Goal: Feedback & Contribution: Submit feedback/report problem

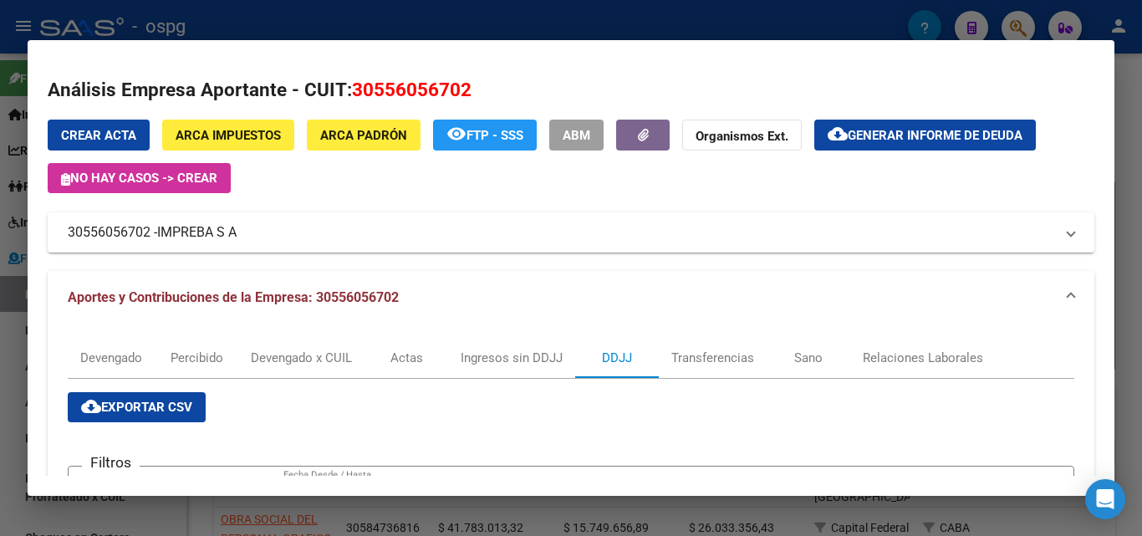
scroll to position [84, 0]
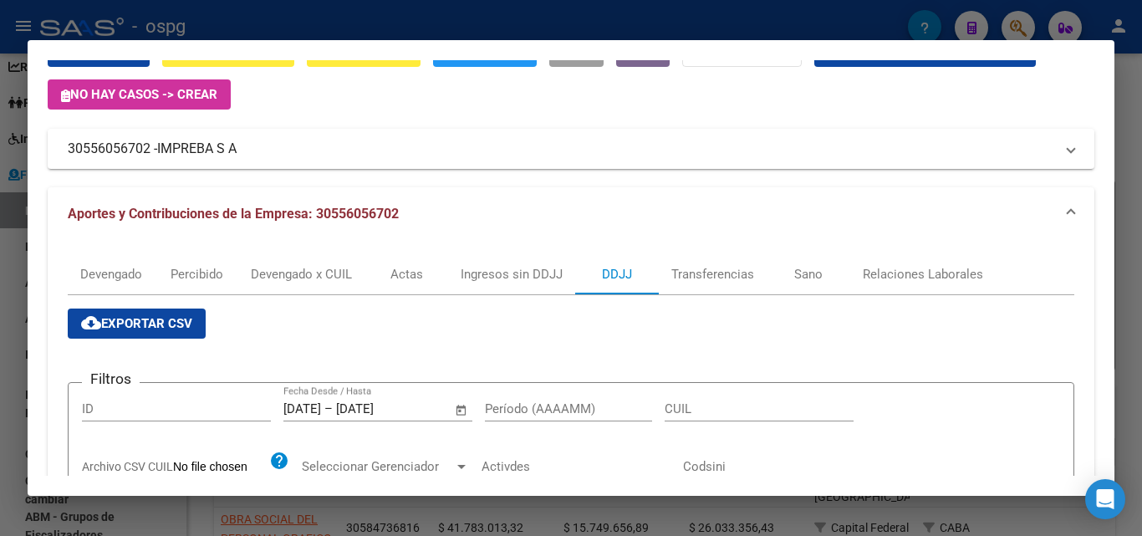
click at [1132, 257] on div at bounding box center [571, 268] width 1142 height 536
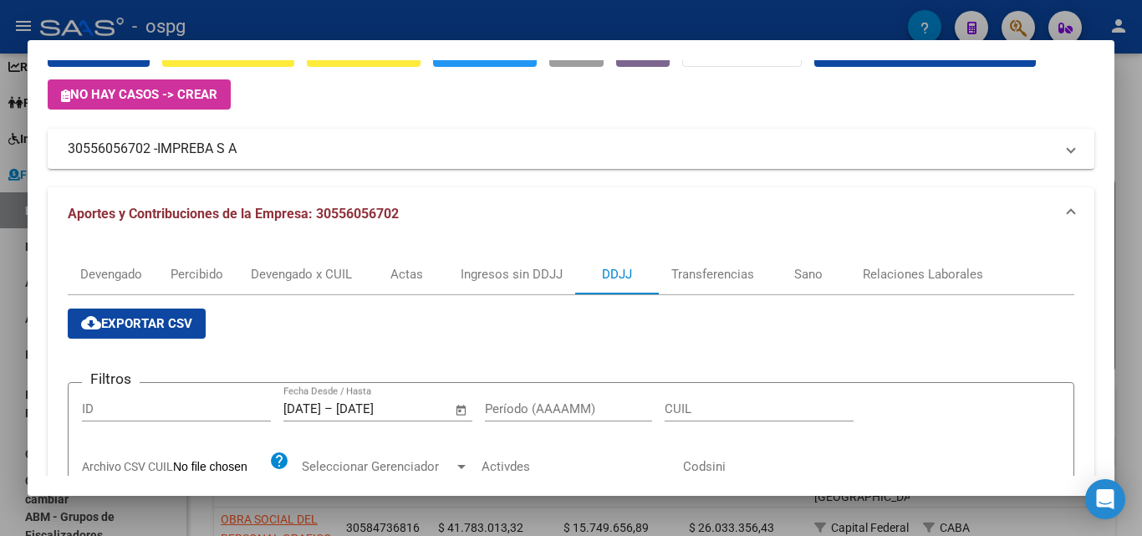
click at [1132, 257] on div at bounding box center [571, 268] width 1142 height 536
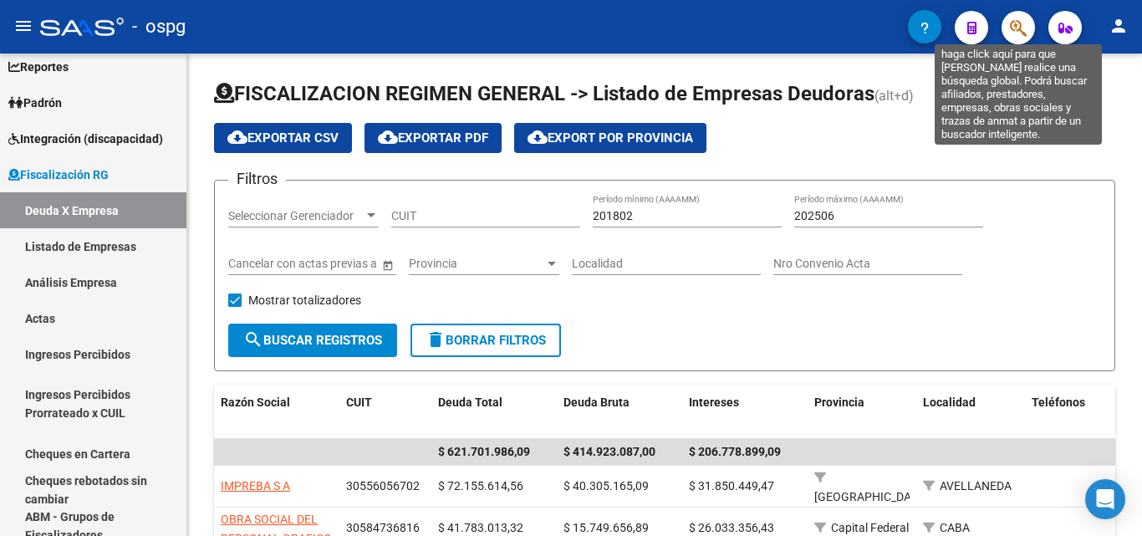
click at [1013, 34] on icon "button" at bounding box center [1018, 27] width 17 height 19
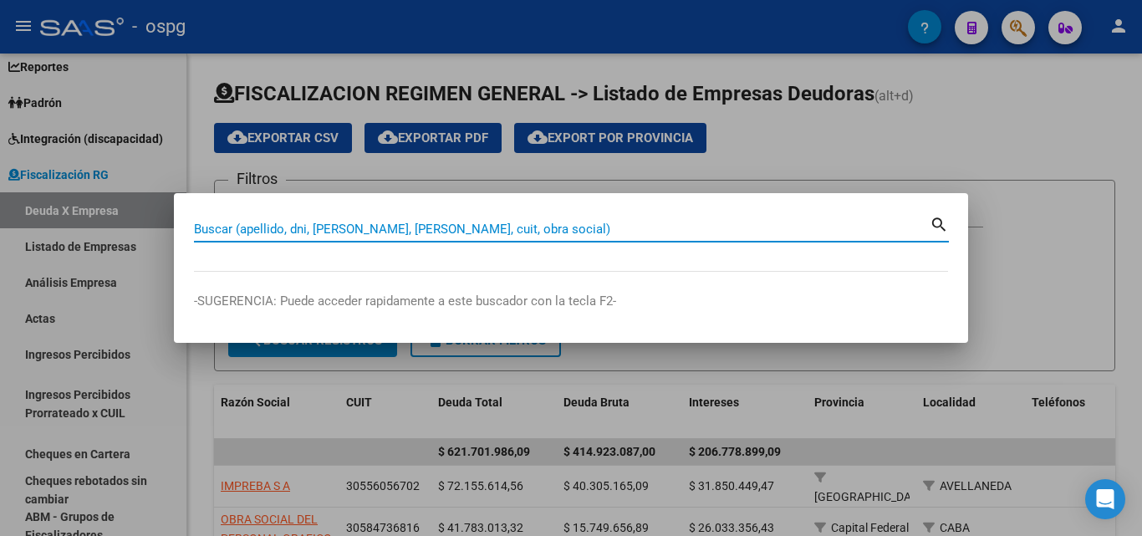
click at [451, 224] on input "Buscar (apellido, dni, [PERSON_NAME], [PERSON_NAME], cuit, obra social)" at bounding box center [561, 228] width 735 height 15
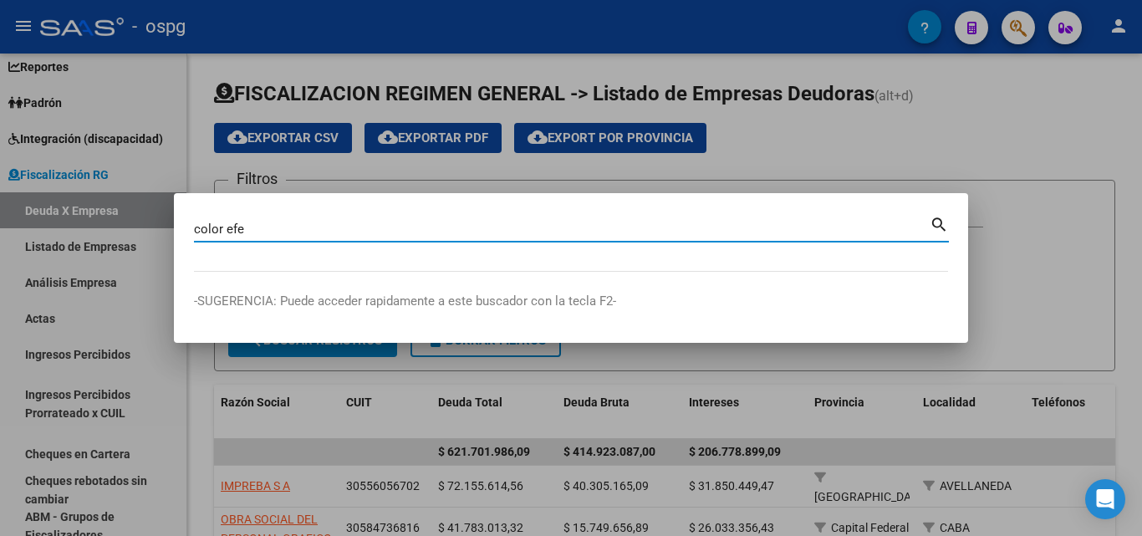
type input "color efe"
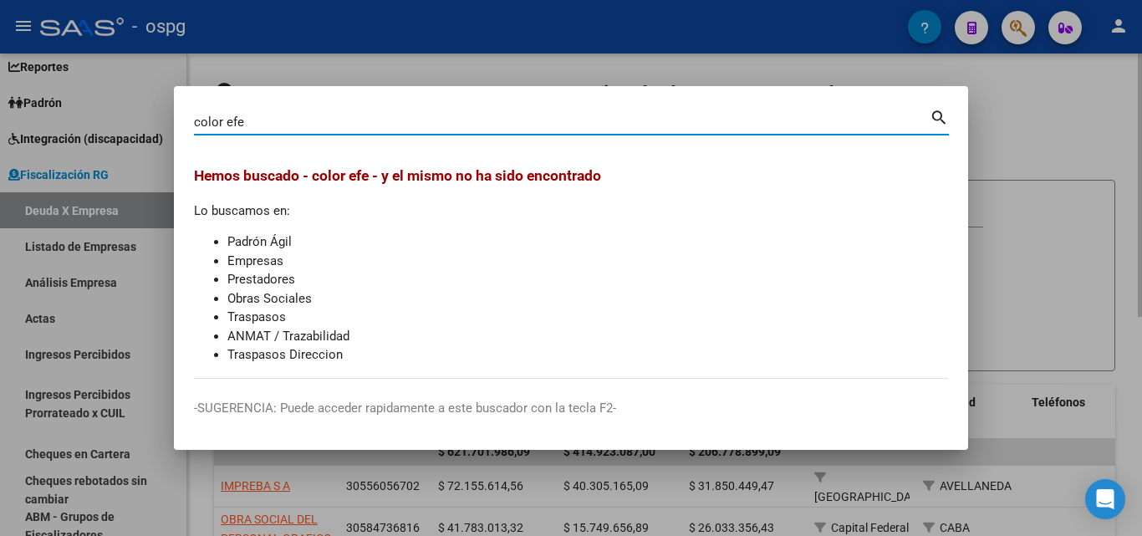
drag, startPoint x: 1123, startPoint y: 107, endPoint x: 1114, endPoint y: 104, distance: 9.5
click at [1114, 104] on div at bounding box center [571, 268] width 1142 height 536
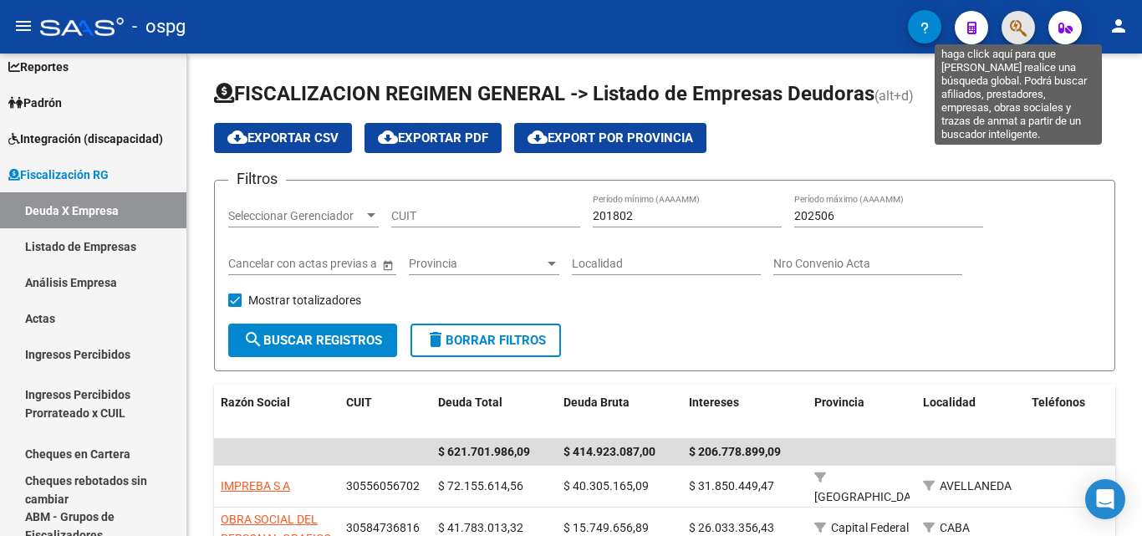
click at [1010, 34] on icon "button" at bounding box center [1018, 27] width 17 height 19
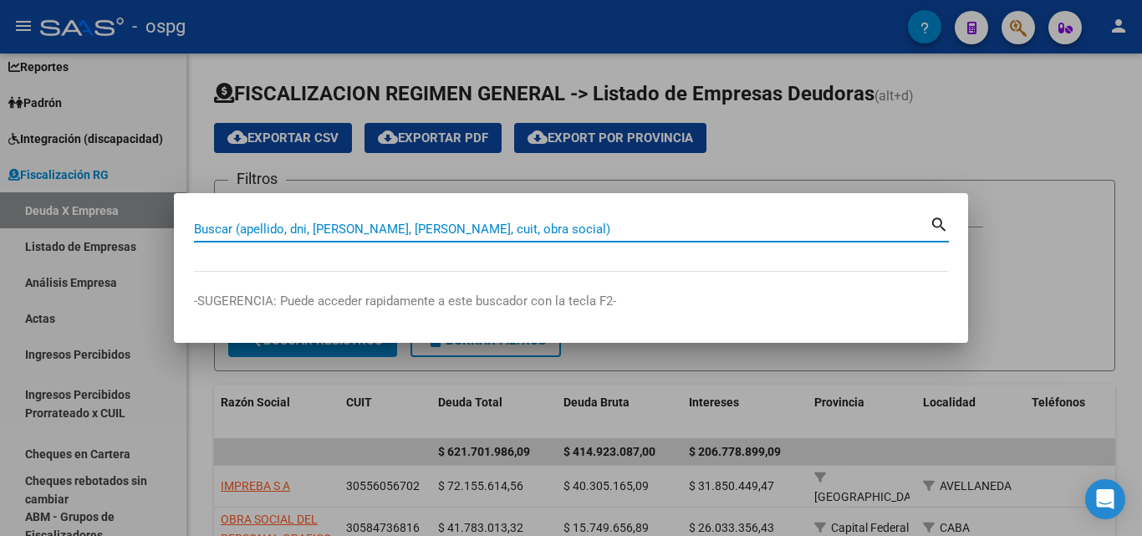
click at [428, 227] on input "Buscar (apellido, dni, [PERSON_NAME], [PERSON_NAME], cuit, obra social)" at bounding box center [561, 228] width 735 height 15
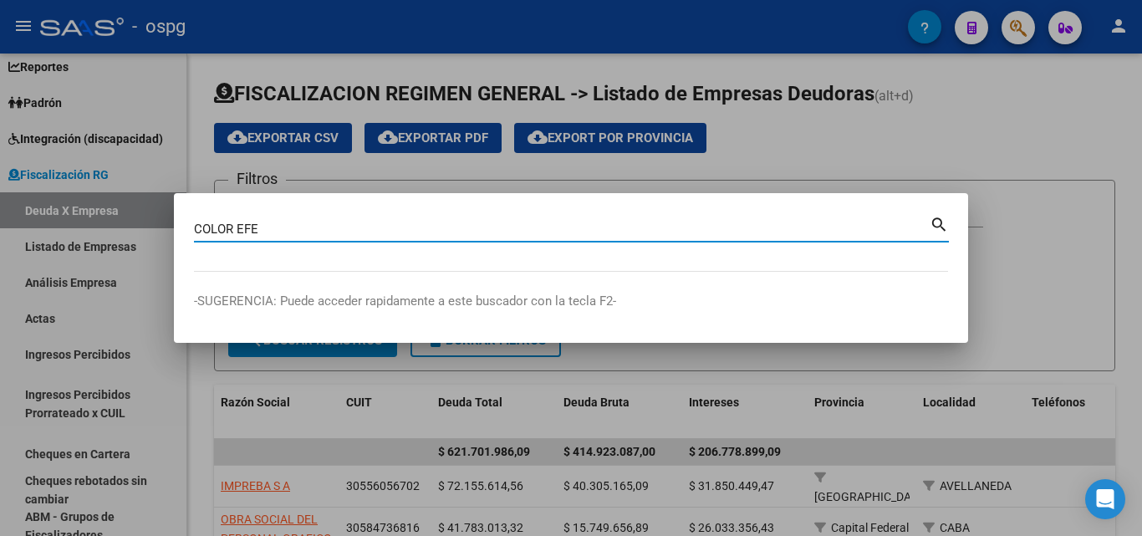
type input "COLOR EFE"
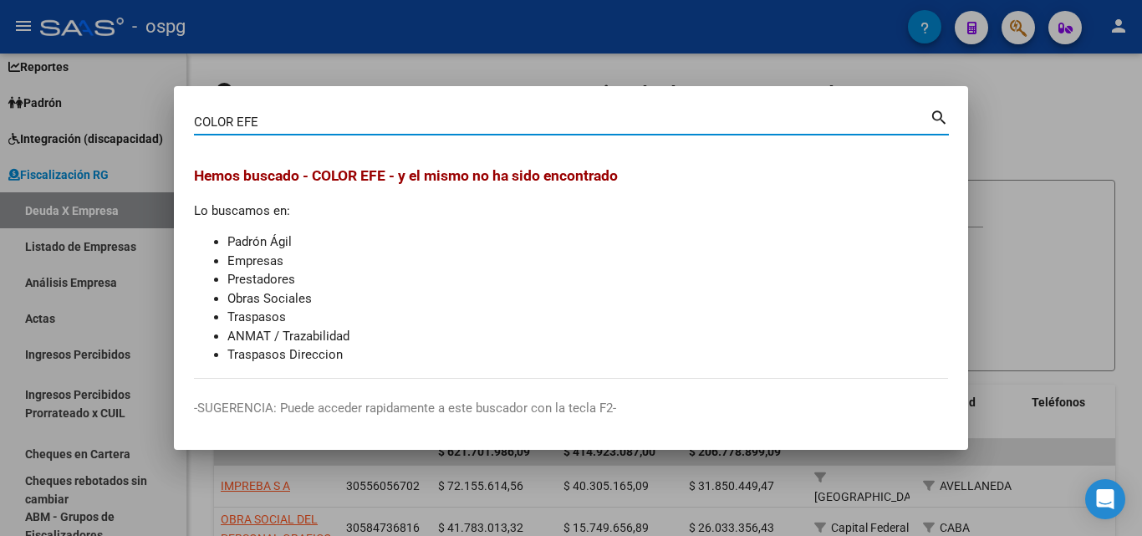
click at [1034, 157] on div at bounding box center [571, 268] width 1142 height 536
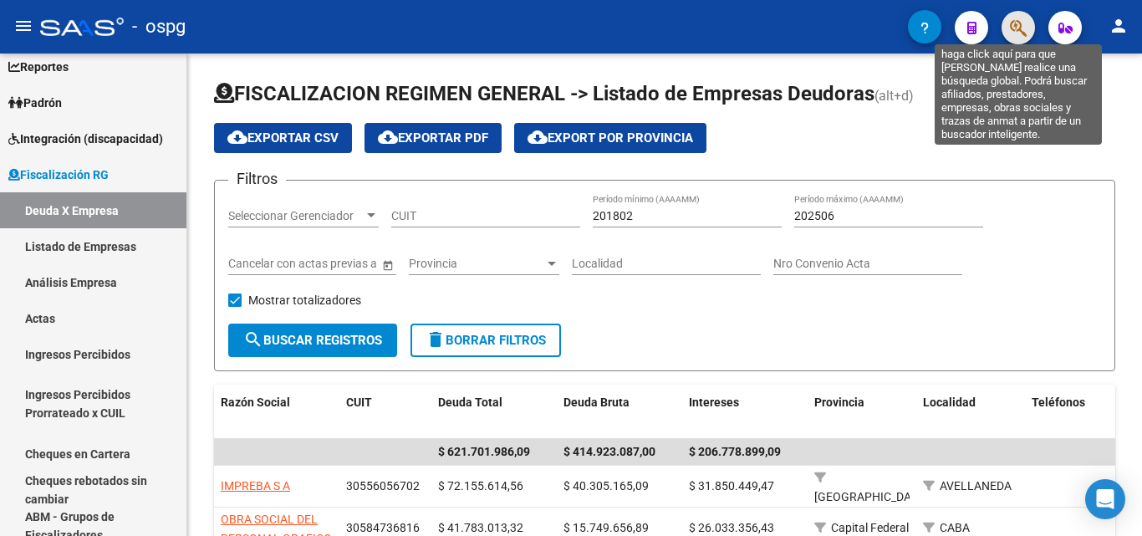
click at [1020, 34] on icon "button" at bounding box center [1018, 27] width 17 height 19
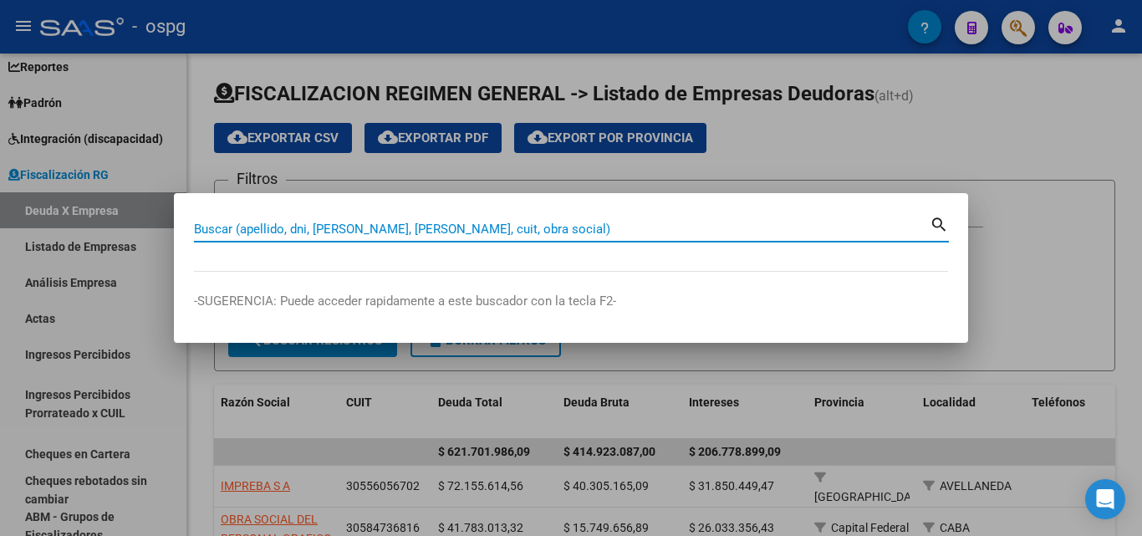
click at [444, 231] on input "Buscar (apellido, dni, [PERSON_NAME], [PERSON_NAME], cuit, obra social)" at bounding box center [561, 228] width 735 height 15
click at [443, 227] on input "Buscar (apellido, dni, [PERSON_NAME], [PERSON_NAME], cuit, obra social)" at bounding box center [561, 228] width 735 height 15
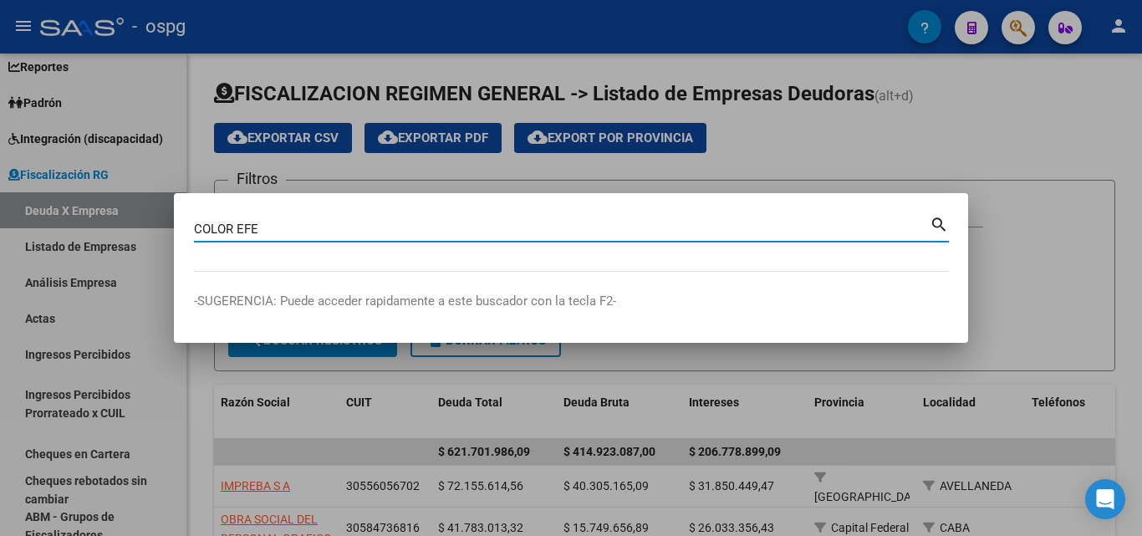
type input "COLOR EFE"
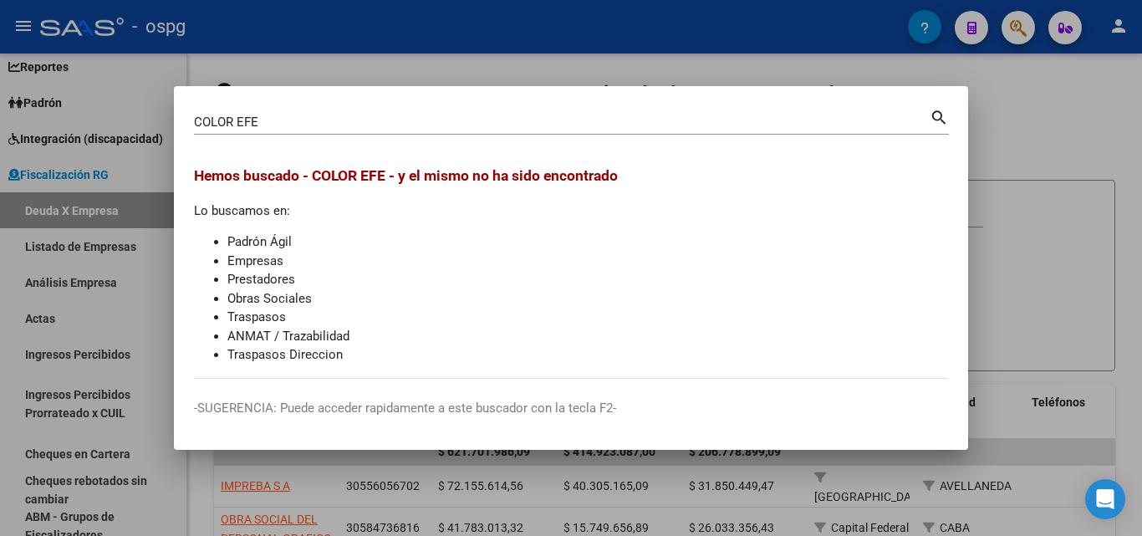
click at [1043, 152] on div at bounding box center [571, 268] width 1142 height 536
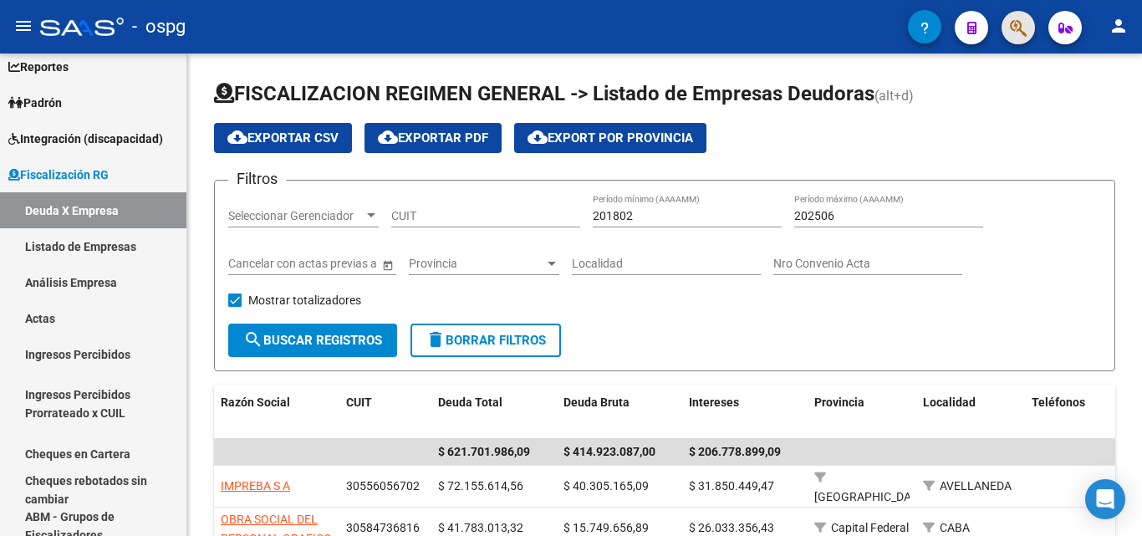
click at [1008, 35] on button "button" at bounding box center [1017, 27] width 33 height 33
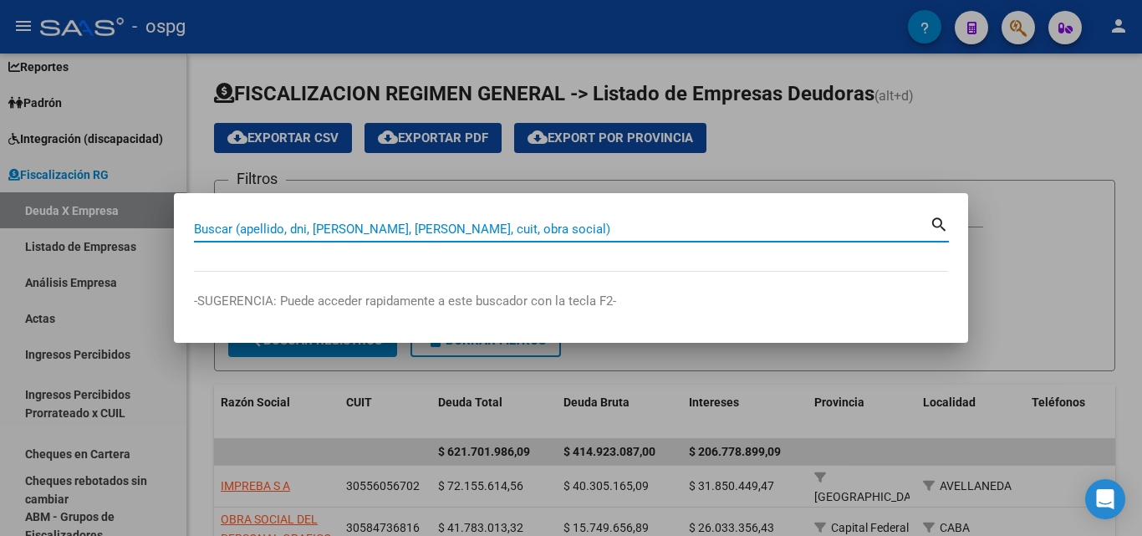
click at [355, 229] on input "Buscar (apellido, dni, [PERSON_NAME], [PERSON_NAME], cuit, obra social)" at bounding box center [561, 228] width 735 height 15
paste input "30709669598"
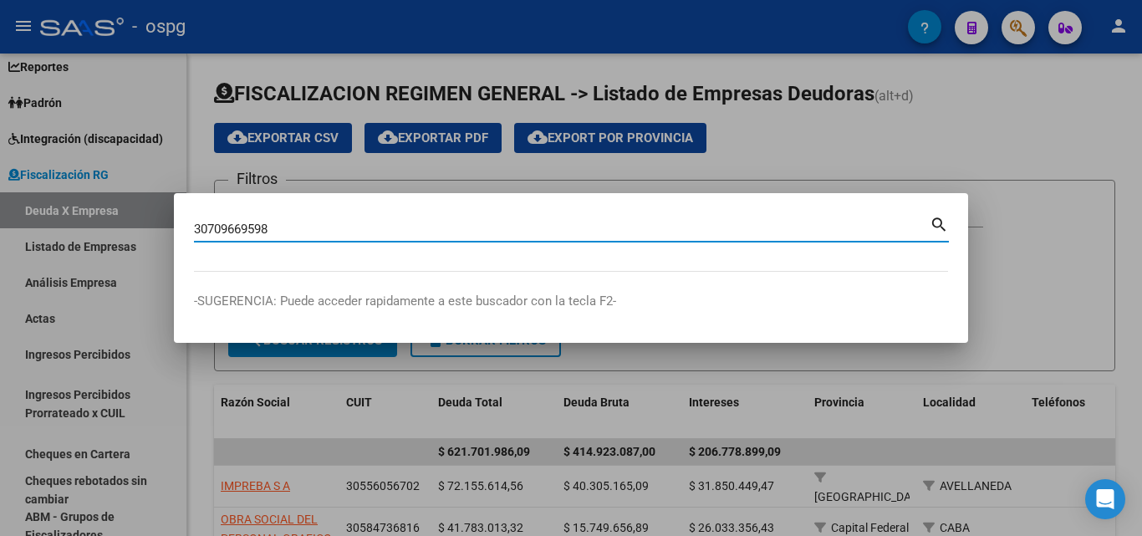
type input "30709669598"
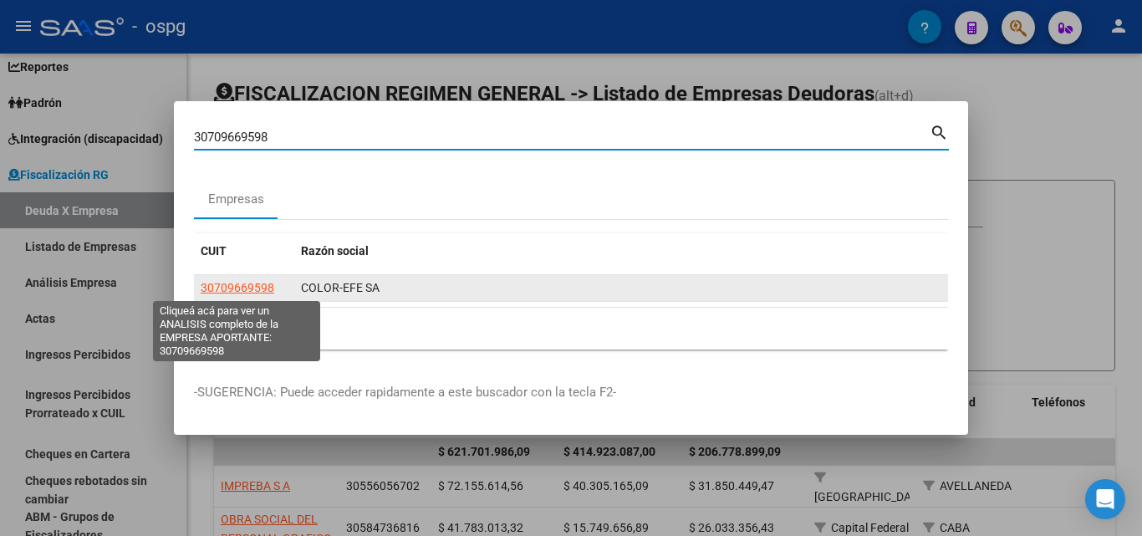
click at [221, 290] on span "30709669598" at bounding box center [238, 287] width 74 height 13
type textarea "30709669598"
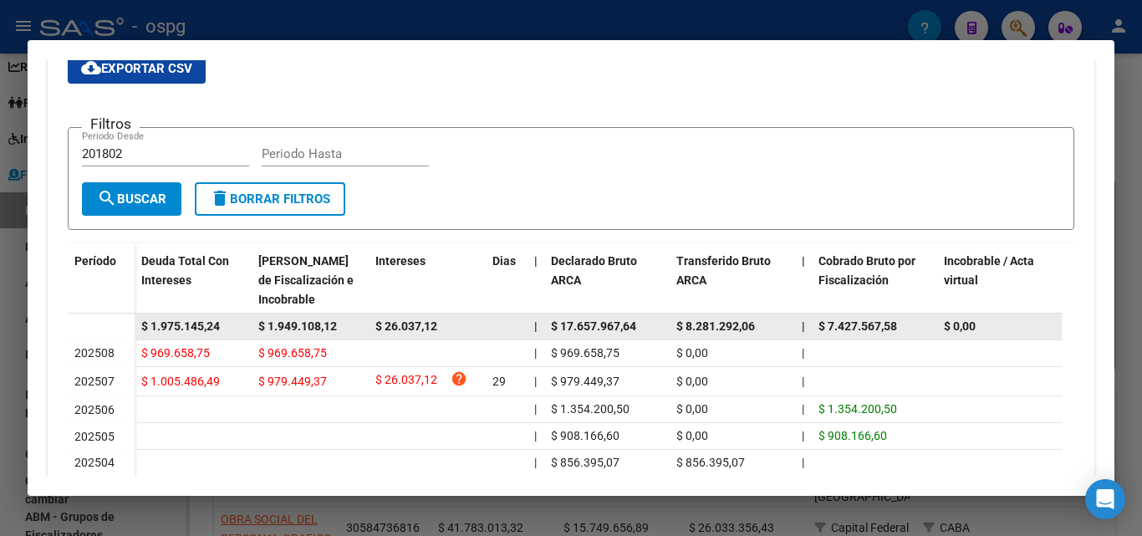
scroll to position [501, 0]
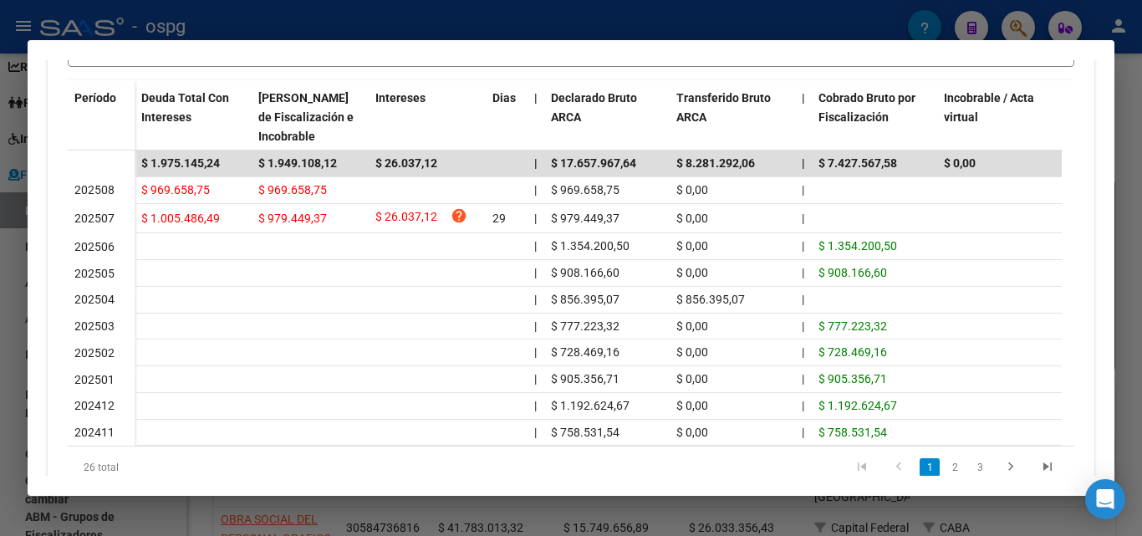
click at [0, 372] on div at bounding box center [571, 268] width 1142 height 536
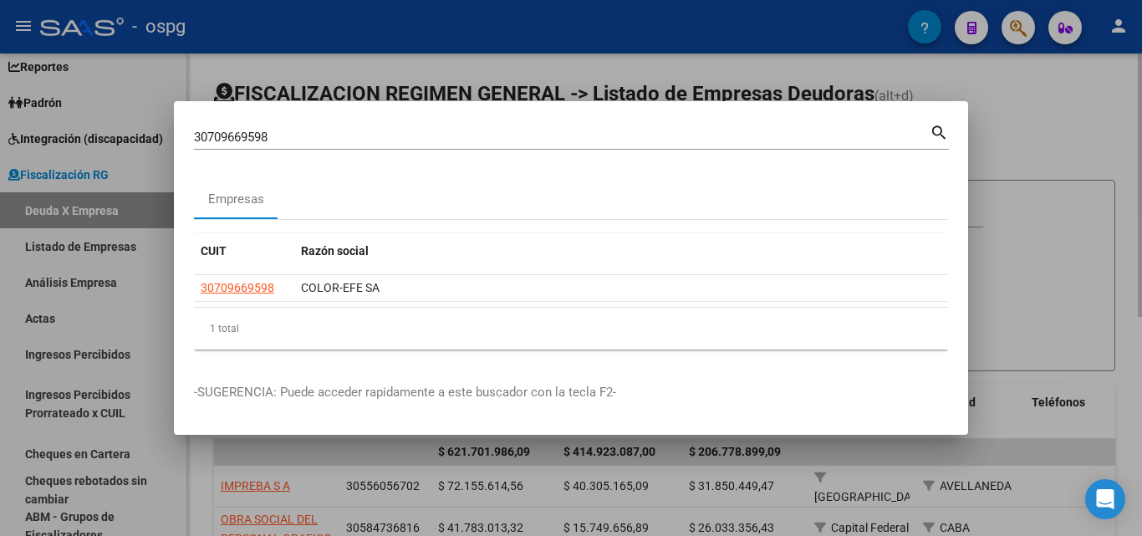
drag, startPoint x: 1043, startPoint y: 121, endPoint x: 1035, endPoint y: 129, distance: 11.2
click at [1043, 122] on div at bounding box center [571, 268] width 1142 height 536
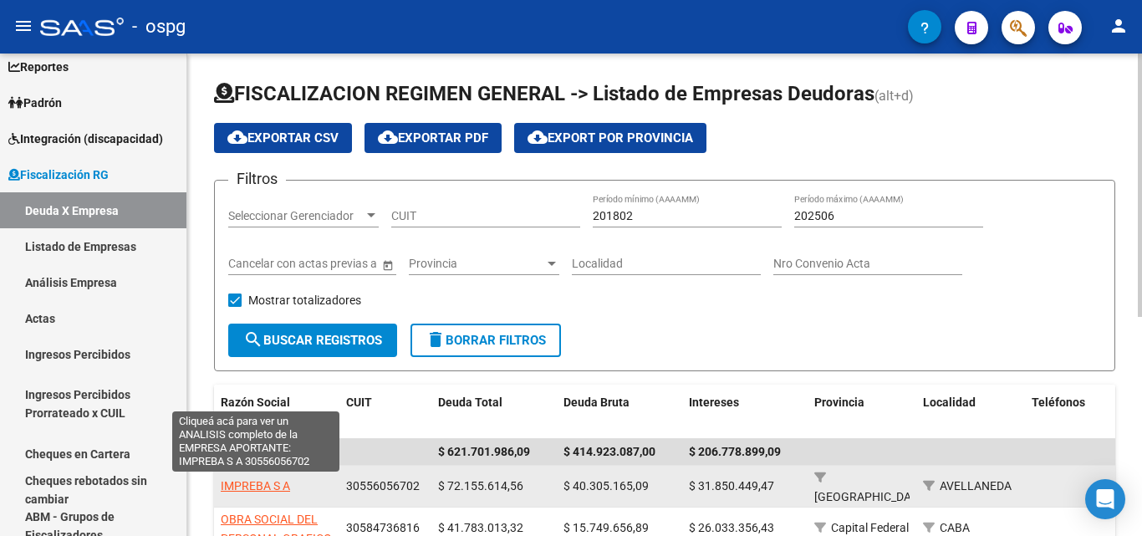
click at [245, 486] on span "IMPREBA S A" at bounding box center [255, 485] width 69 height 13
type textarea "30556056702"
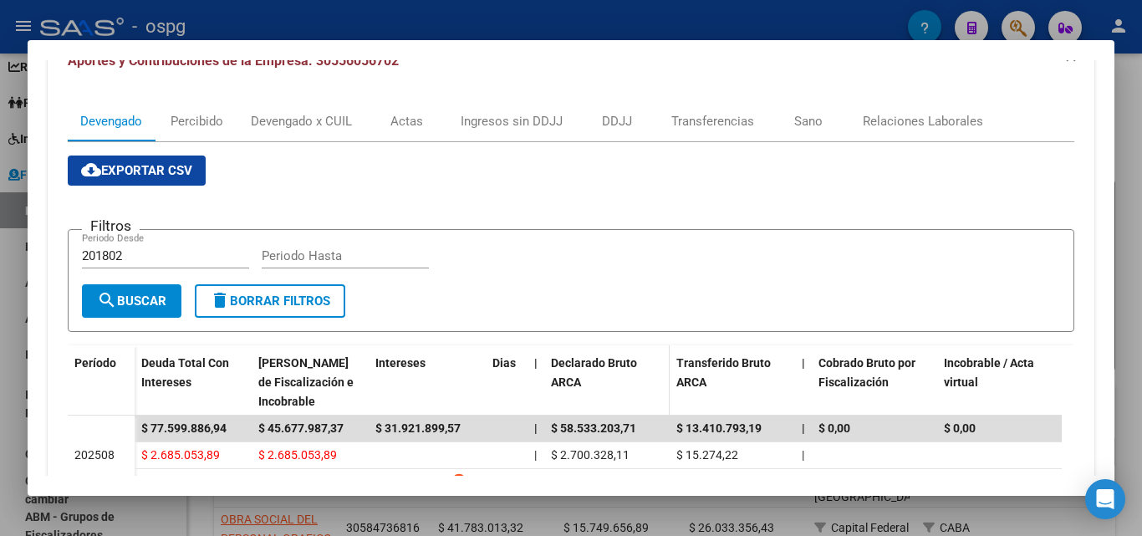
scroll to position [84, 0]
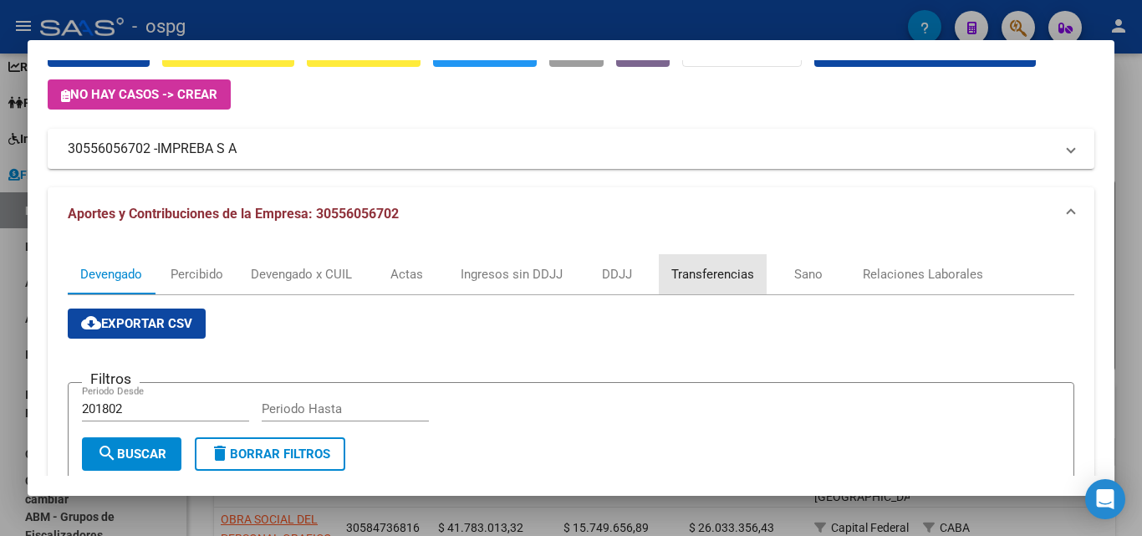
click at [730, 267] on div "Transferencias" at bounding box center [712, 274] width 83 height 18
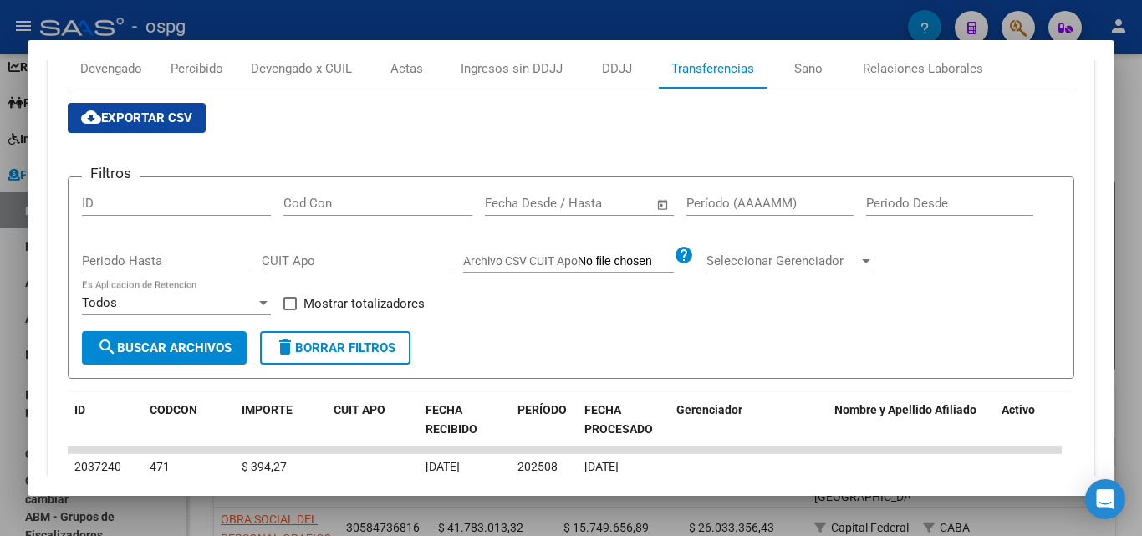
scroll to position [251, 0]
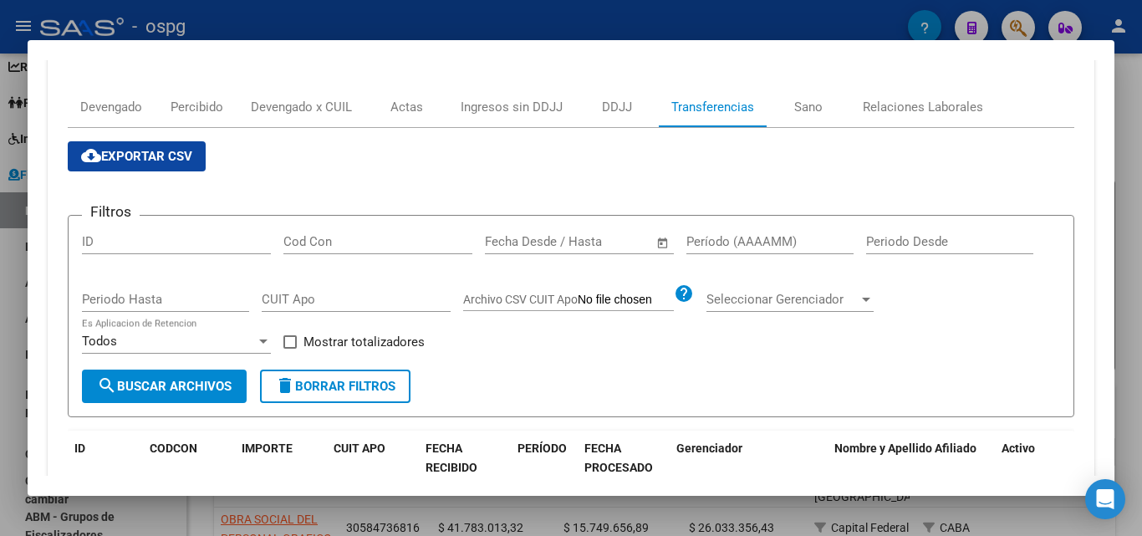
click at [534, 238] on input "text" at bounding box center [519, 241] width 68 height 15
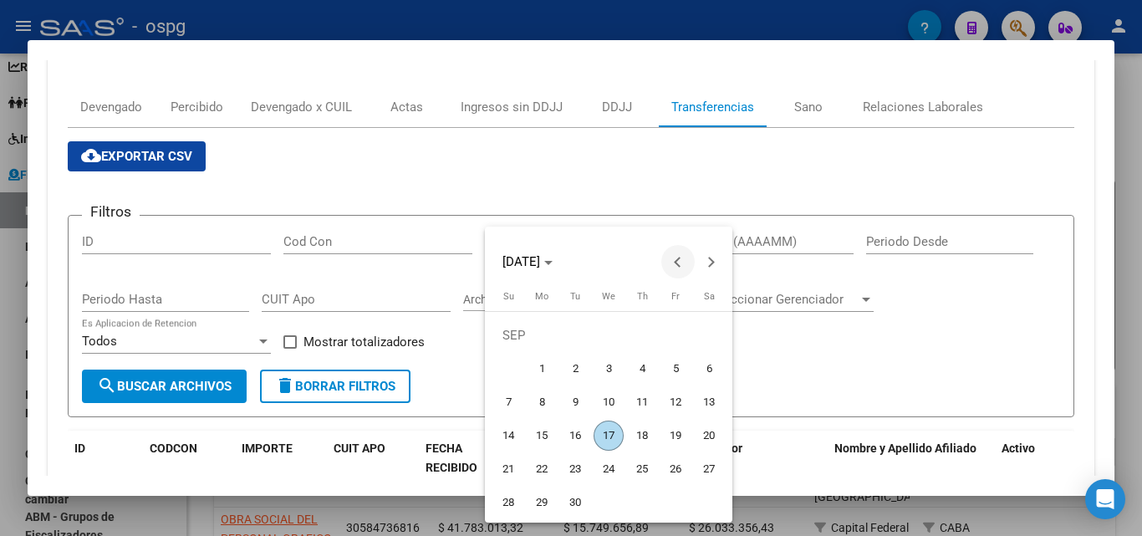
click at [674, 264] on span "Previous month" at bounding box center [677, 261] width 33 height 33
click at [674, 335] on span "1" at bounding box center [675, 335] width 30 height 30
type input "[DATE]"
click at [864, 362] on div at bounding box center [571, 268] width 1142 height 536
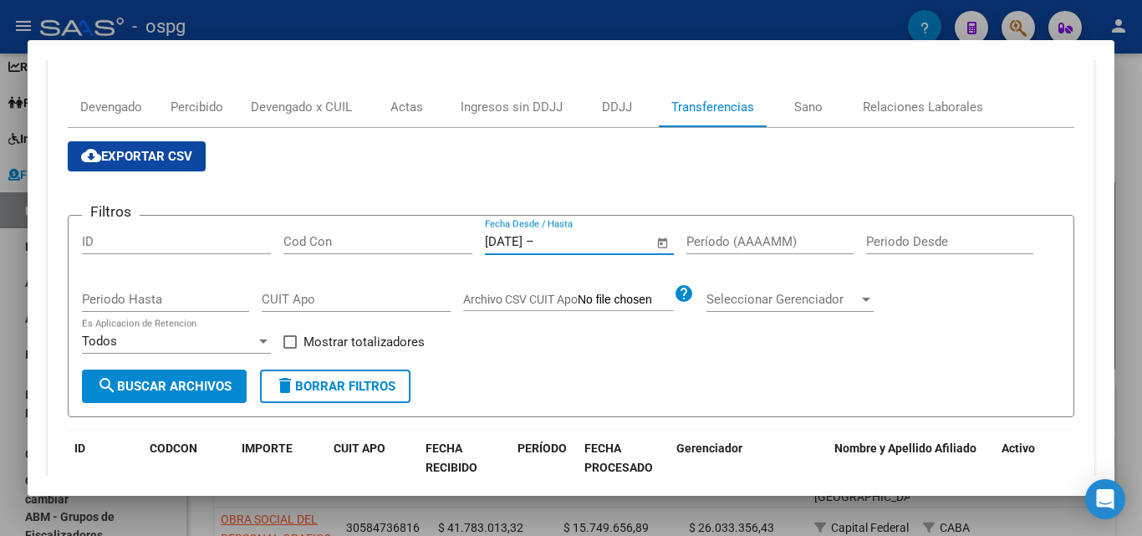
click at [606, 236] on input "text" at bounding box center [577, 241] width 81 height 15
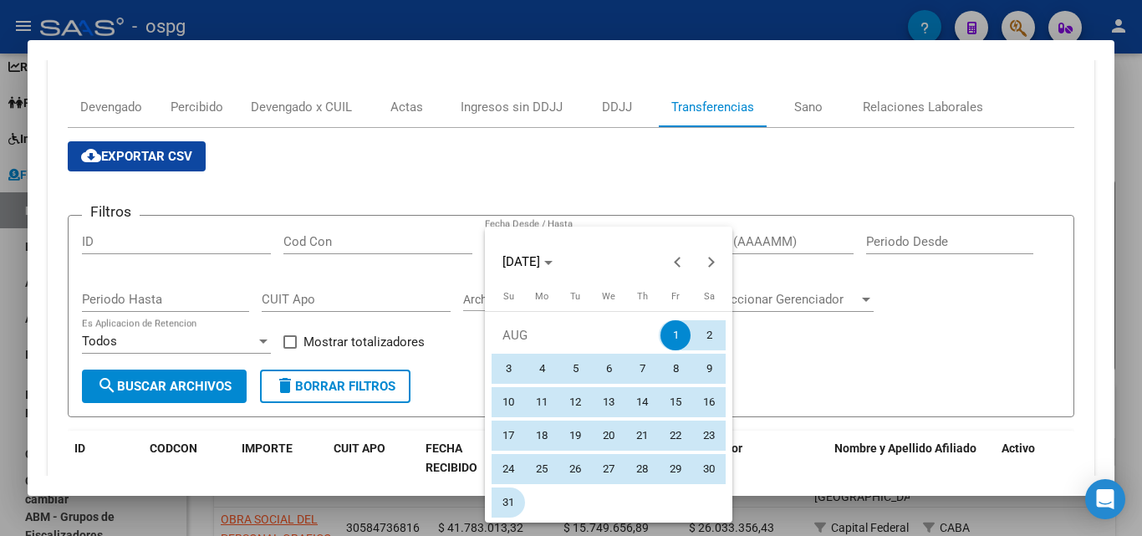
click at [498, 507] on span "31" at bounding box center [508, 502] width 30 height 30
type input "[DATE]"
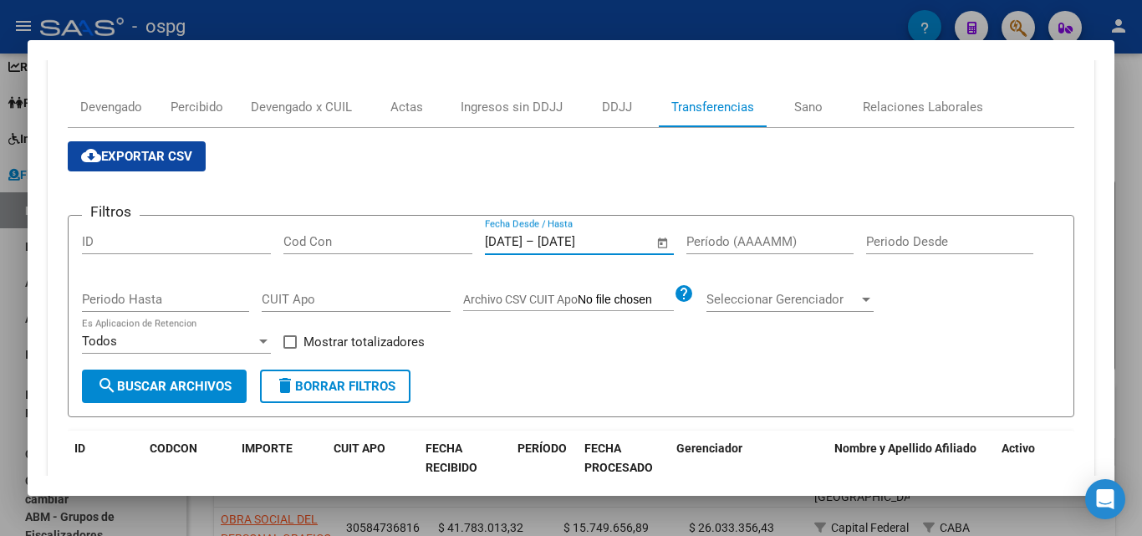
click at [195, 380] on span "search Buscar Archivos" at bounding box center [164, 386] width 135 height 15
drag, startPoint x: 291, startPoint y: 340, endPoint x: 268, endPoint y: 350, distance: 24.7
click at [288, 341] on span at bounding box center [289, 341] width 13 height 13
click at [289, 349] on input "Mostrar totalizadores" at bounding box center [289, 349] width 1 height 1
checkbox input "true"
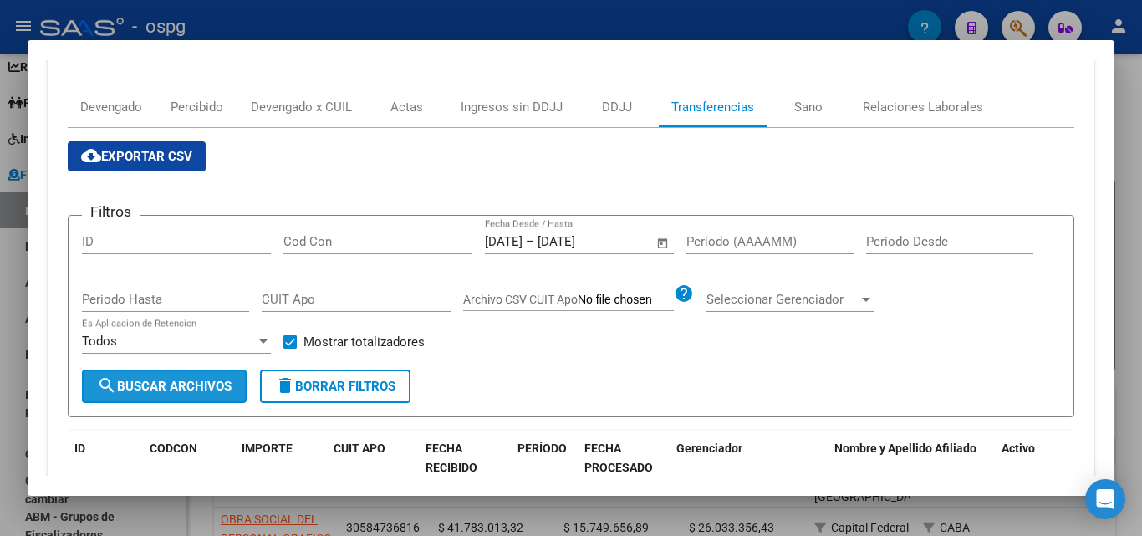
click at [202, 389] on span "search Buscar Archivos" at bounding box center [164, 386] width 135 height 15
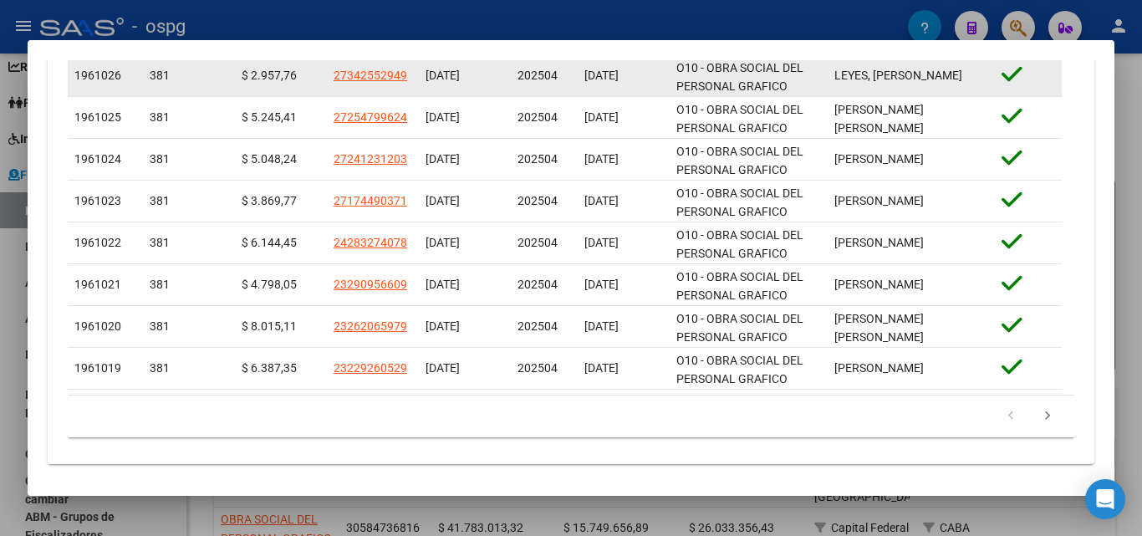
scroll to position [767, 0]
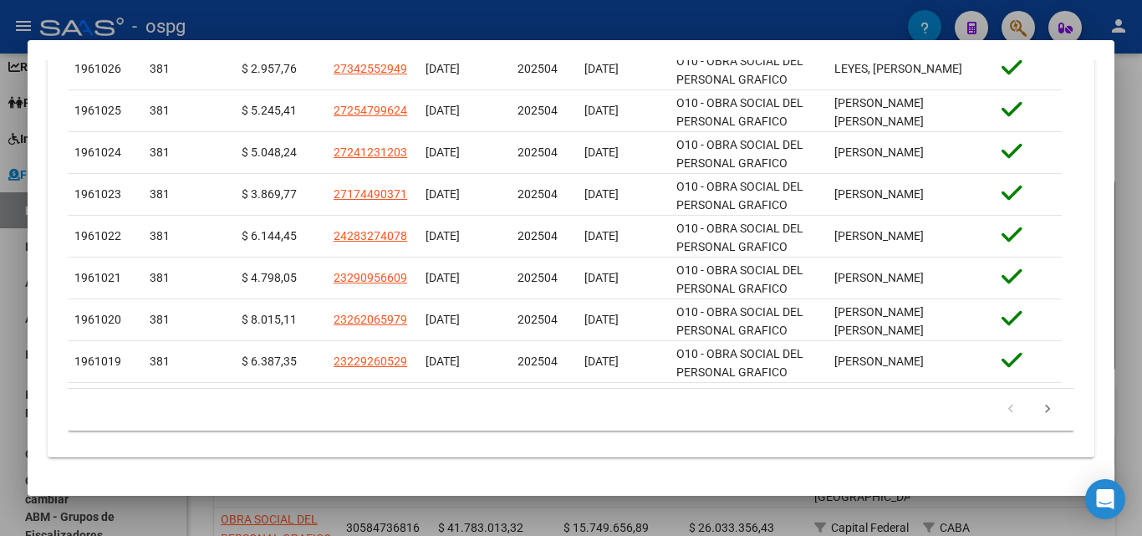
click at [0, 334] on div at bounding box center [571, 268] width 1142 height 536
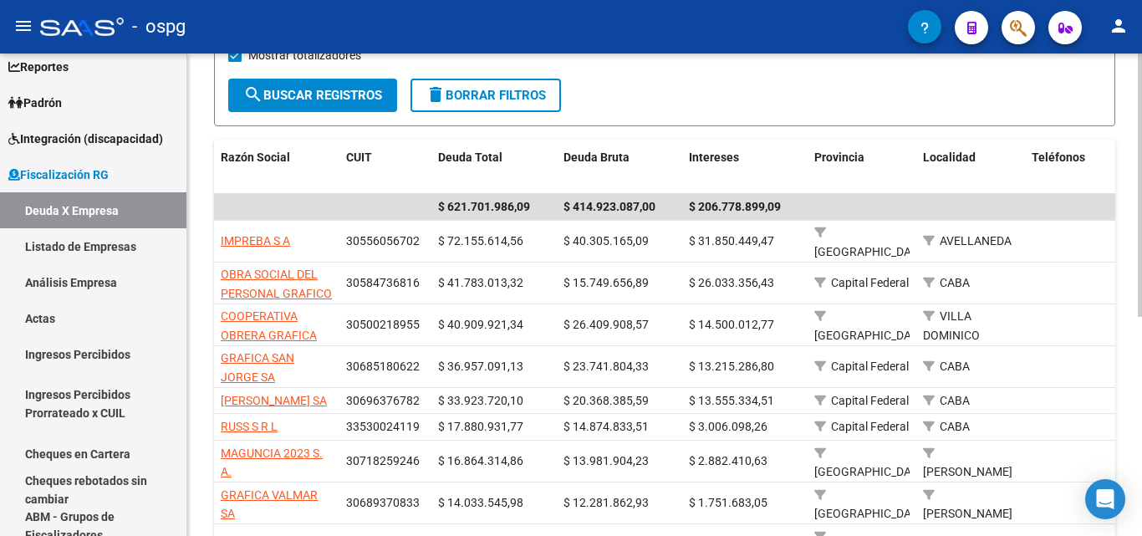
scroll to position [251, 0]
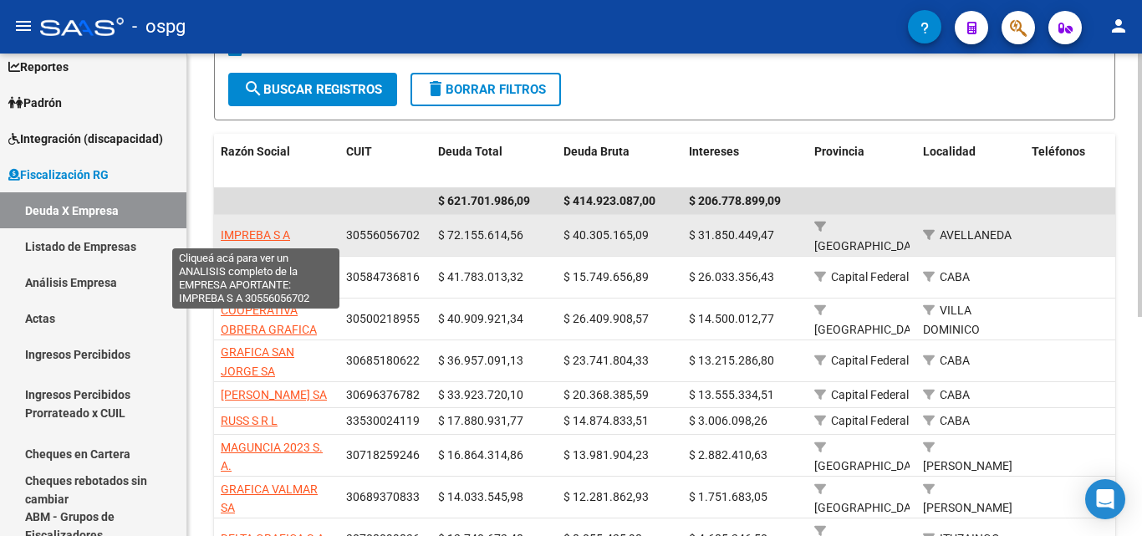
click at [269, 238] on span "IMPREBA S A" at bounding box center [255, 234] width 69 height 13
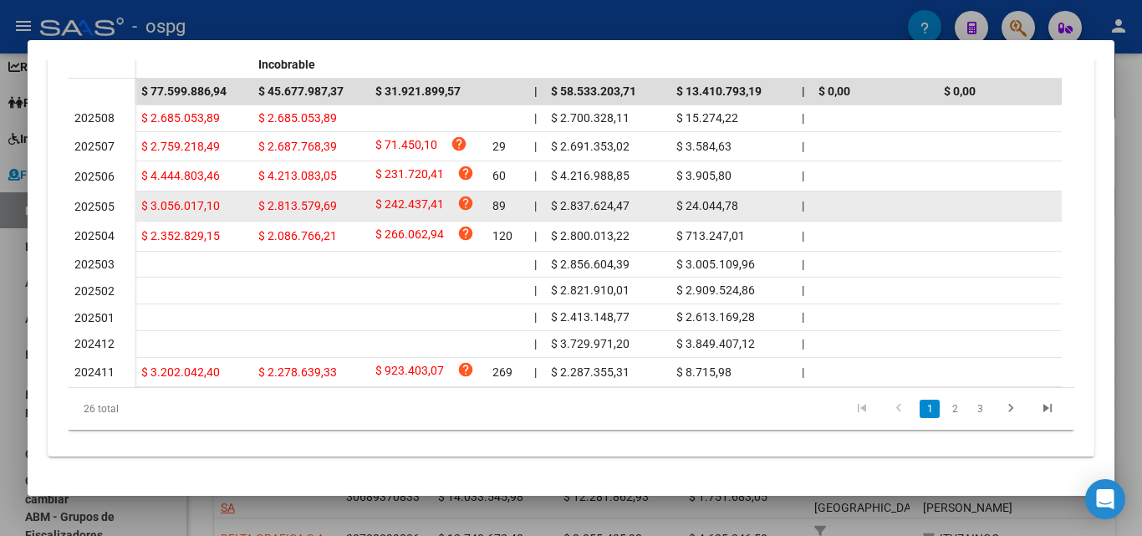
scroll to position [590, 0]
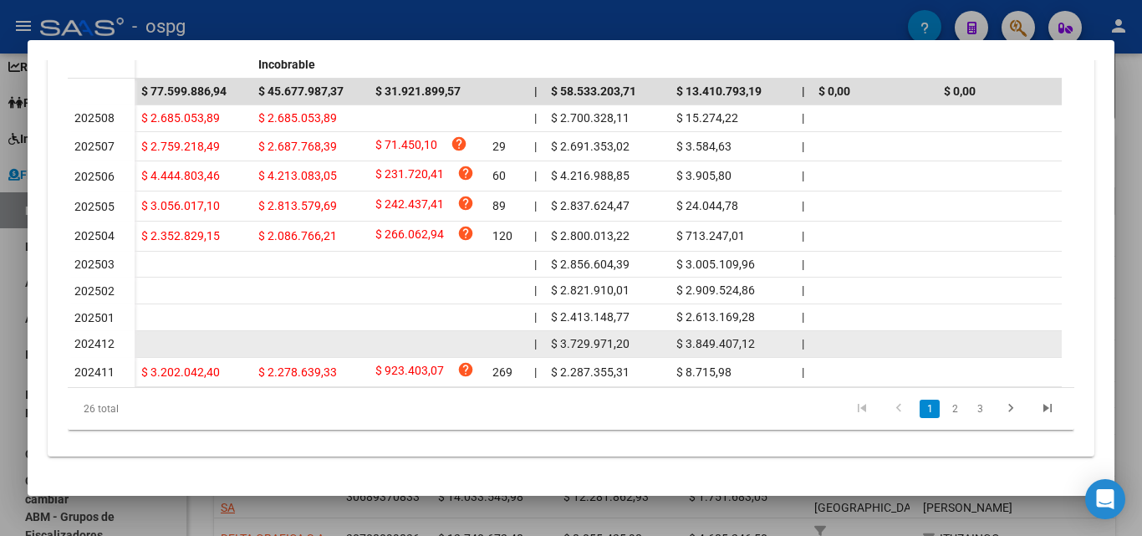
drag, startPoint x: 551, startPoint y: 332, endPoint x: 630, endPoint y: 338, distance: 79.6
click at [630, 338] on div "$ 3.729.971,20" at bounding box center [607, 343] width 112 height 19
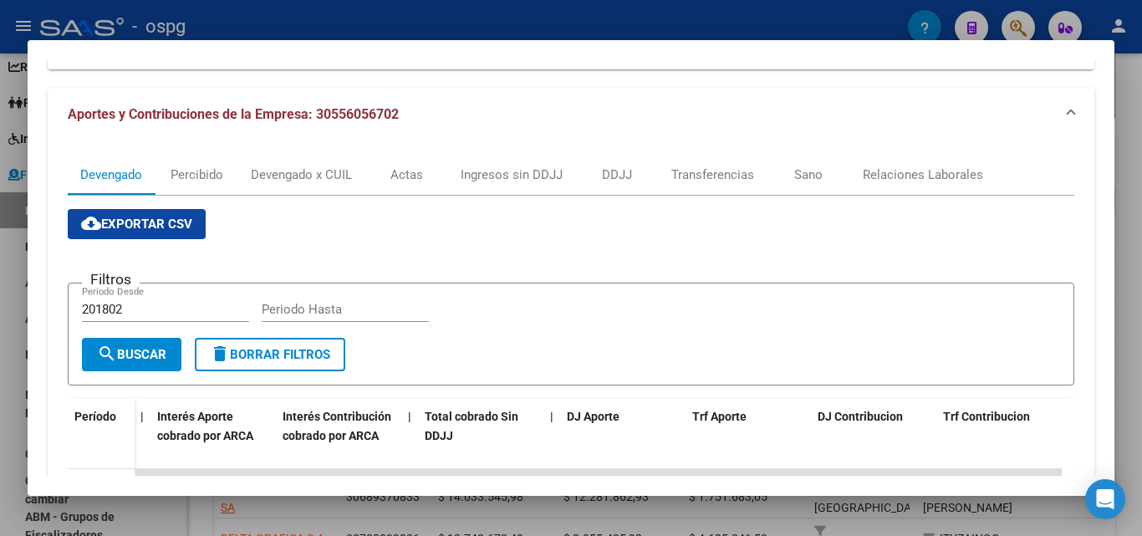
scroll to position [180, 0]
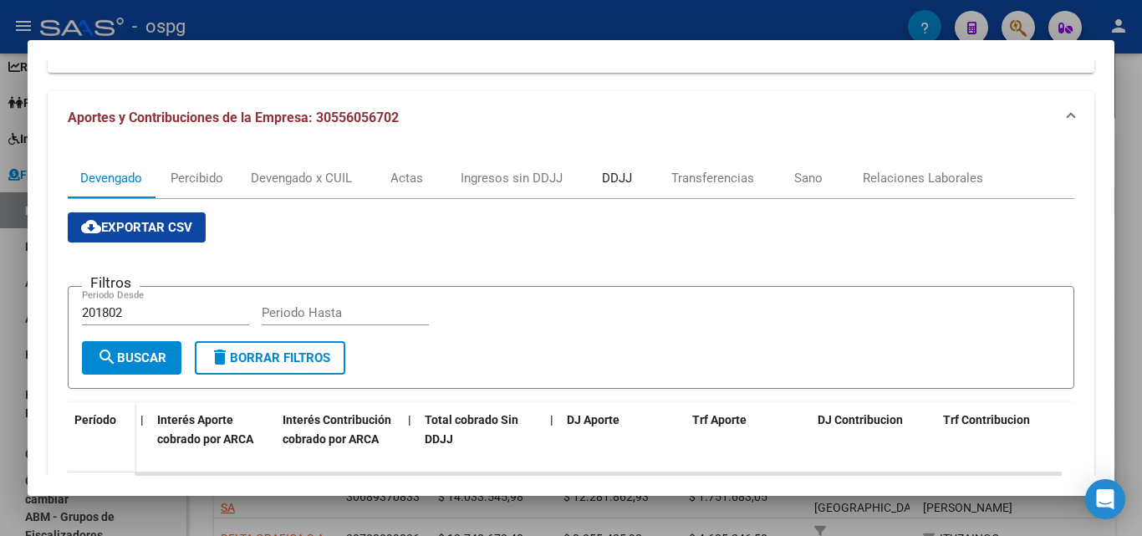
click at [617, 181] on div "DDJJ" at bounding box center [617, 178] width 30 height 18
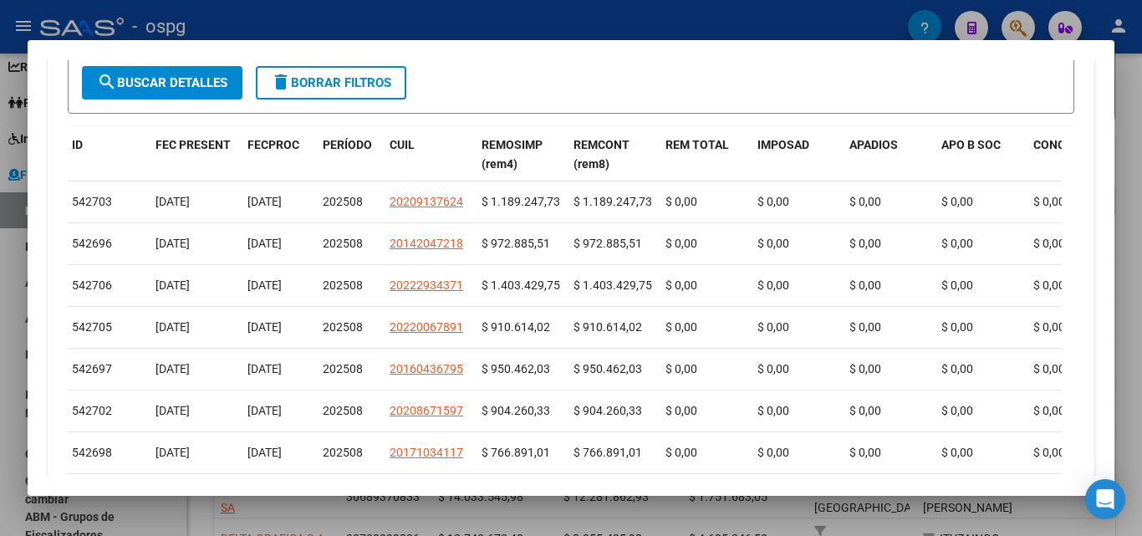
scroll to position [251, 0]
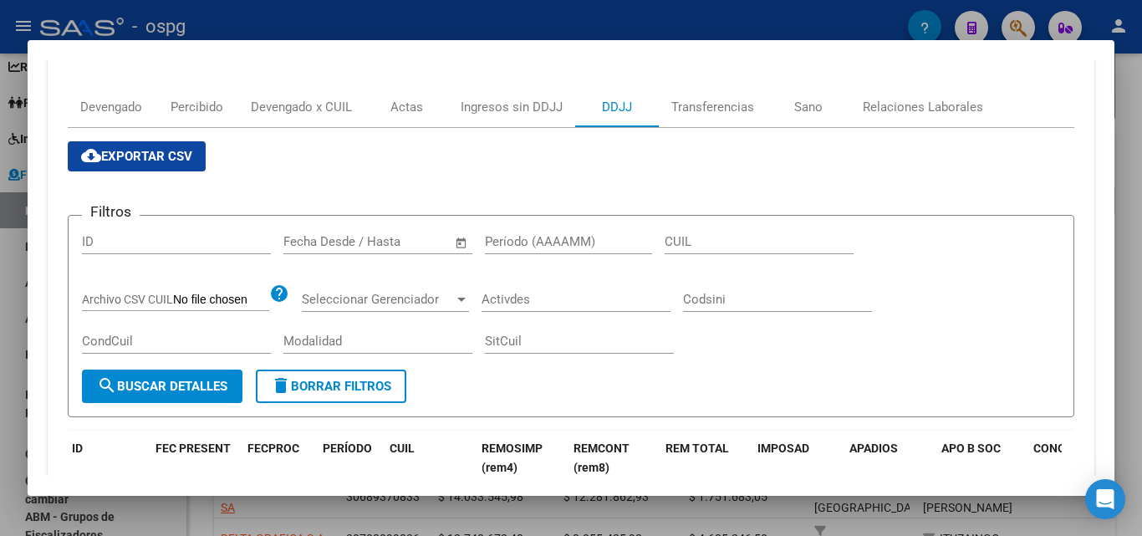
click at [511, 246] on input "Período (AAAAMM)" at bounding box center [568, 241] width 167 height 15
type input "202412"
click at [126, 394] on span "search Buscar Detalles" at bounding box center [162, 386] width 130 height 15
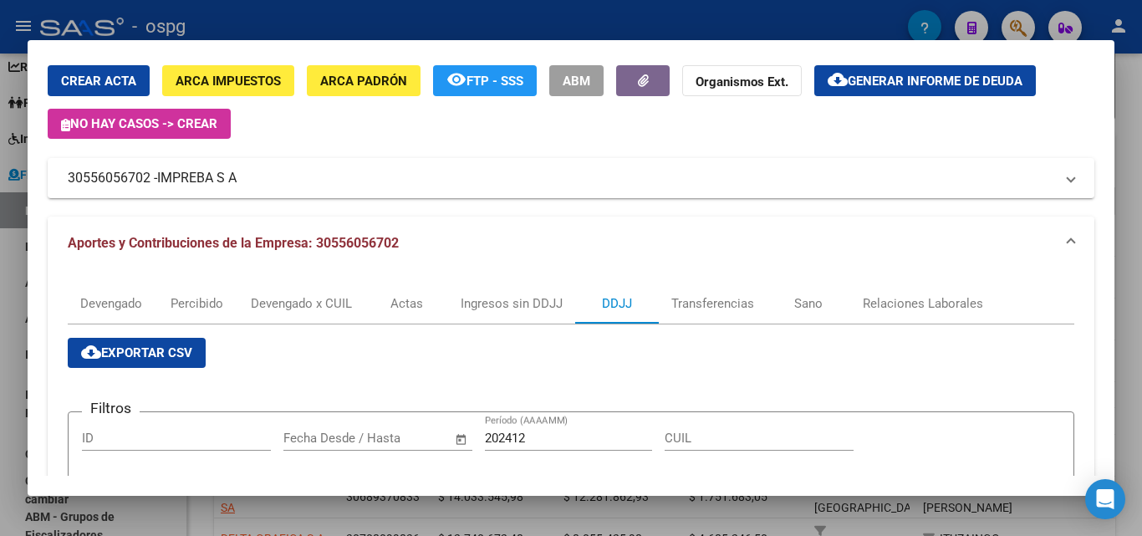
scroll to position [32, 0]
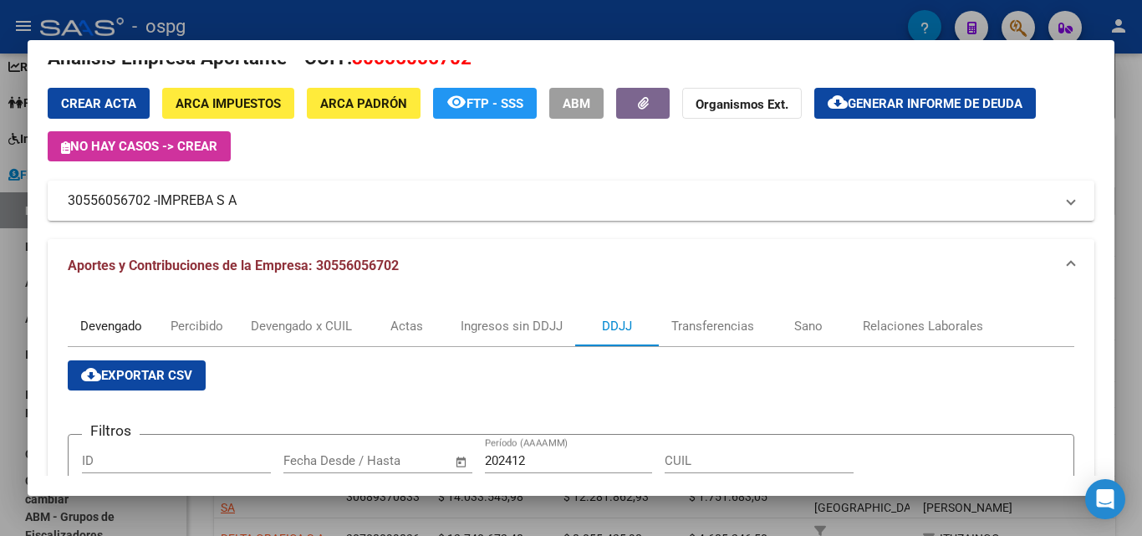
drag, startPoint x: 116, startPoint y: 319, endPoint x: 247, endPoint y: 308, distance: 130.9
click at [112, 323] on div "Devengado" at bounding box center [111, 326] width 62 height 18
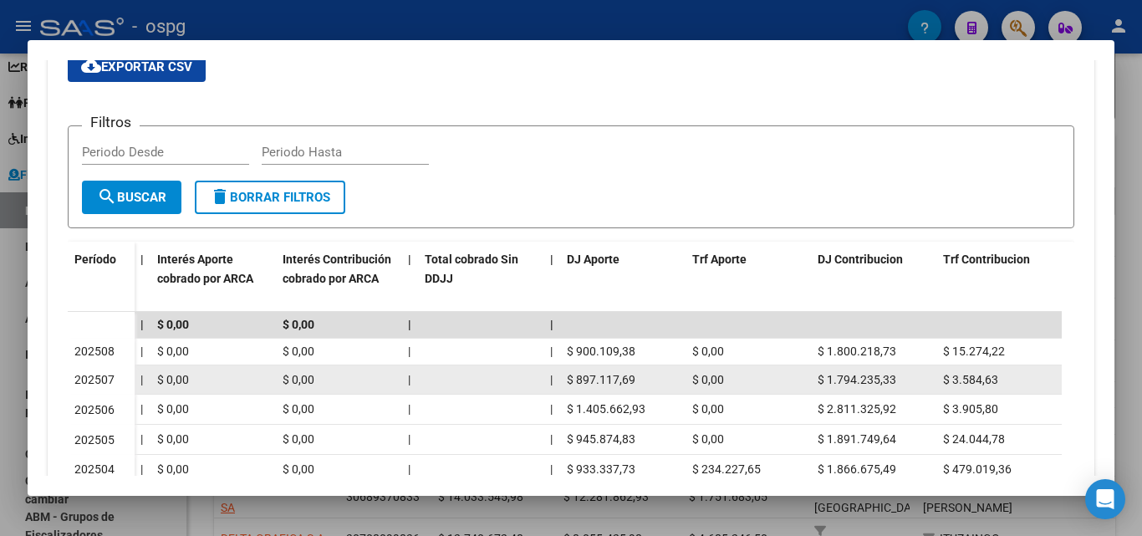
scroll to position [251, 0]
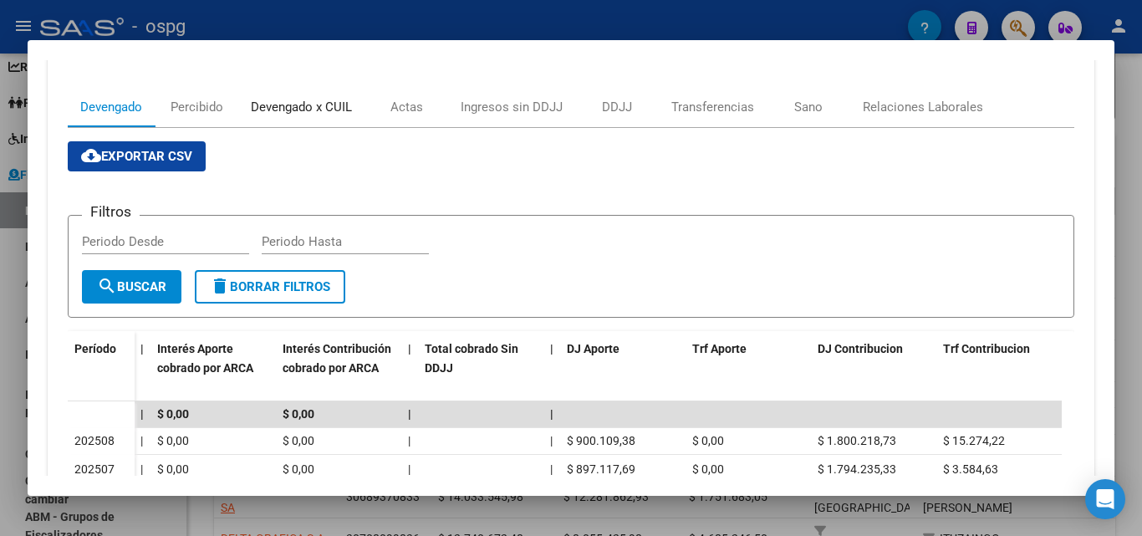
click at [319, 104] on div "Devengado x CUIL" at bounding box center [301, 107] width 101 height 18
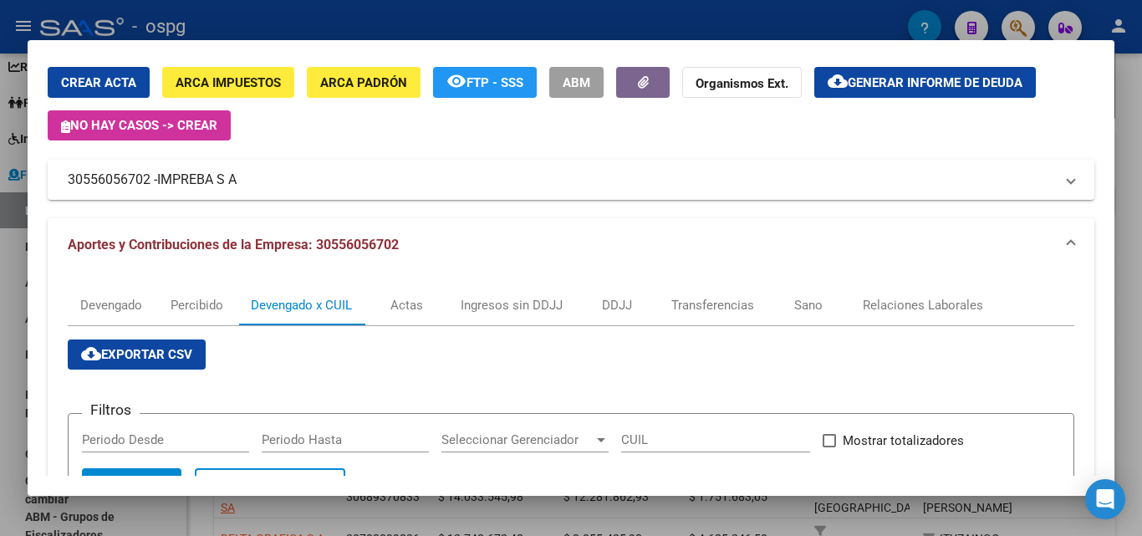
scroll to position [167, 0]
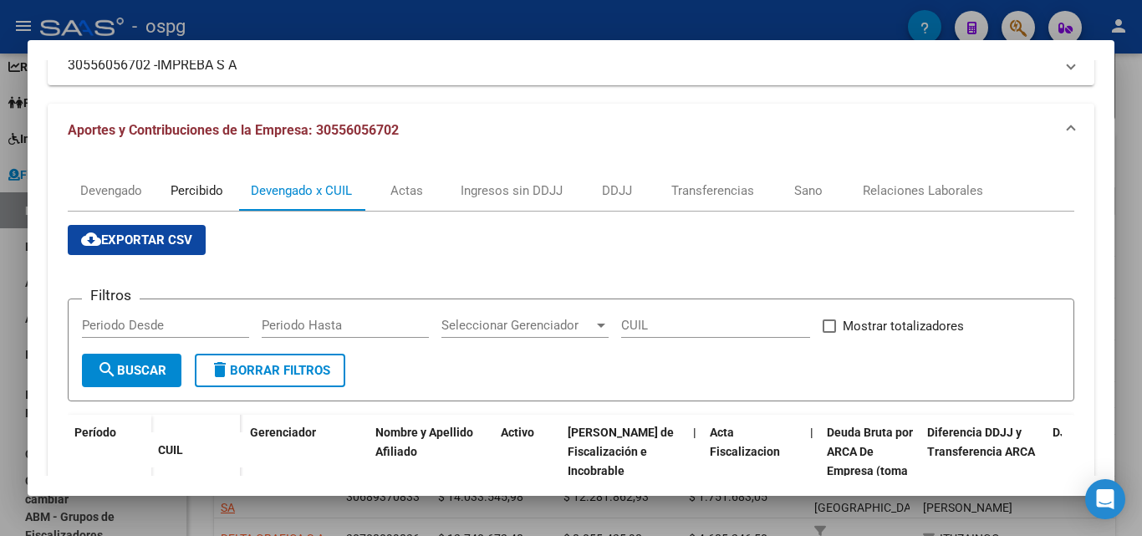
click at [210, 191] on div "Percibido" at bounding box center [196, 190] width 53 height 18
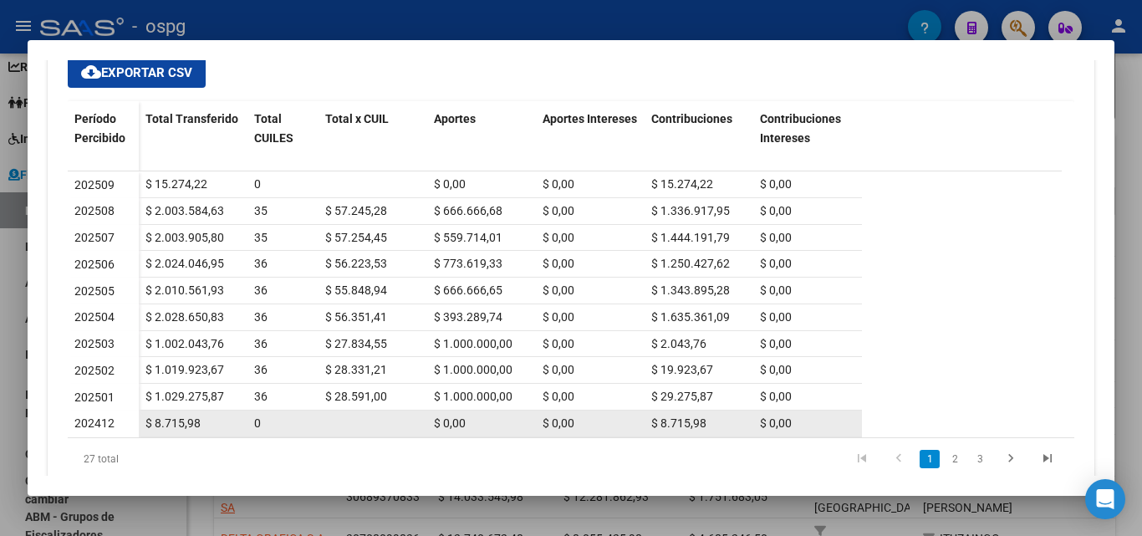
scroll to position [384, 0]
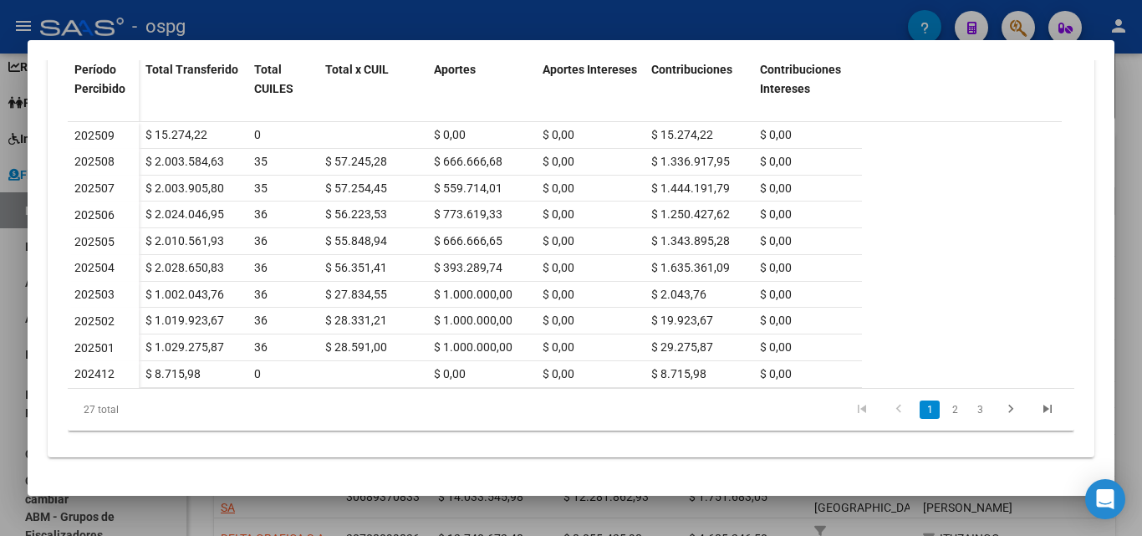
click at [196, 510] on div at bounding box center [571, 268] width 1142 height 536
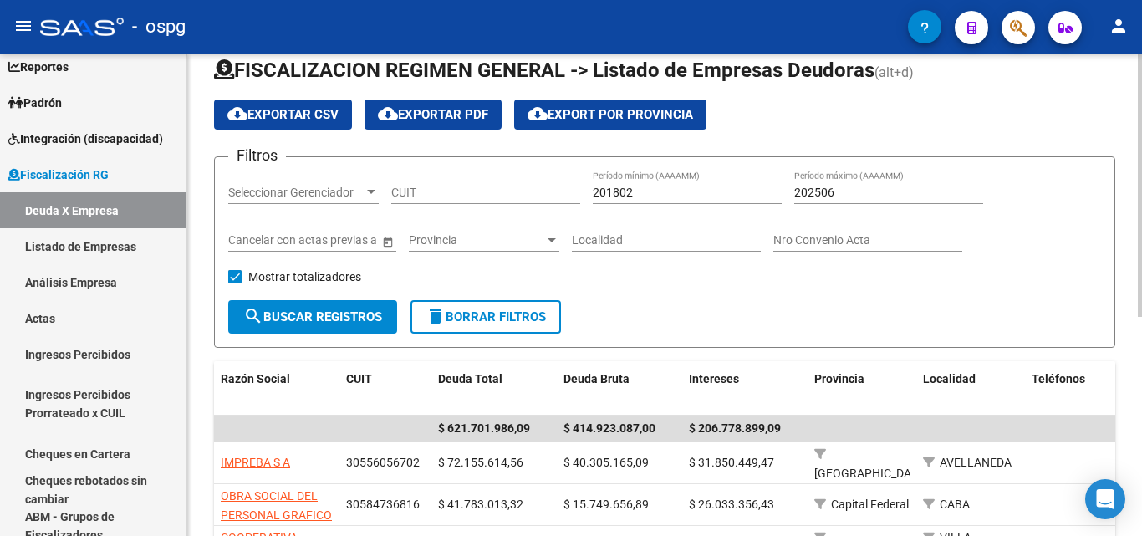
scroll to position [0, 0]
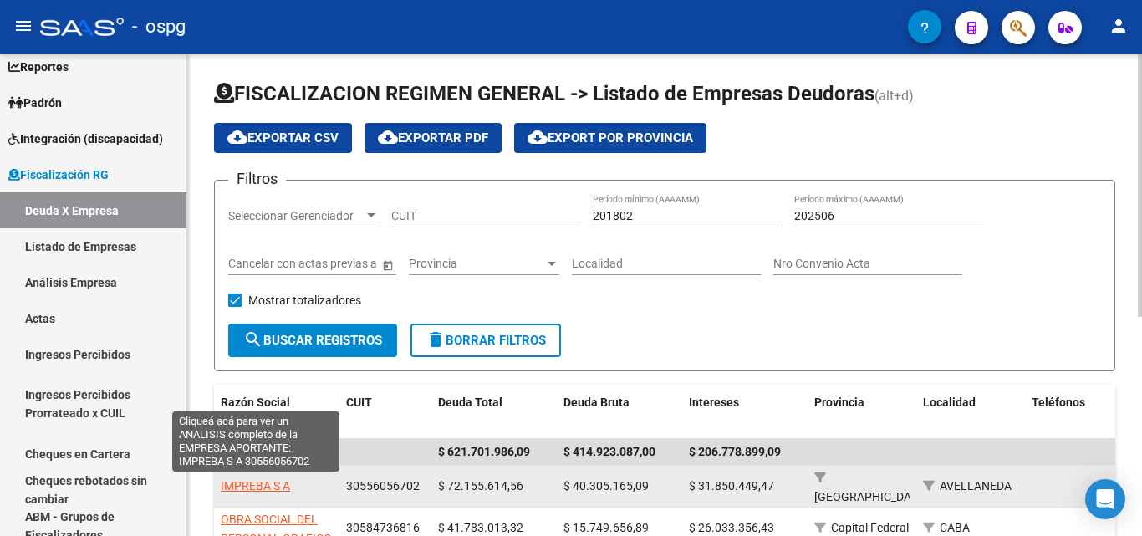
click at [236, 487] on span "IMPREBA S A" at bounding box center [255, 485] width 69 height 13
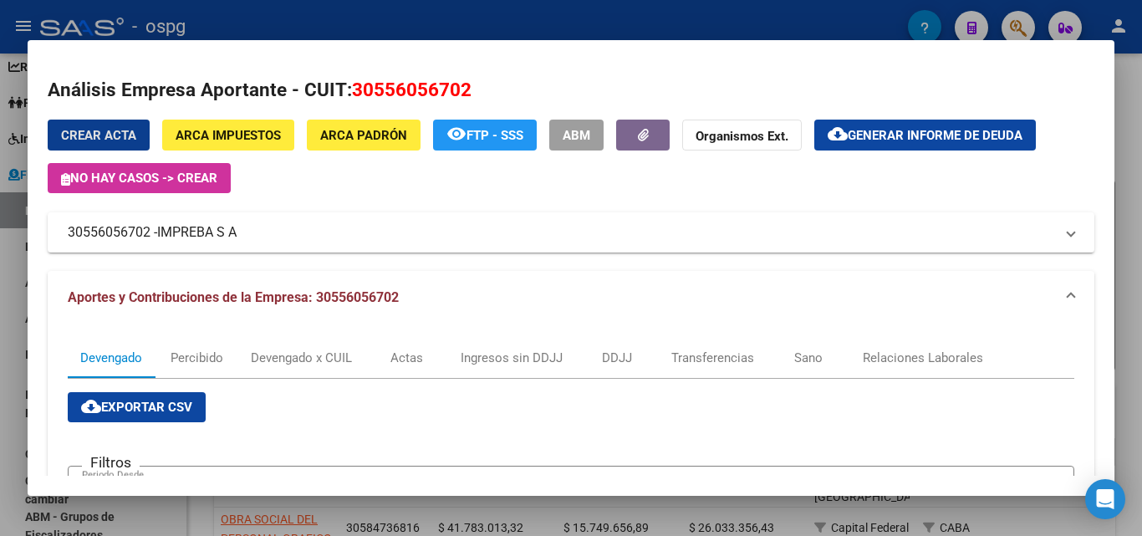
scroll to position [84, 0]
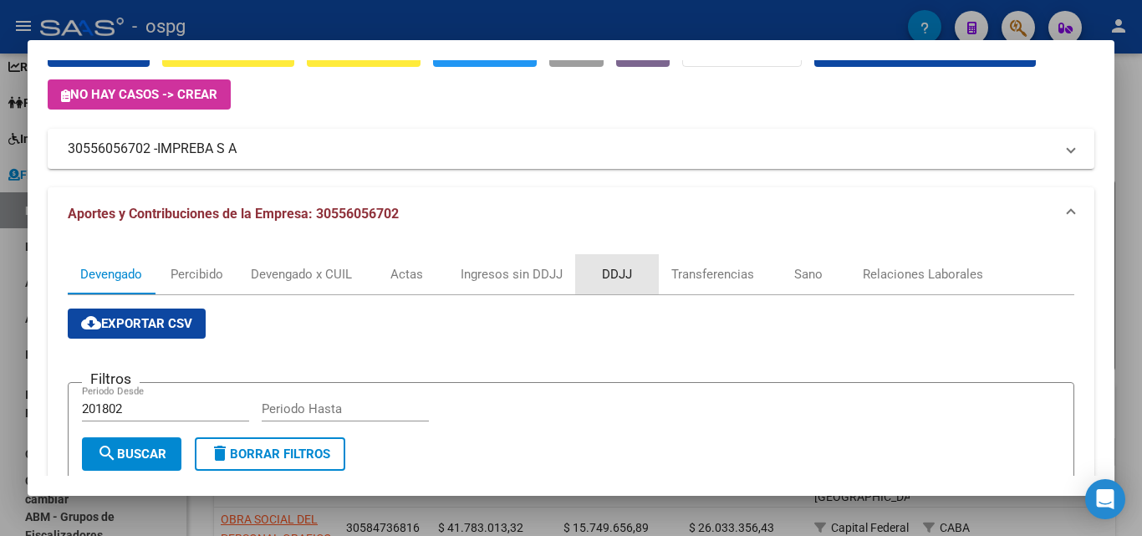
click at [623, 270] on div "DDJJ" at bounding box center [617, 274] width 30 height 18
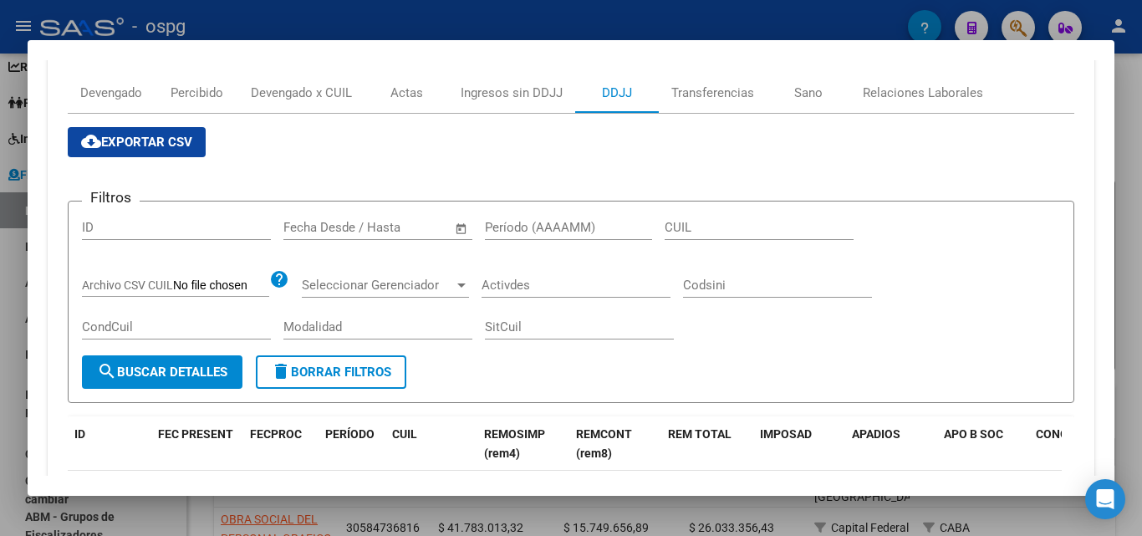
scroll to position [334, 0]
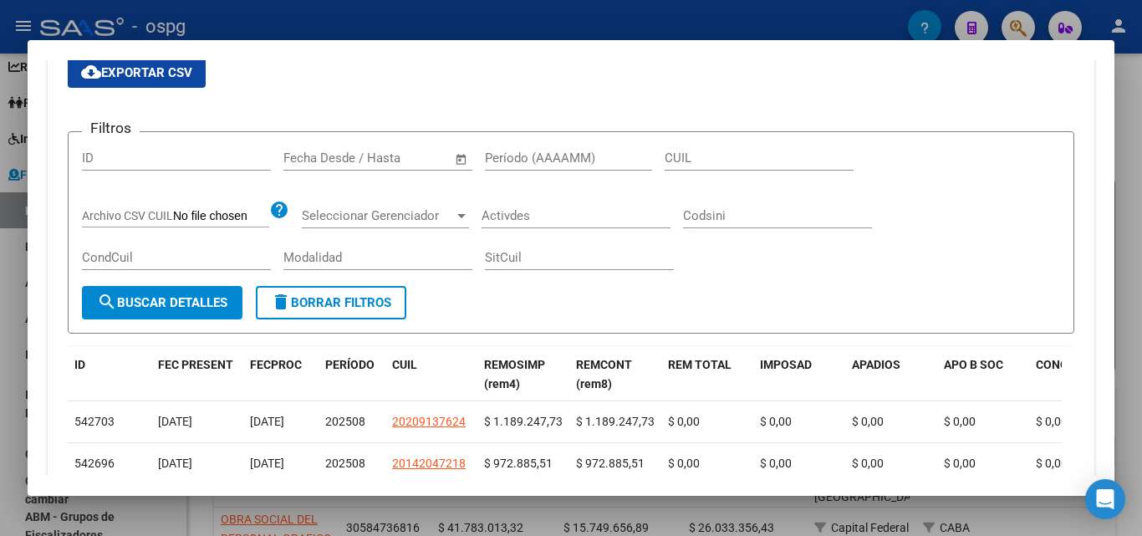
click at [539, 159] on input "Período (AAAAMM)" at bounding box center [568, 157] width 167 height 15
type input "202412"
click at [184, 314] on button "search Buscar Detalles" at bounding box center [162, 302] width 160 height 33
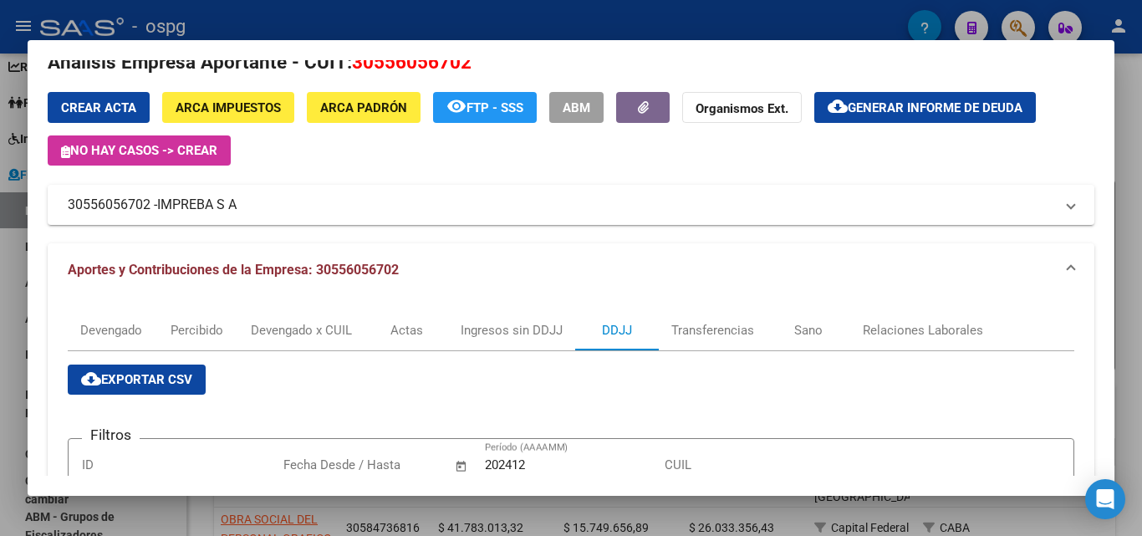
scroll to position [0, 0]
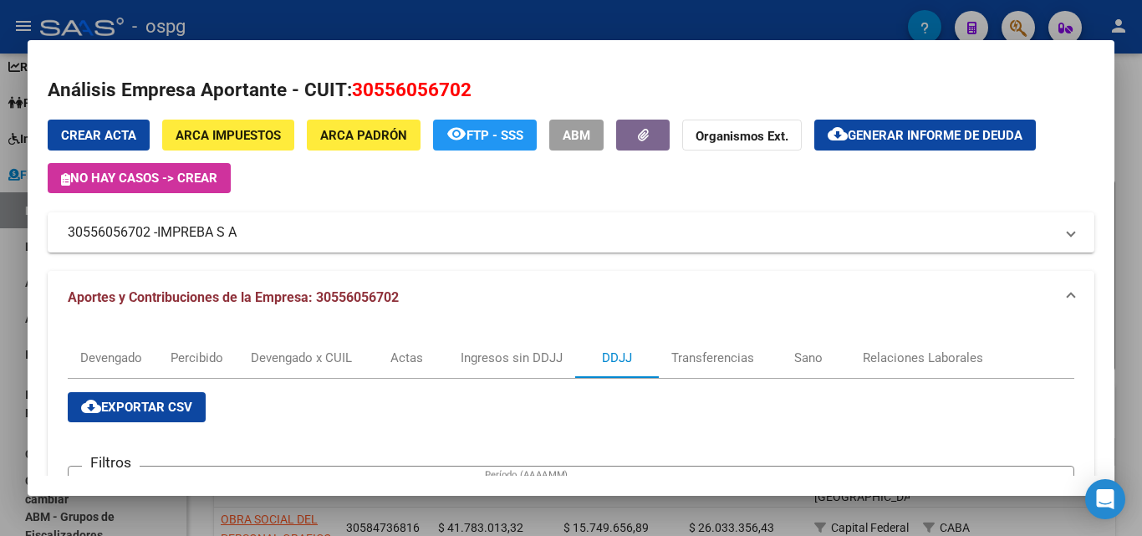
click at [155, 396] on button "cloud_download Exportar CSV" at bounding box center [137, 407] width 138 height 30
click at [305, 503] on div at bounding box center [571, 268] width 1142 height 536
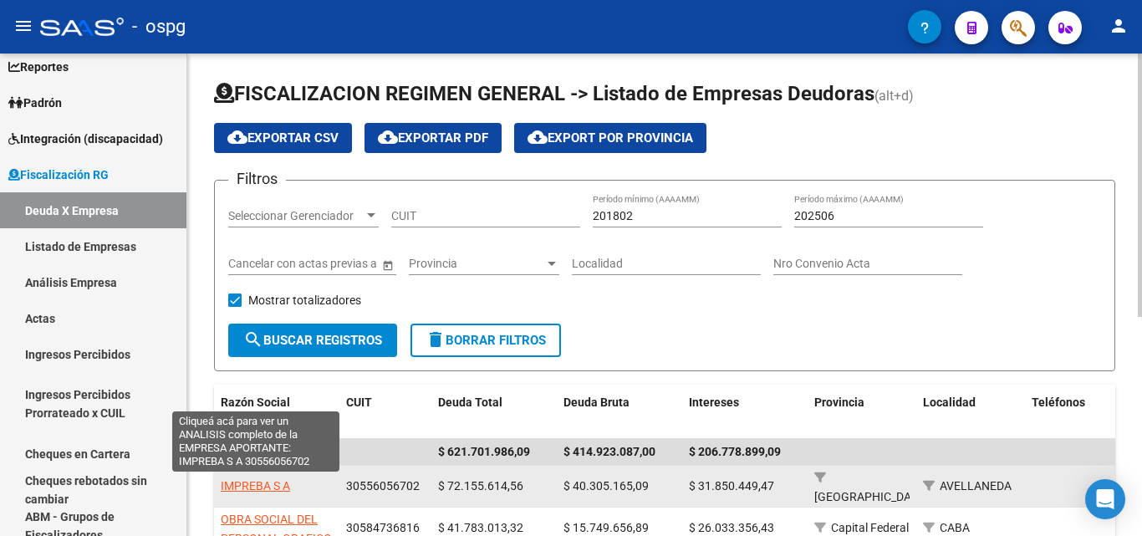
click at [272, 485] on span "IMPREBA S A" at bounding box center [255, 485] width 69 height 13
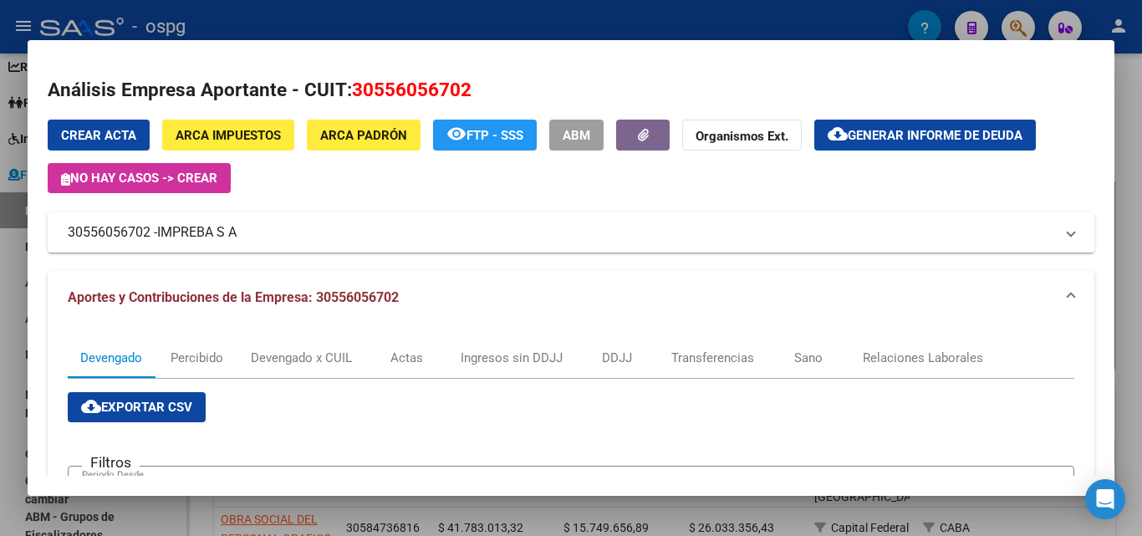
drag, startPoint x: 357, startPoint y: 91, endPoint x: 479, endPoint y: 82, distance: 122.4
click at [479, 82] on h2 "Análisis Empresa Aportante - CUIT: 30556056702" at bounding box center [571, 90] width 1046 height 28
copy span "30556056702"
click at [145, 522] on div at bounding box center [571, 268] width 1142 height 536
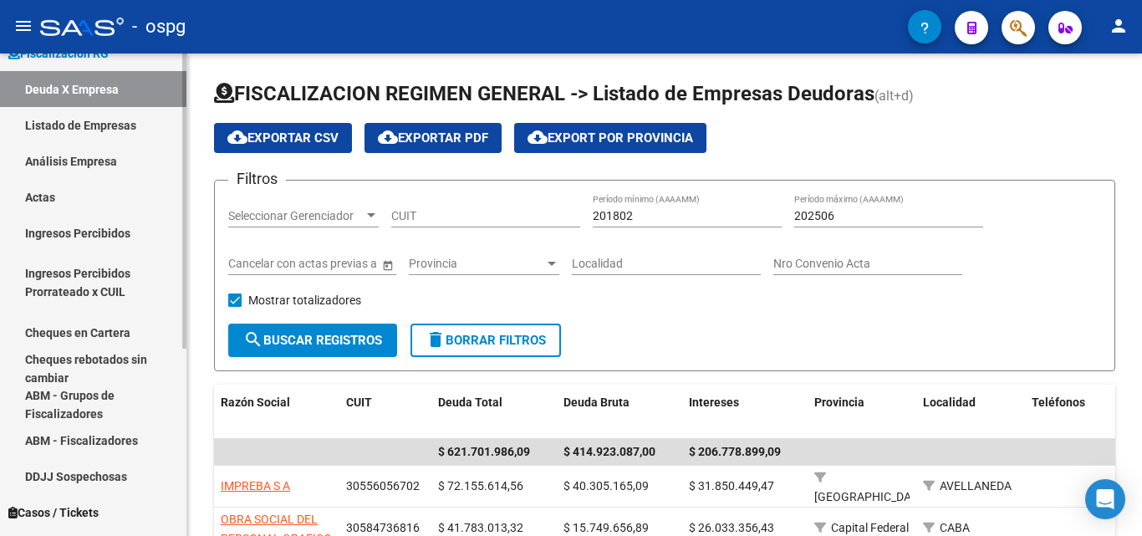
scroll to position [307, 0]
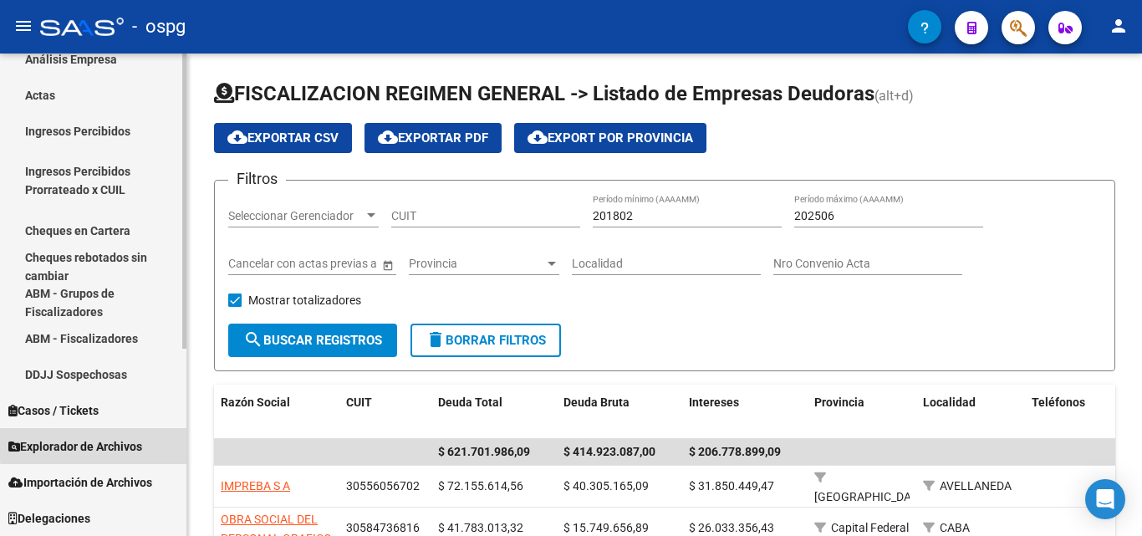
click at [96, 444] on span "Explorador de Archivos" at bounding box center [75, 446] width 134 height 18
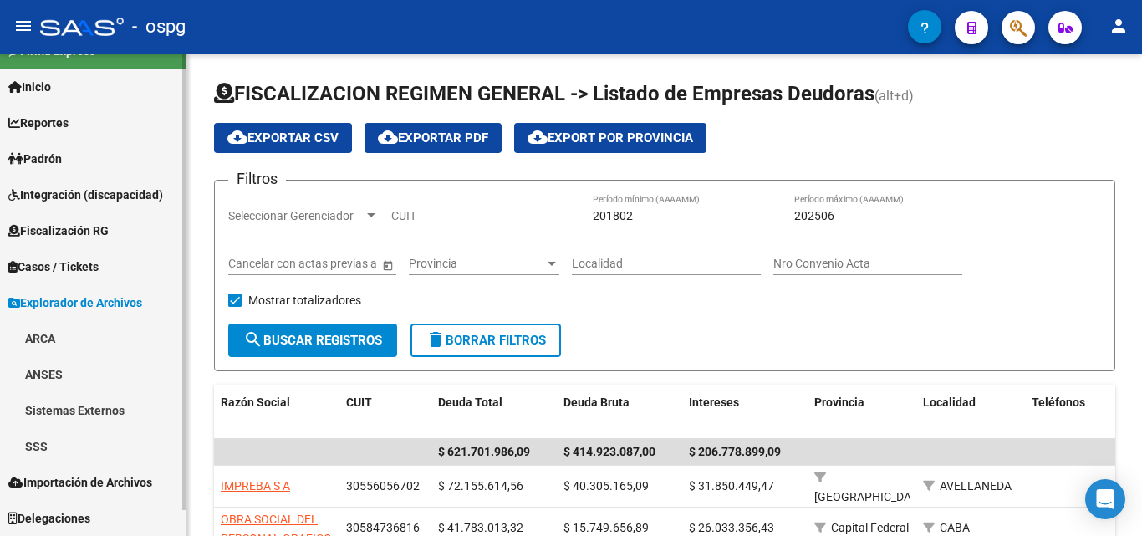
scroll to position [28, 0]
click at [40, 340] on link "ARCA" at bounding box center [93, 338] width 186 height 36
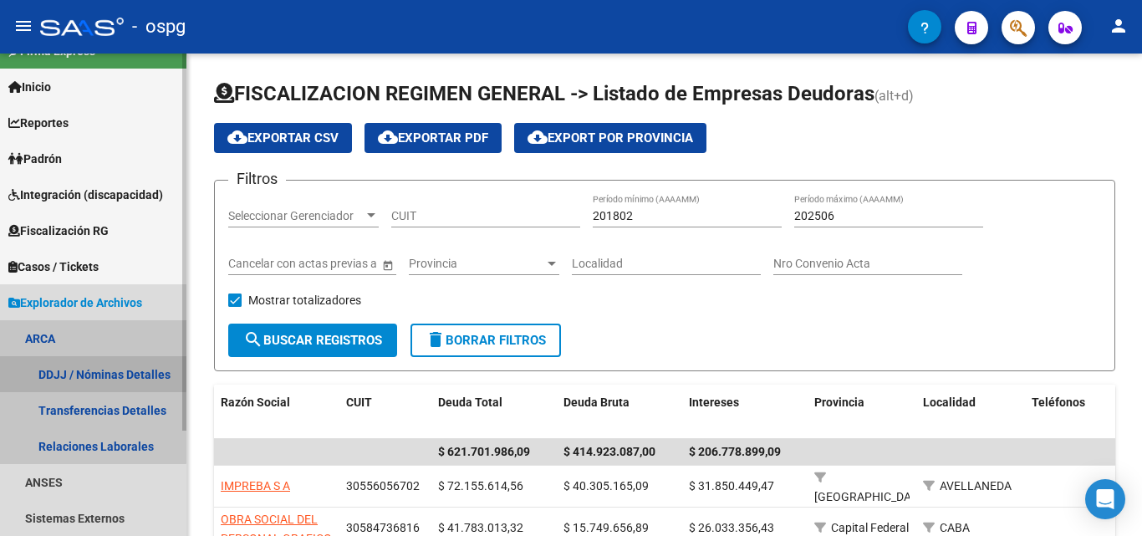
click at [50, 369] on link "DDJJ / Nóminas Detalles" at bounding box center [93, 374] width 186 height 36
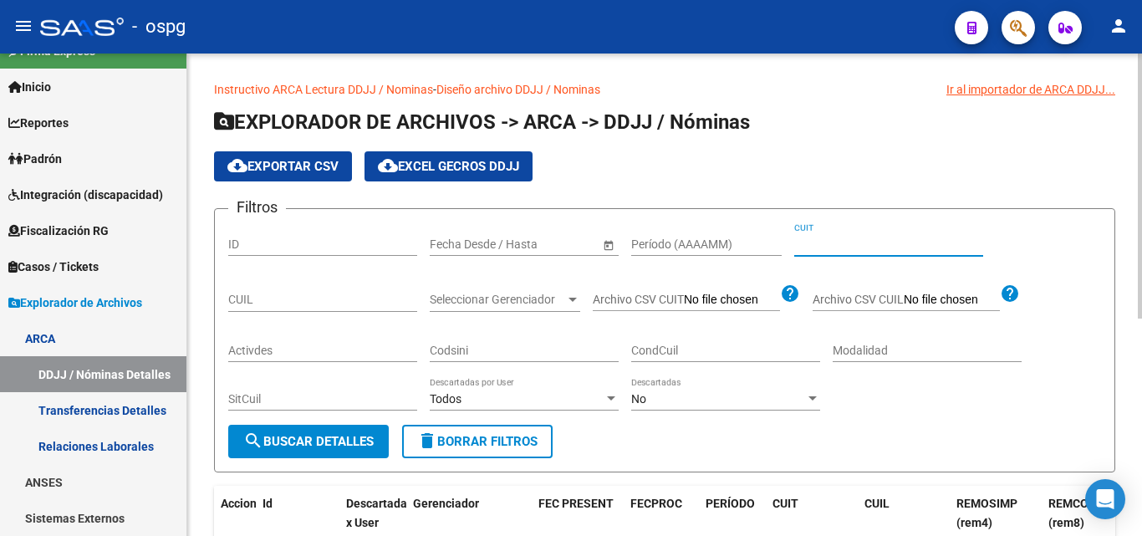
paste input "30-55605670-2"
type input "30-55605670-2"
click at [328, 440] on span "search Buscar Detalles" at bounding box center [308, 441] width 130 height 15
click at [677, 398] on div "No" at bounding box center [718, 399] width 174 height 14
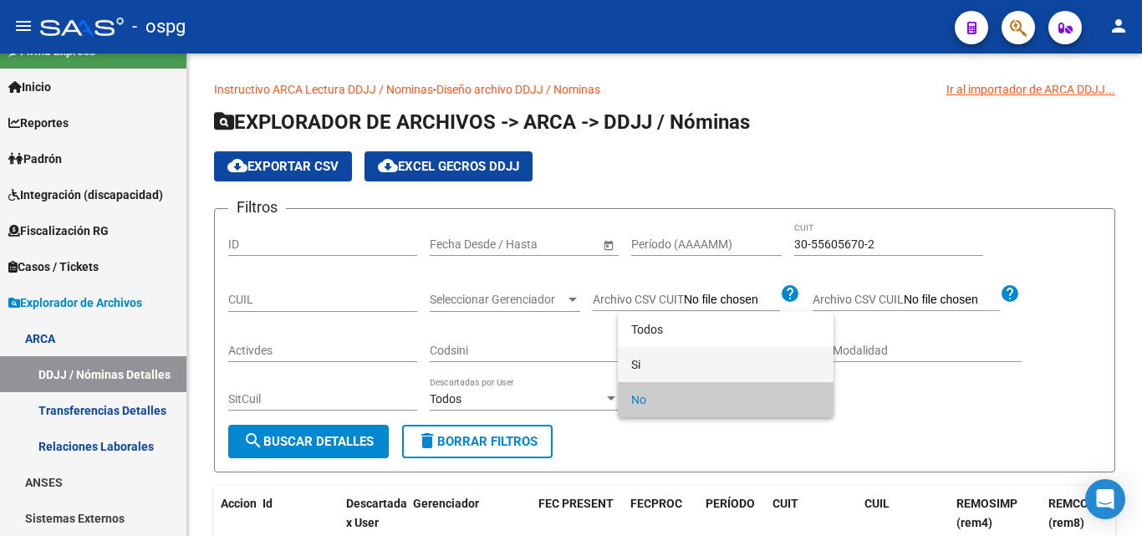
click at [651, 364] on span "Si" at bounding box center [725, 364] width 189 height 35
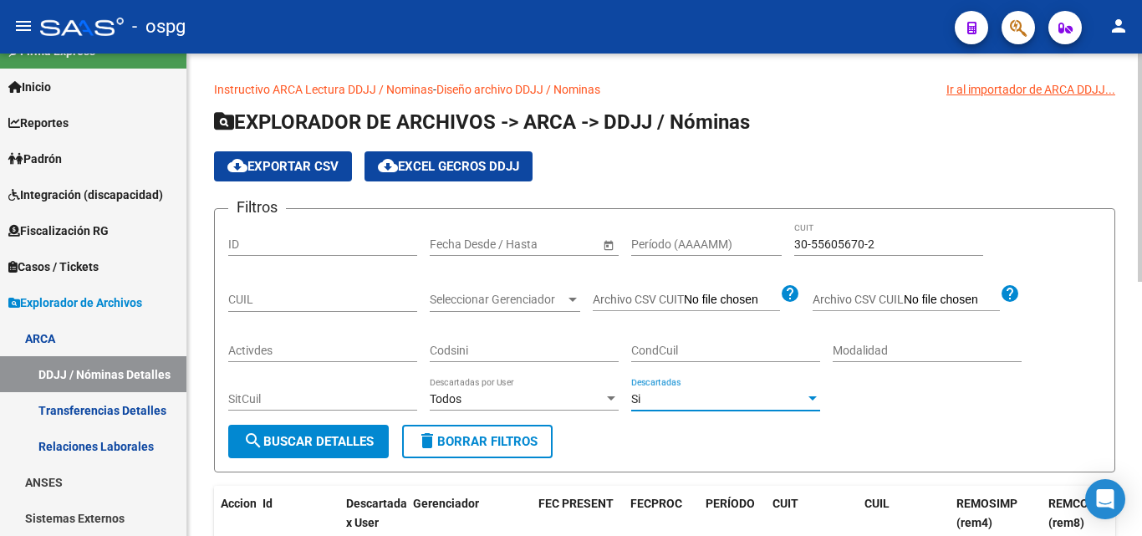
drag, startPoint x: 322, startPoint y: 444, endPoint x: 851, endPoint y: 437, distance: 529.1
click at [328, 443] on span "search Buscar Detalles" at bounding box center [308, 441] width 130 height 15
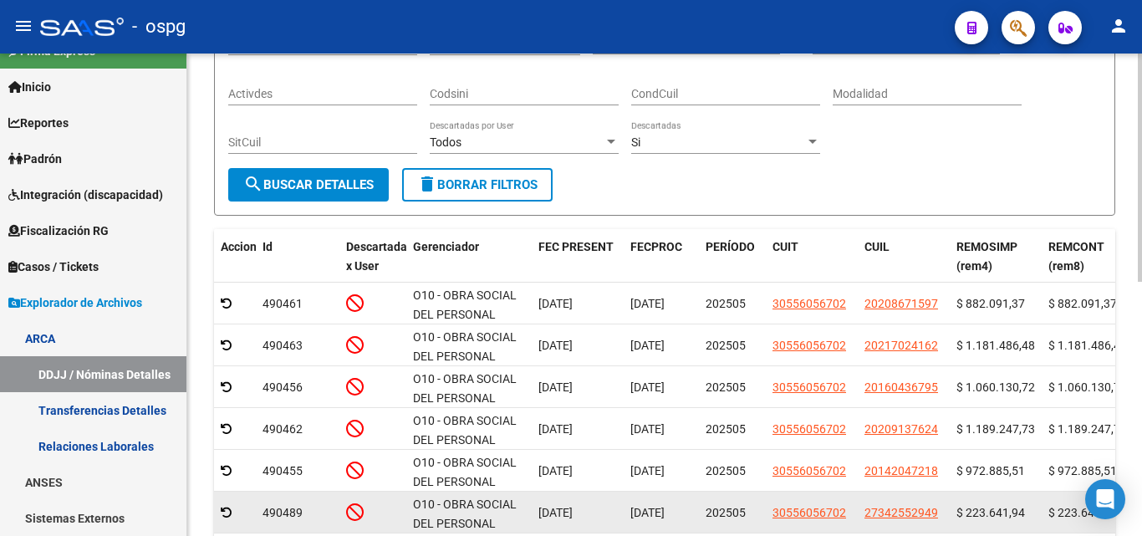
scroll to position [119, 0]
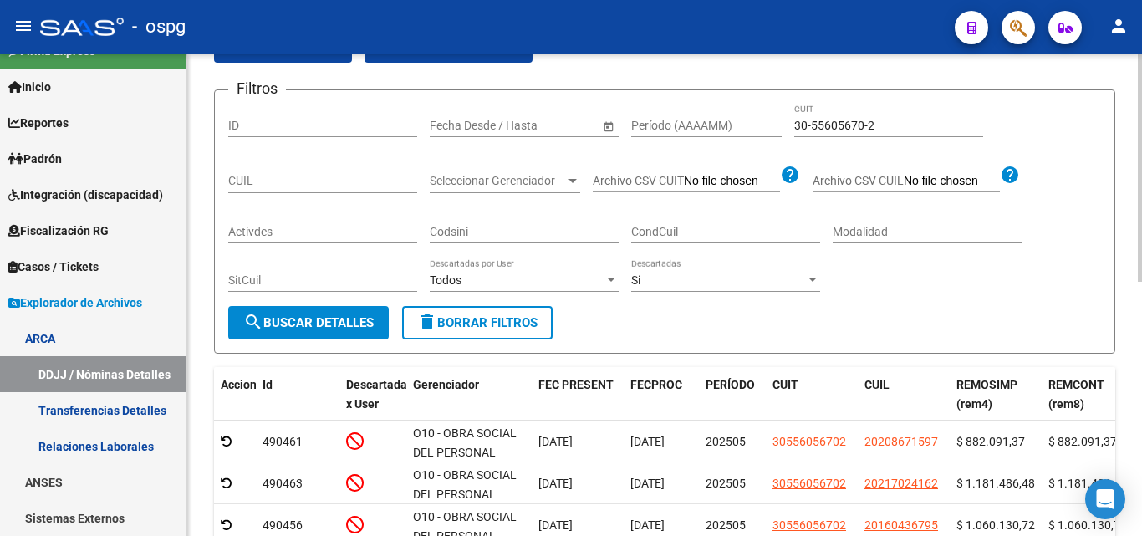
click at [658, 128] on input "Período (AAAAMM)" at bounding box center [706, 126] width 150 height 14
type input "202412"
drag, startPoint x: 296, startPoint y: 323, endPoint x: 293, endPoint y: 309, distance: 14.4
click at [294, 318] on span "search Buscar Detalles" at bounding box center [308, 322] width 130 height 15
click at [682, 276] on div "Si" at bounding box center [718, 280] width 174 height 14
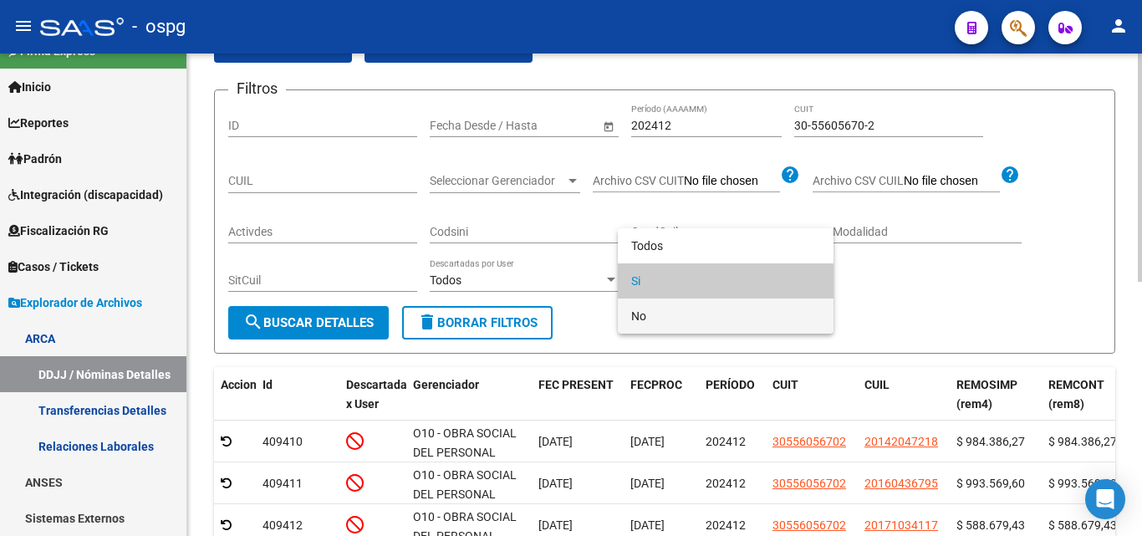
drag, startPoint x: 662, startPoint y: 308, endPoint x: 610, endPoint y: 311, distance: 51.9
click at [661, 310] on span "No" at bounding box center [725, 315] width 189 height 35
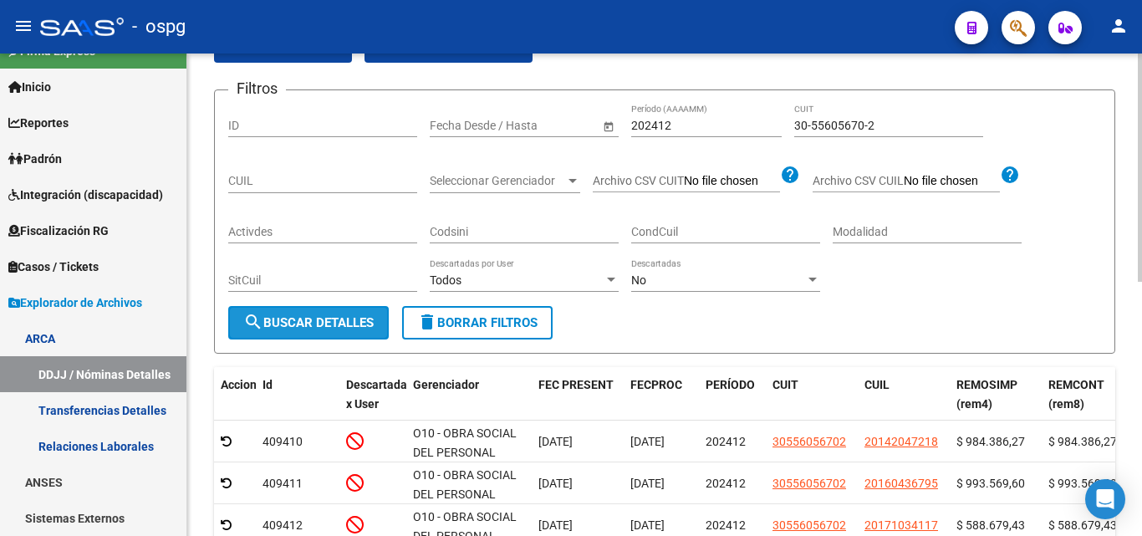
drag, startPoint x: 333, startPoint y: 320, endPoint x: 842, endPoint y: 293, distance: 509.7
click at [338, 319] on span "search Buscar Detalles" at bounding box center [308, 322] width 130 height 15
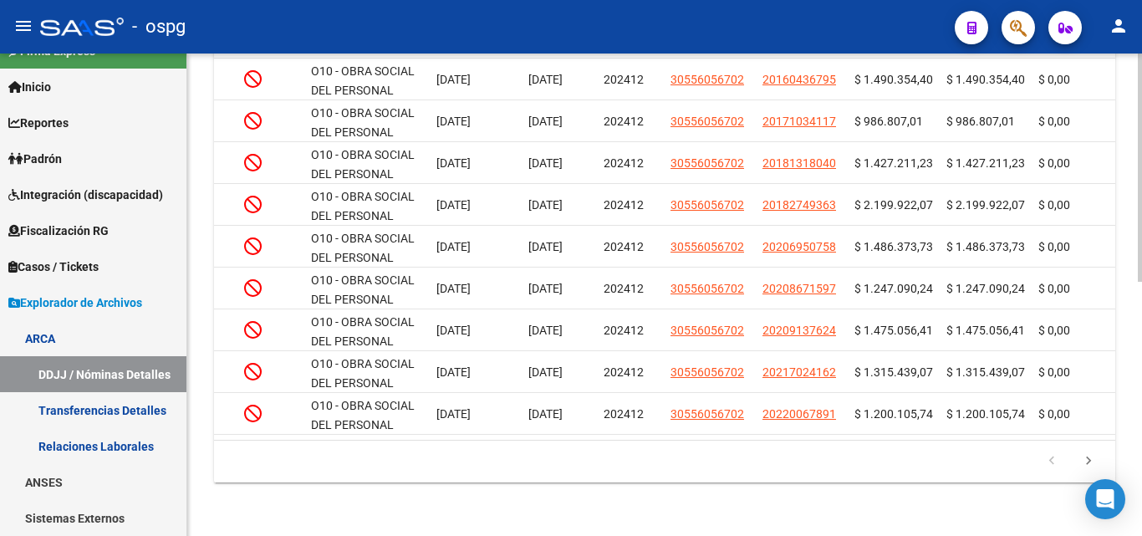
scroll to position [0, 0]
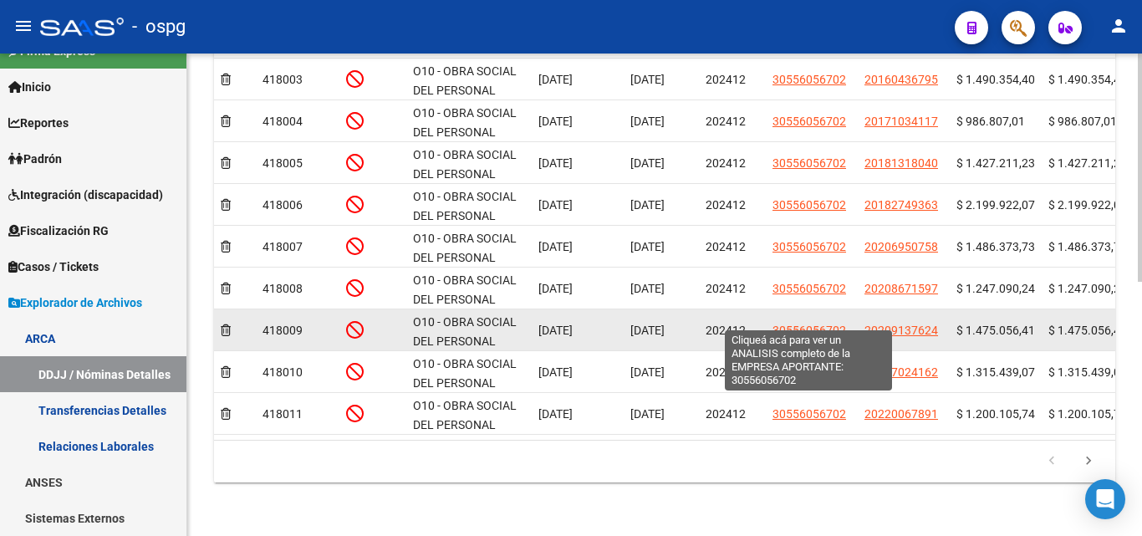
click at [798, 323] on span "30556056702" at bounding box center [809, 329] width 74 height 13
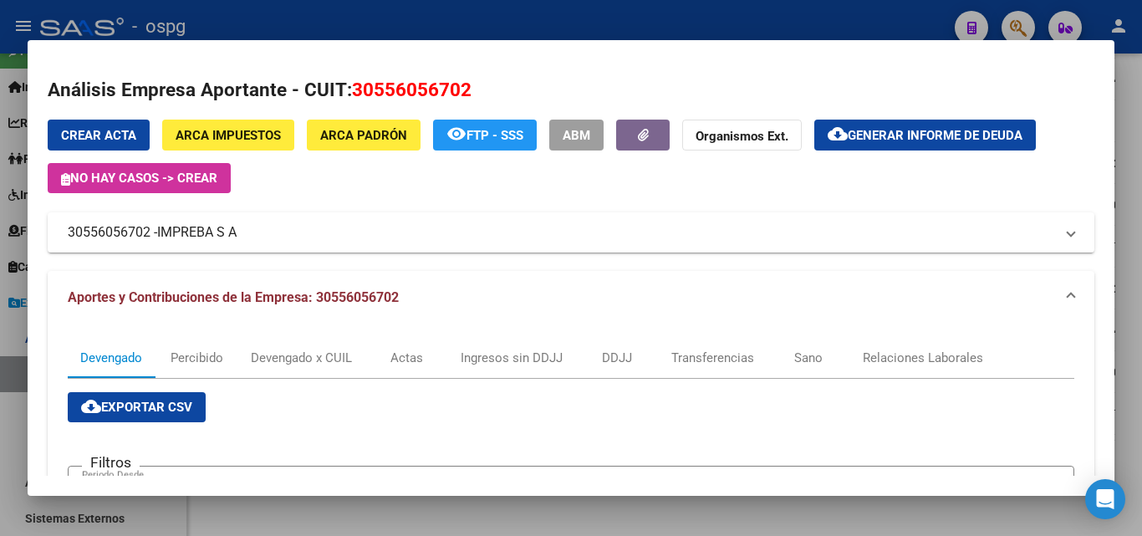
click at [904, 144] on button "cloud_download Generar informe de deuda" at bounding box center [924, 135] width 221 height 31
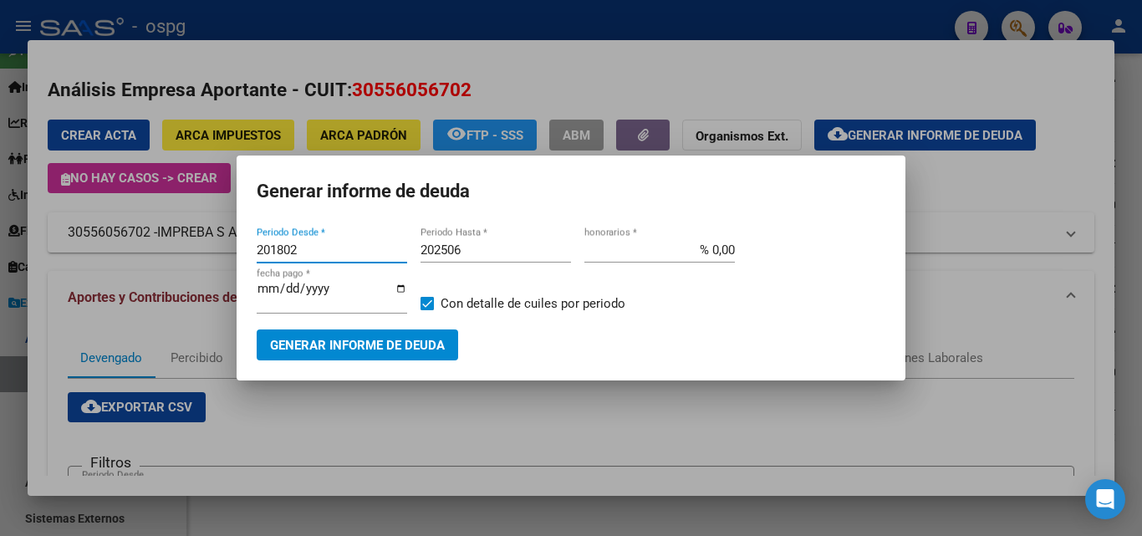
drag, startPoint x: 188, startPoint y: 240, endPoint x: 0, endPoint y: 46, distance: 270.1
click at [0, 92] on div "Análisis Empresa Aportante - CUIT: 30556056702 Crear Acta ARCA Impuestos ARCA P…" at bounding box center [571, 268] width 1142 height 536
type input "202412"
click at [304, 230] on mat-dialog-content "202412 Periodo Desde * 202506 Periodo Hasta * % 0,00 honorarios * [DATE] fecha …" at bounding box center [571, 292] width 669 height 136
type input "202412"
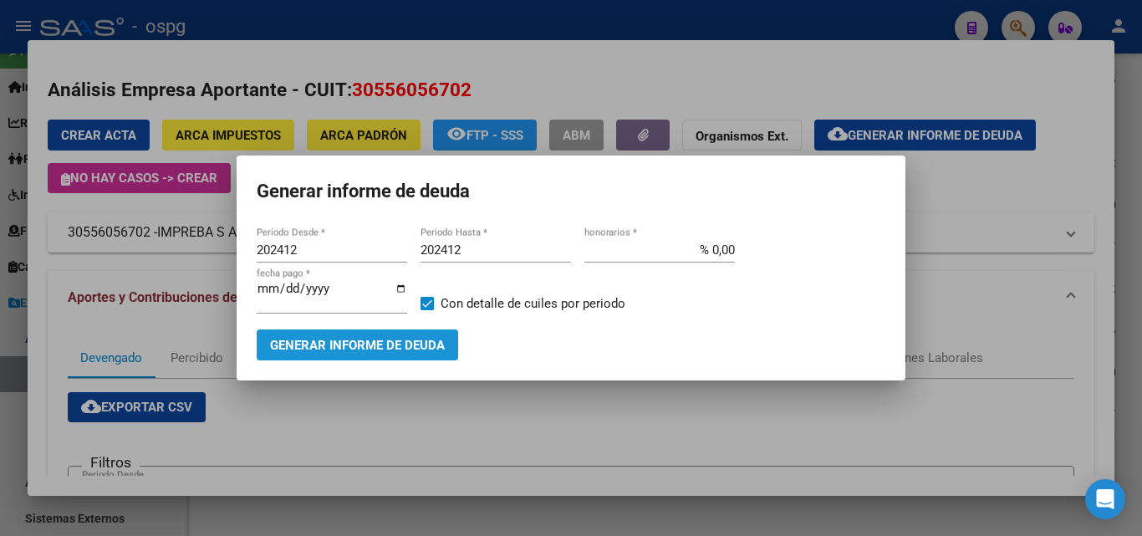
click at [315, 343] on span "Generar informe de deuda" at bounding box center [357, 345] width 175 height 15
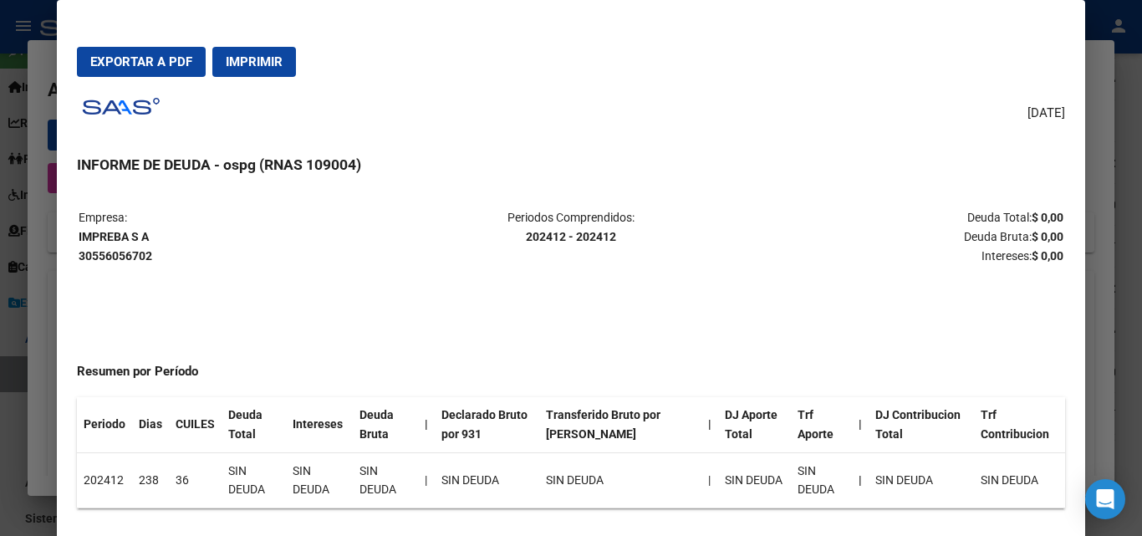
click at [1115, 279] on div at bounding box center [571, 268] width 1142 height 536
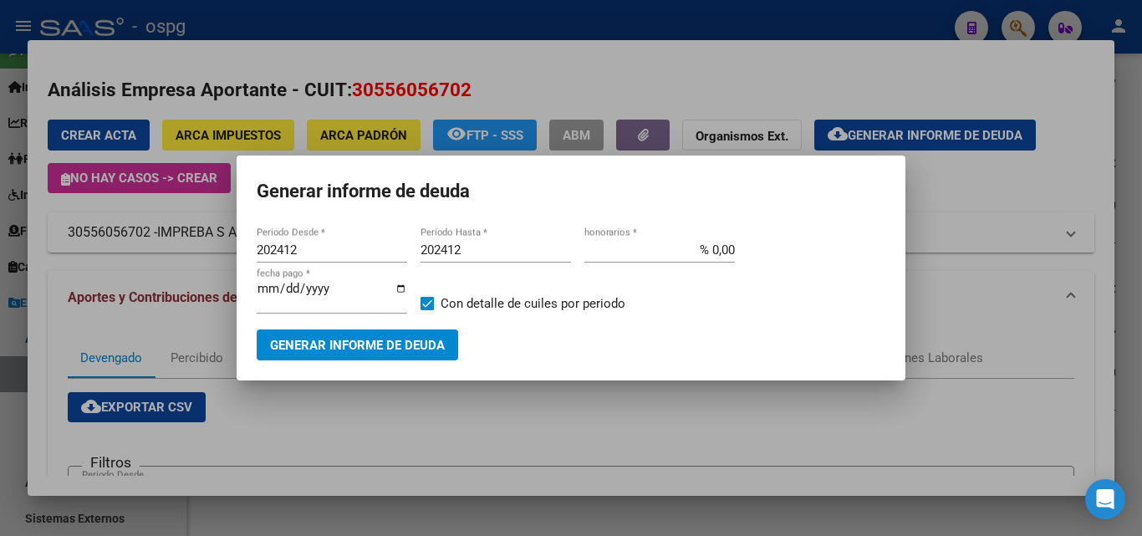
click at [983, 196] on div at bounding box center [571, 268] width 1142 height 536
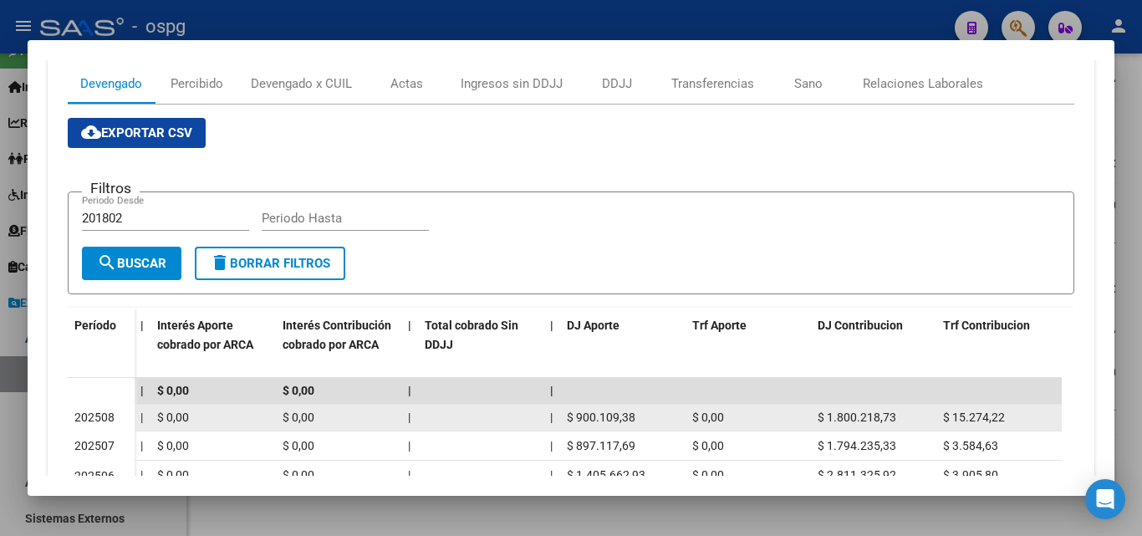
scroll to position [251, 0]
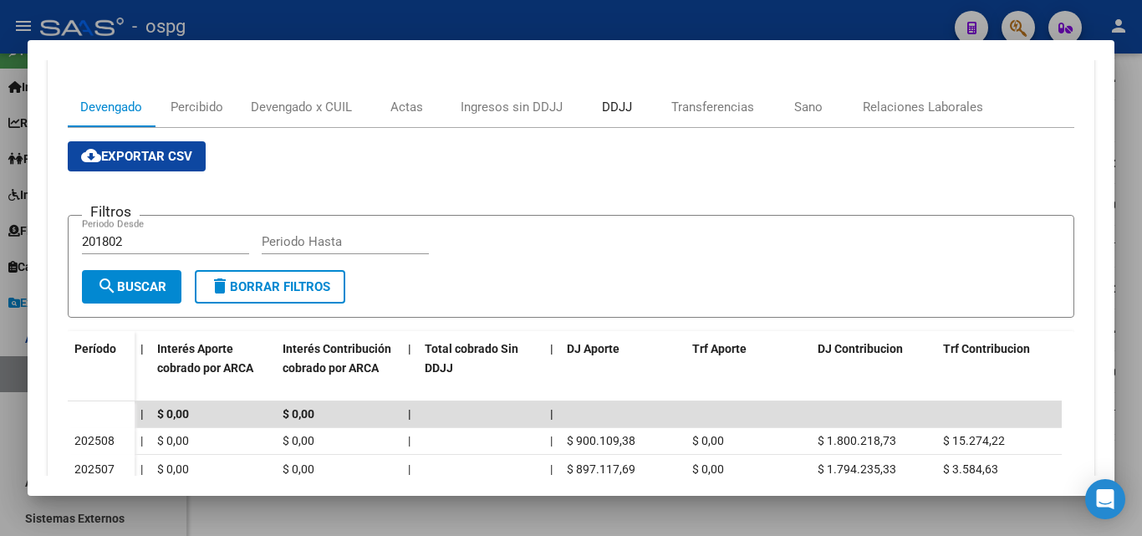
click at [613, 102] on div "DDJJ" at bounding box center [617, 107] width 30 height 18
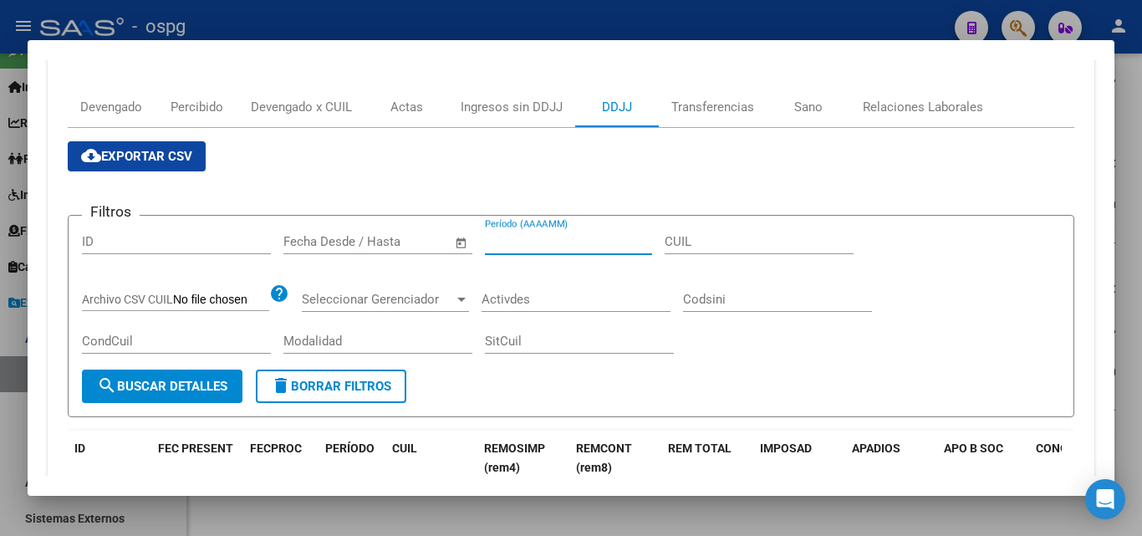
click at [532, 238] on input "Período (AAAAMM)" at bounding box center [568, 241] width 167 height 15
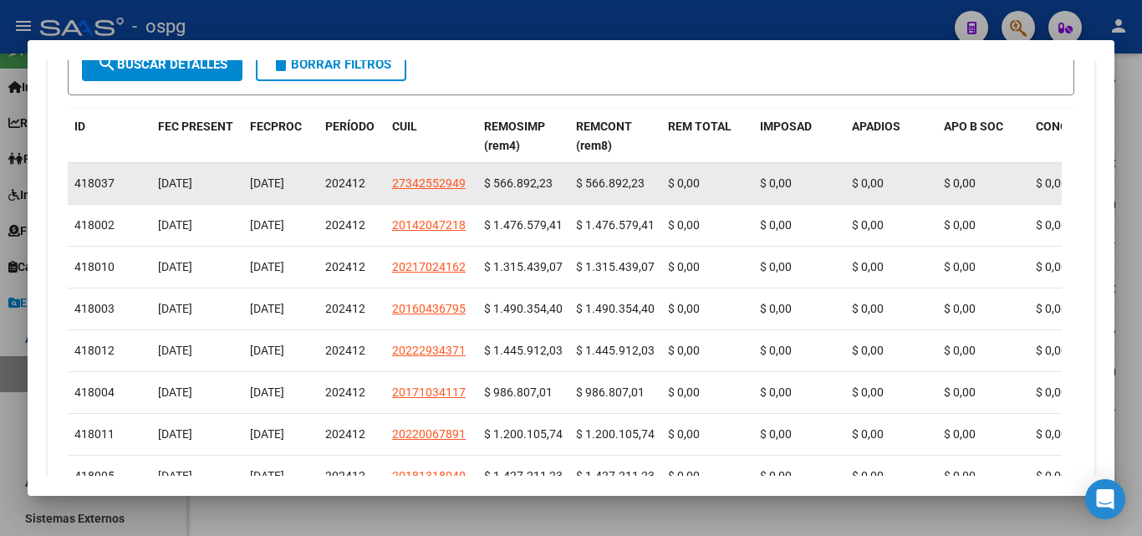
scroll to position [585, 0]
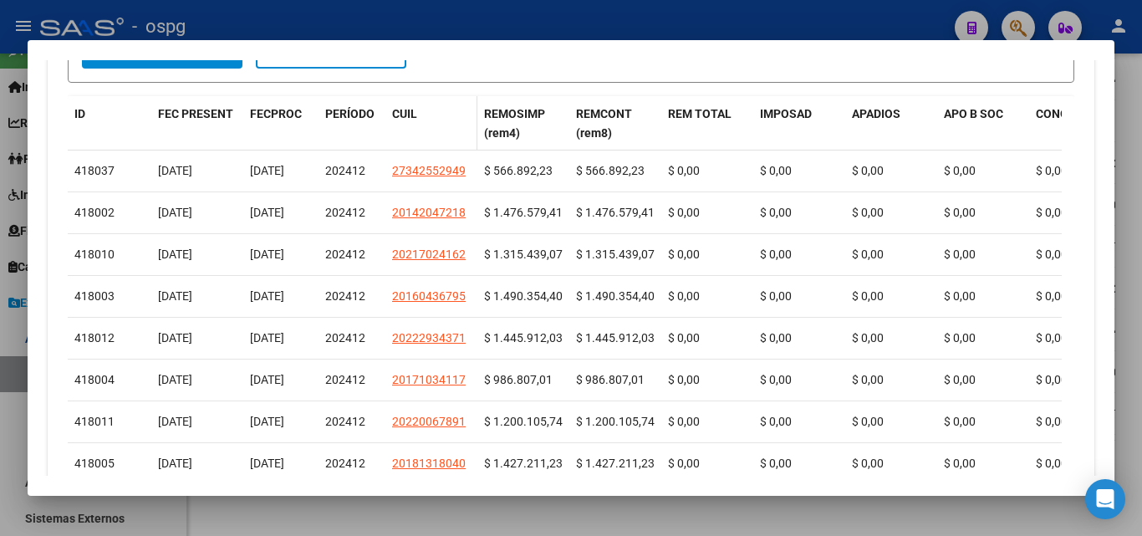
type input "202412"
click at [445, 125] on datatable-header-cell "CUIL" at bounding box center [431, 123] width 92 height 55
click at [407, 115] on span "CUIL" at bounding box center [404, 113] width 25 height 13
click at [403, 112] on span "CUIL" at bounding box center [404, 113] width 25 height 13
drag, startPoint x: 394, startPoint y: 123, endPoint x: 477, endPoint y: 129, distance: 82.9
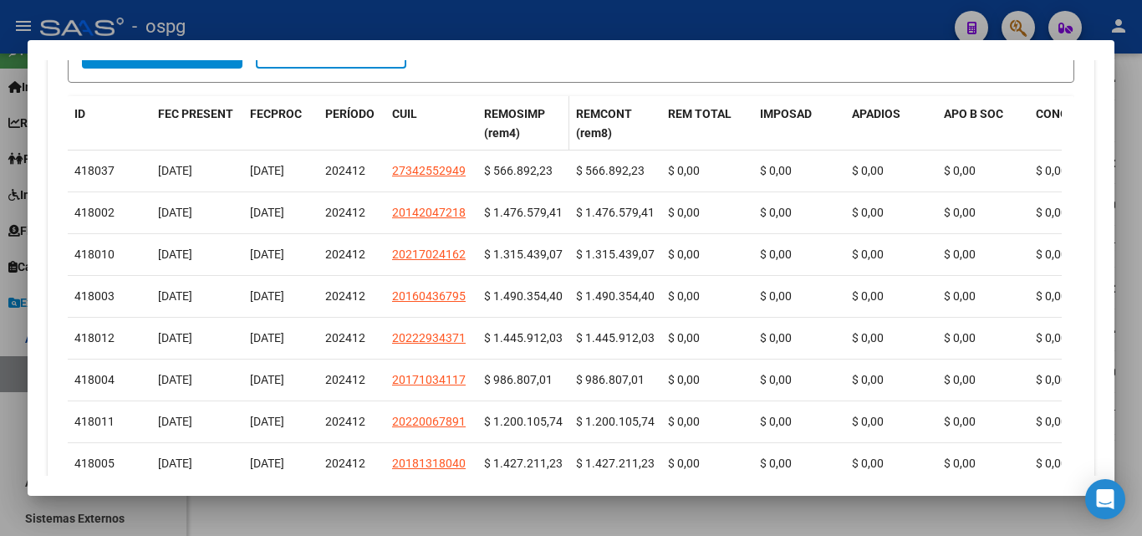
click at [394, 124] on div "CUIL" at bounding box center [431, 113] width 79 height 19
click at [527, 111] on span "REMOSIMP (rem4)" at bounding box center [514, 123] width 61 height 33
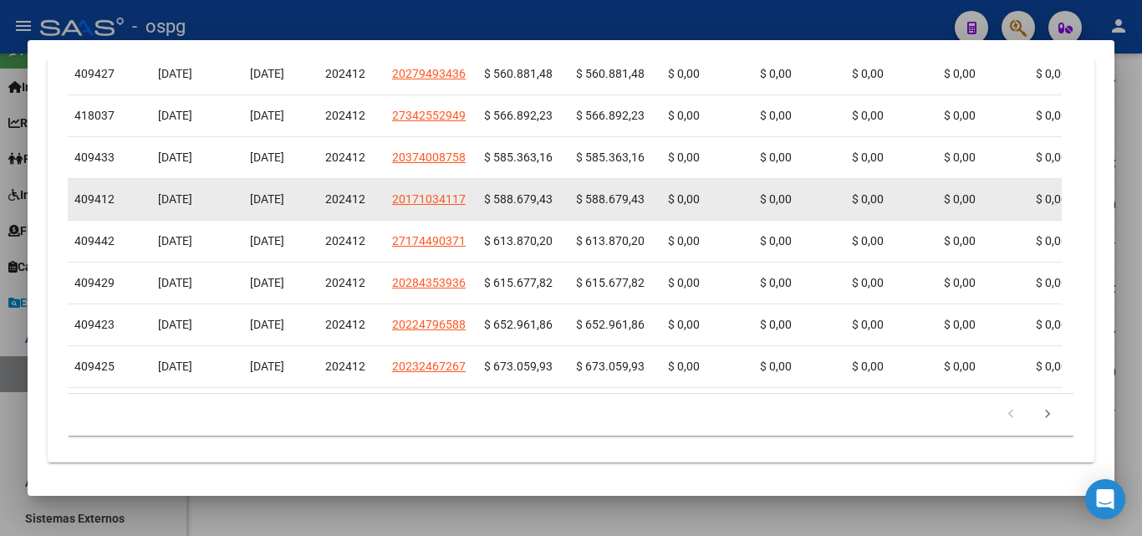
scroll to position [784, 0]
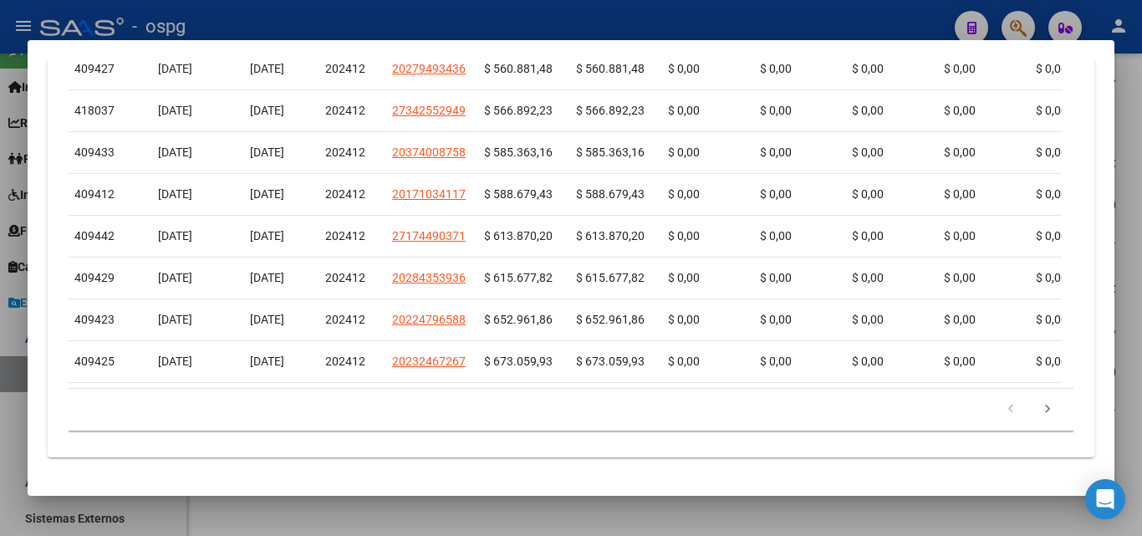
click at [587, 509] on div at bounding box center [571, 268] width 1142 height 536
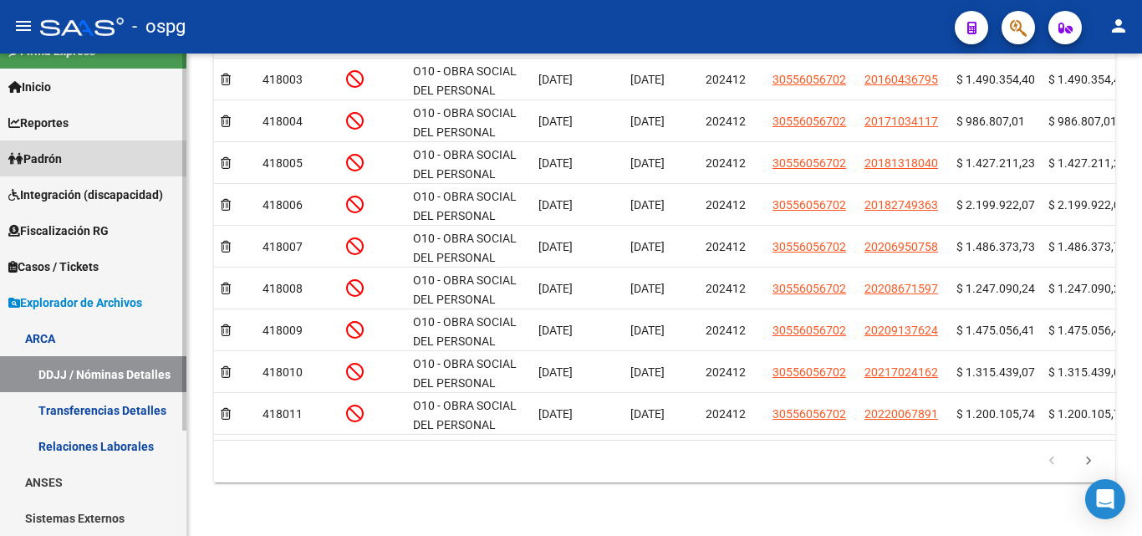
click at [72, 165] on link "Padrón" at bounding box center [93, 158] width 186 height 36
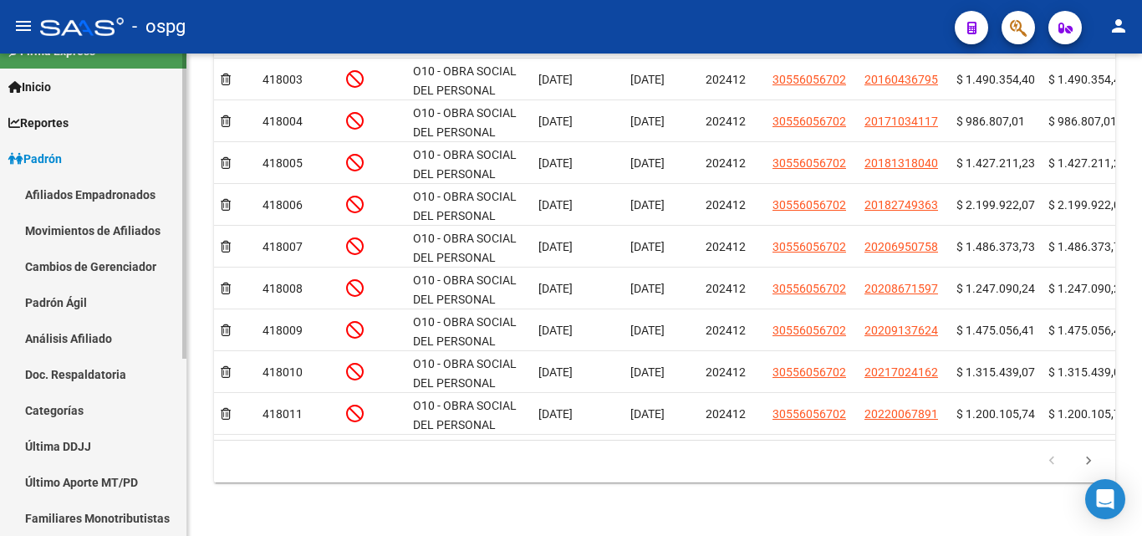
click at [56, 338] on link "Análisis Afiliado" at bounding box center [93, 338] width 186 height 36
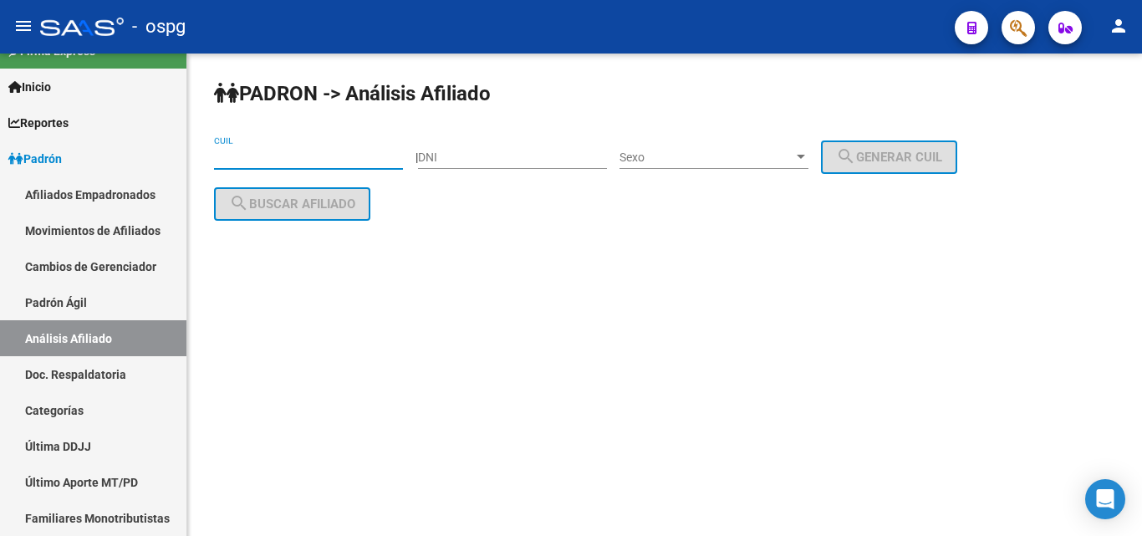
paste input "20-18274936-3"
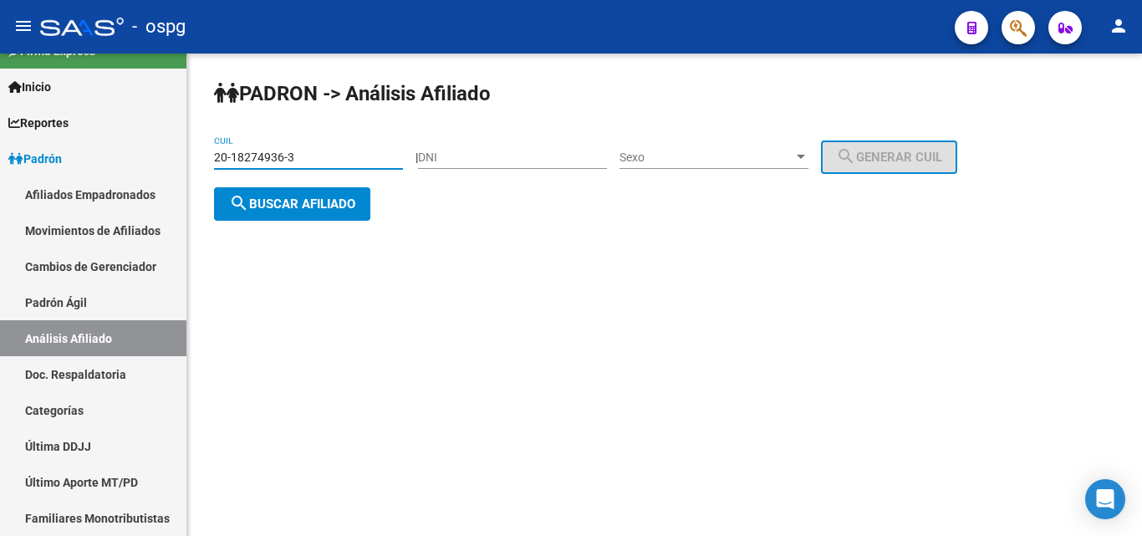
type input "20-18274936-3"
drag, startPoint x: 313, startPoint y: 191, endPoint x: 378, endPoint y: 181, distance: 66.0
click at [313, 191] on button "search Buscar afiliado" at bounding box center [292, 203] width 156 height 33
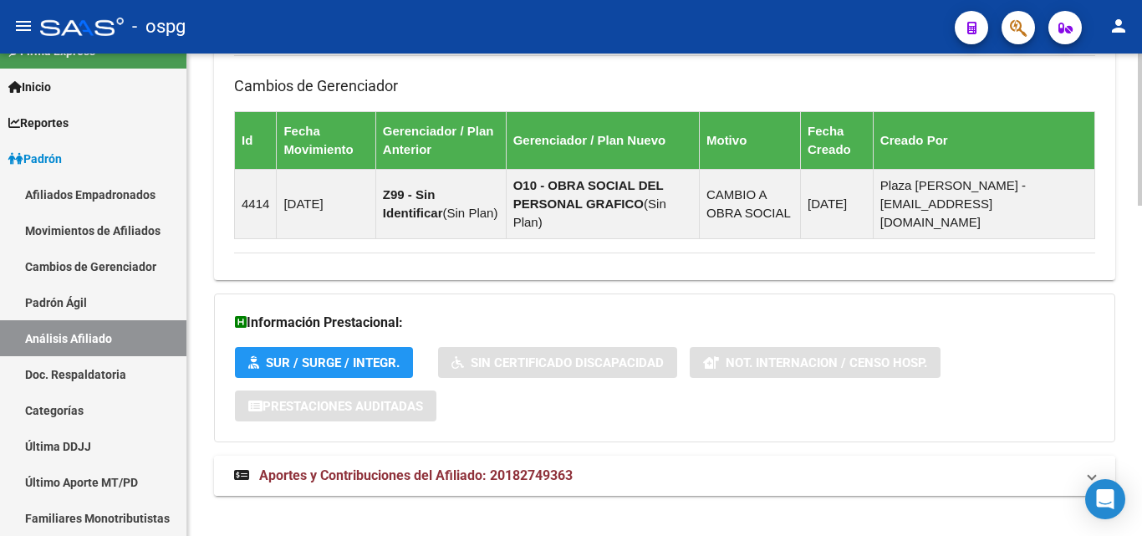
click at [720, 466] on mat-panel-title "Aportes y Contribuciones del Afiliado: 20182749363" at bounding box center [654, 475] width 841 height 18
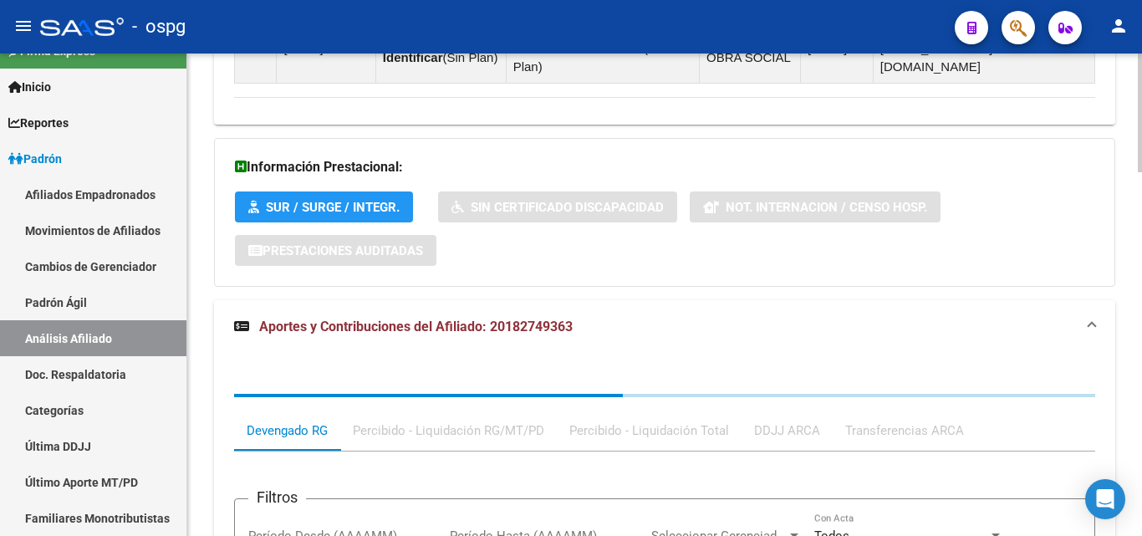
scroll to position [1478, 0]
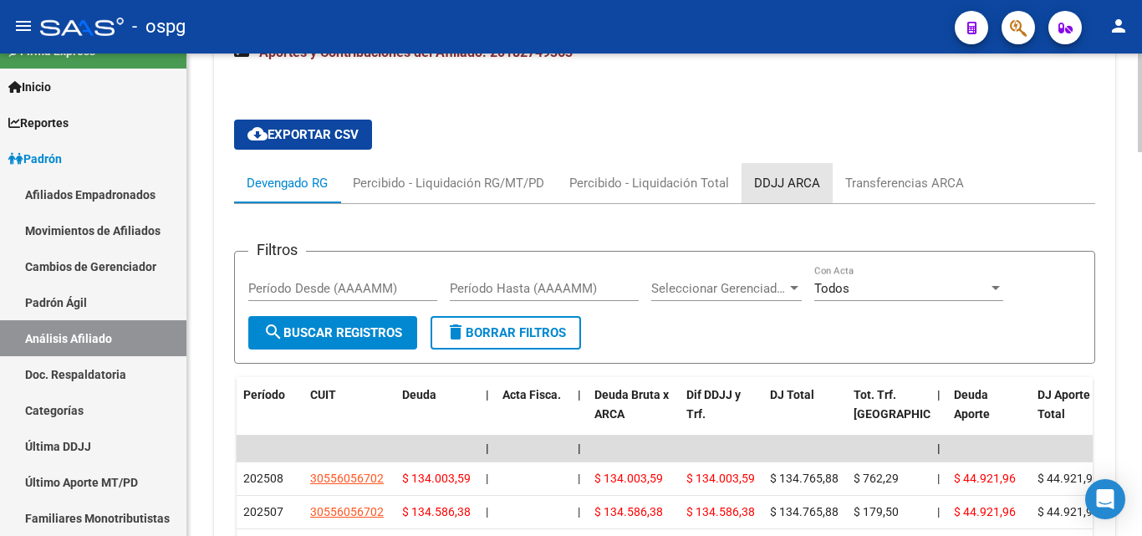
click at [771, 174] on div "DDJJ ARCA" at bounding box center [787, 183] width 66 height 18
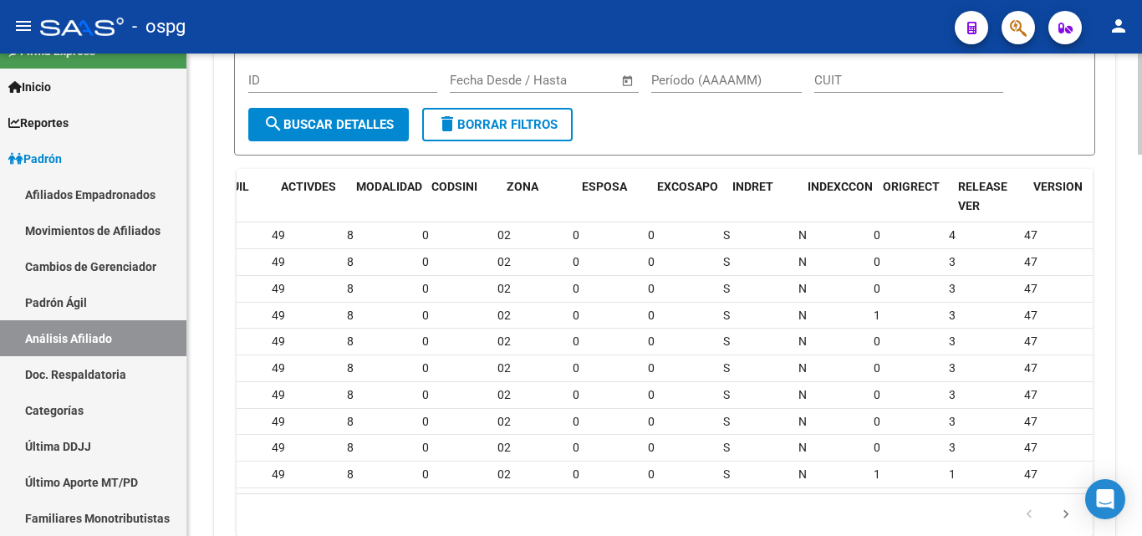
scroll to position [0, 0]
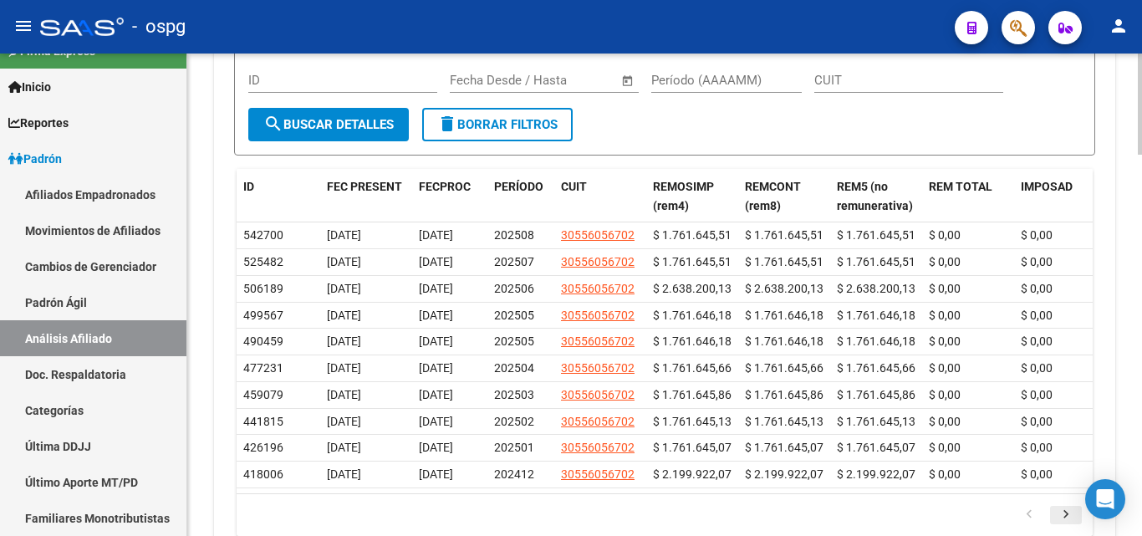
click at [1071, 508] on icon "go to next page" at bounding box center [1066, 516] width 22 height 20
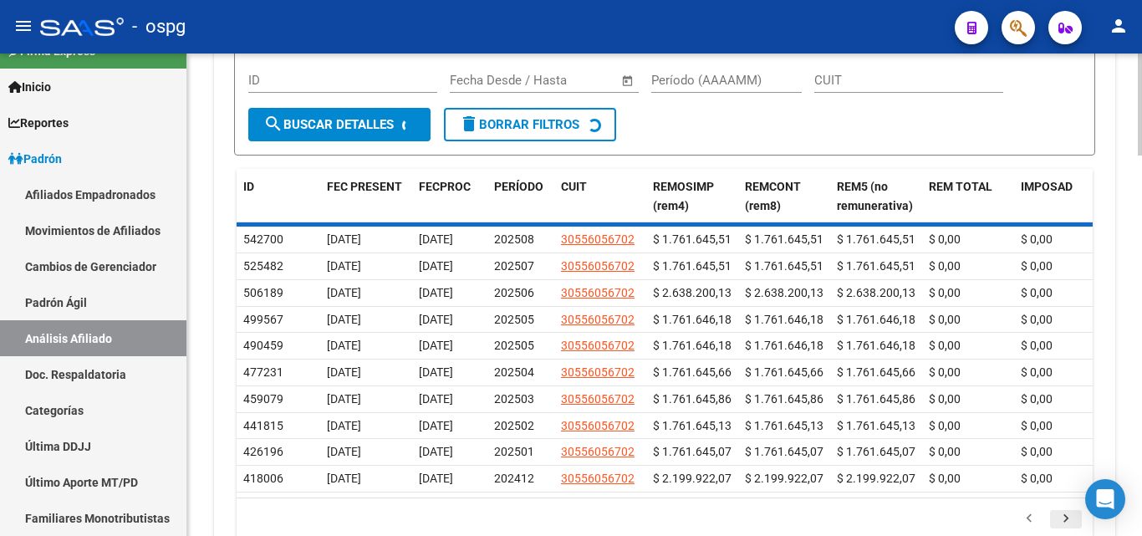
scroll to position [1728, 0]
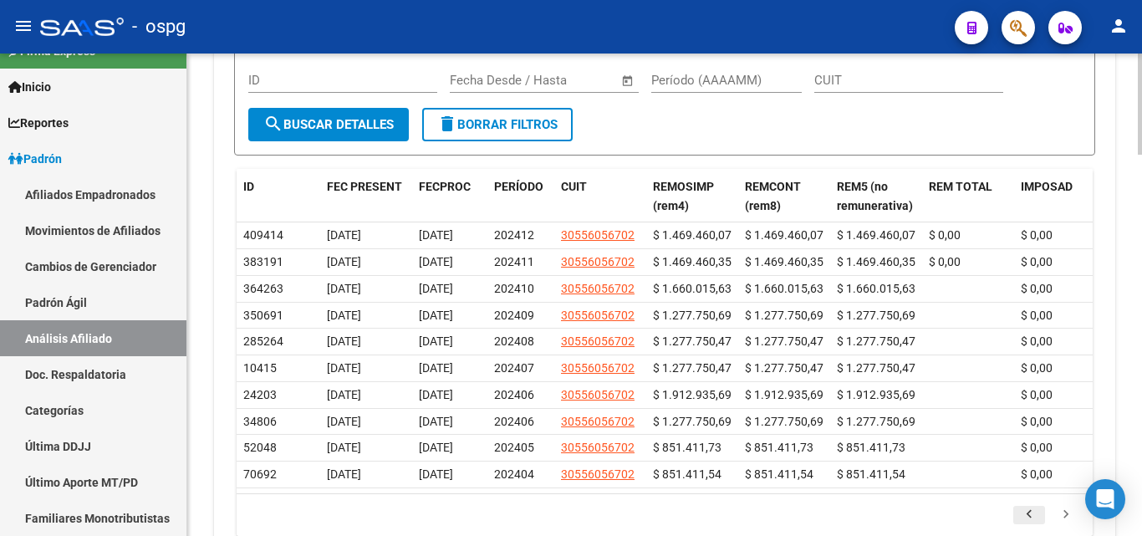
click at [1038, 509] on icon "go to previous page" at bounding box center [1029, 516] width 22 height 20
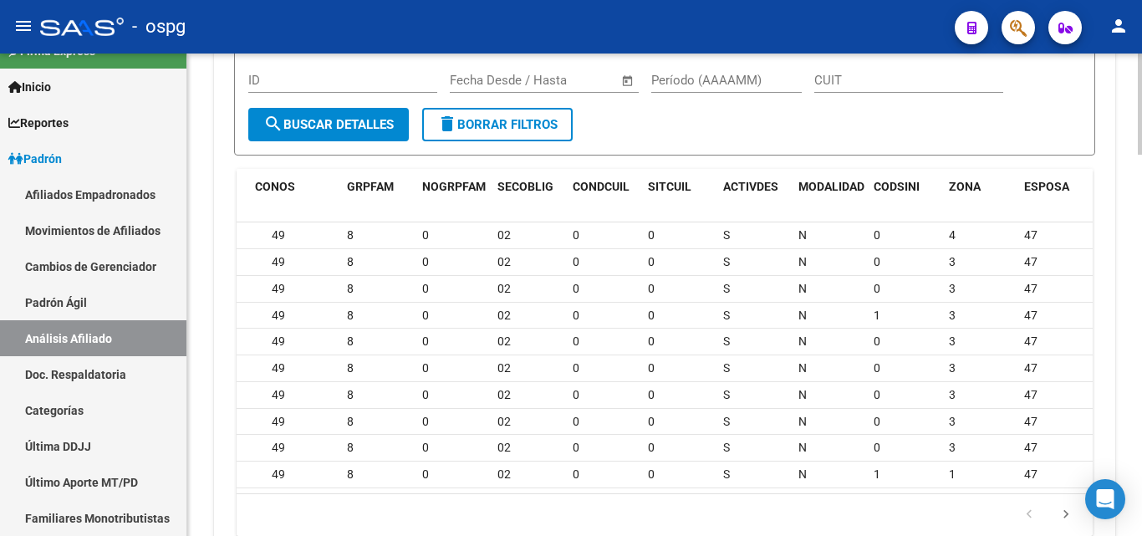
scroll to position [0, 0]
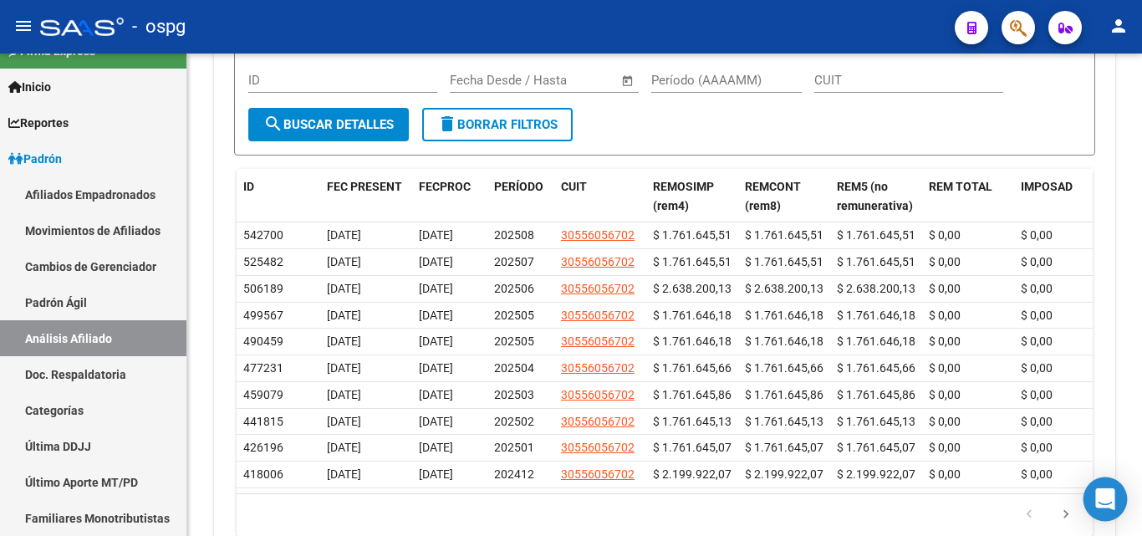
click at [1101, 499] on icon "Open Intercom Messenger" at bounding box center [1104, 499] width 19 height 22
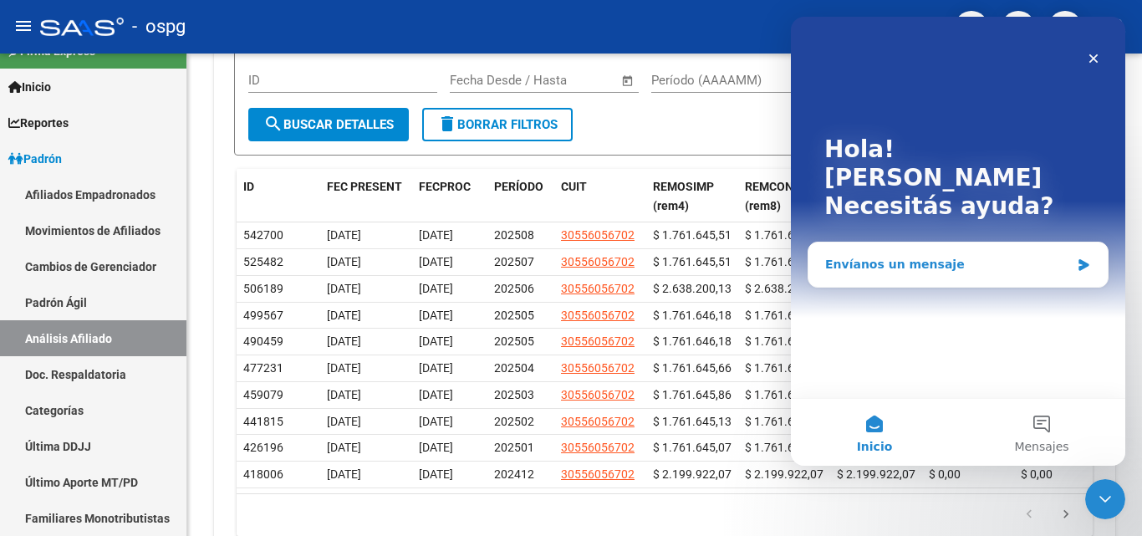
click at [938, 245] on div "Envíanos un mensaje" at bounding box center [957, 264] width 299 height 44
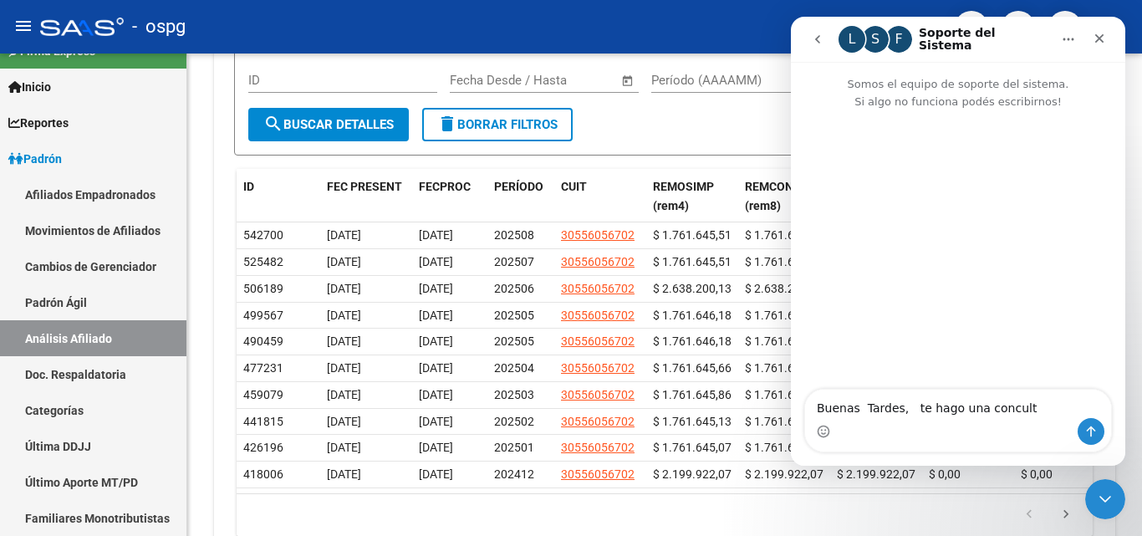
type textarea "Buenas Tardes, te hago una conculta"
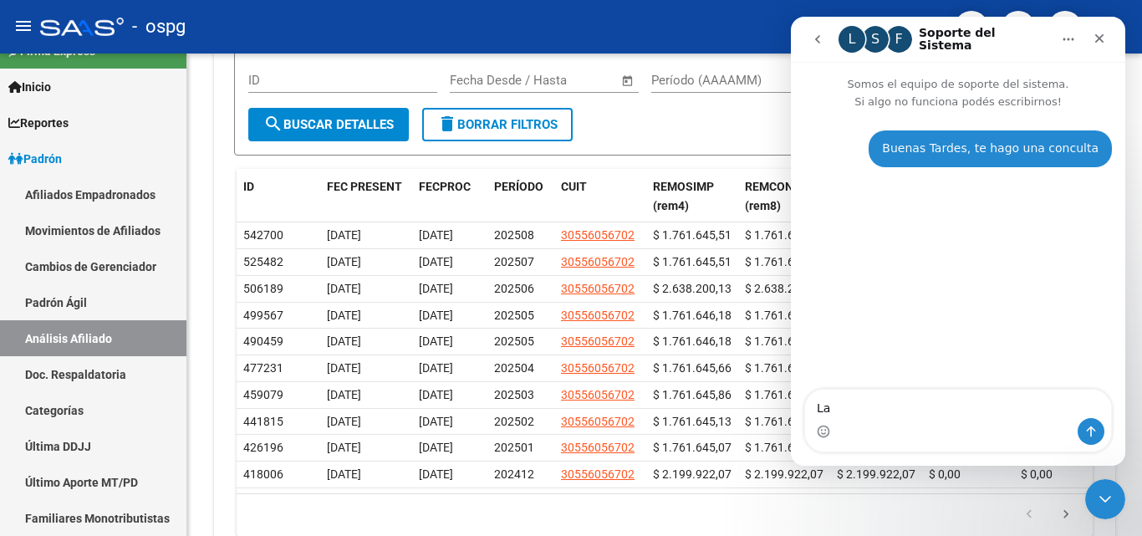
type textarea "L"
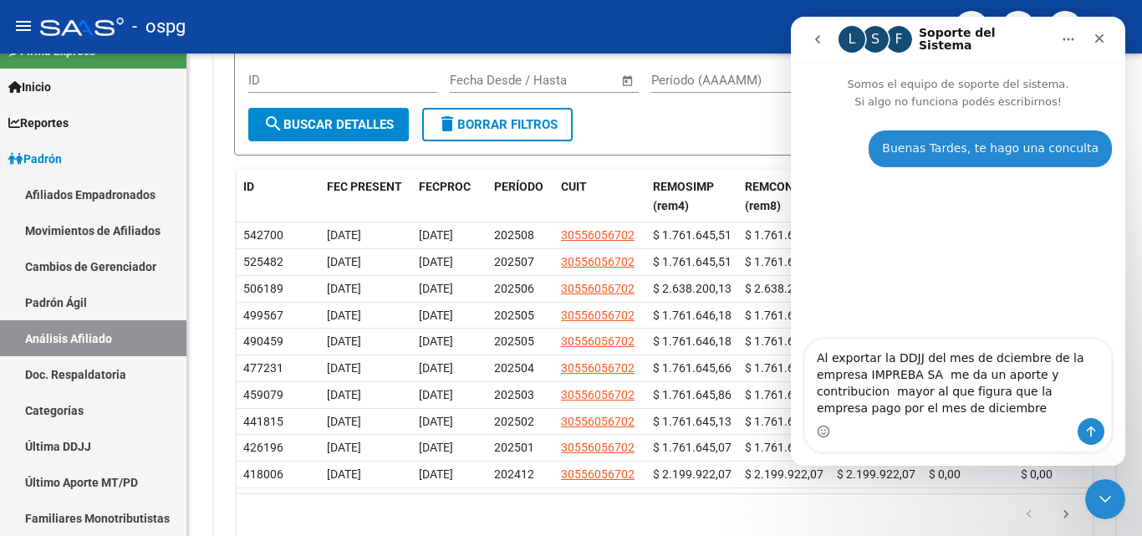
type textarea "Al exportar la DDJJ del mes de dciembre de la empresa IMPREBA SA me da un aport…"
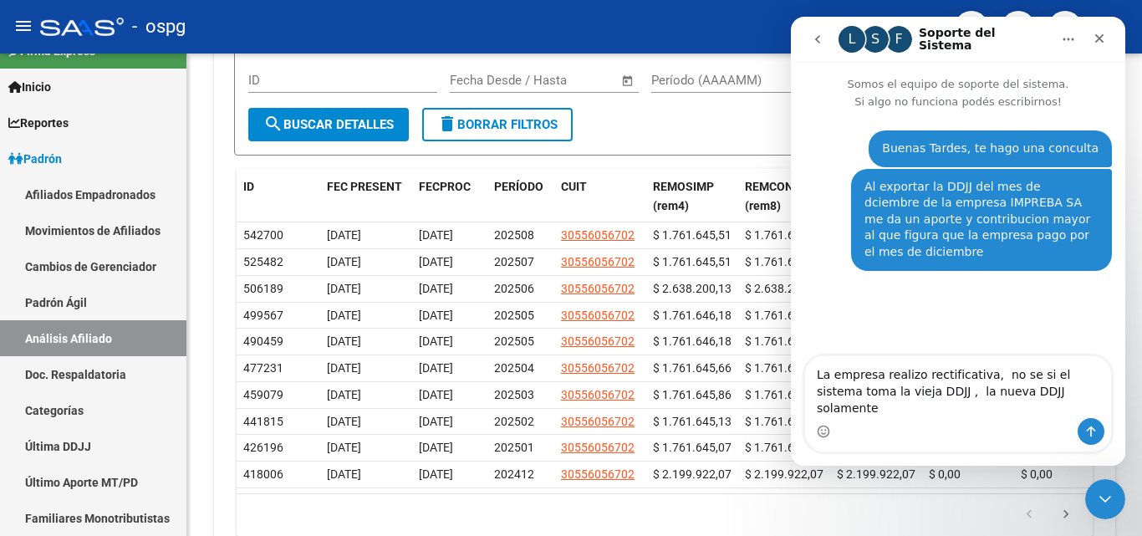
type textarea "La empresa realizo rectificativa, no se si el sistema toma la vieja DDJJ , la n…"
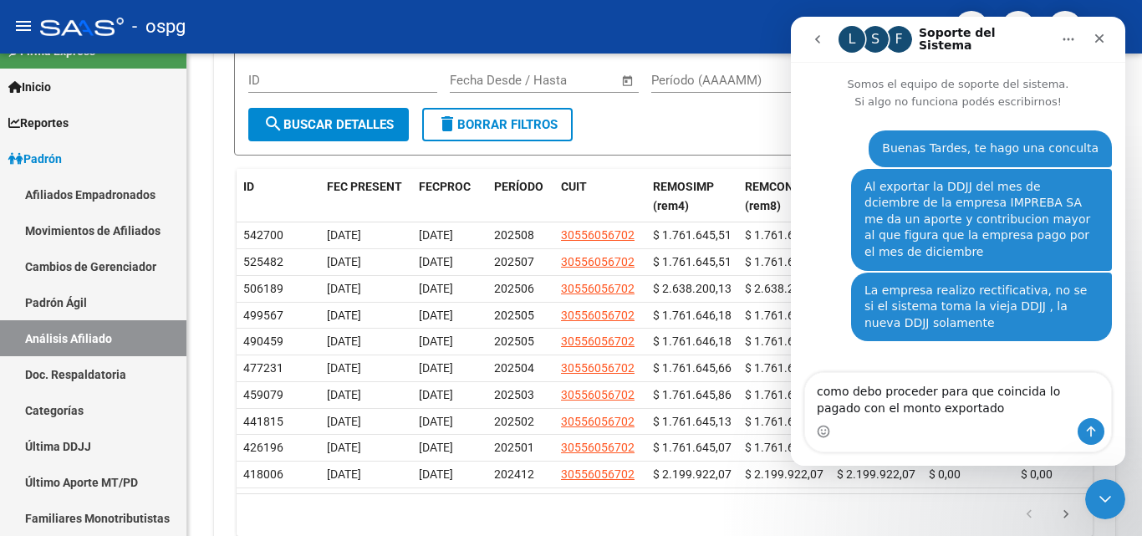
click at [944, 410] on textarea "como debo proceder para que coincida lo pagado con el monto exportado" at bounding box center [958, 395] width 306 height 45
type textarea "como debo proceder para que coincida lo pagado con el monto exportado ,"
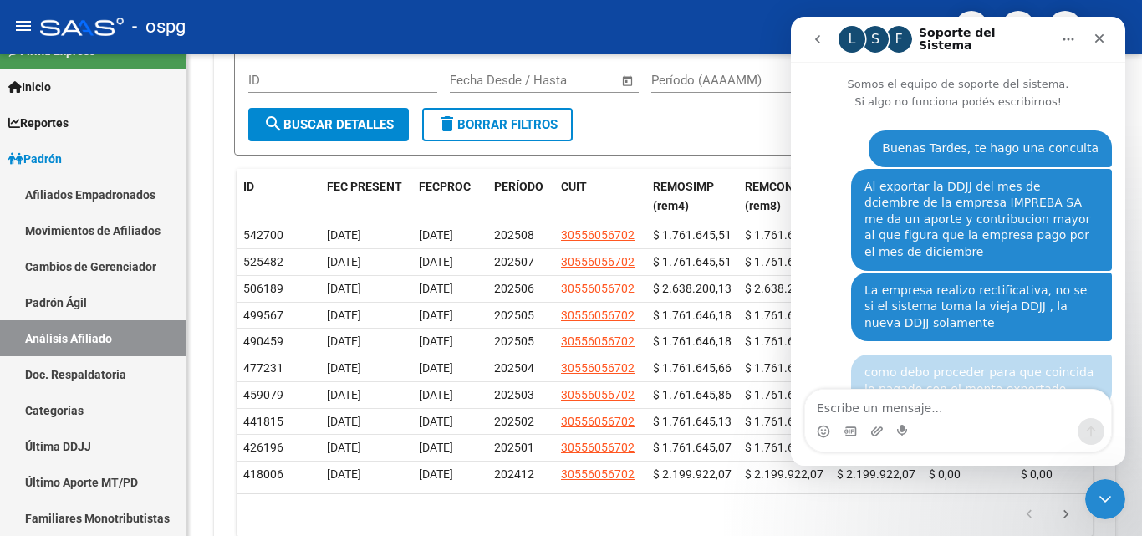
scroll to position [8, 0]
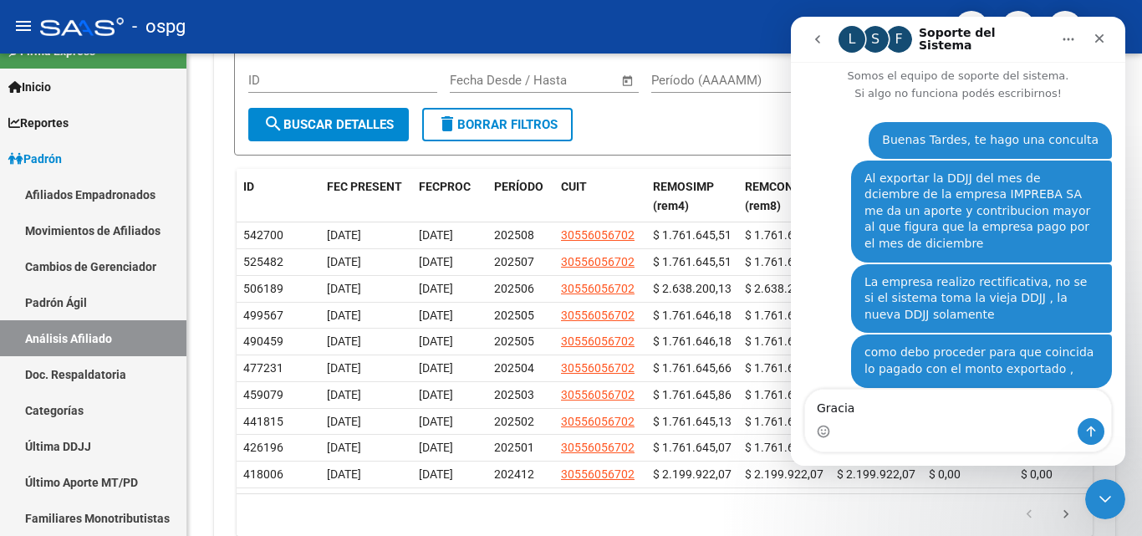
type textarea "Gracias"
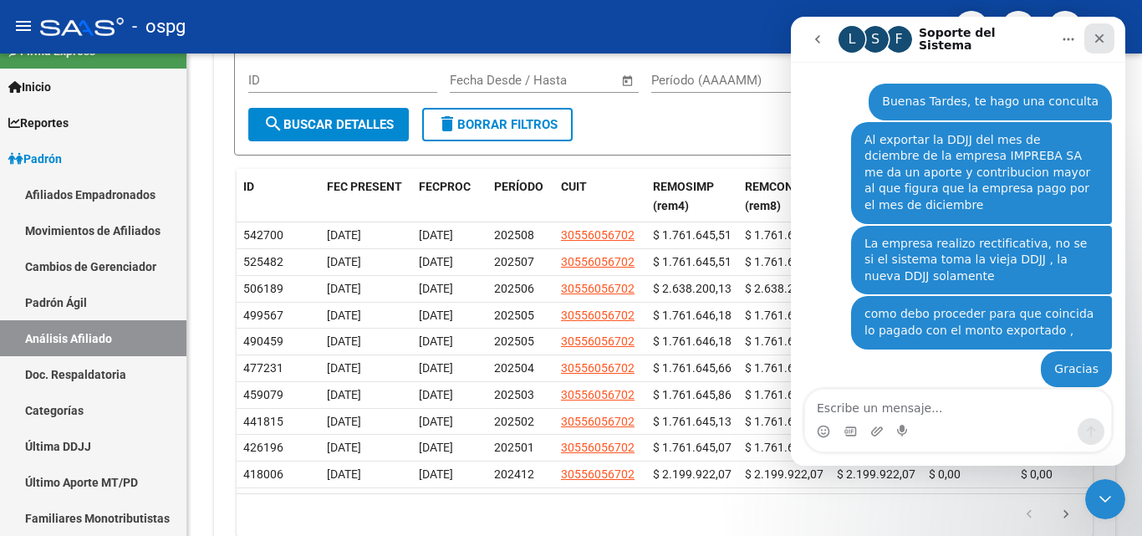
click at [1097, 37] on icon "Cerrar" at bounding box center [1099, 38] width 9 height 9
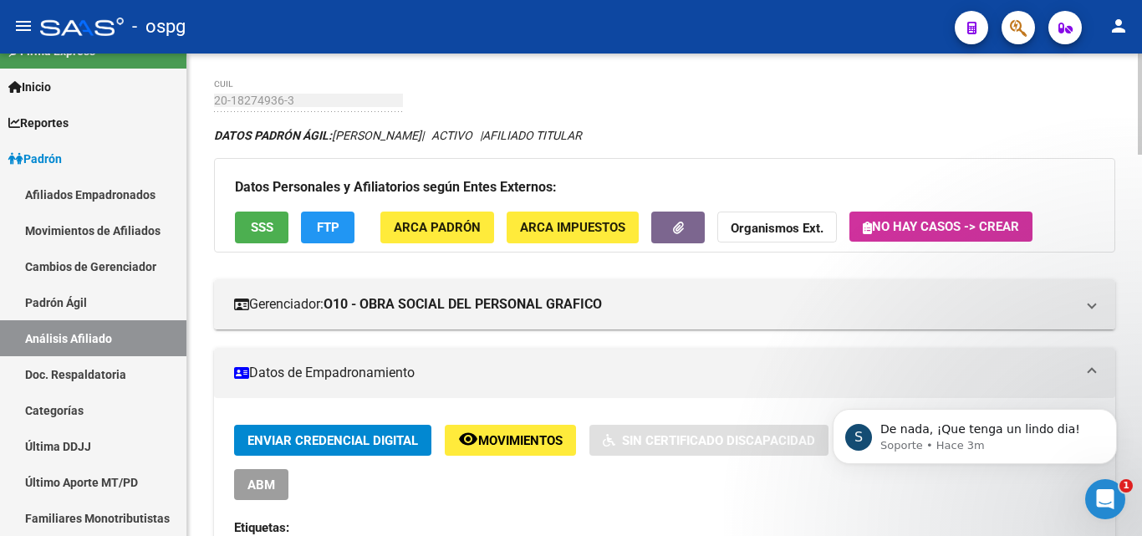
scroll to position [0, 0]
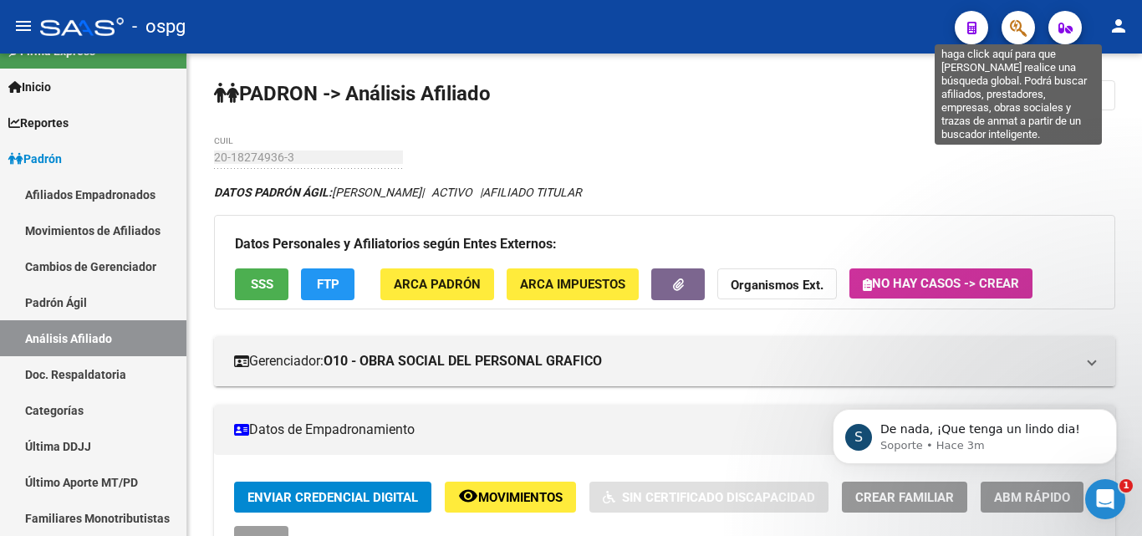
click at [1012, 32] on icon "button" at bounding box center [1018, 27] width 17 height 19
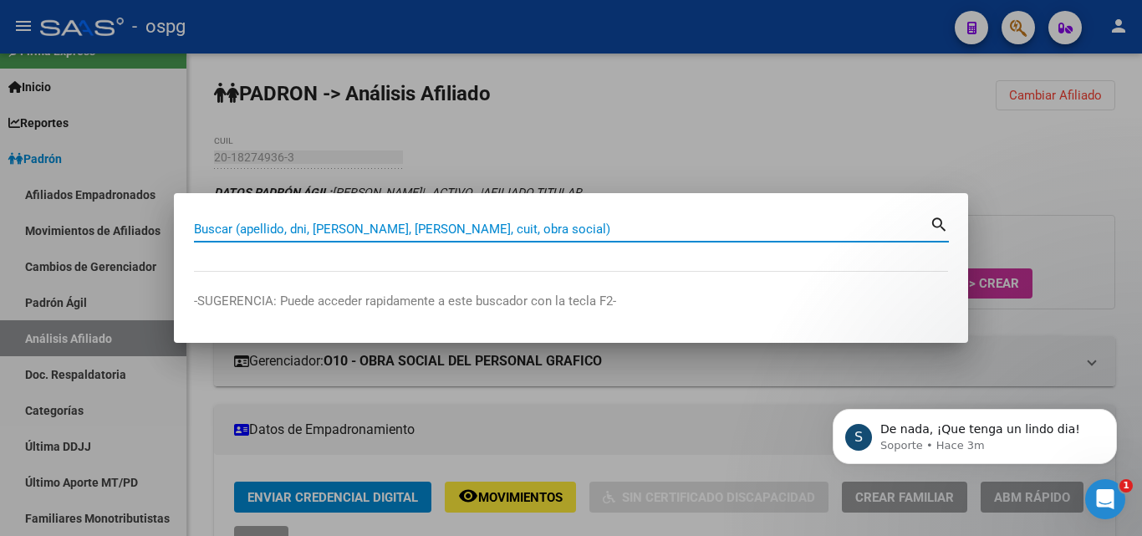
click at [368, 230] on input "Buscar (apellido, dni, [PERSON_NAME], [PERSON_NAME], cuit, obra social)" at bounding box center [561, 228] width 735 height 15
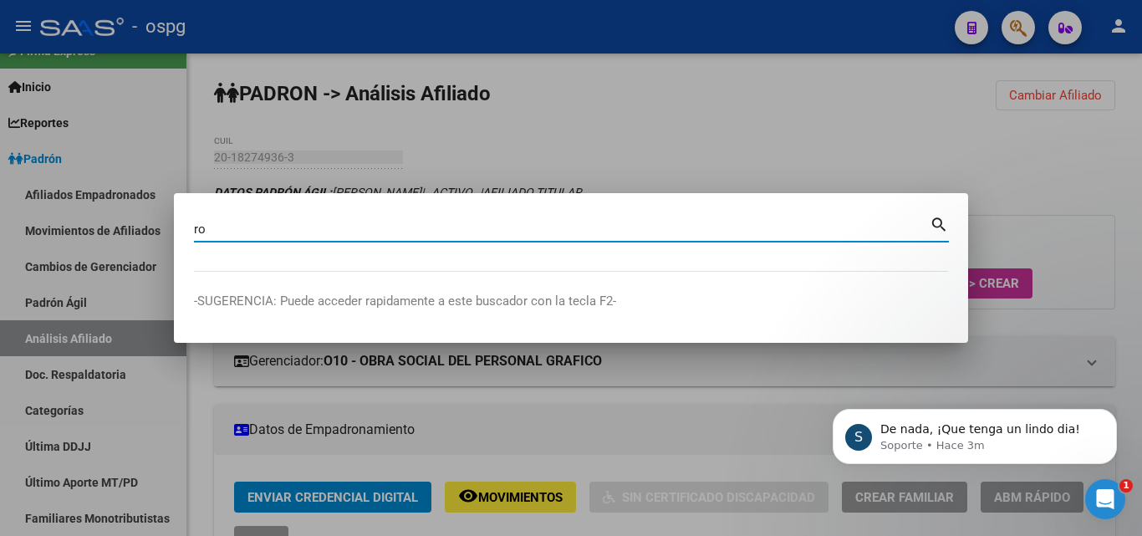
type input "r"
type input "[PERSON_NAME]"
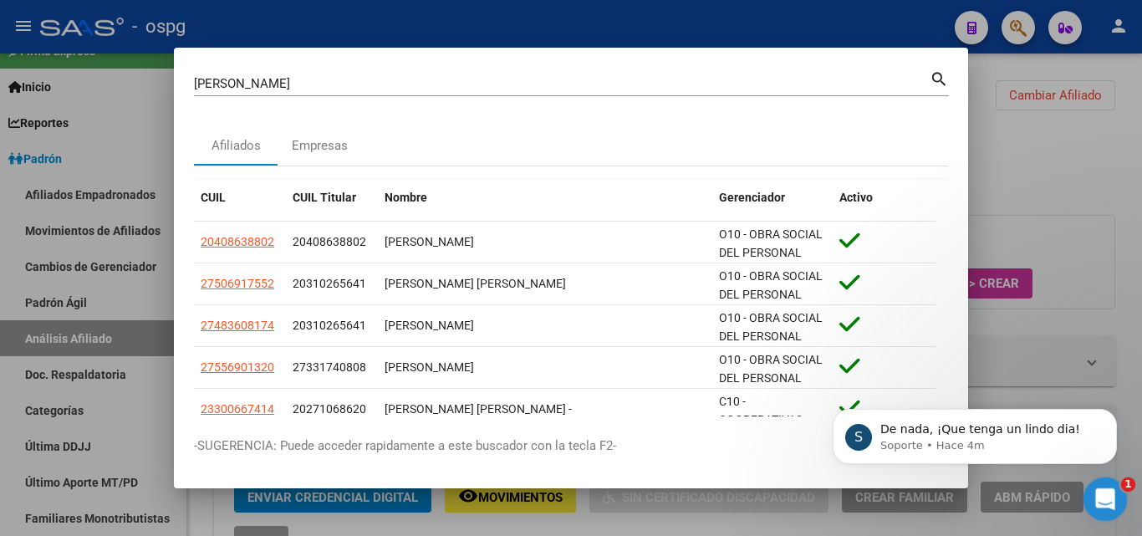
click at [1110, 499] on icon "Abrir Intercom Messenger" at bounding box center [1103, 497] width 28 height 28
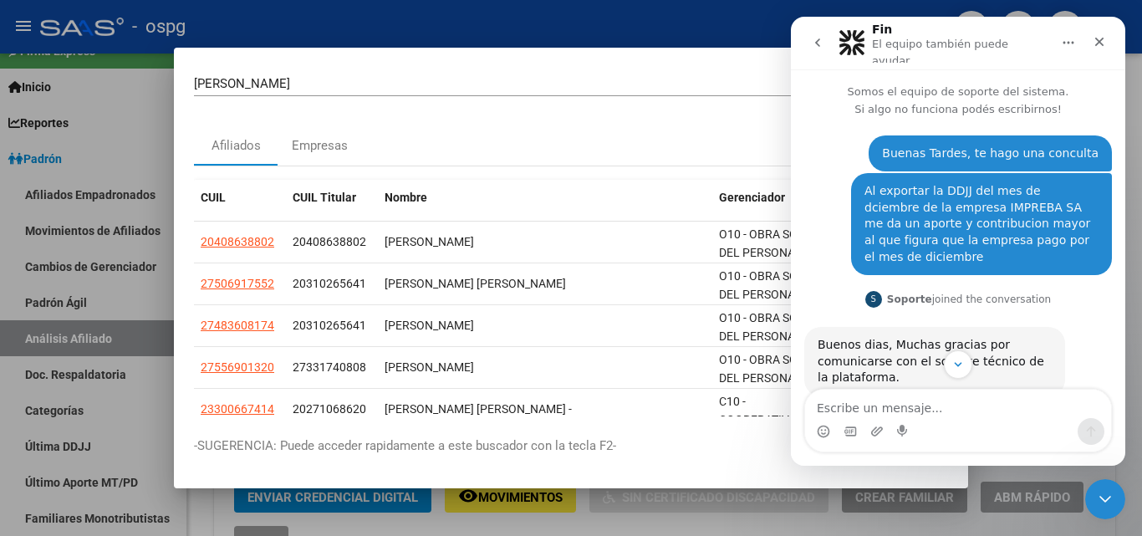
click at [440, 74] on div "[PERSON_NAME] (apellido, dni, [PERSON_NAME], [PERSON_NAME], cuit, obra social)" at bounding box center [561, 83] width 735 height 25
drag, startPoint x: 1100, startPoint y: 36, endPoint x: 1889, endPoint y: 53, distance: 789.1
click at [1100, 36] on icon "Cerrar" at bounding box center [1098, 41] width 13 height 13
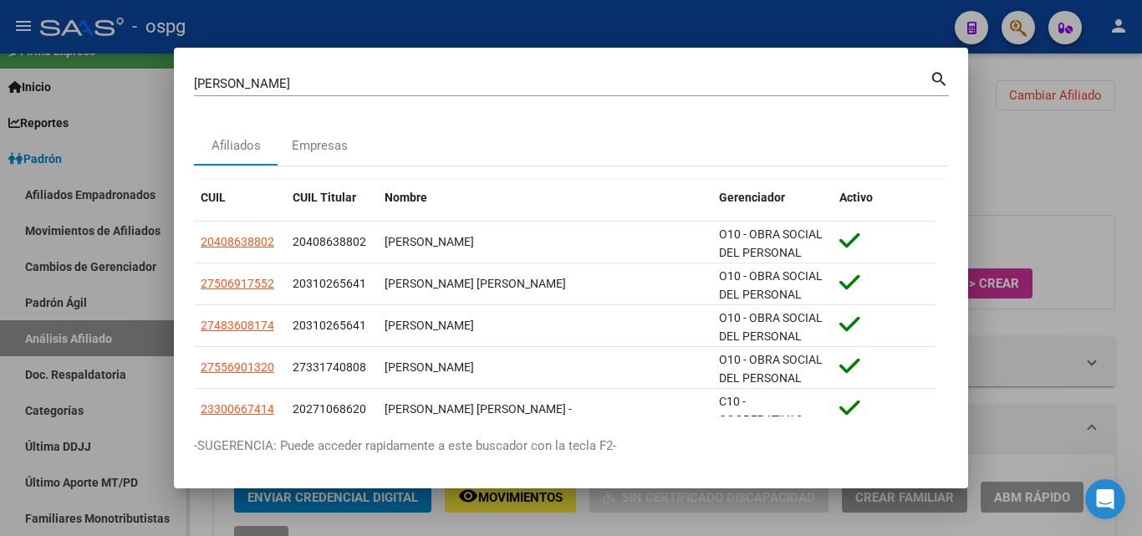
click at [1049, 171] on div at bounding box center [571, 268] width 1142 height 536
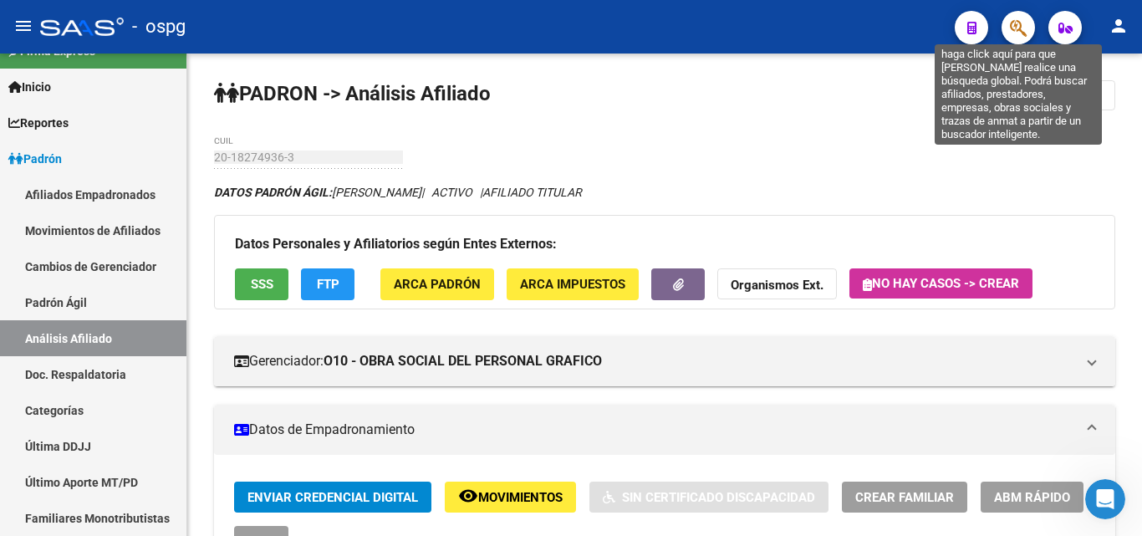
click at [1010, 26] on icon "button" at bounding box center [1018, 27] width 17 height 19
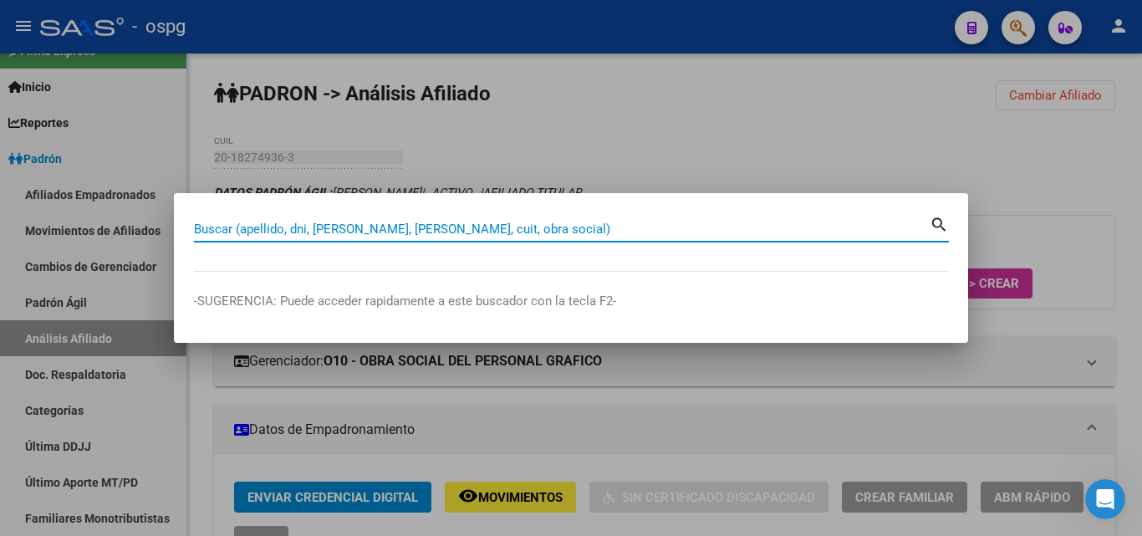
click at [237, 230] on input "Buscar (apellido, dni, [PERSON_NAME], [PERSON_NAME], cuit, obra social)" at bounding box center [561, 228] width 735 height 15
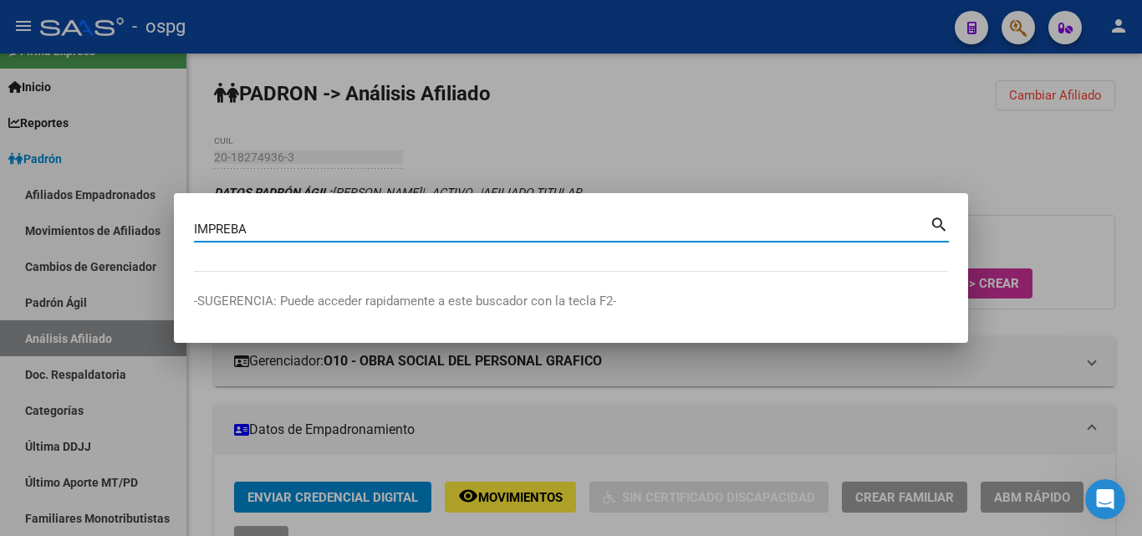
type input "IMPREBA"
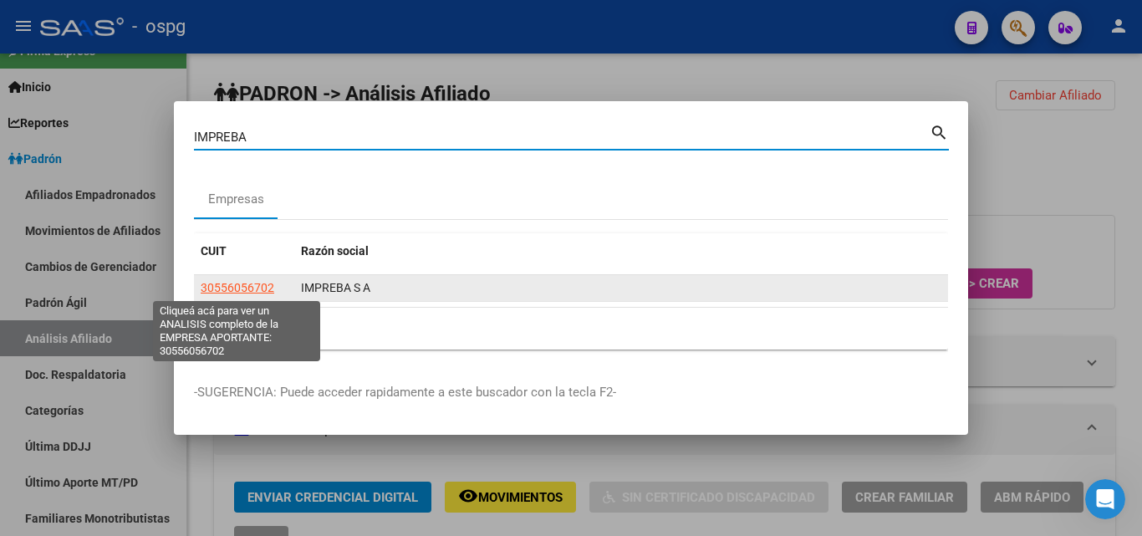
click at [261, 283] on span "30556056702" at bounding box center [238, 287] width 74 height 13
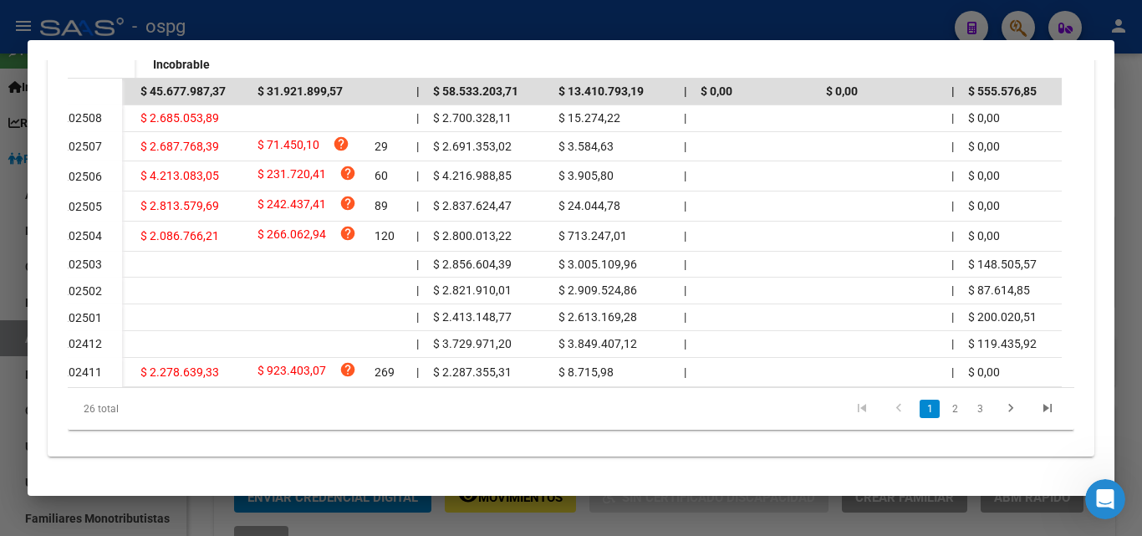
scroll to position [0, 93]
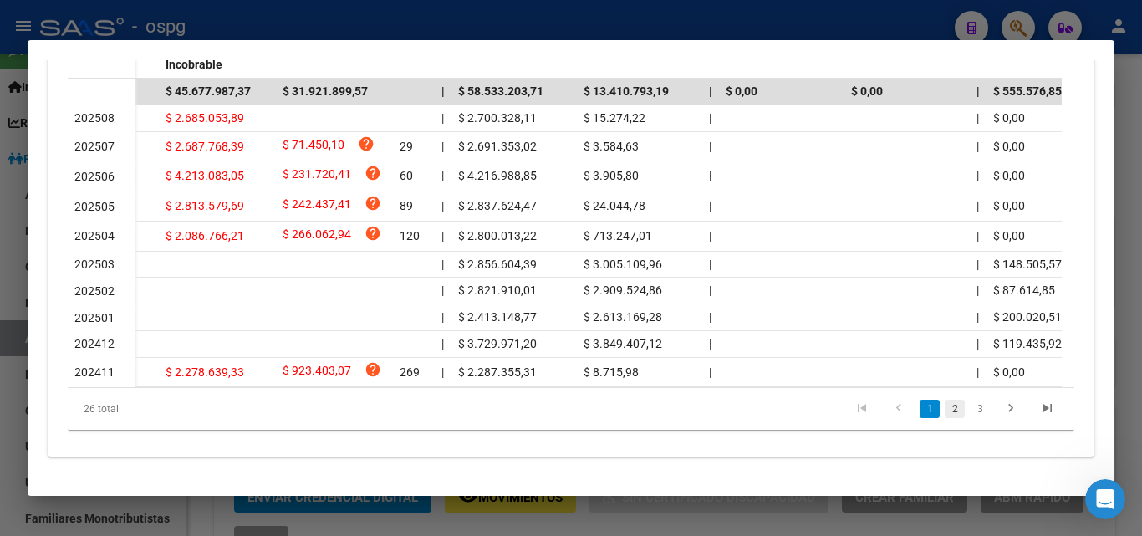
click at [944, 414] on link "2" at bounding box center [954, 408] width 20 height 18
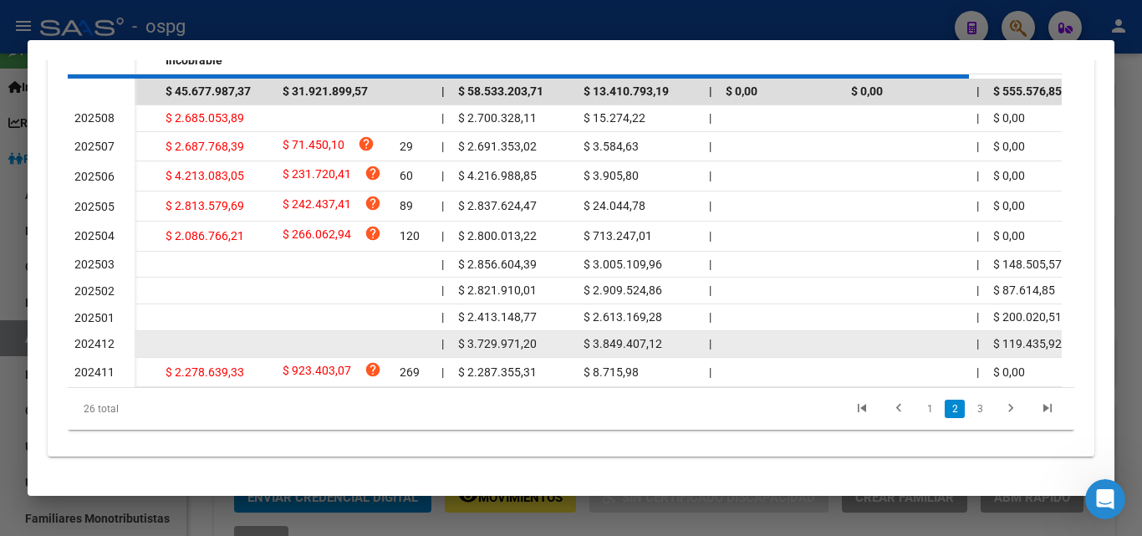
scroll to position [590, 0]
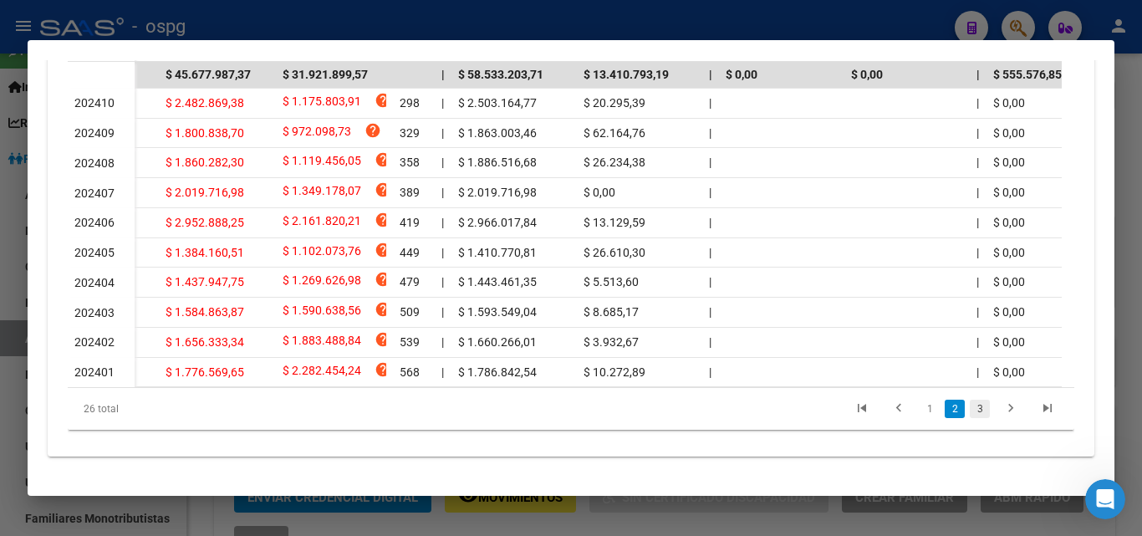
click at [969, 418] on link "3" at bounding box center [979, 408] width 20 height 18
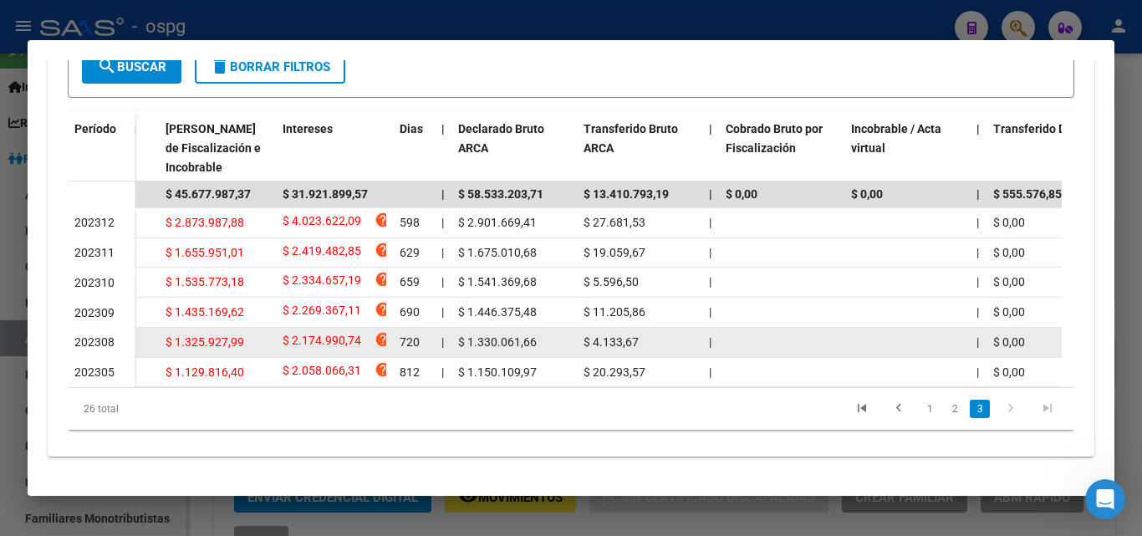
scroll to position [488, 0]
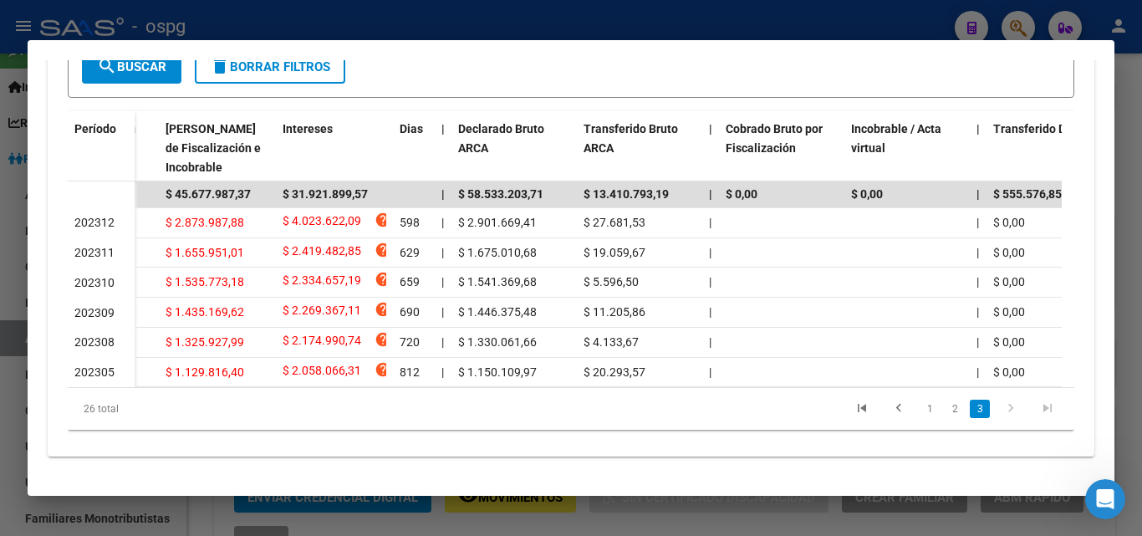
click at [923, 408] on link "1" at bounding box center [929, 408] width 20 height 18
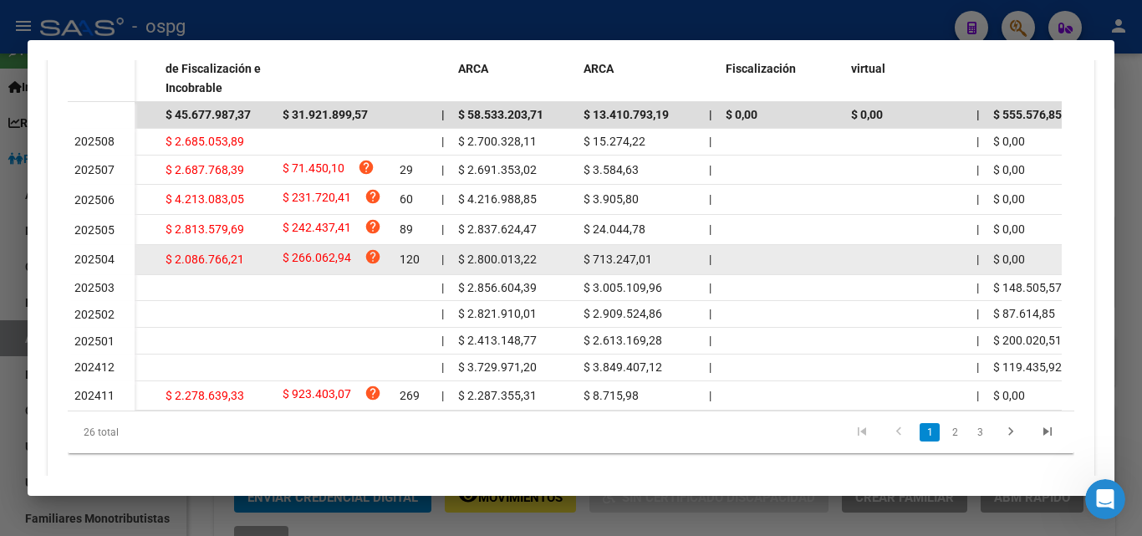
scroll to position [572, 0]
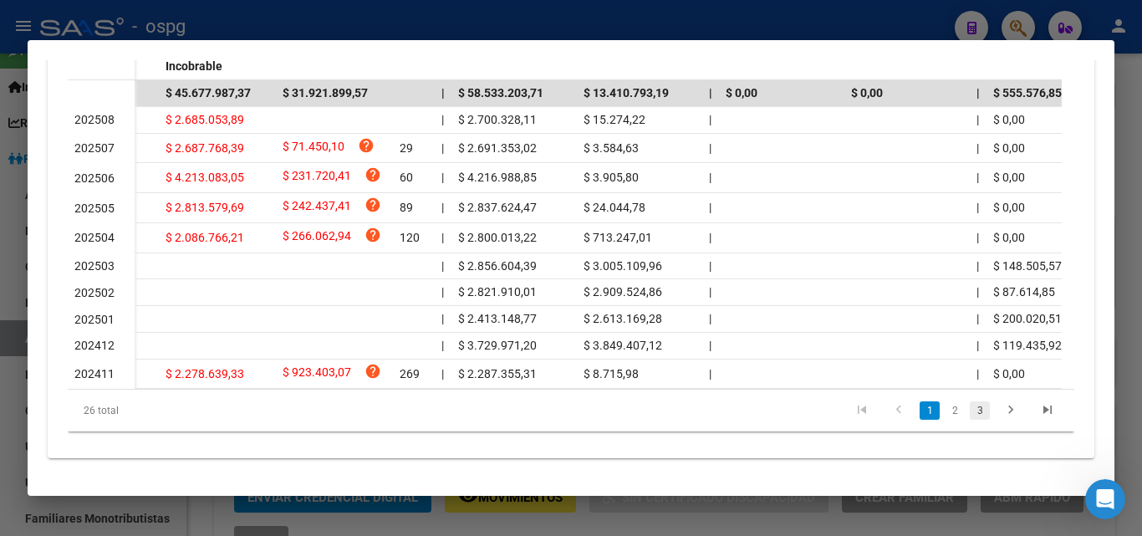
click at [971, 420] on link "3" at bounding box center [979, 410] width 20 height 18
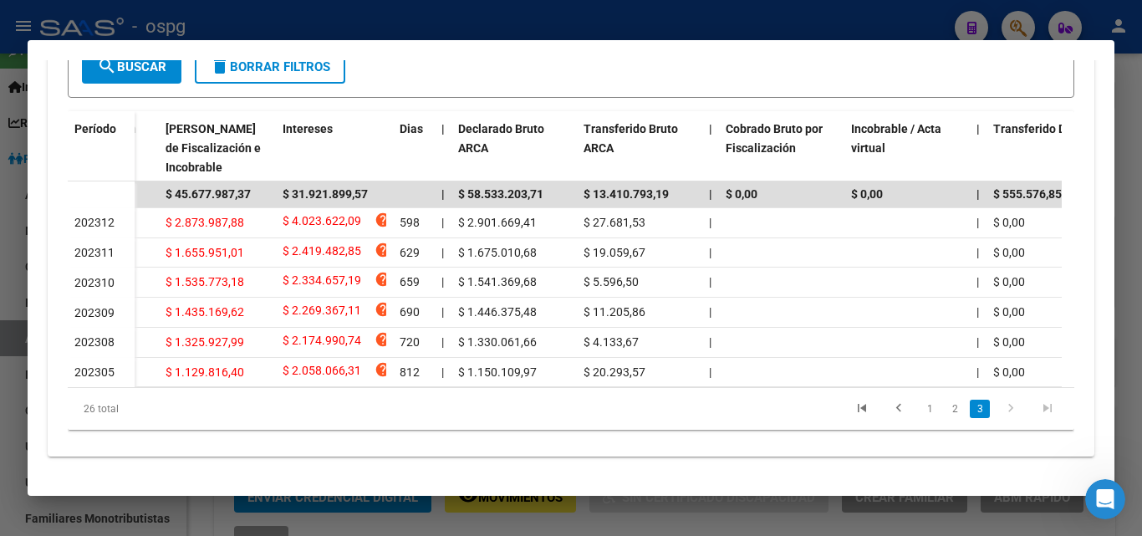
scroll to position [488, 0]
click at [888, 409] on icon "go to previous page" at bounding box center [899, 410] width 22 height 20
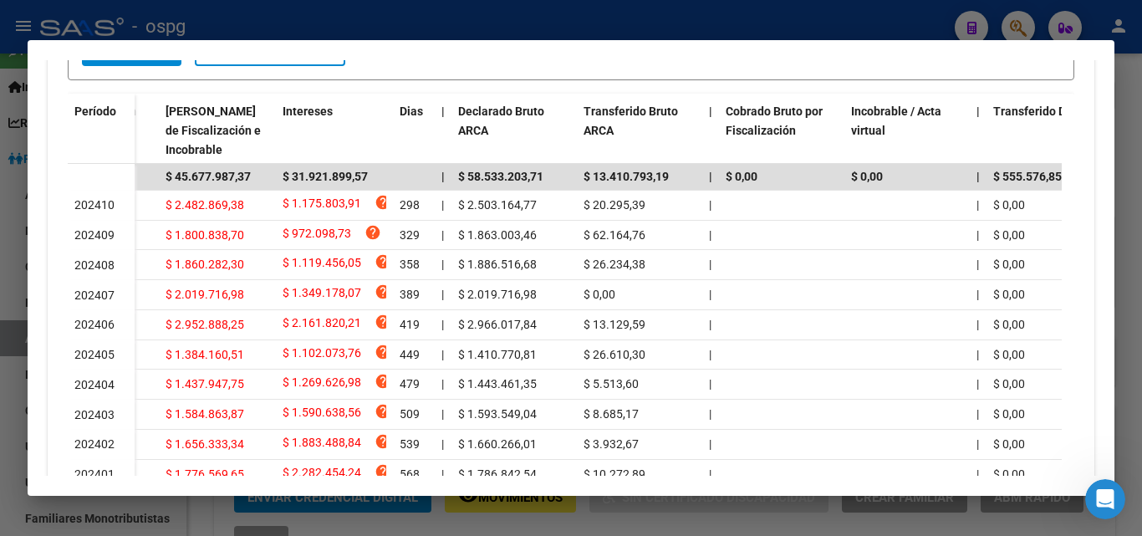
click at [0, 320] on div at bounding box center [571, 268] width 1142 height 536
click at [0, 319] on div at bounding box center [571, 268] width 1142 height 536
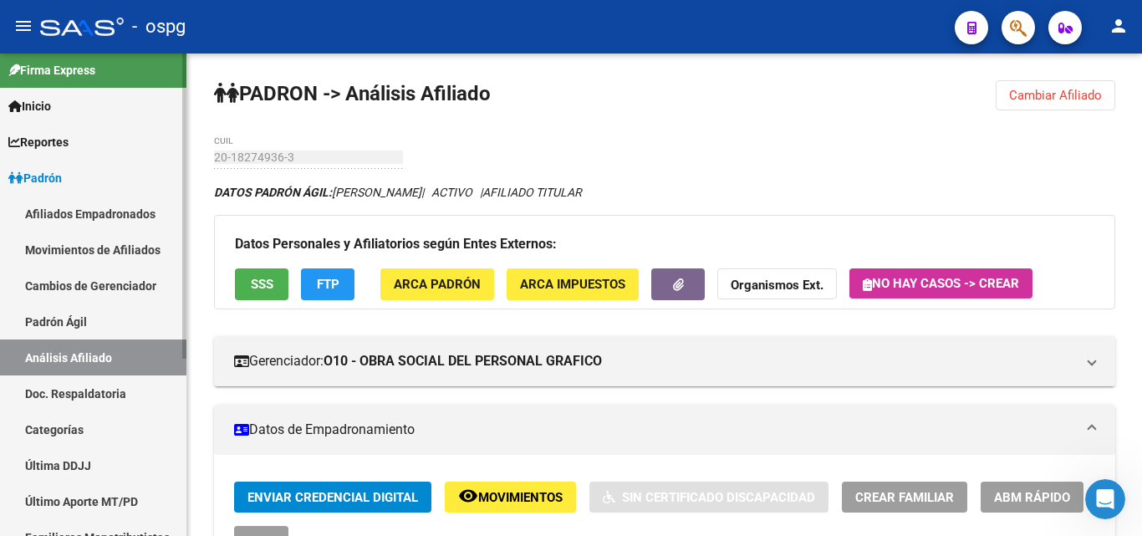
scroll to position [0, 0]
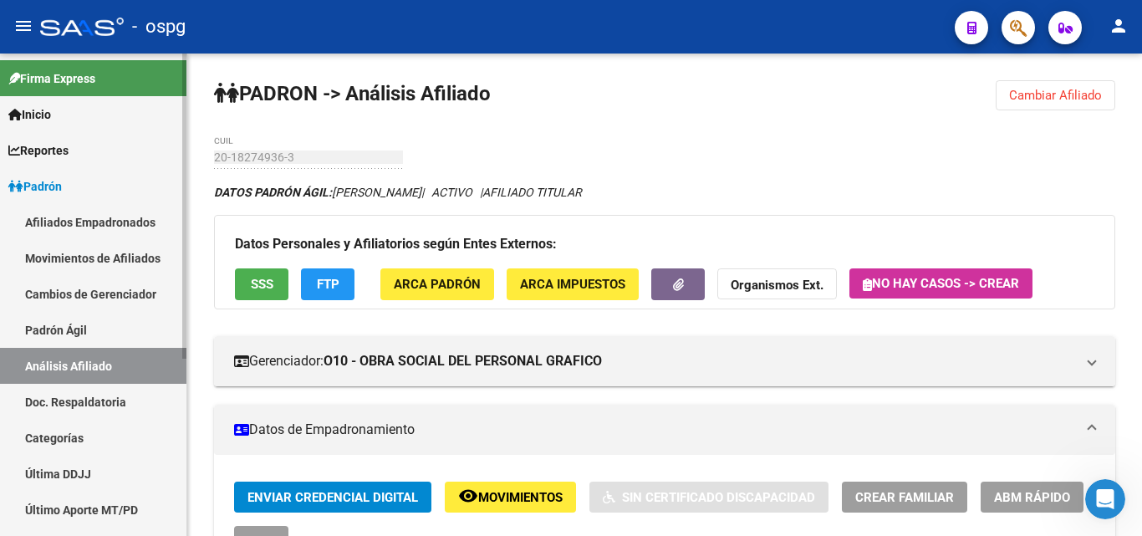
click at [98, 148] on link "Reportes" at bounding box center [93, 150] width 186 height 36
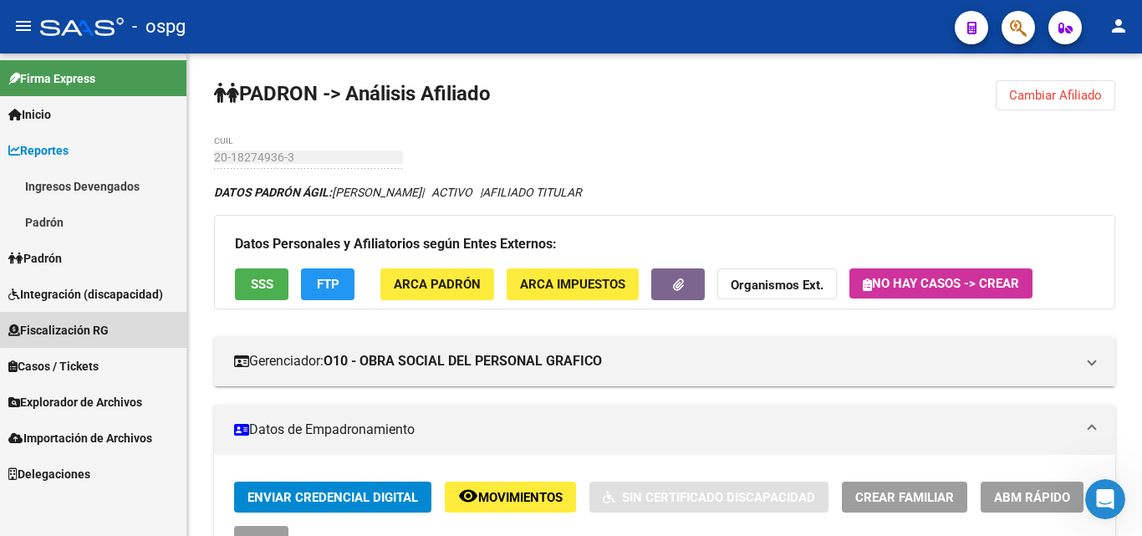
click at [106, 323] on span "Fiscalización RG" at bounding box center [58, 330] width 100 height 18
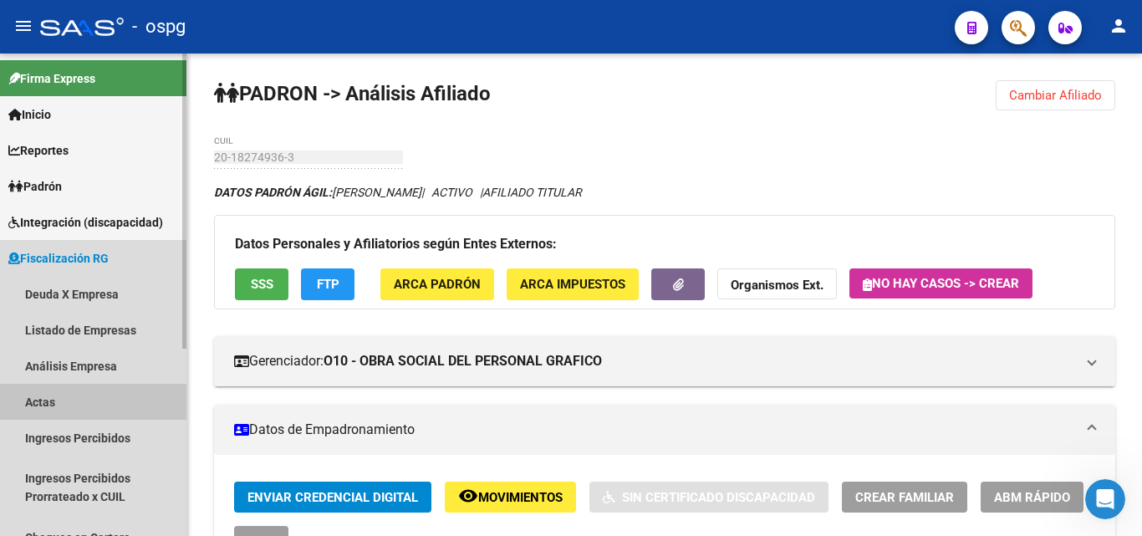
drag, startPoint x: 77, startPoint y: 402, endPoint x: 102, endPoint y: 396, distance: 25.7
click at [76, 402] on link "Actas" at bounding box center [93, 402] width 186 height 36
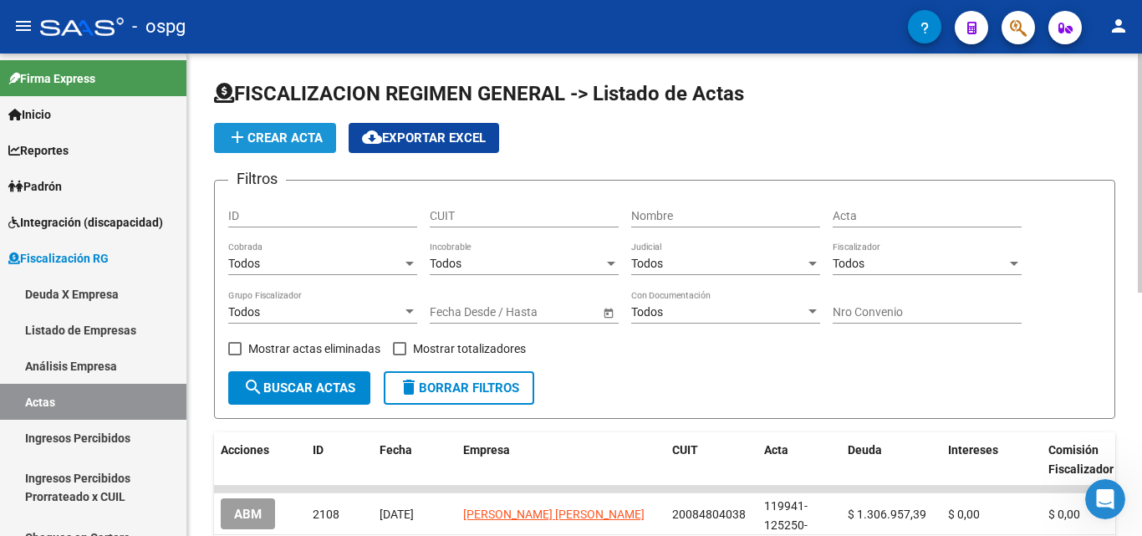
click at [311, 144] on span "add Crear Acta" at bounding box center [274, 137] width 95 height 15
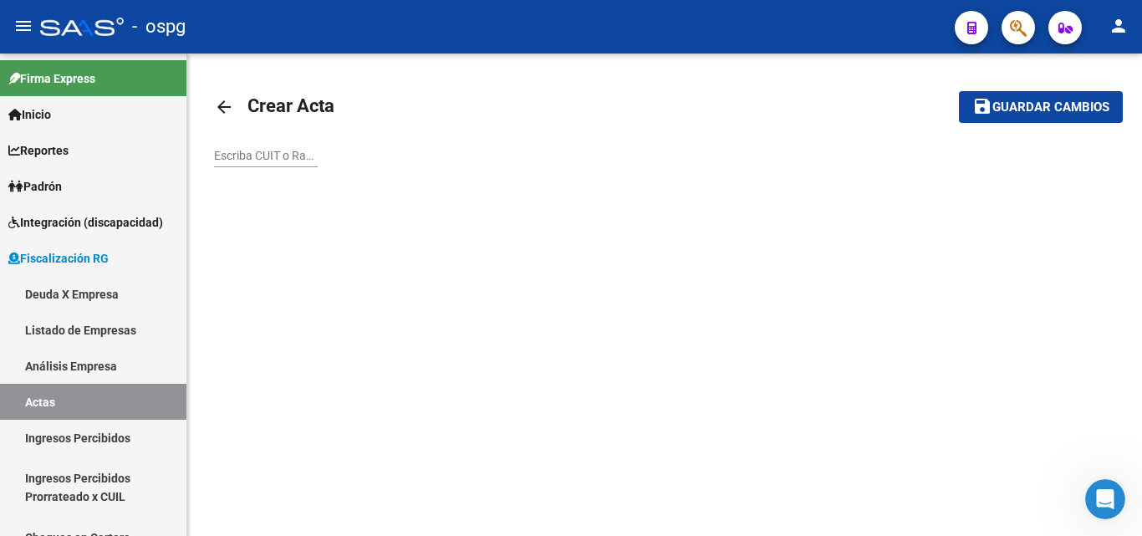
click at [301, 155] on input "Escriba CUIT o Razón Social para buscar" at bounding box center [266, 156] width 104 height 14
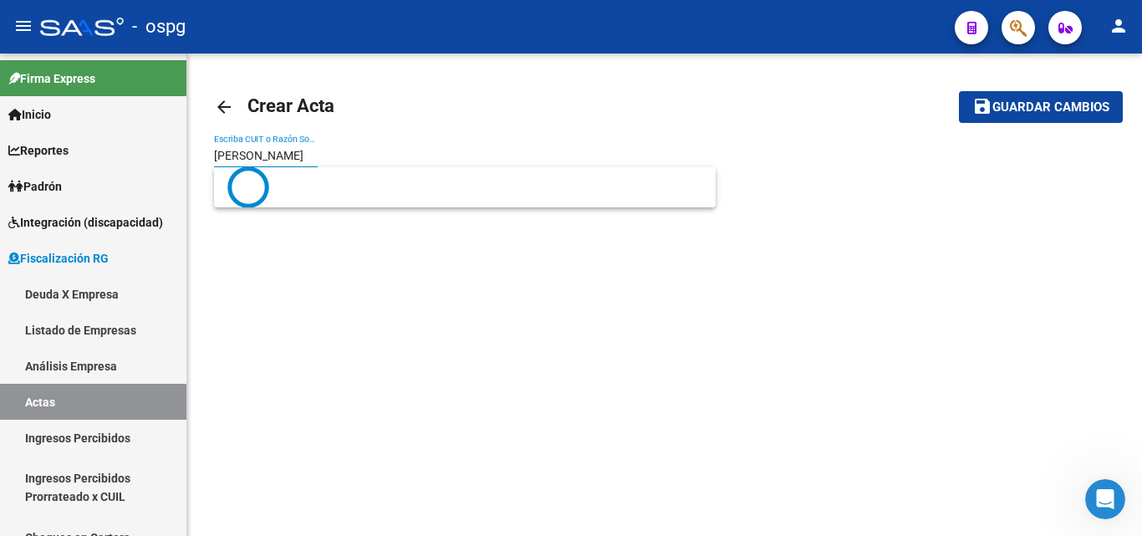
type input "[PERSON_NAME]"
click at [959, 91] on button "save Guardar cambios" at bounding box center [1041, 106] width 164 height 31
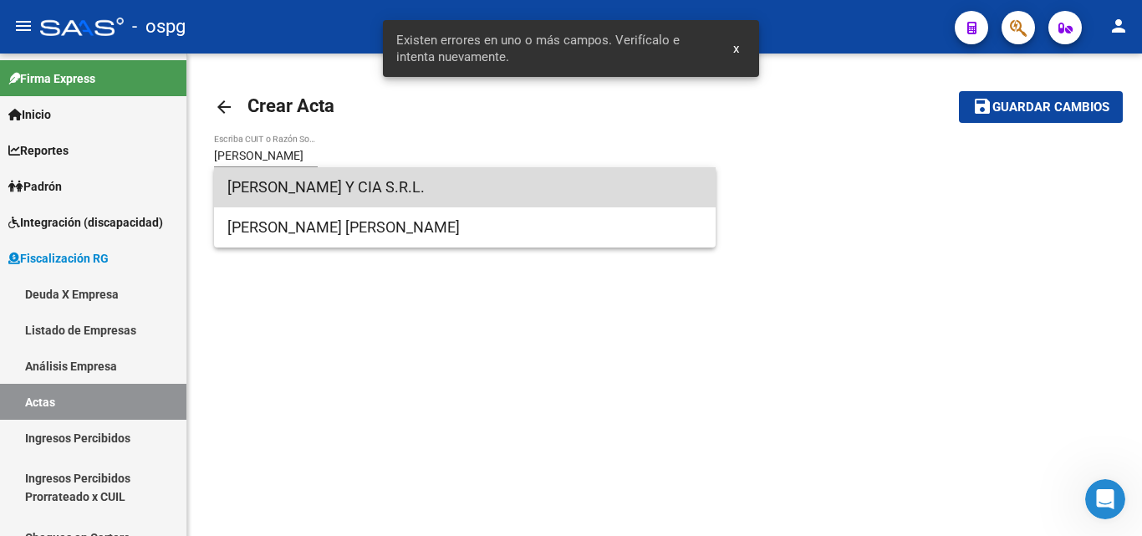
click at [293, 191] on span "[PERSON_NAME] Y CIA S.R.L." at bounding box center [464, 187] width 475 height 40
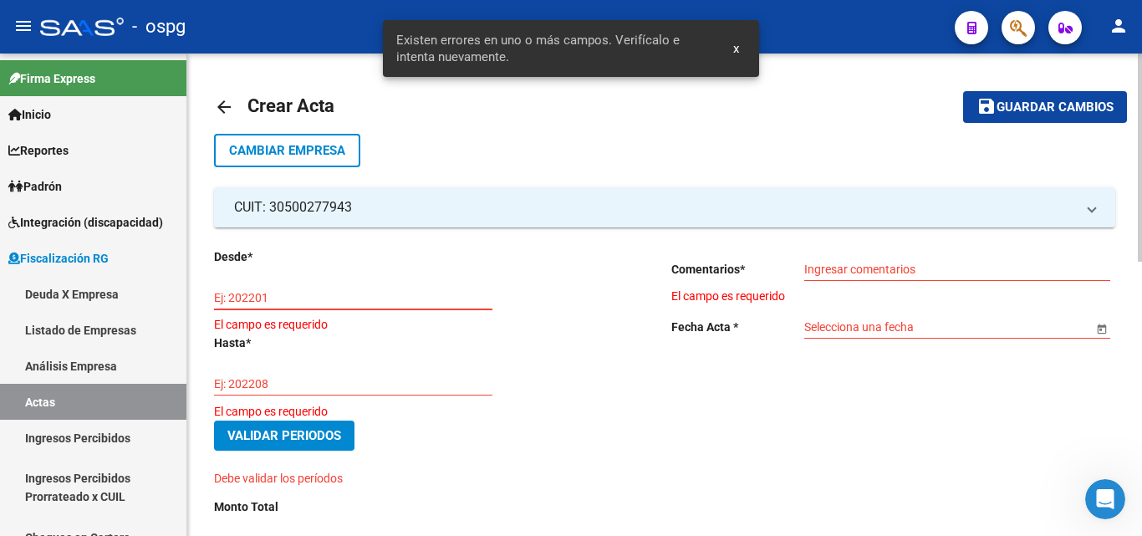
click at [296, 297] on input "Ej: 202201" at bounding box center [353, 298] width 278 height 14
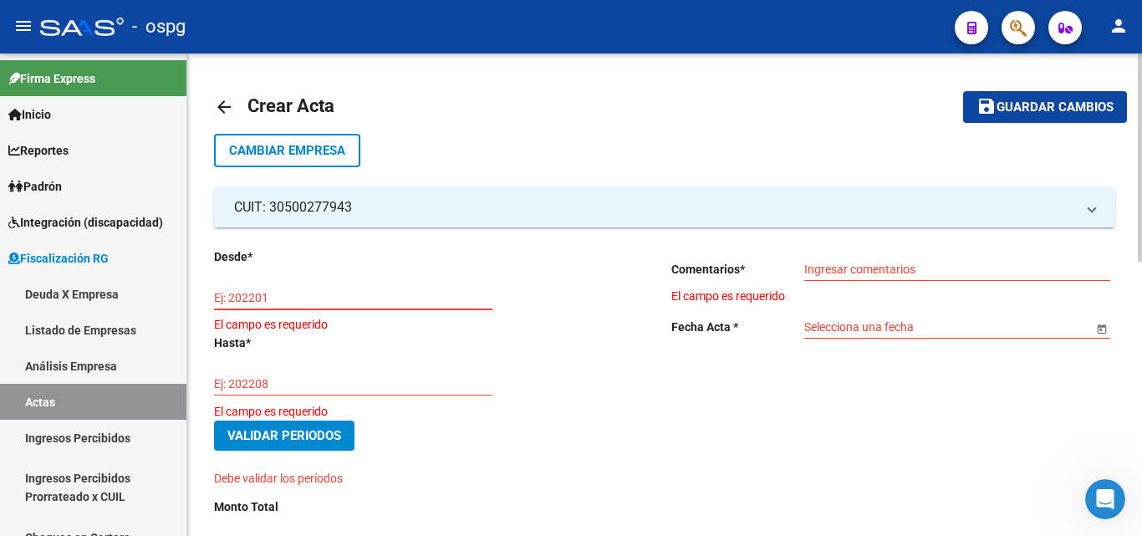
click at [296, 297] on input "Ej: 202201" at bounding box center [353, 298] width 278 height 14
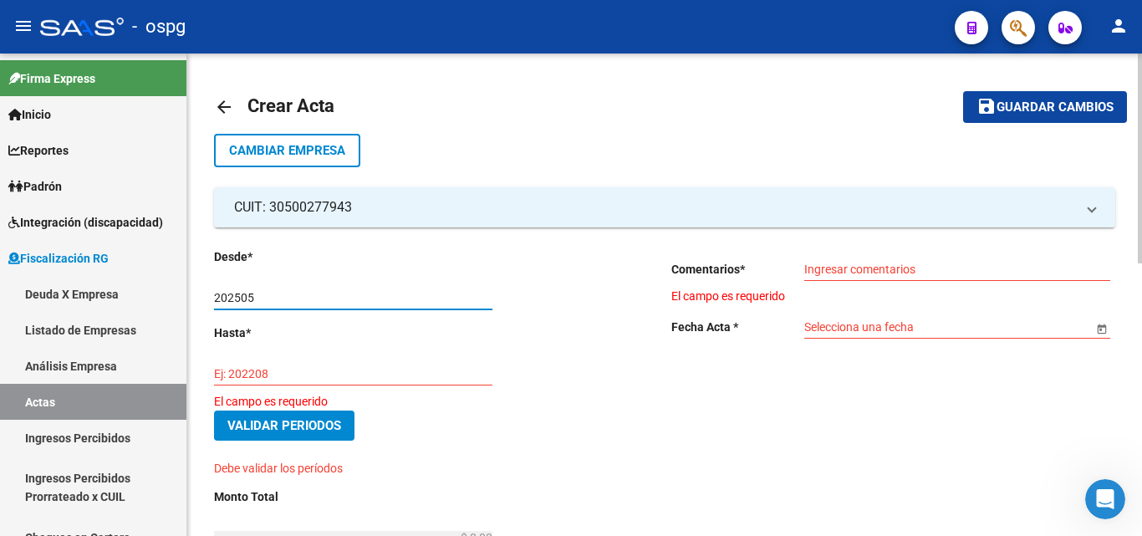
type input "202505"
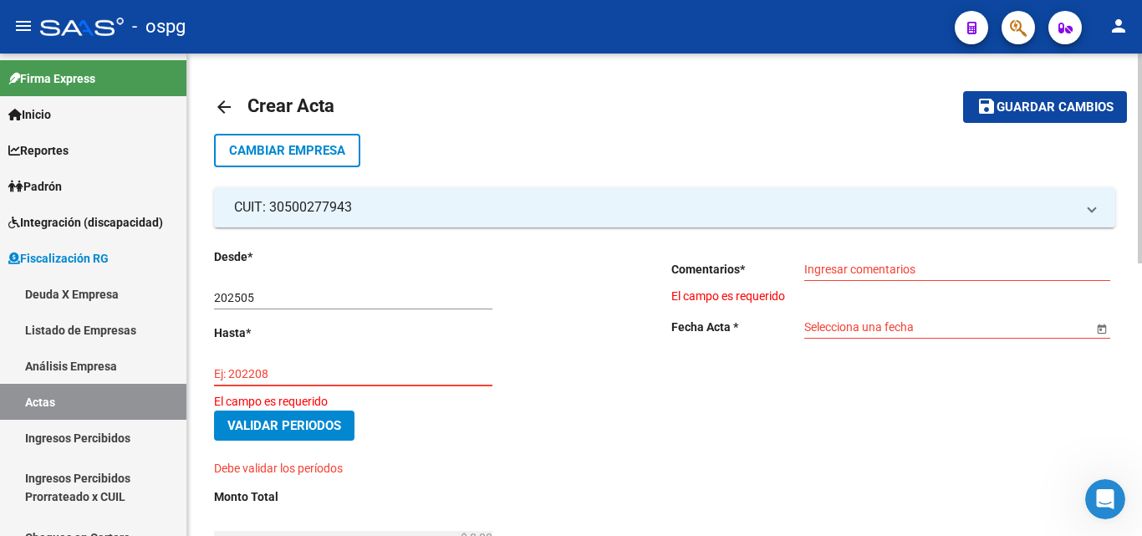
click at [285, 373] on input "Ej: 202208" at bounding box center [353, 374] width 278 height 14
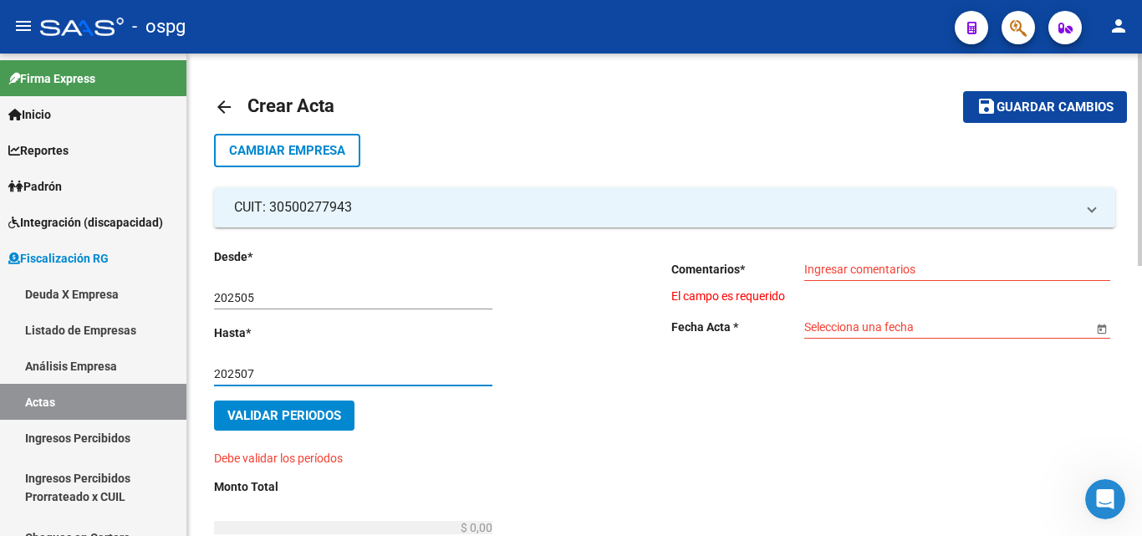
type input "202507"
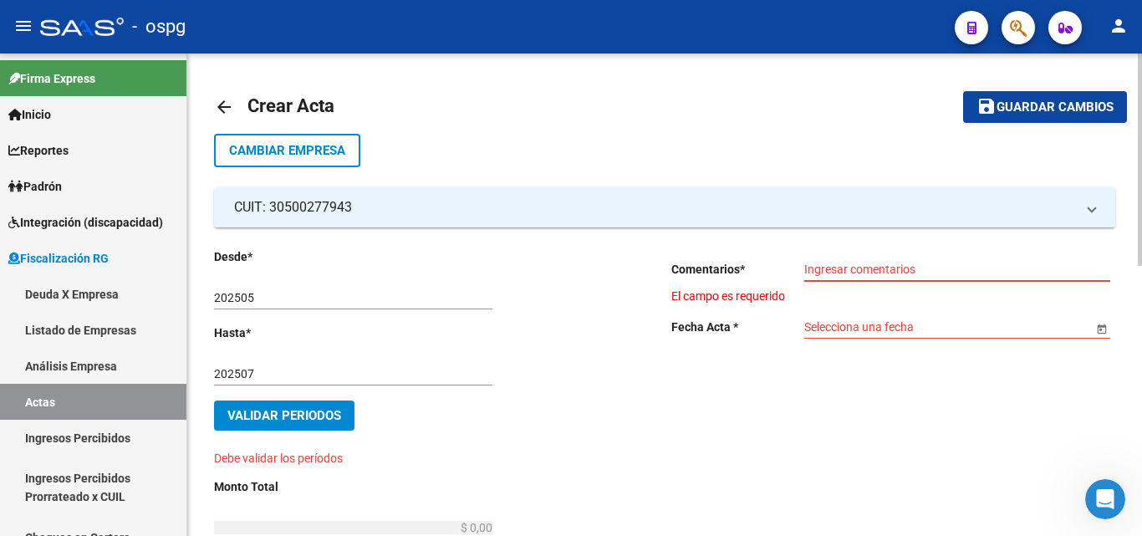
click at [878, 271] on input "Ingresar comentarios" at bounding box center [957, 269] width 306 height 14
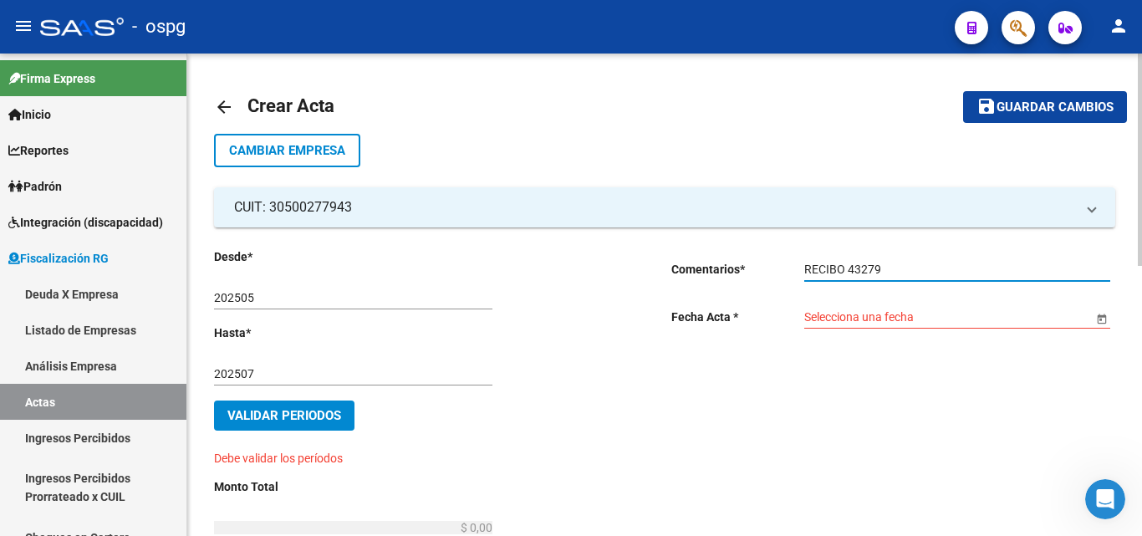
type input "RECIBO 43279"
click at [870, 313] on input "Selecciona una fecha" at bounding box center [948, 317] width 288 height 14
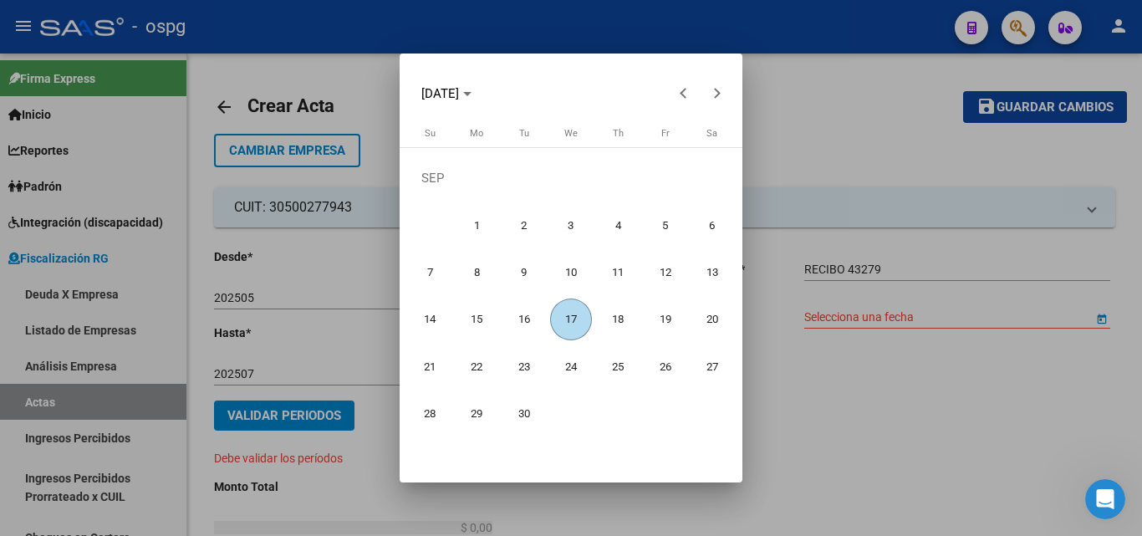
click at [568, 315] on span "17" at bounding box center [571, 319] width 43 height 43
type input "[DATE]"
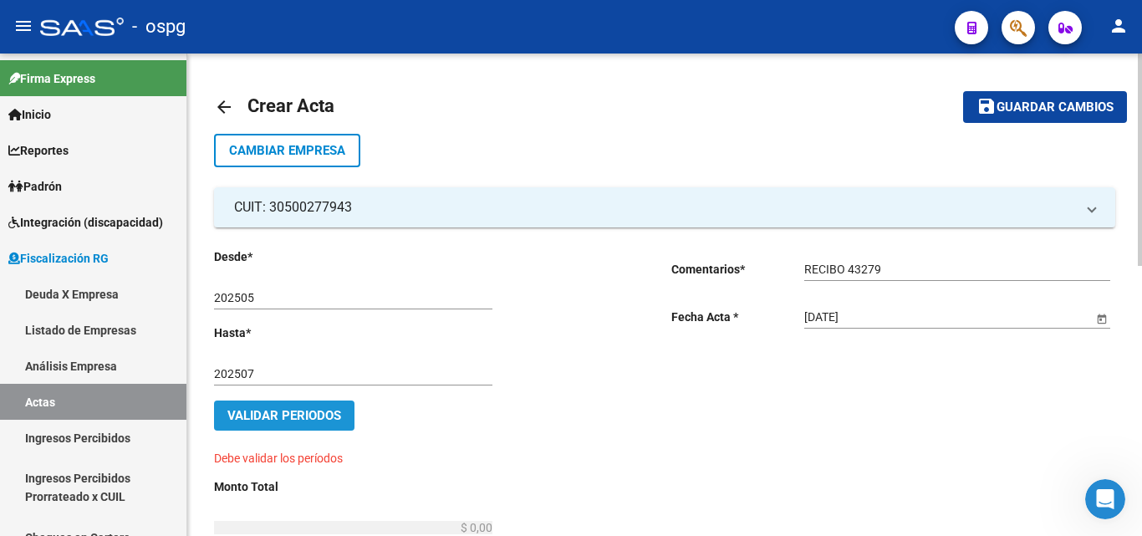
click at [323, 411] on span "Validar Periodos" at bounding box center [284, 415] width 114 height 15
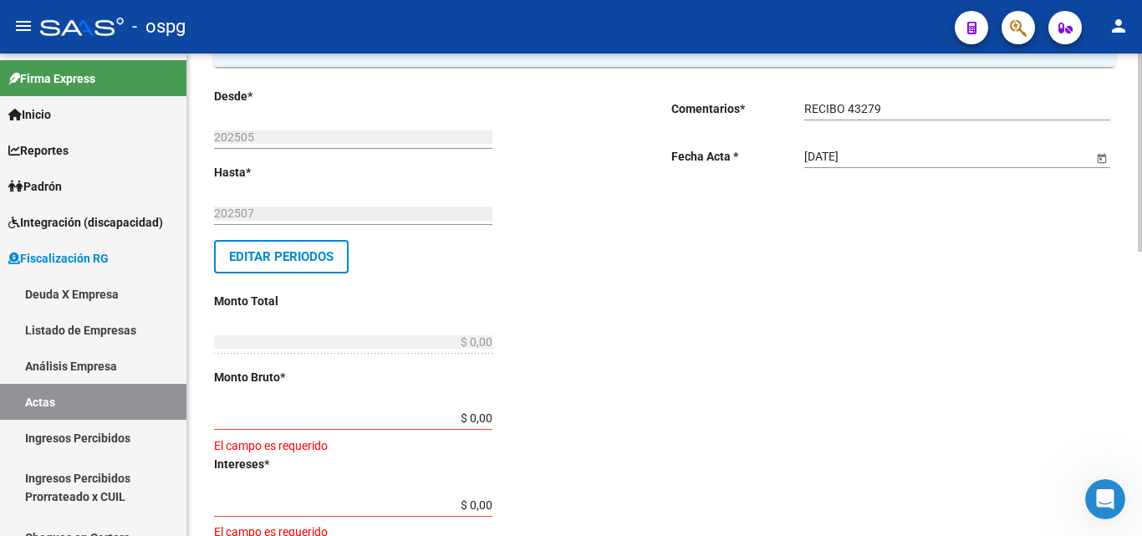
scroll to position [167, 0]
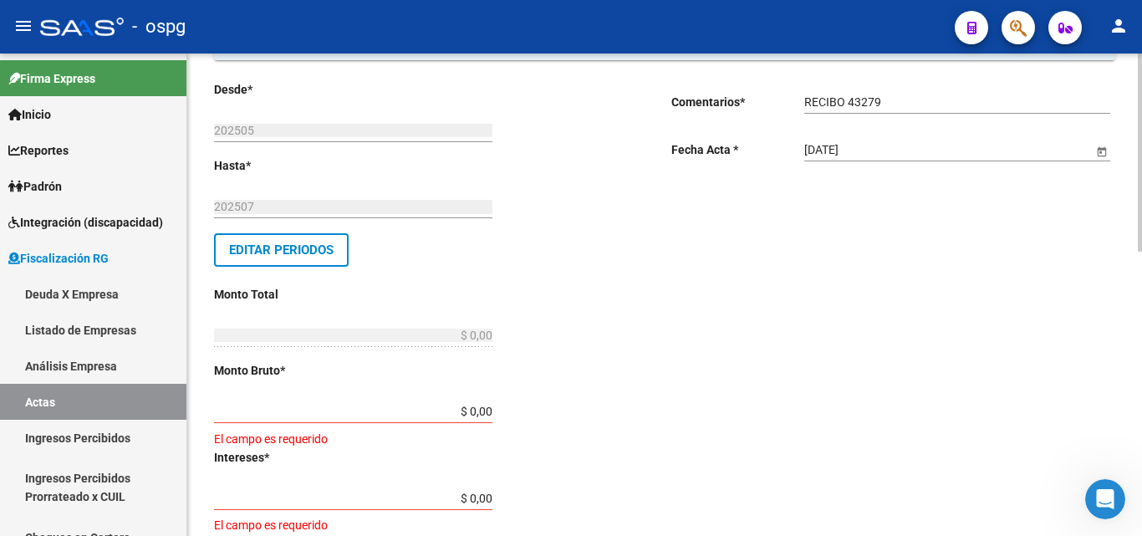
click at [485, 414] on input "$ 0,00" at bounding box center [353, 412] width 278 height 14
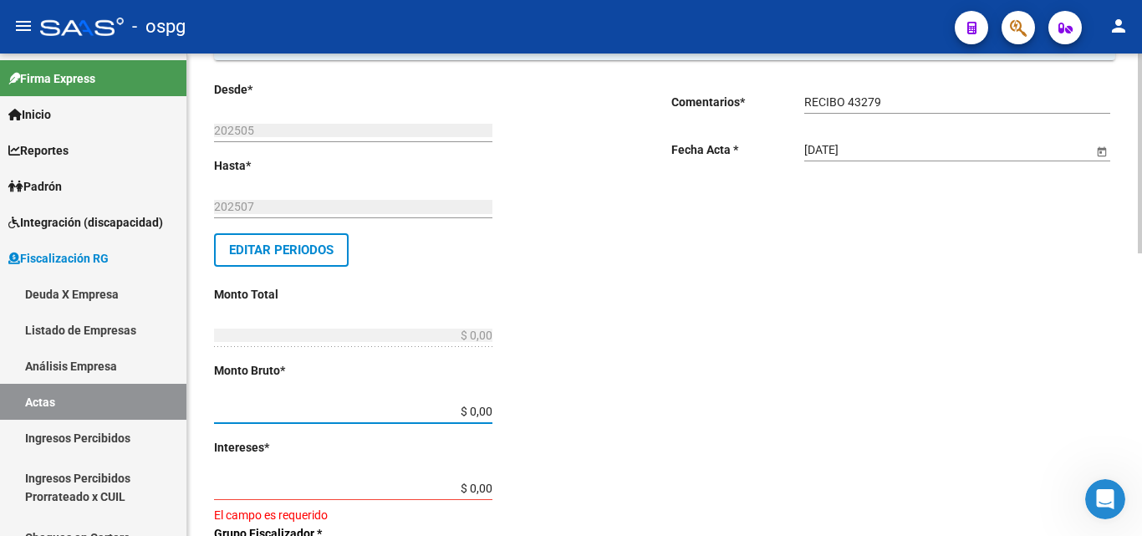
click at [483, 407] on input "$ 0,00" at bounding box center [353, 412] width 278 height 14
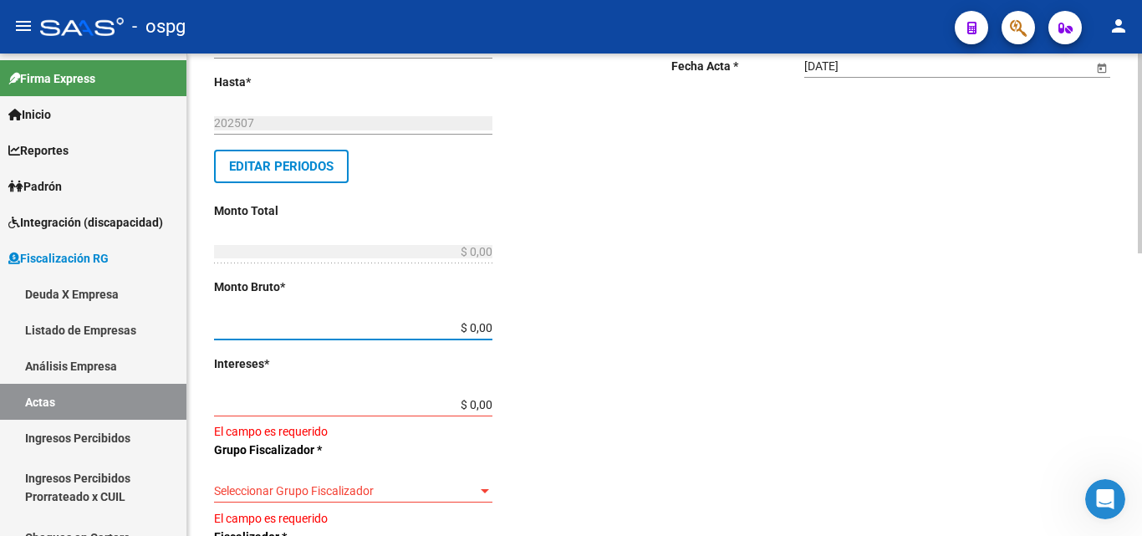
click at [486, 320] on div "$ 0,00 Ingresar monto bruto" at bounding box center [353, 322] width 278 height 33
click at [482, 327] on input "$ 0,00" at bounding box center [353, 328] width 278 height 14
click at [491, 328] on input "$ 26.093.007,00" at bounding box center [353, 328] width 278 height 14
type input "$ 260.930,07"
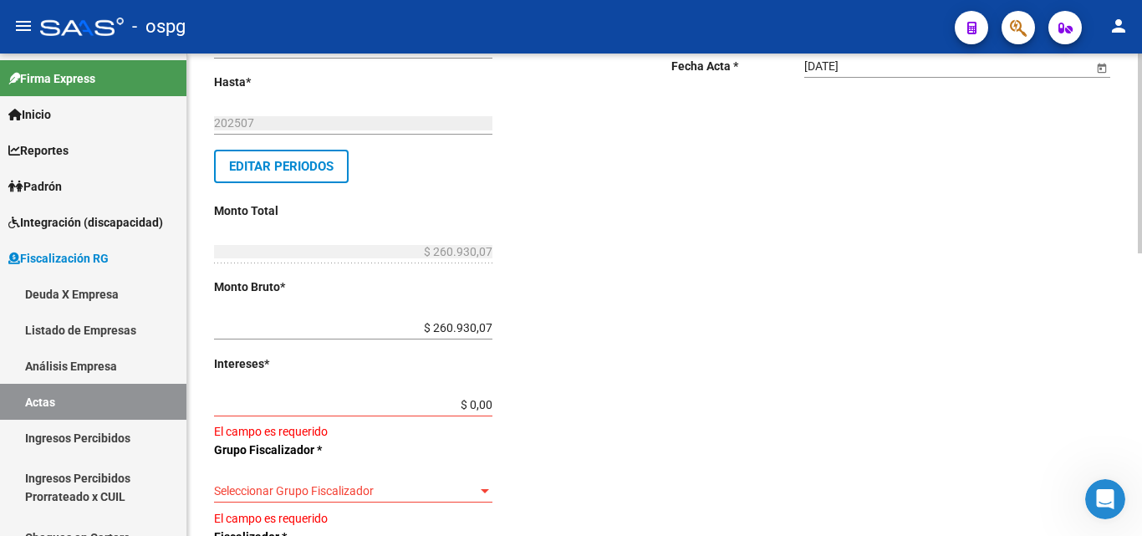
click at [532, 382] on div "Desde * 202505 Ej: 202201 Hasta * 202507 Ej: 202208 Editar Periodos Monto Total…" at bounding box center [416, 461] width 404 height 929
click at [484, 402] on input "$ 0,00" at bounding box center [353, 405] width 278 height 14
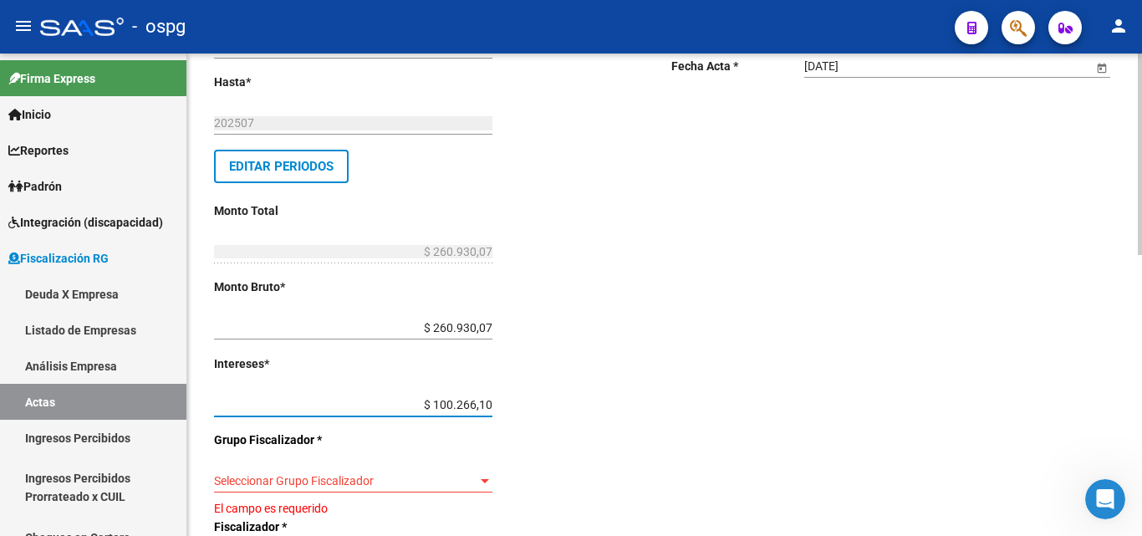
type input "$ 10.026,61"
type input "$ 270.956,68"
click at [536, 364] on div "Desde * 202505 Ej: 202201 Hasta * 202507 Ej: 202208 Editar Periodos Monto Total…" at bounding box center [416, 456] width 404 height 918
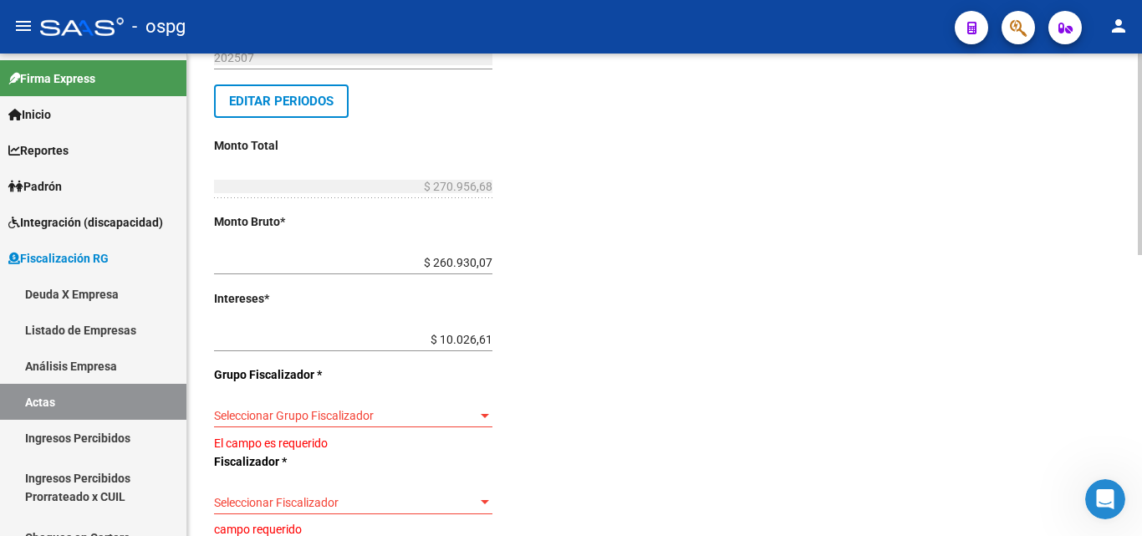
scroll to position [418, 0]
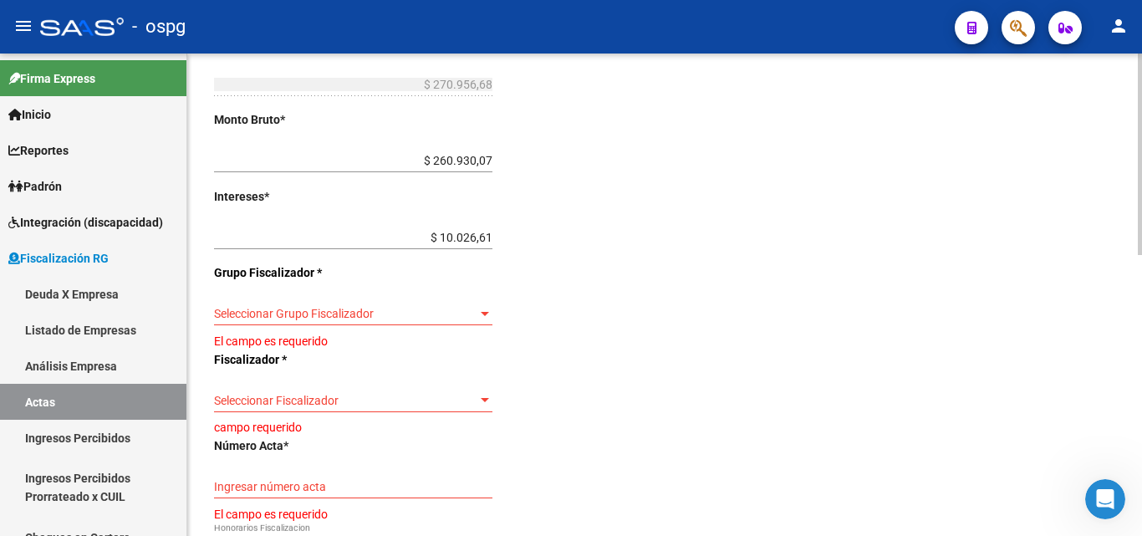
click at [471, 313] on span "Seleccionar Grupo Fiscalizador" at bounding box center [345, 314] width 263 height 14
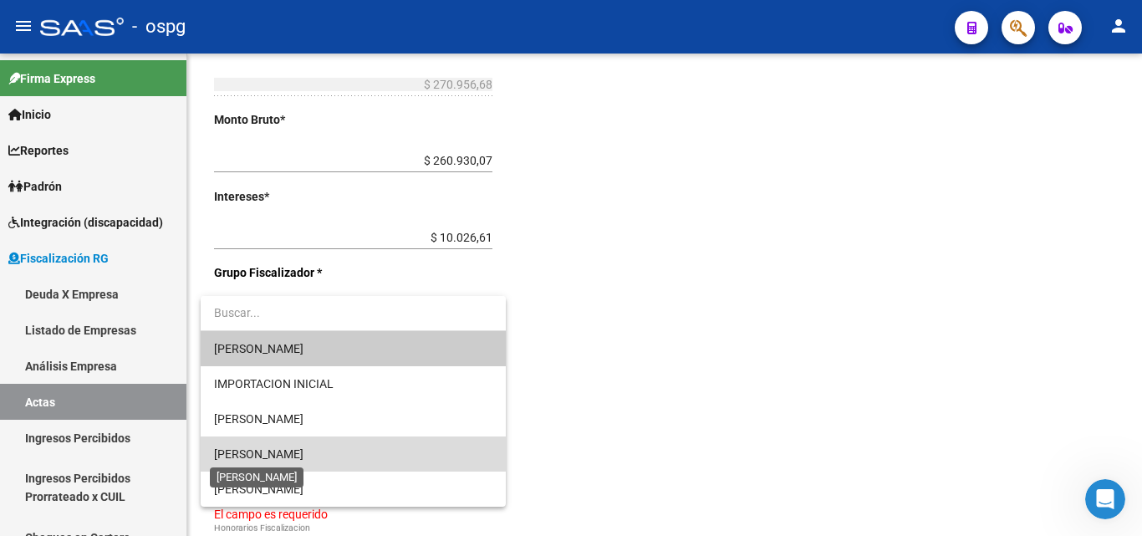
click at [257, 450] on span "[PERSON_NAME]" at bounding box center [258, 453] width 89 height 13
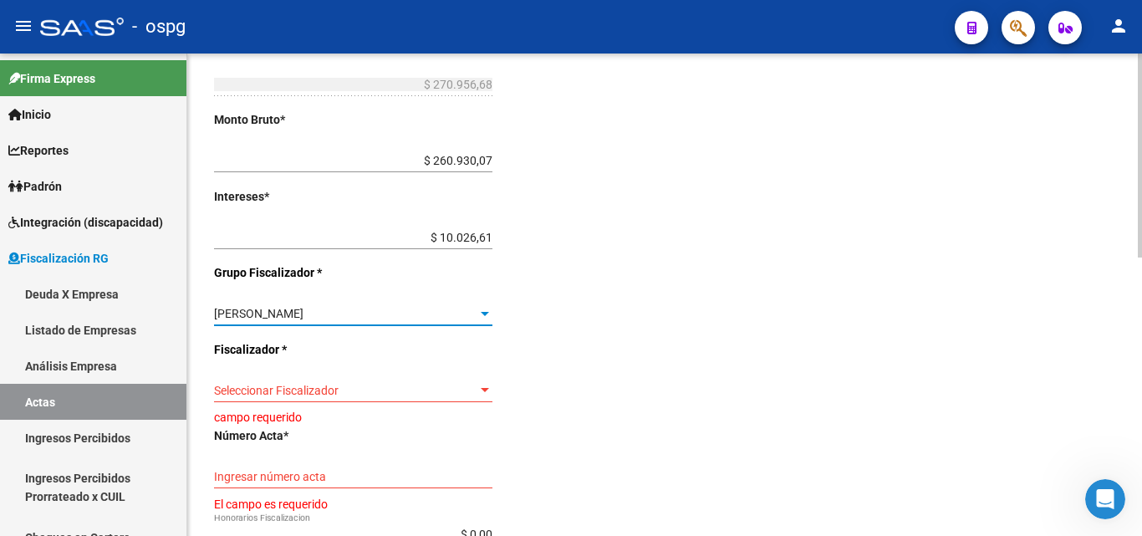
scroll to position [501, 0]
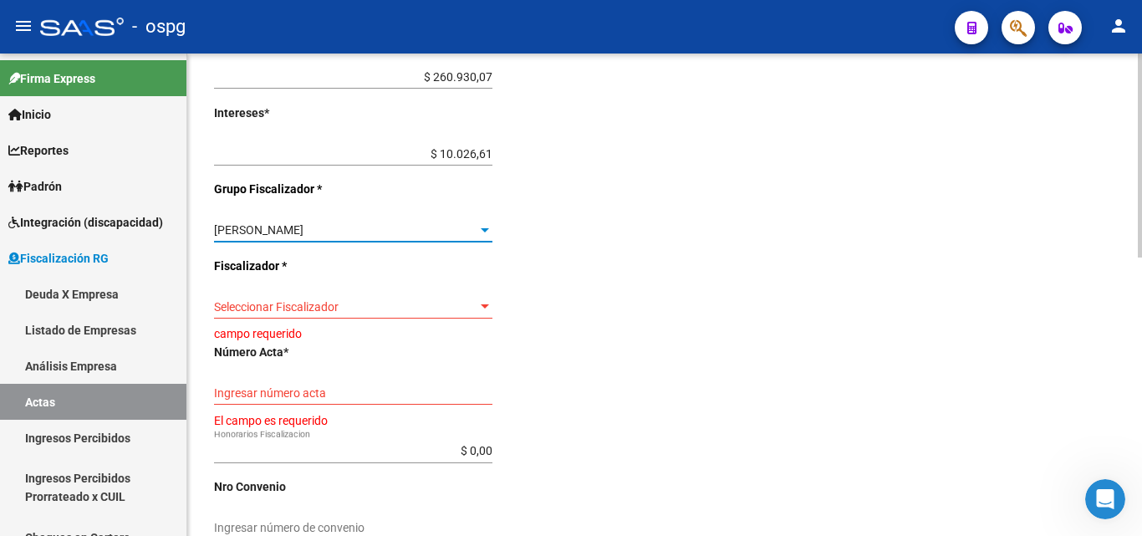
click at [452, 313] on span "Seleccionar Fiscalizador" at bounding box center [345, 307] width 263 height 14
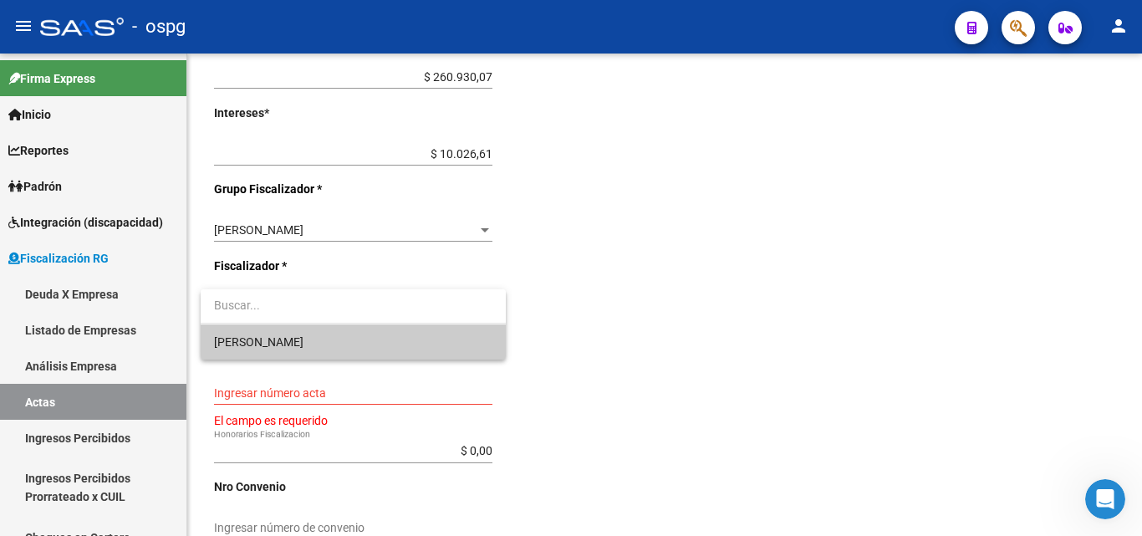
click at [278, 343] on span "[PERSON_NAME]" at bounding box center [353, 341] width 278 height 35
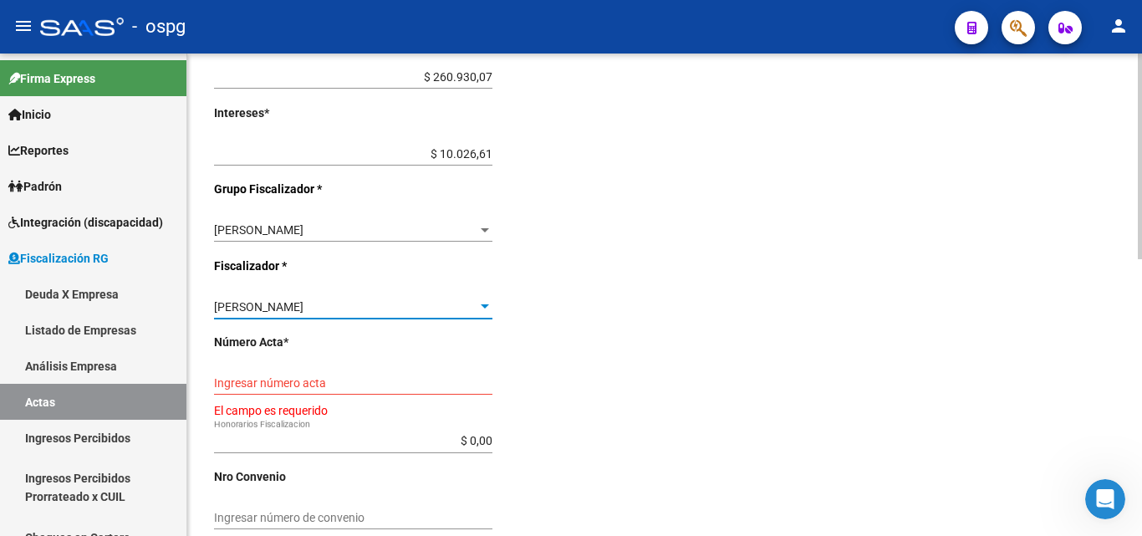
click at [344, 380] on input "Ingresar número acta" at bounding box center [353, 383] width 278 height 14
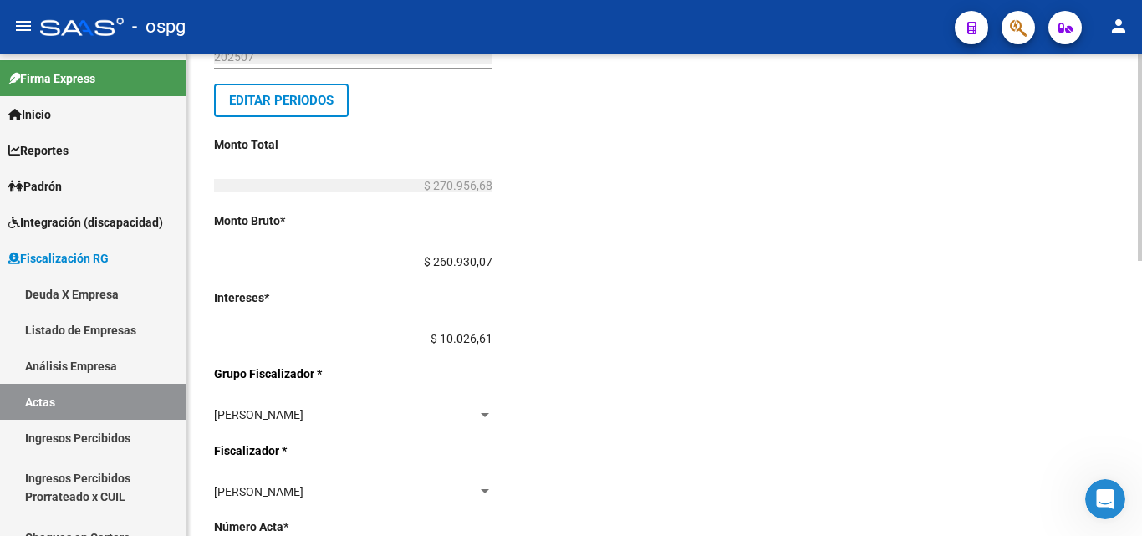
scroll to position [222, 0]
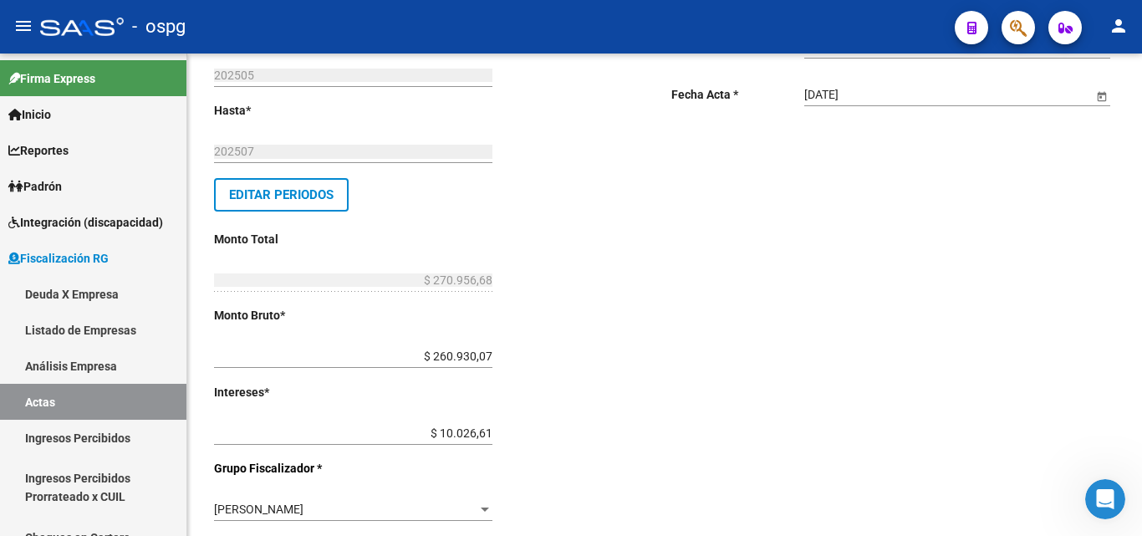
type input "202505-202507"
click at [290, 200] on span "Editar Periodos" at bounding box center [281, 194] width 104 height 15
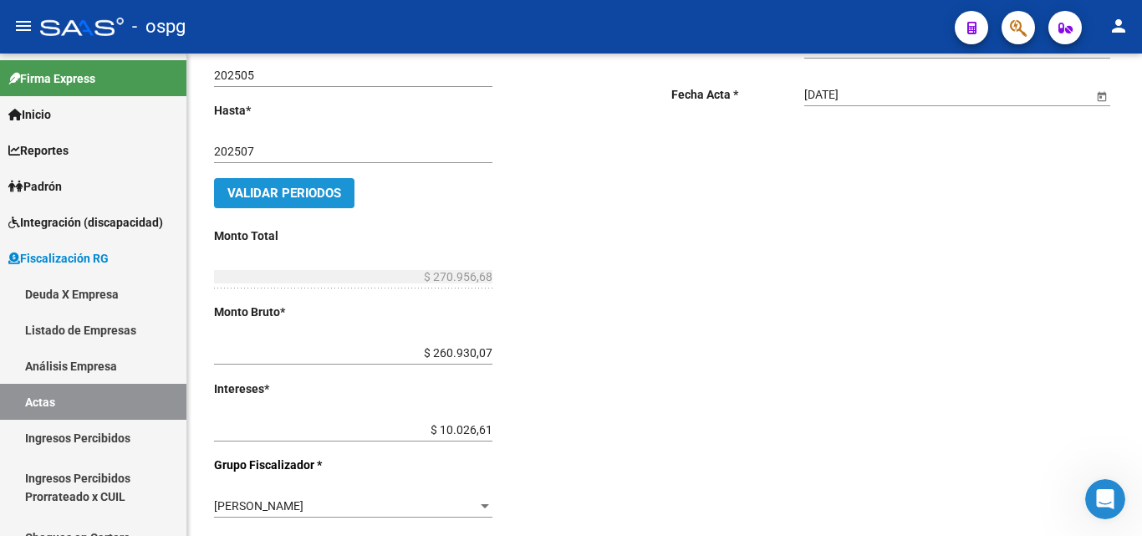
click at [309, 189] on span "Validar Periodos" at bounding box center [284, 193] width 114 height 15
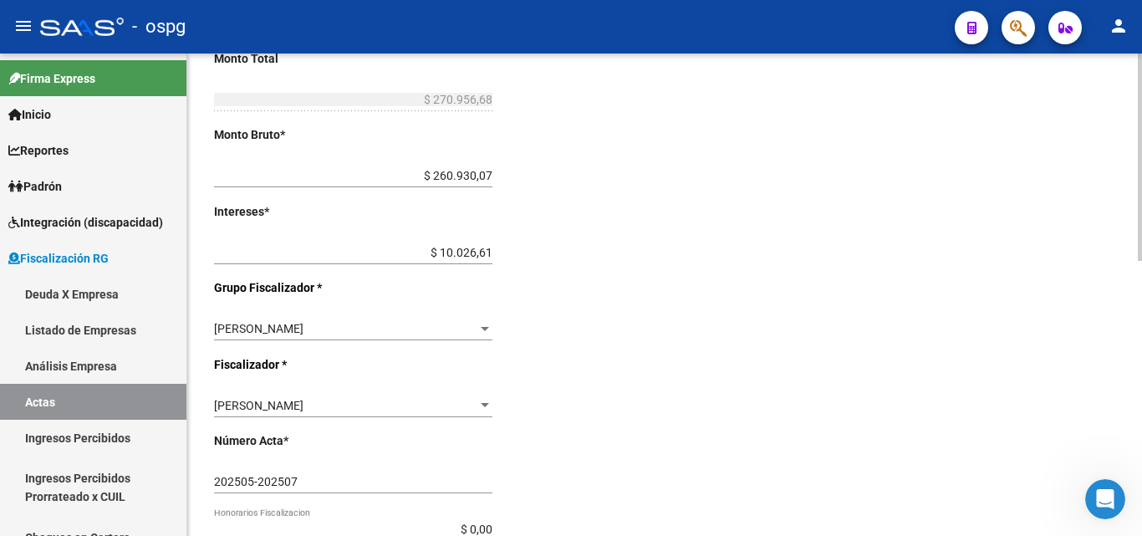
scroll to position [640, 0]
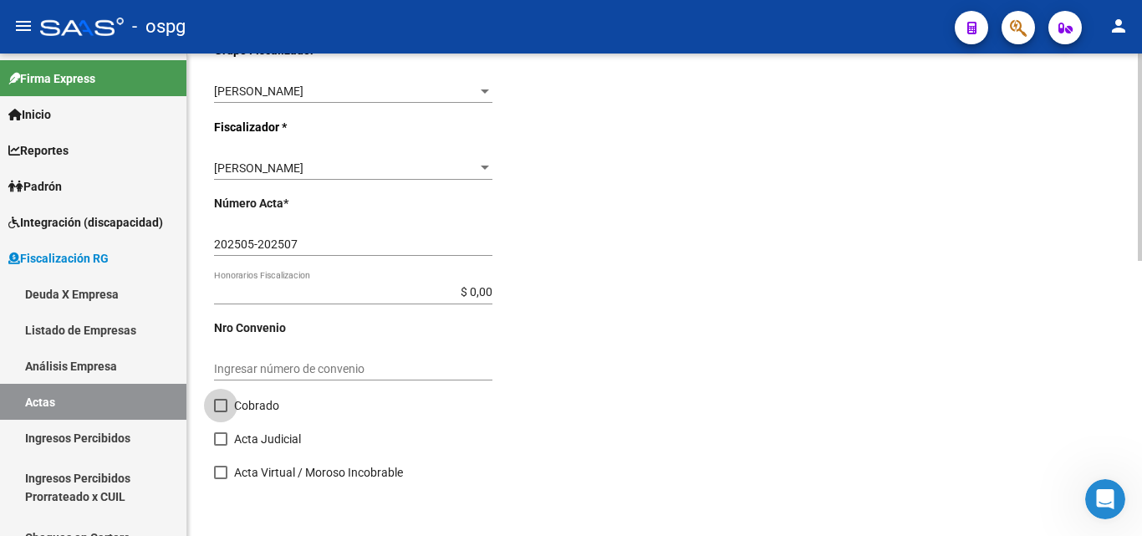
click at [222, 410] on span at bounding box center [220, 405] width 13 height 13
click at [221, 412] on input "Cobrado" at bounding box center [220, 412] width 1 height 1
checkbox input "true"
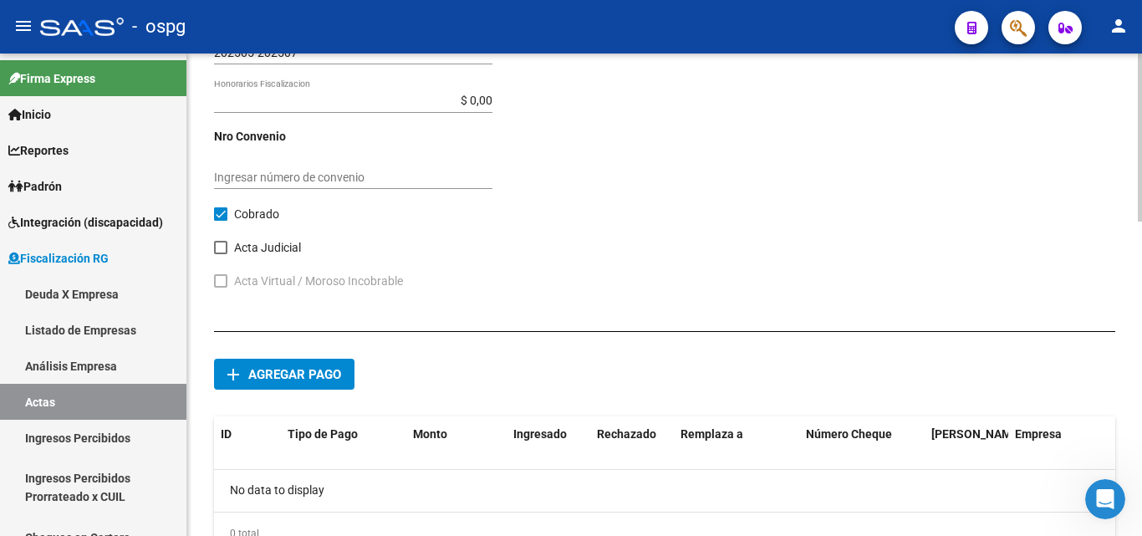
scroll to position [903, 0]
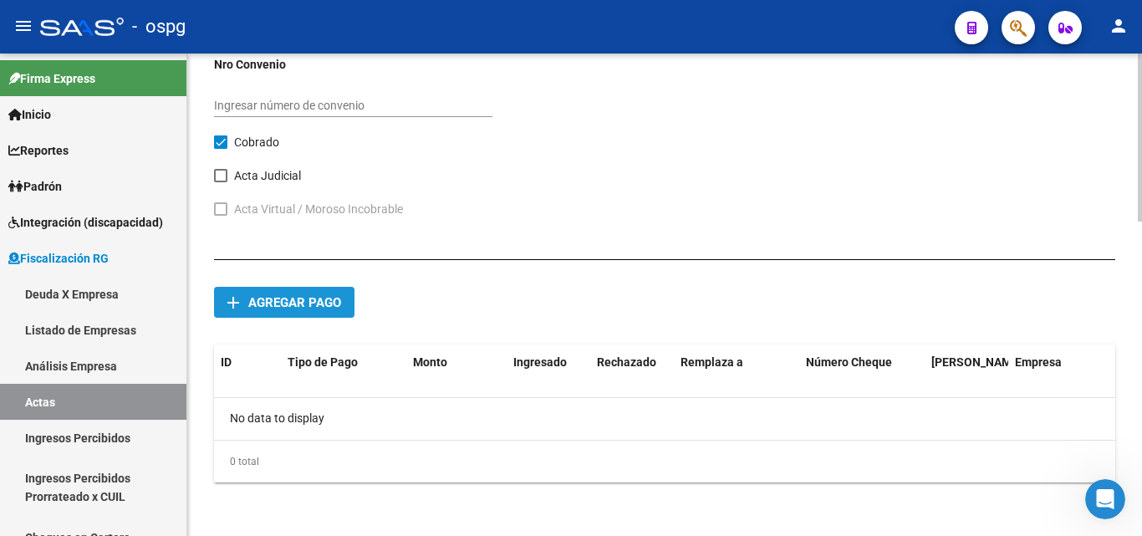
click at [281, 308] on span "Agregar pago" at bounding box center [294, 302] width 93 height 15
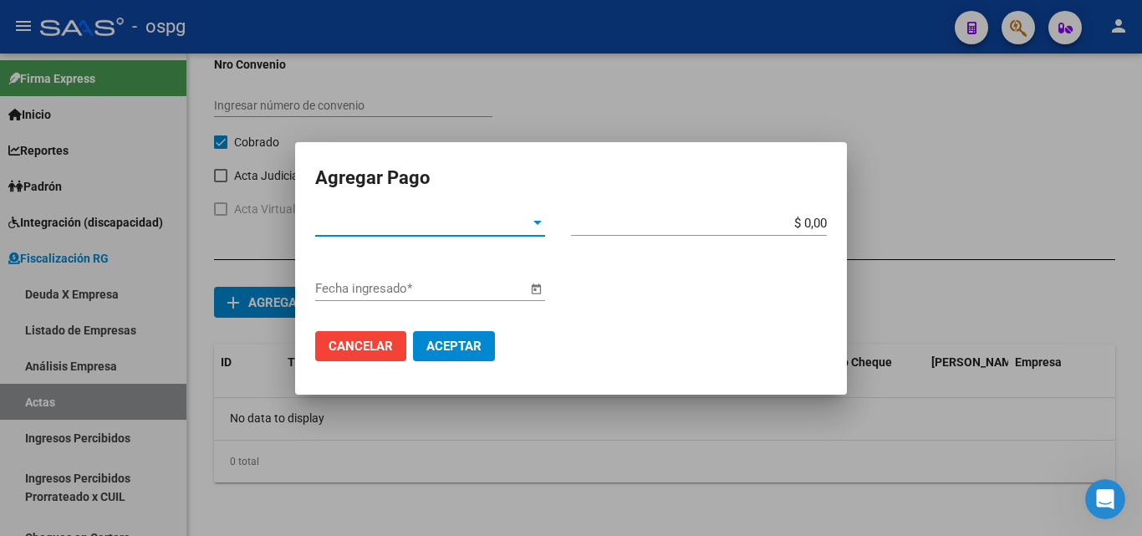
click at [540, 224] on div at bounding box center [537, 223] width 8 height 4
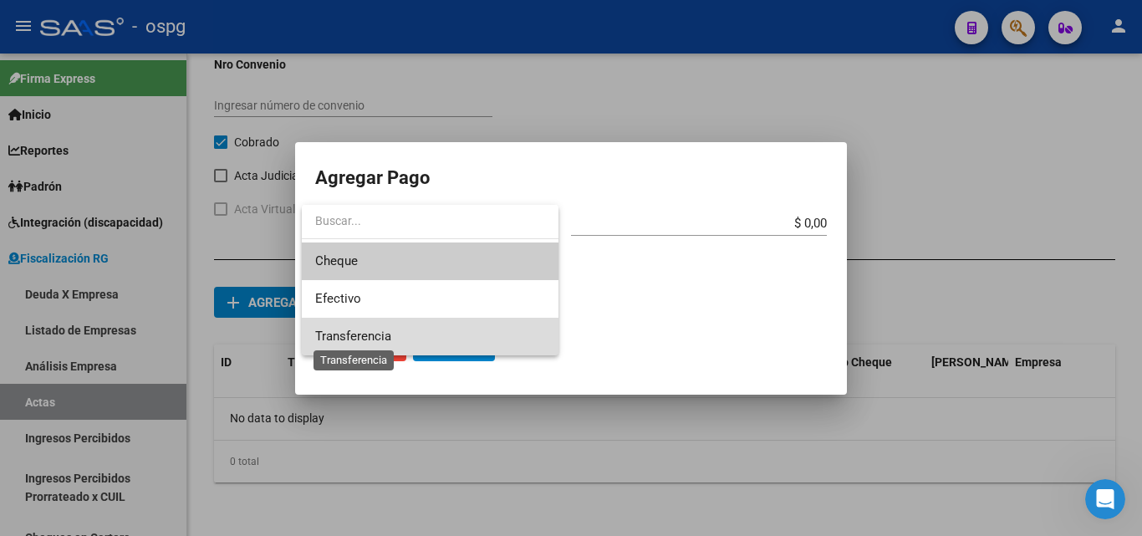
click at [351, 338] on span "Transferencia" at bounding box center [353, 335] width 76 height 15
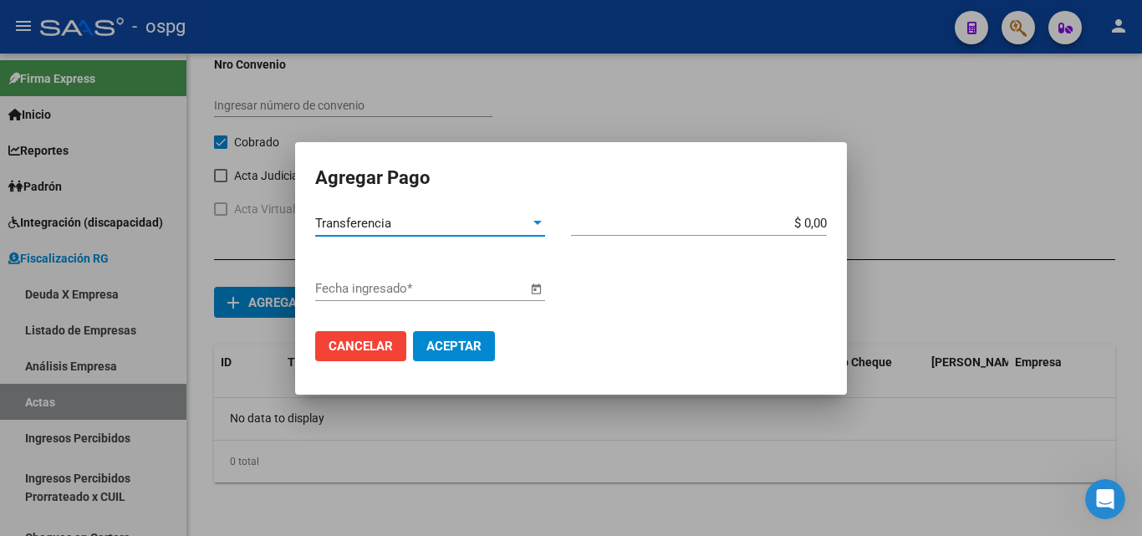
click at [819, 224] on input "$ 0,00" at bounding box center [699, 223] width 256 height 15
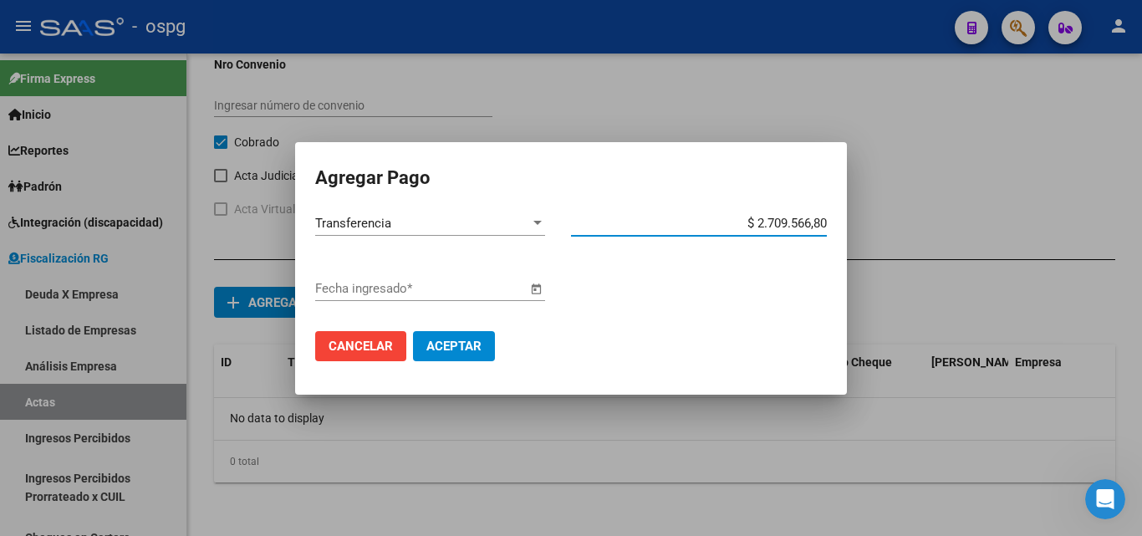
click at [826, 223] on input "$ 2.709.566,80" at bounding box center [699, 223] width 256 height 15
type input "$ 270.956,68"
click at [527, 289] on span "Open calendar" at bounding box center [536, 289] width 40 height 40
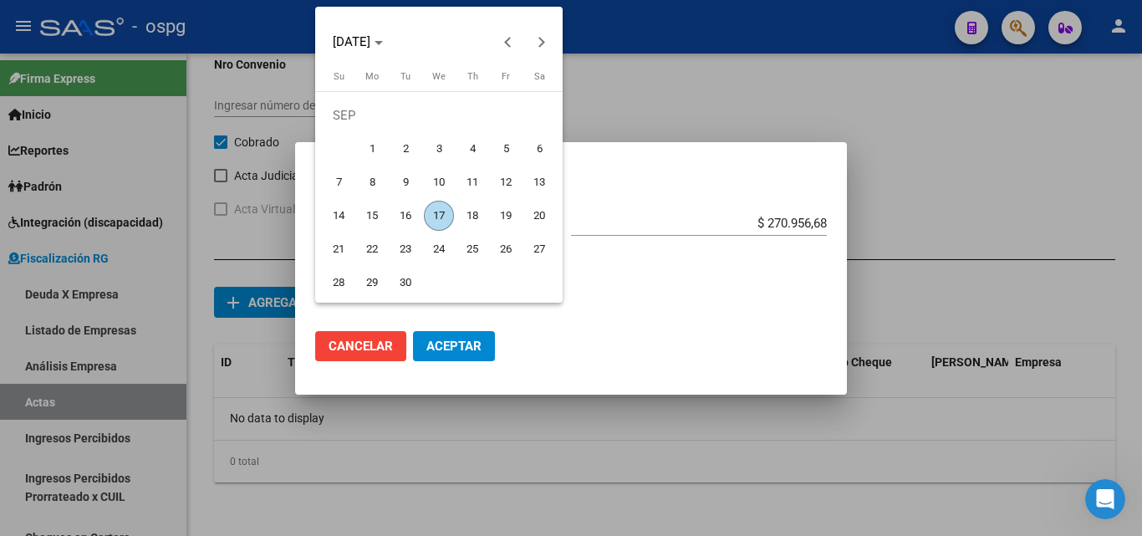
click at [512, 188] on span "12" at bounding box center [506, 182] width 30 height 30
type input "[DATE]"
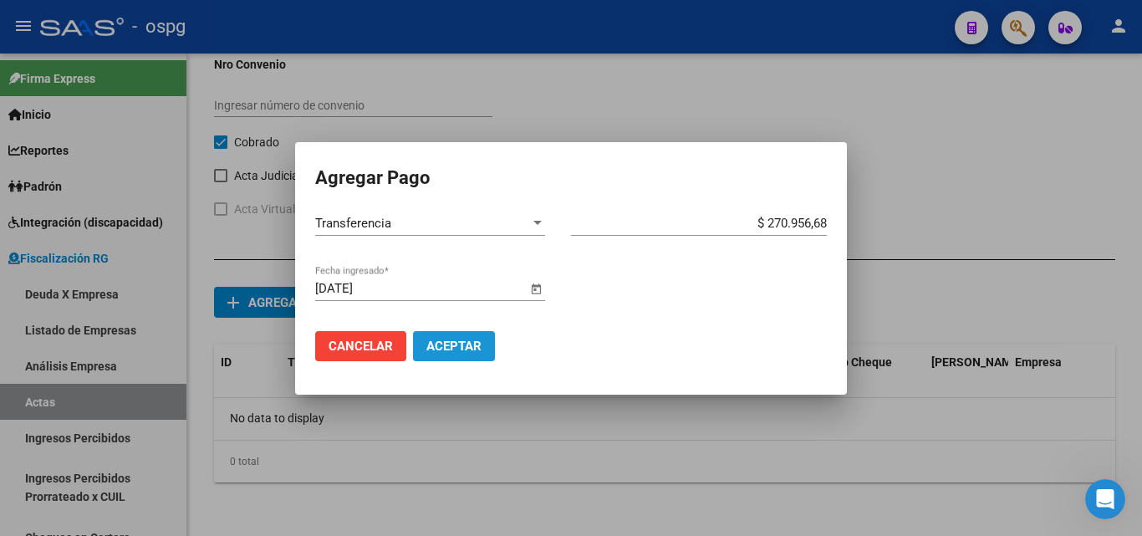
click at [446, 348] on span "Aceptar" at bounding box center [453, 345] width 55 height 15
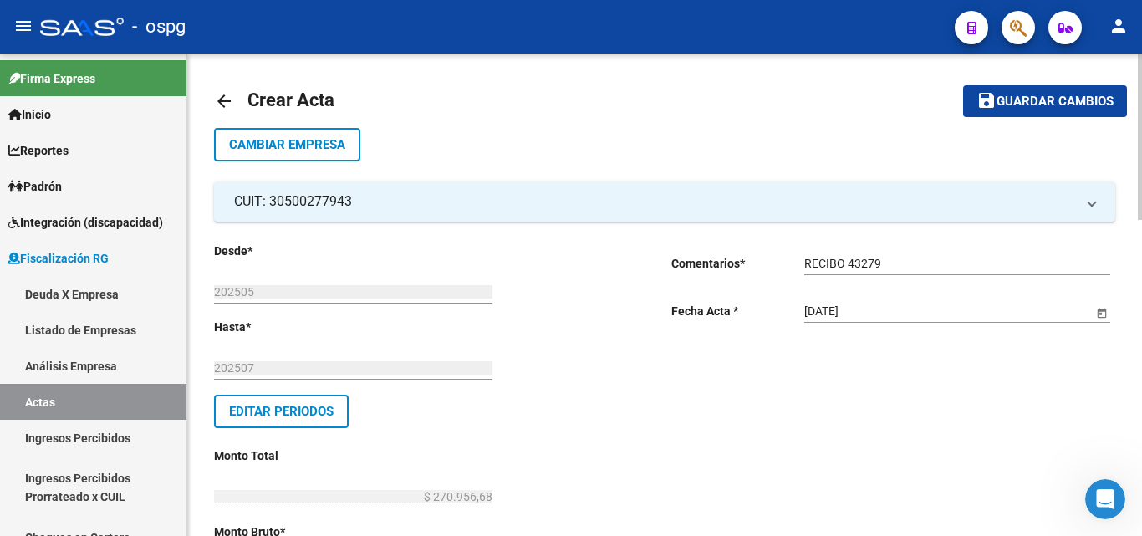
scroll to position [0, 0]
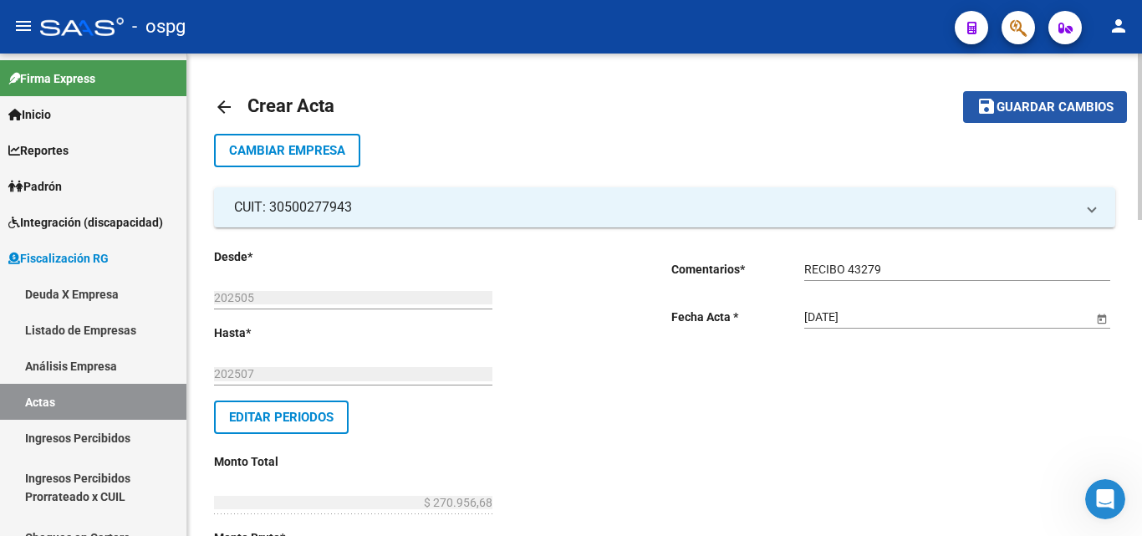
click at [1065, 100] on span "Guardar cambios" at bounding box center [1054, 107] width 117 height 15
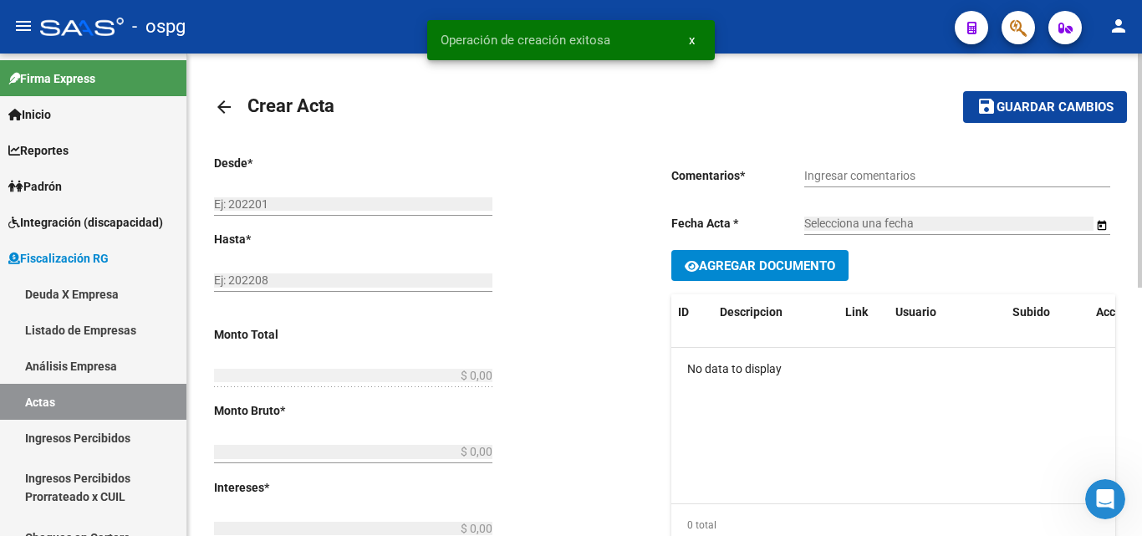
type input "202505"
type input "202507"
type input "$ 270.956,68"
type input "$ 260.930,07"
type input "$ 10.026,61"
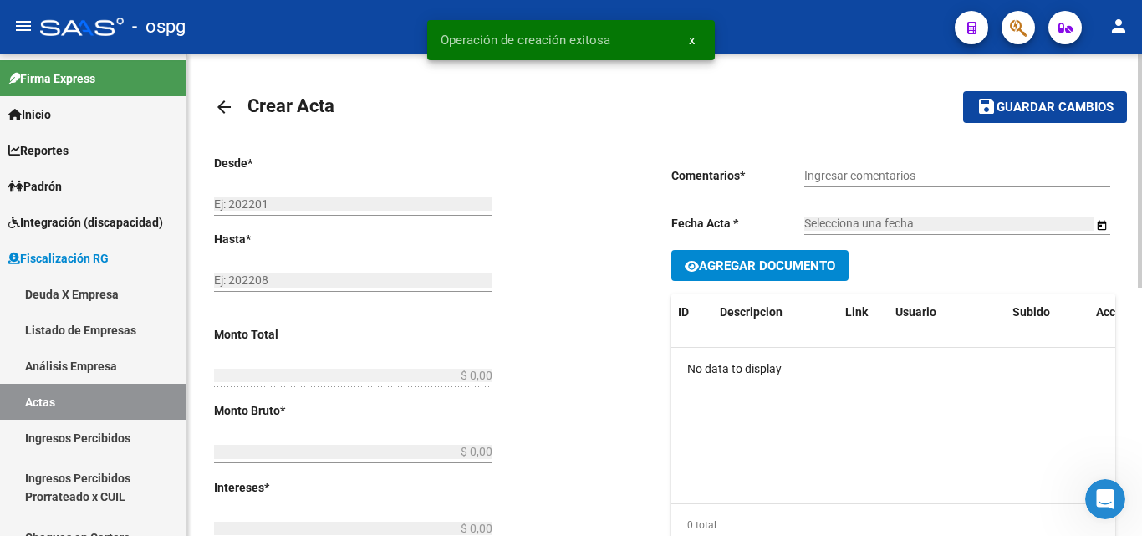
type input "202505-202507"
checkbox input "true"
type input "RECIBO 43279"
type input "[DATE]"
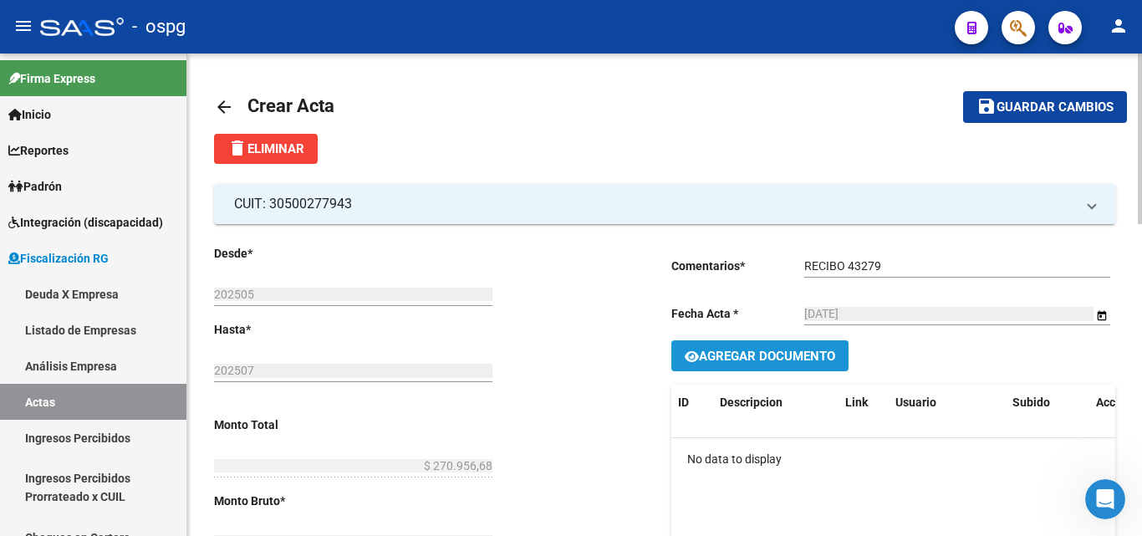
click at [805, 353] on span "Agregar Documento" at bounding box center [767, 356] width 136 height 15
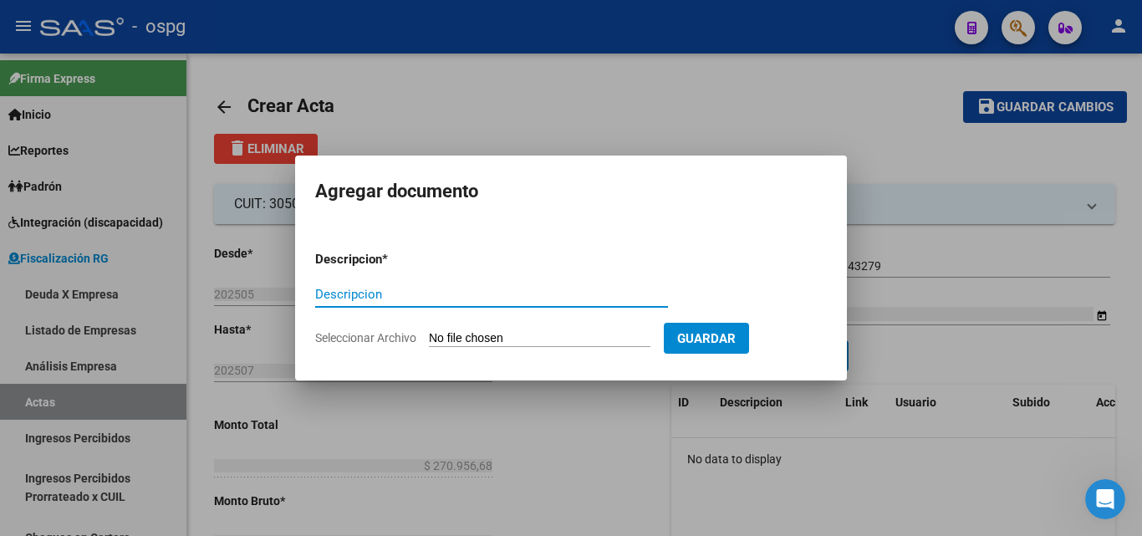
click at [474, 298] on input "Descripcion" at bounding box center [491, 294] width 353 height 15
click at [503, 298] on input "Descripcion" at bounding box center [491, 294] width 353 height 15
type input "LIQUIDACION"
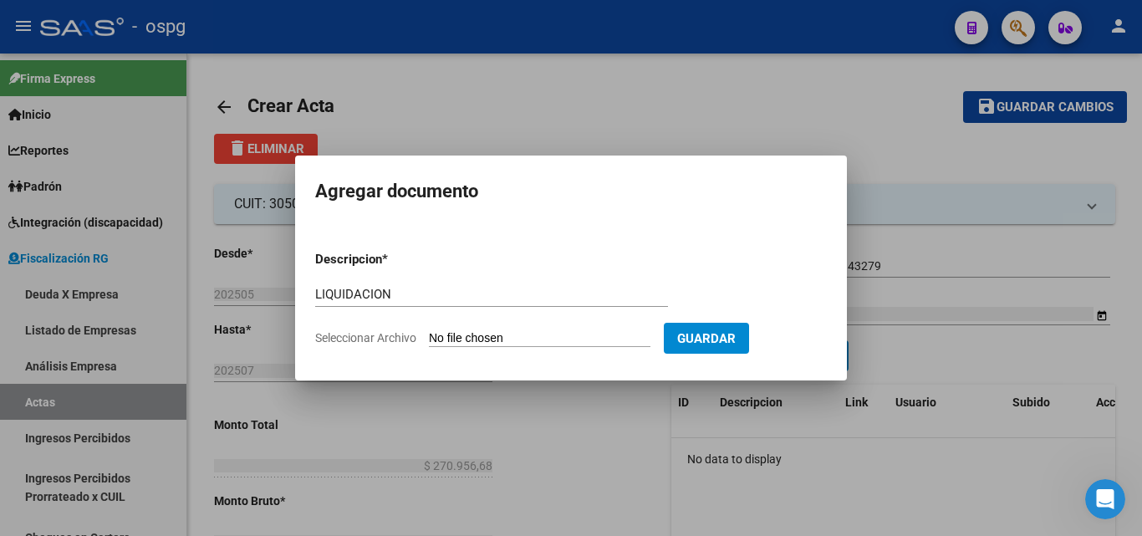
click at [598, 336] on input "Seleccionar Archivo" at bounding box center [539, 339] width 221 height 16
type input "C:\fakepath\Informe-Deuda-30500277943-202505-202507 (2).pdf"
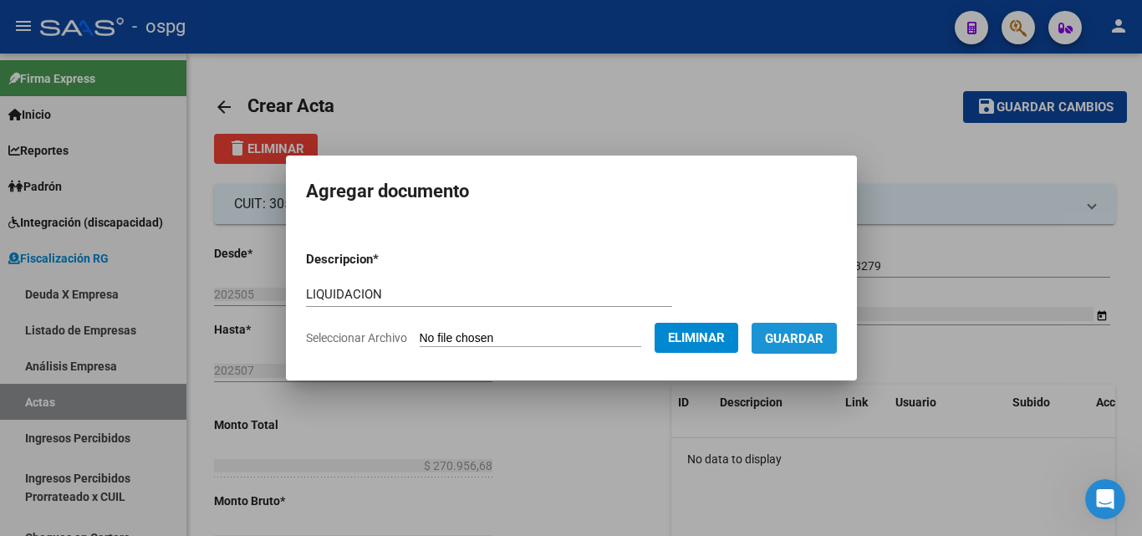
click at [812, 340] on span "Guardar" at bounding box center [794, 338] width 59 height 15
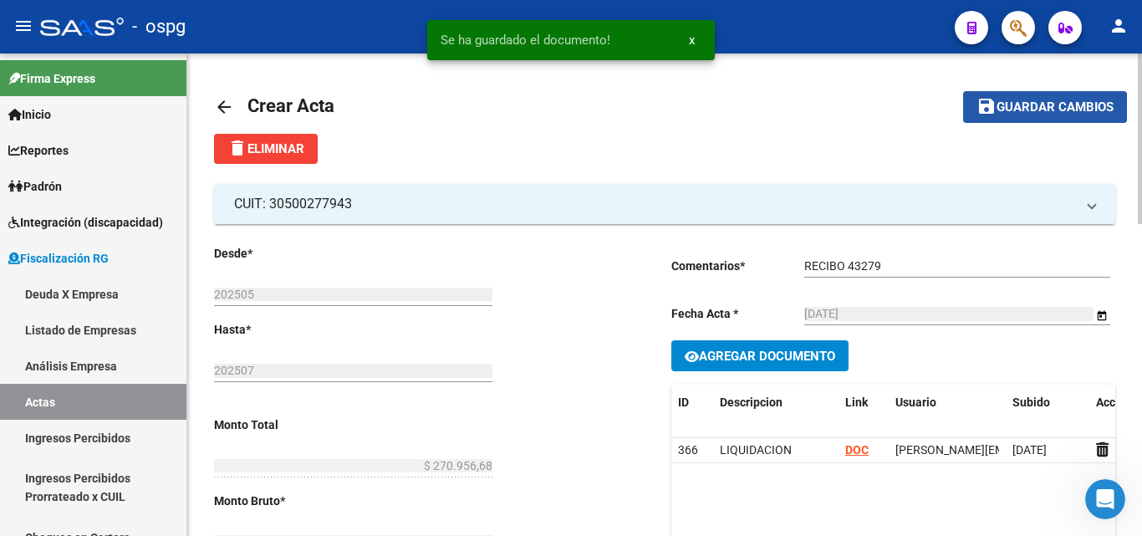
click at [1020, 111] on span "Guardar cambios" at bounding box center [1054, 107] width 117 height 15
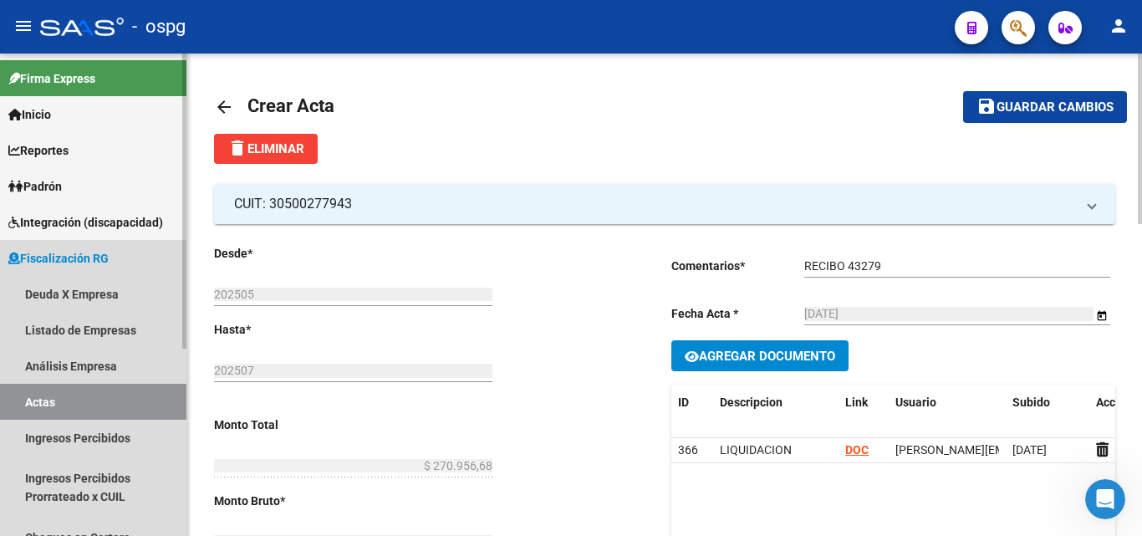
click at [96, 399] on link "Actas" at bounding box center [93, 402] width 186 height 36
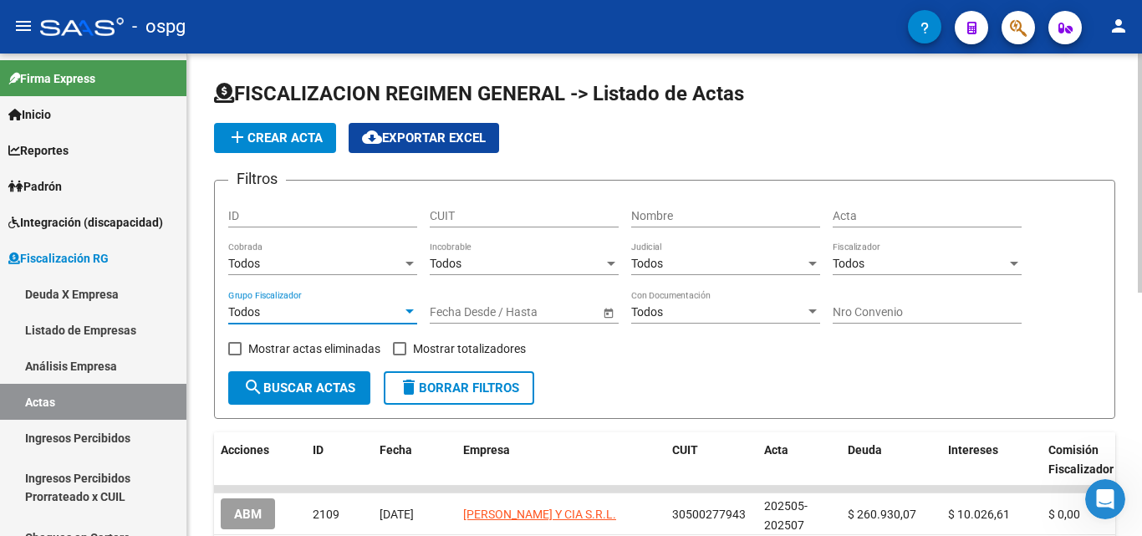
click at [411, 308] on div at bounding box center [409, 311] width 15 height 13
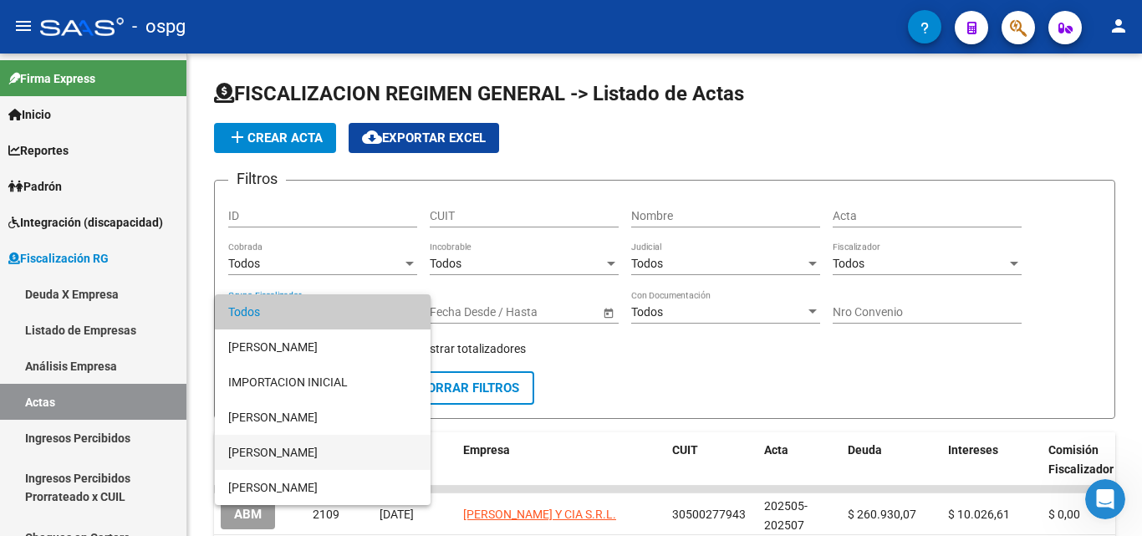
click at [327, 444] on span "[PERSON_NAME]" at bounding box center [322, 452] width 189 height 35
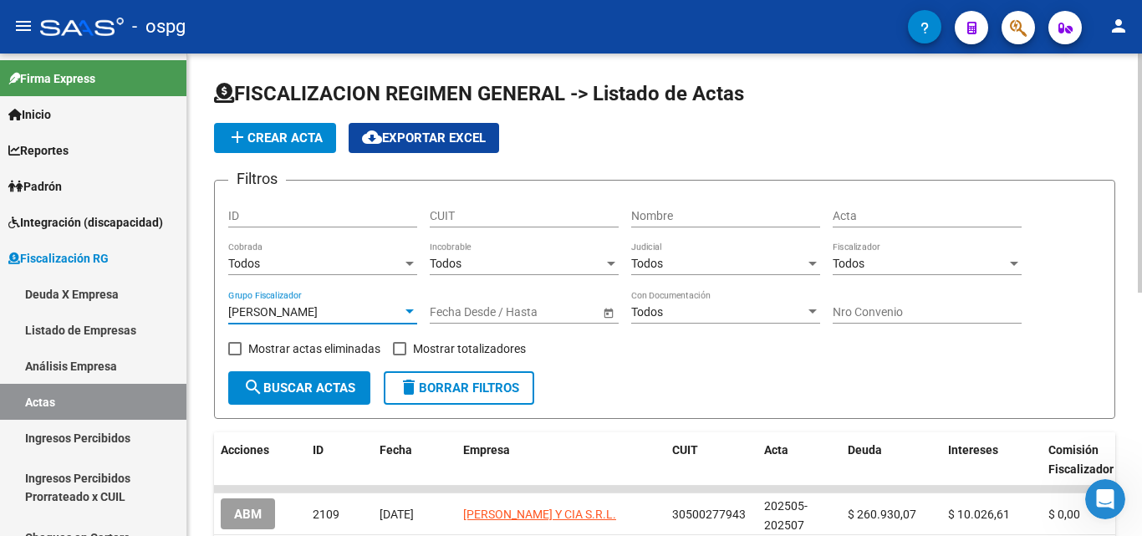
click at [400, 349] on span at bounding box center [399, 348] width 13 height 13
click at [399, 355] on input "Mostrar totalizadores" at bounding box center [399, 355] width 1 height 1
checkbox input "true"
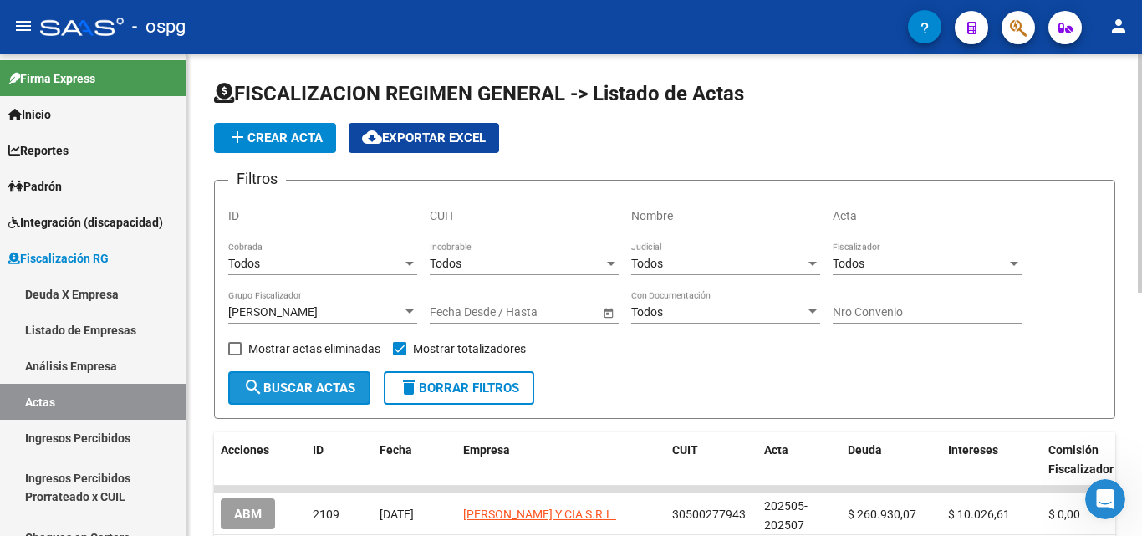
click at [338, 384] on span "search Buscar Actas" at bounding box center [299, 387] width 112 height 15
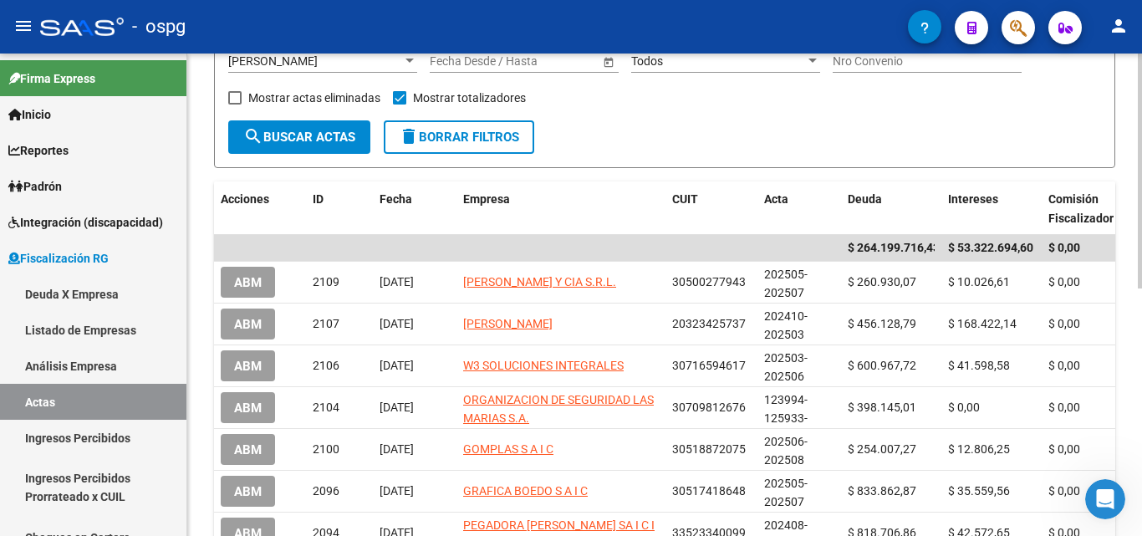
scroll to position [84, 0]
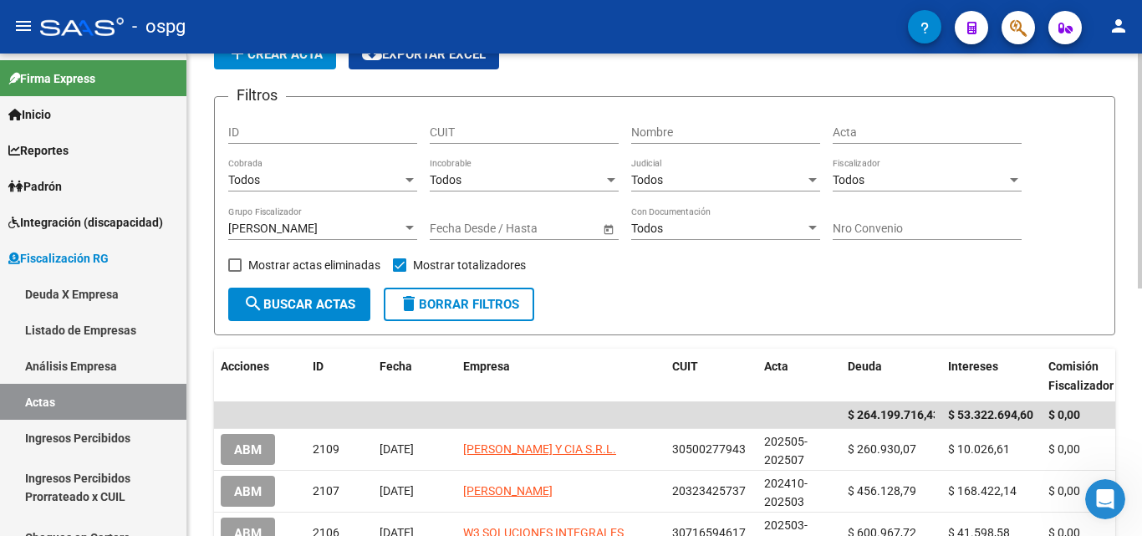
click at [413, 226] on div at bounding box center [409, 228] width 8 height 4
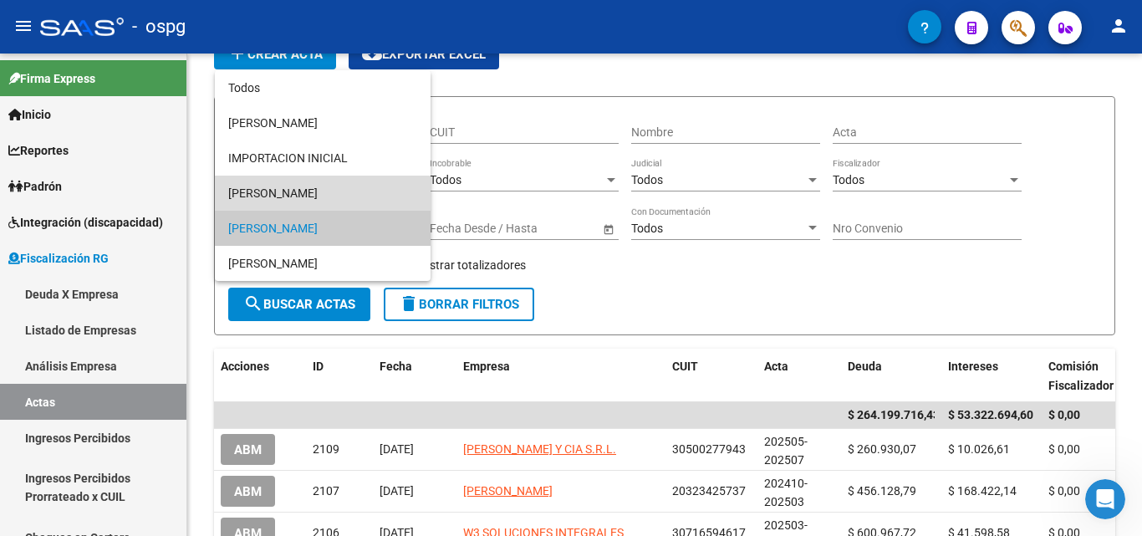
click at [330, 192] on span "[PERSON_NAME]" at bounding box center [322, 193] width 189 height 35
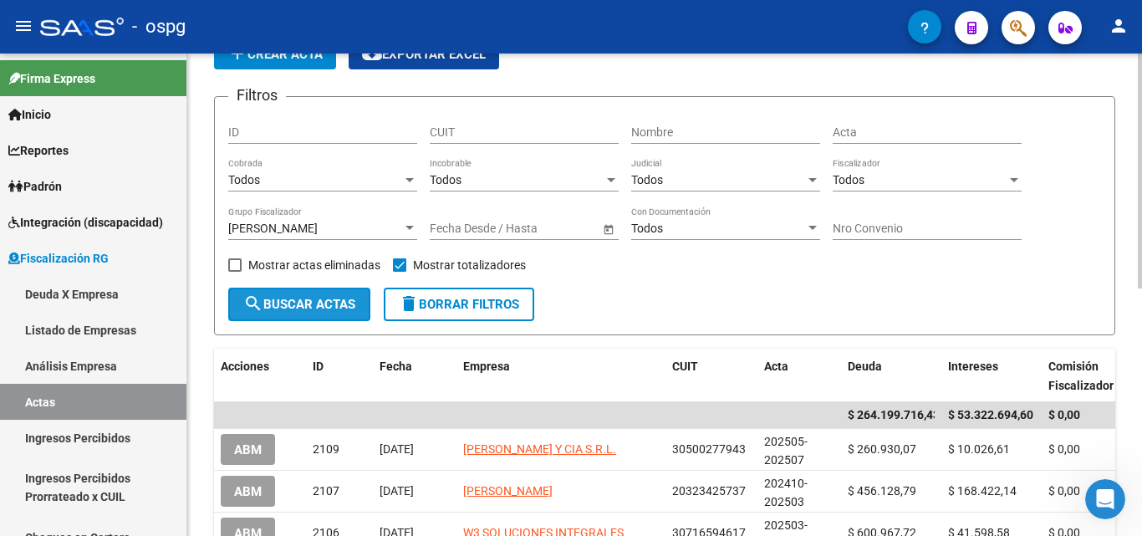
click at [312, 296] on button "search Buscar Actas" at bounding box center [299, 304] width 142 height 33
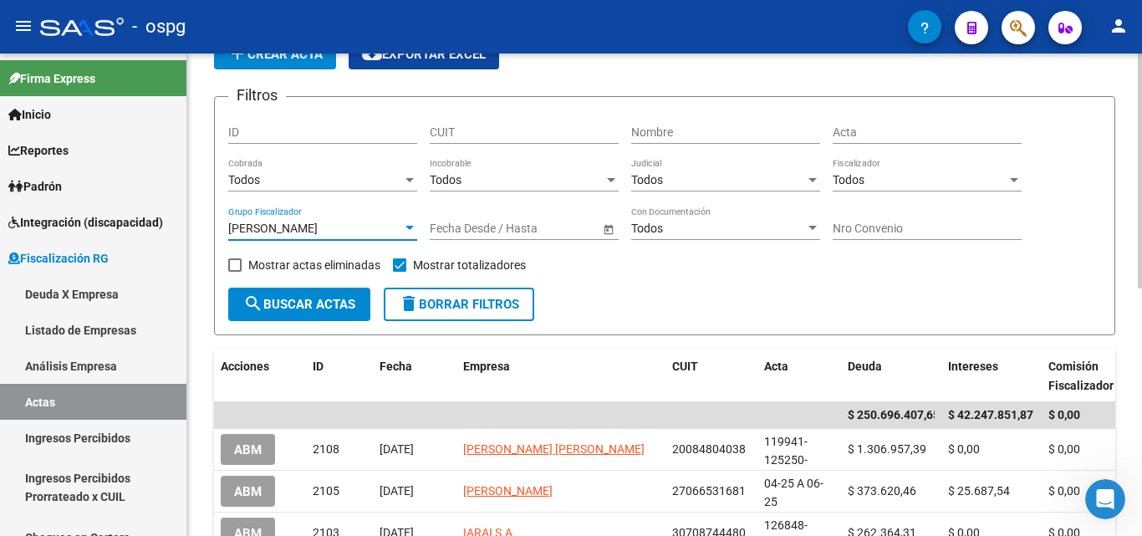
click at [399, 225] on div "[PERSON_NAME]" at bounding box center [315, 228] width 174 height 14
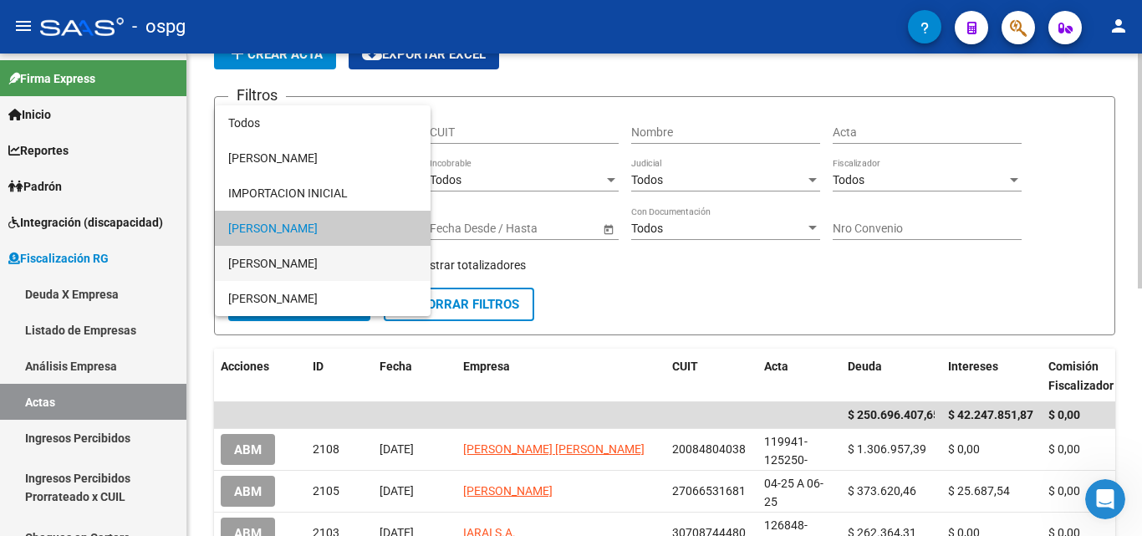
click at [335, 257] on span "[PERSON_NAME]" at bounding box center [322, 263] width 189 height 35
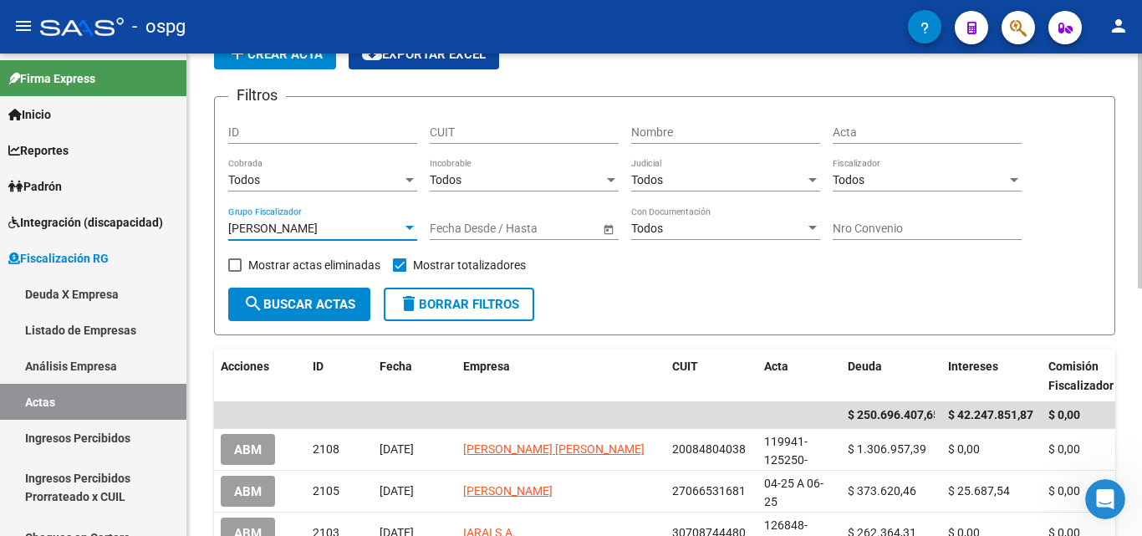
click at [318, 298] on span "search Buscar Actas" at bounding box center [299, 304] width 112 height 15
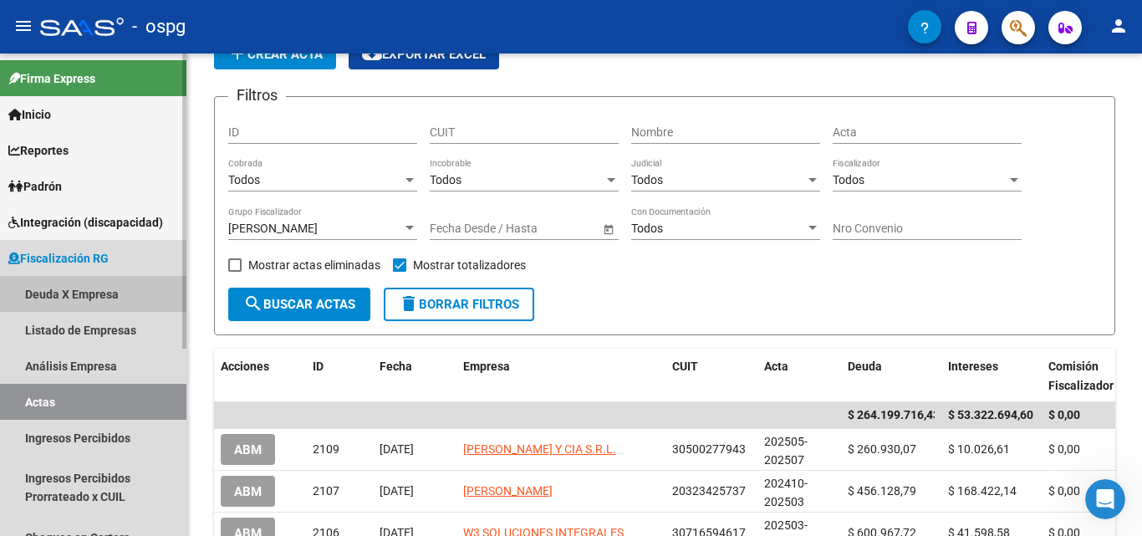
click at [97, 284] on link "Deuda X Empresa" at bounding box center [93, 294] width 186 height 36
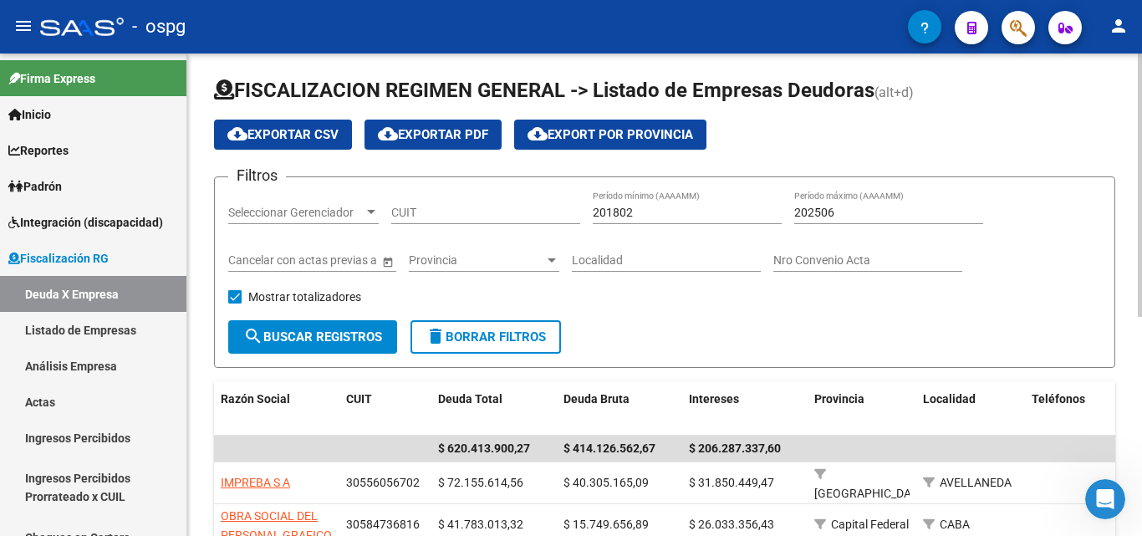
scroll to position [84, 0]
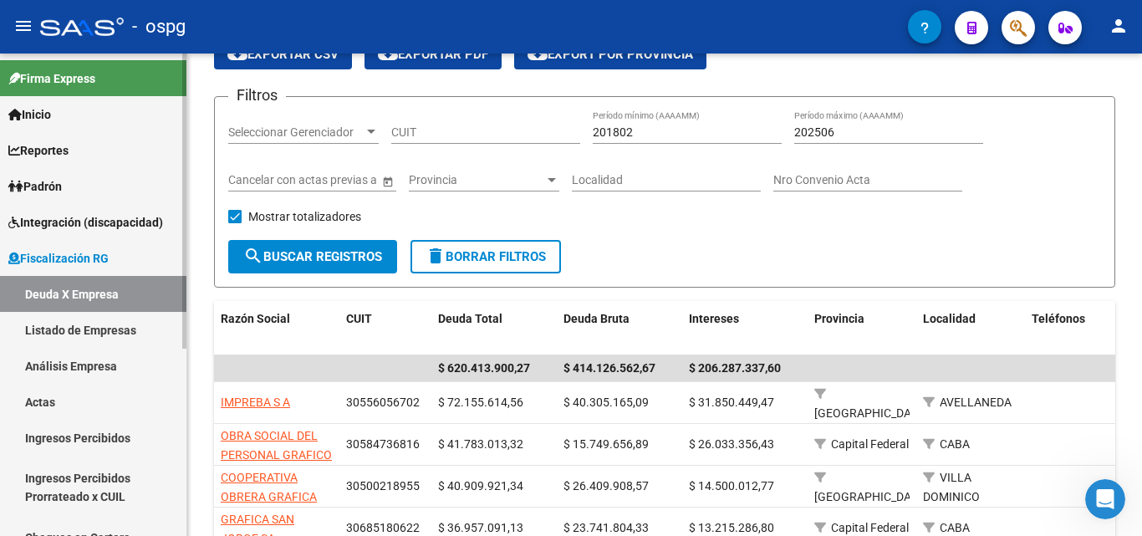
click at [73, 435] on link "Ingresos Percibidos" at bounding box center [93, 438] width 186 height 36
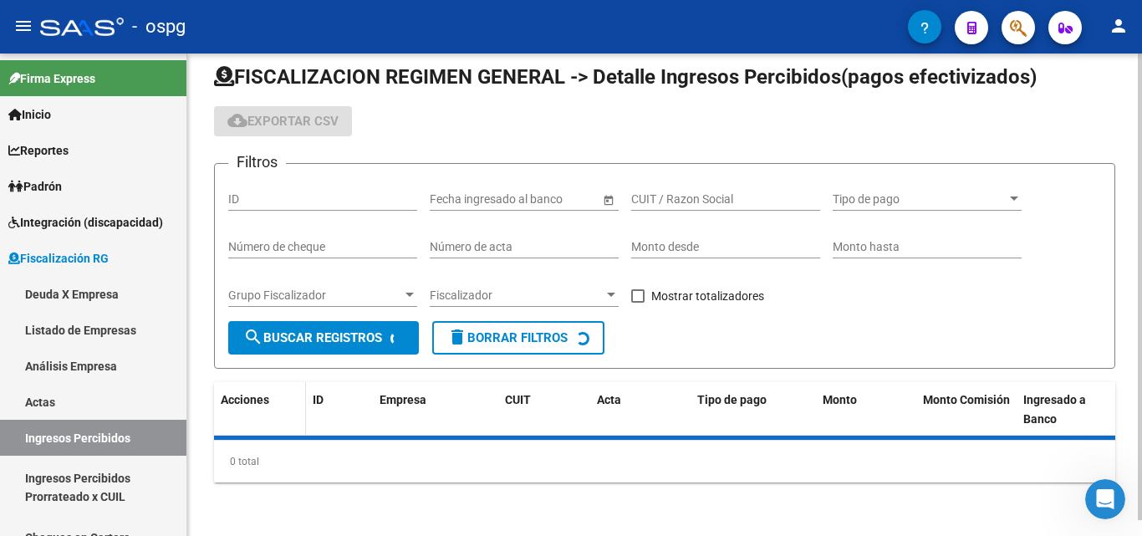
scroll to position [84, 0]
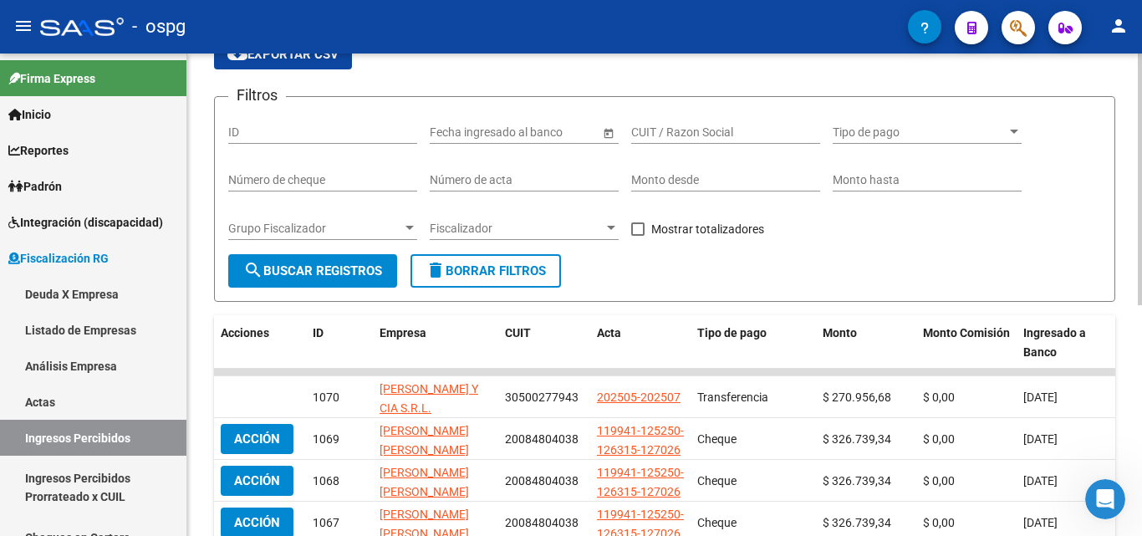
click at [410, 229] on div at bounding box center [409, 228] width 8 height 4
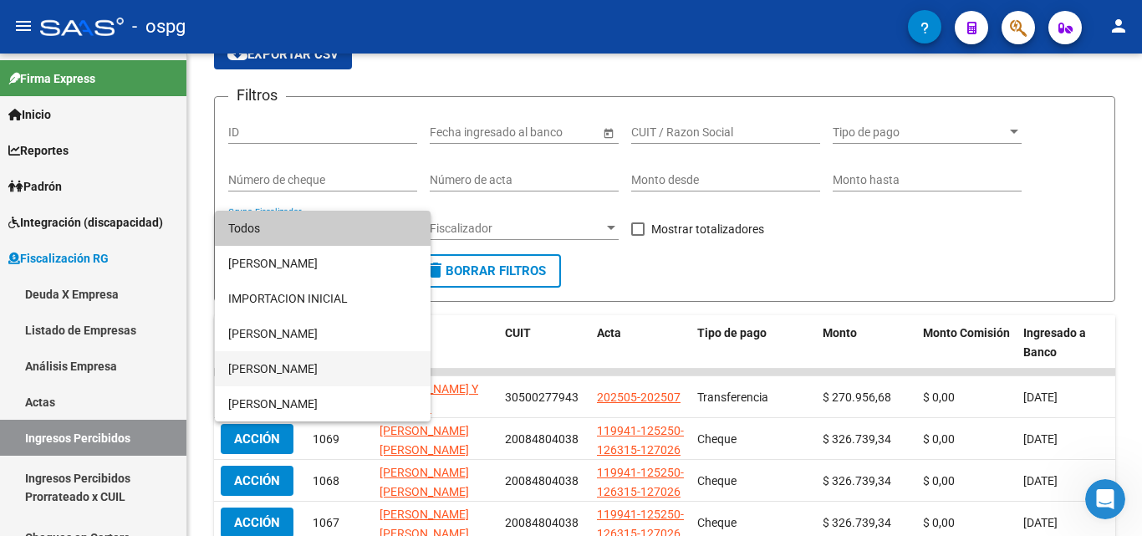
click at [277, 372] on span "[PERSON_NAME]" at bounding box center [322, 368] width 189 height 35
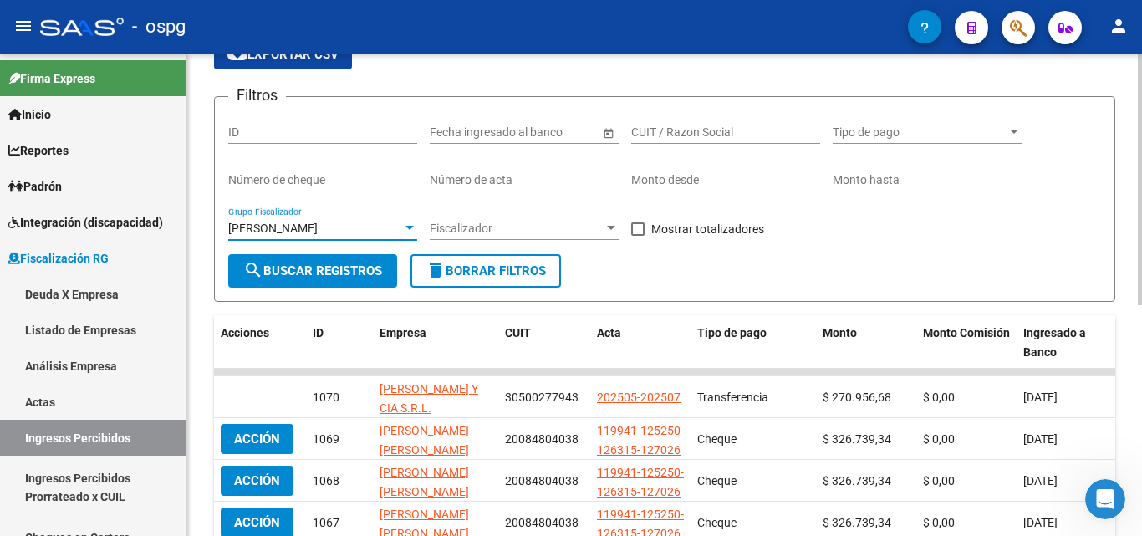
click at [638, 234] on span at bounding box center [637, 228] width 13 height 13
click at [638, 236] on input "Mostrar totalizadores" at bounding box center [637, 236] width 1 height 1
checkbox input "true"
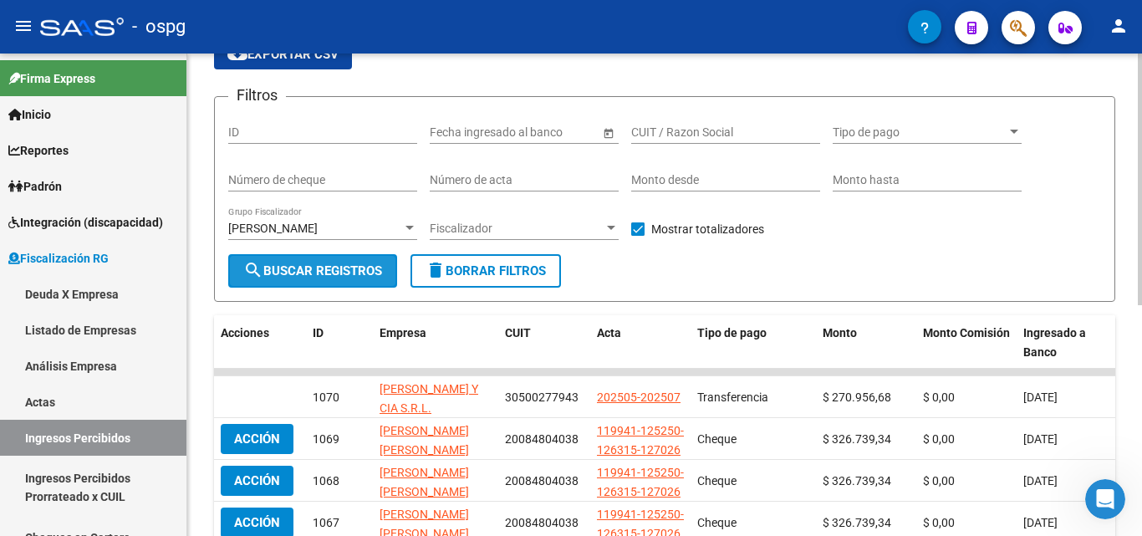
click at [309, 272] on span "search Buscar Registros" at bounding box center [312, 270] width 139 height 15
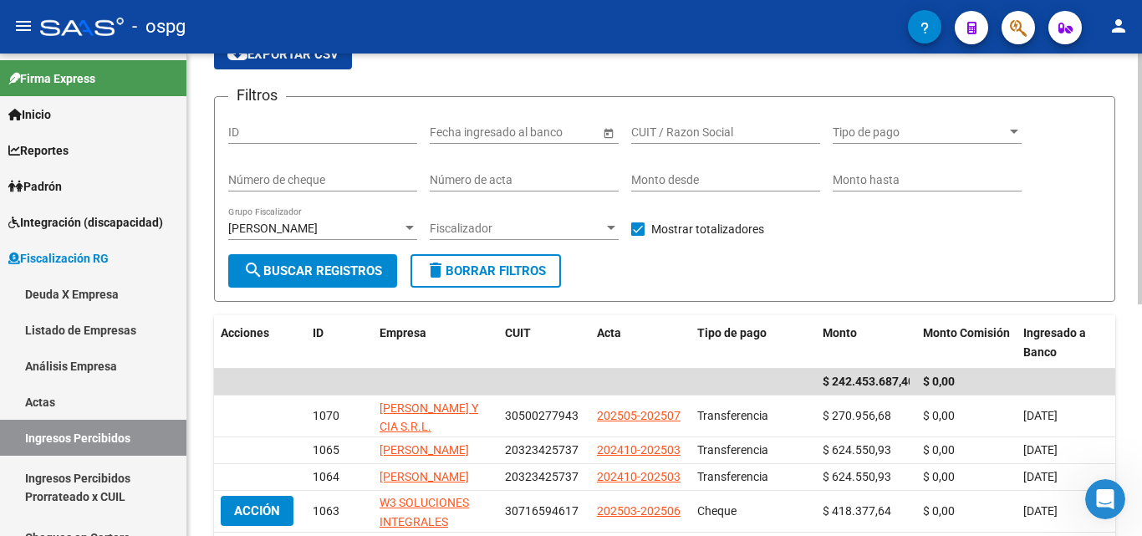
click at [412, 225] on div at bounding box center [409, 227] width 15 height 13
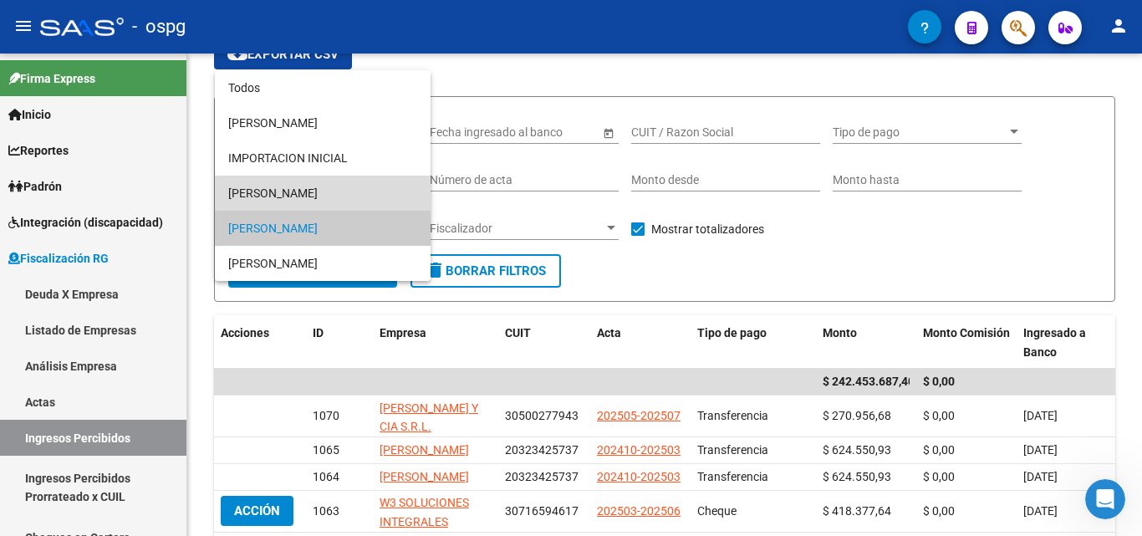
click at [285, 194] on span "[PERSON_NAME]" at bounding box center [322, 193] width 189 height 35
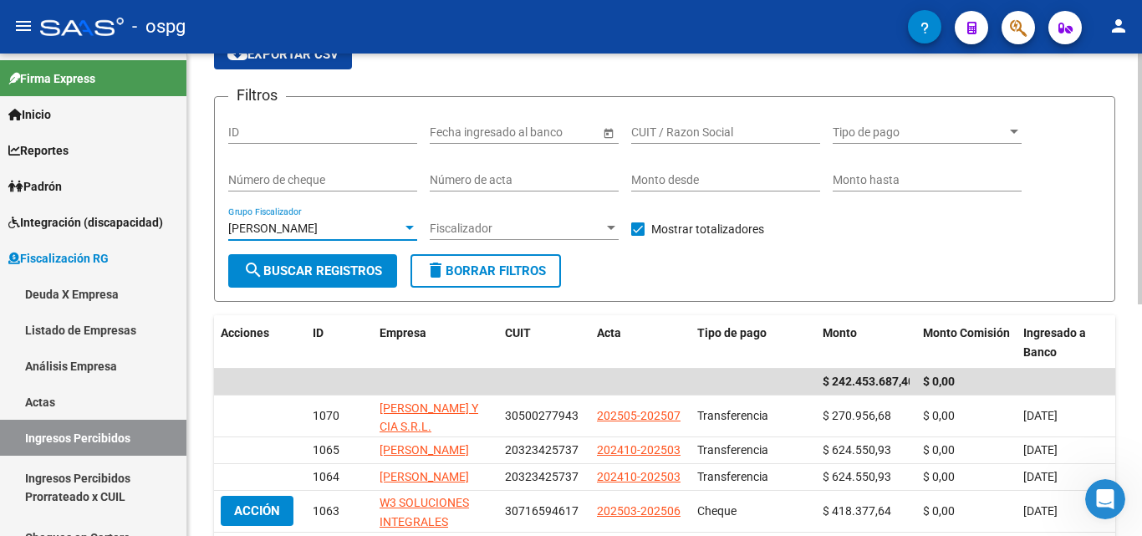
click at [325, 273] on span "search Buscar Registros" at bounding box center [312, 270] width 139 height 15
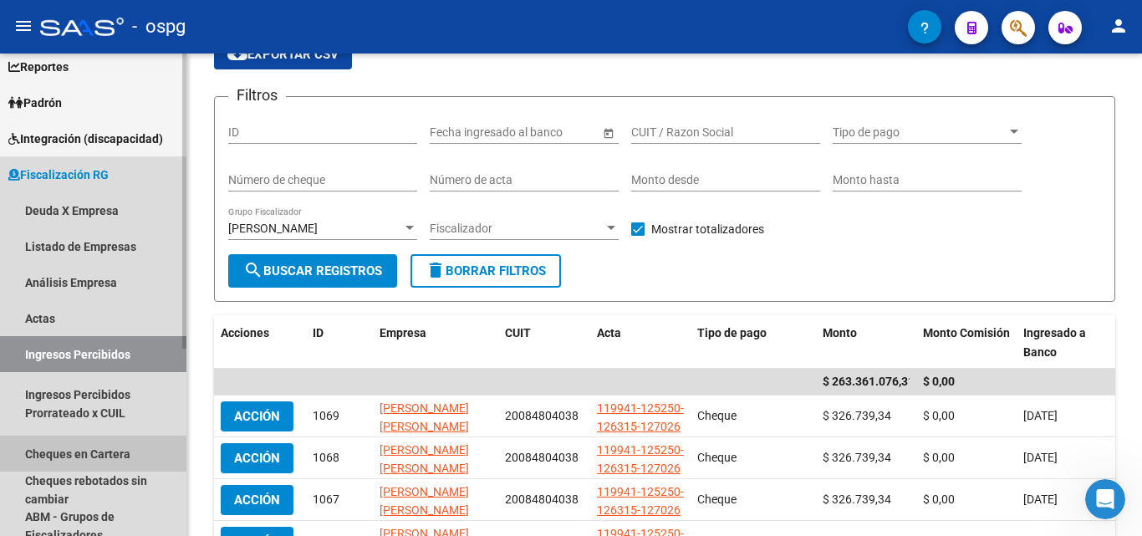
click at [114, 453] on link "Cheques en Cartera" at bounding box center [93, 453] width 186 height 36
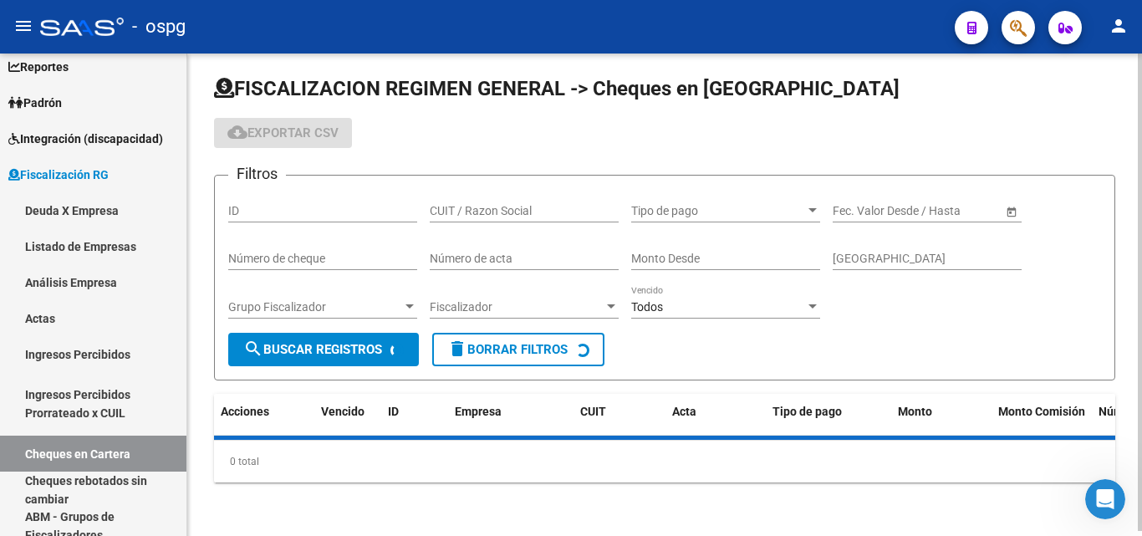
scroll to position [84, 0]
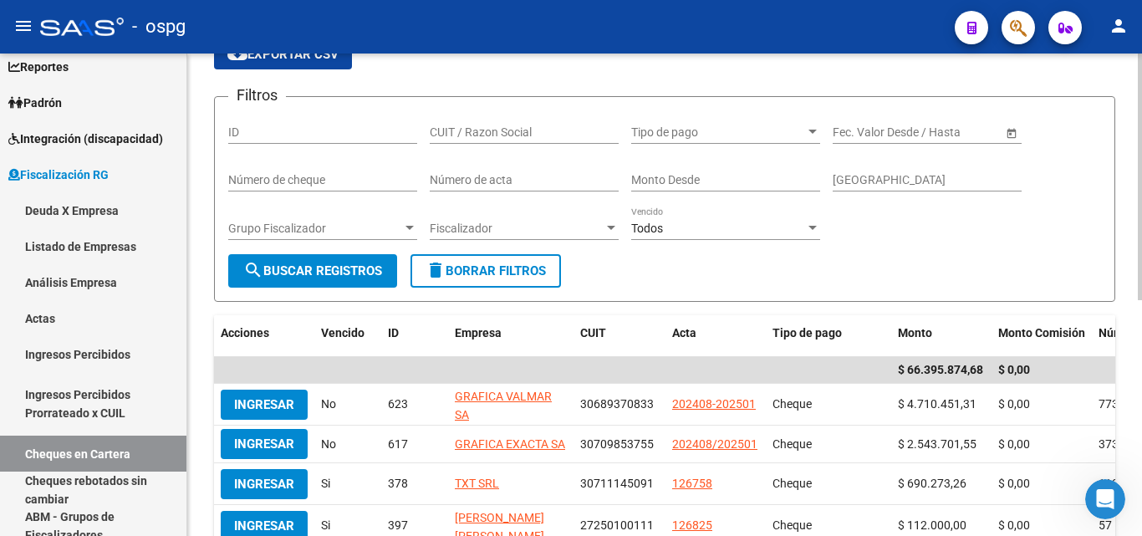
click at [399, 228] on span "Grupo Fiscalizador" at bounding box center [315, 228] width 174 height 14
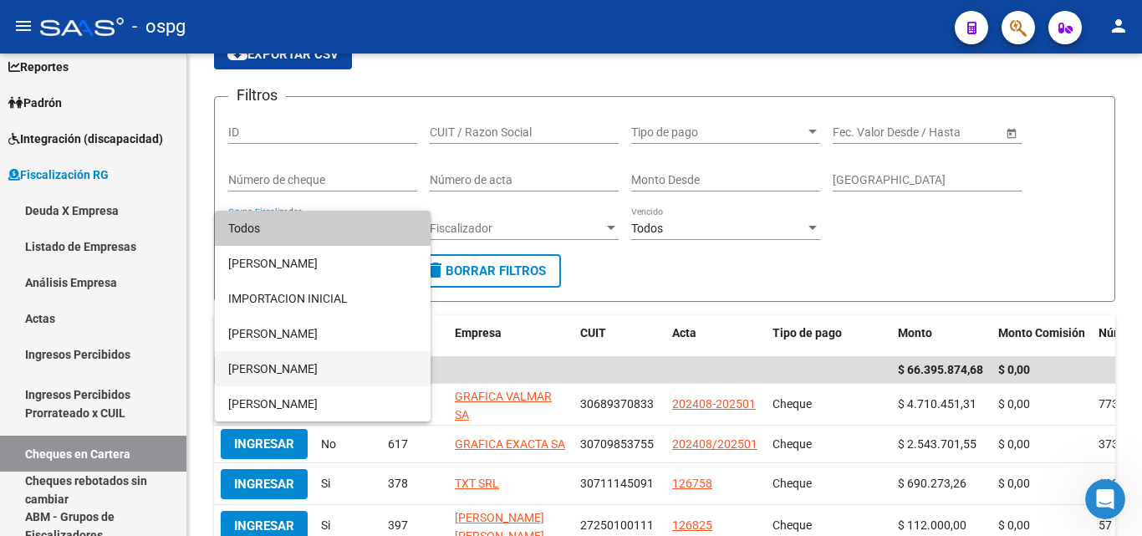
click at [289, 364] on span "[PERSON_NAME]" at bounding box center [322, 368] width 189 height 35
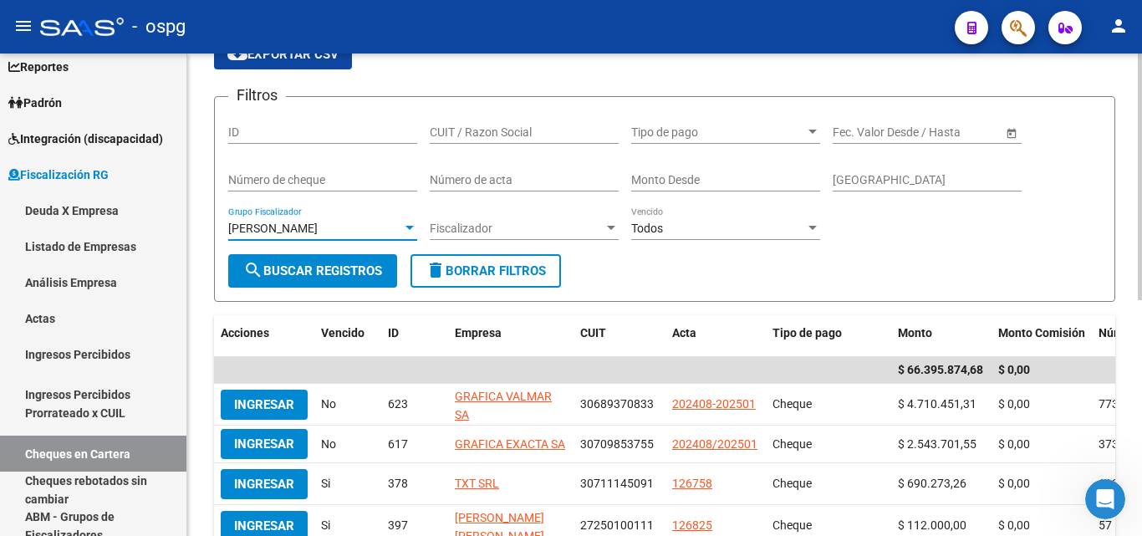
click at [328, 262] on button "search Buscar Registros" at bounding box center [312, 270] width 169 height 33
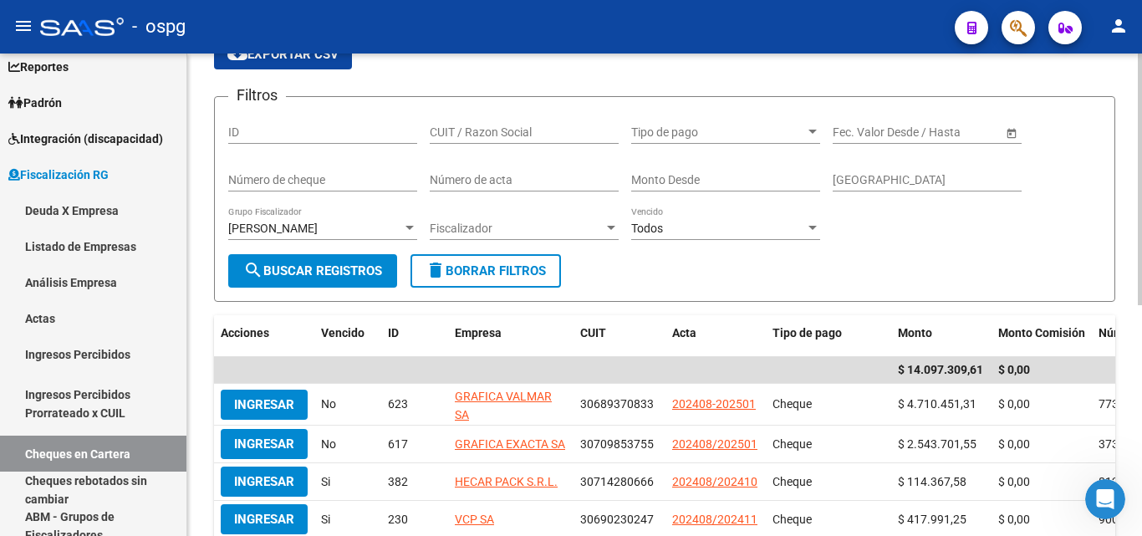
click at [391, 230] on div "[PERSON_NAME]" at bounding box center [315, 228] width 174 height 14
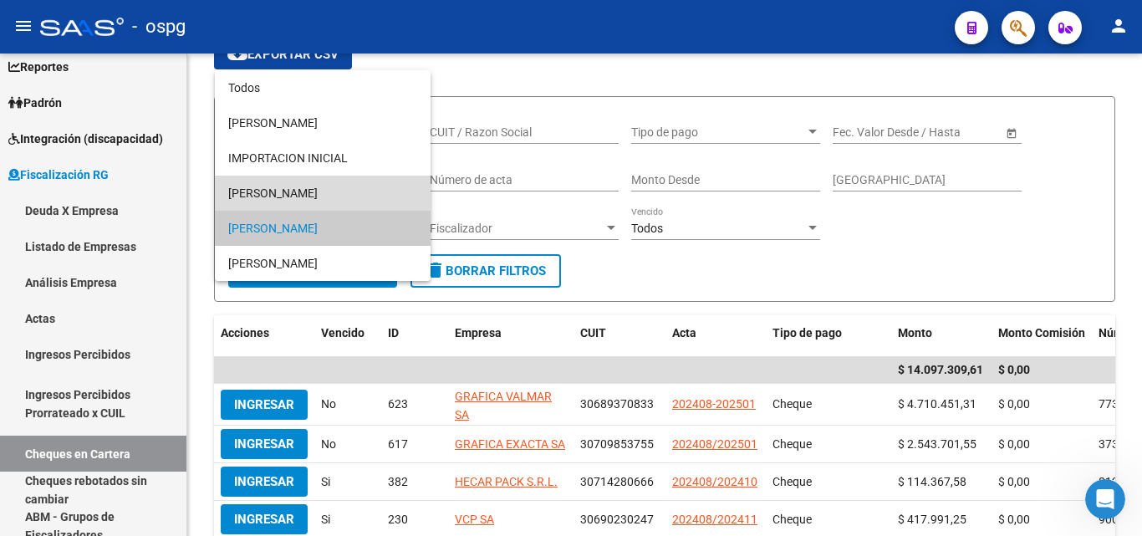
click at [333, 199] on span "[PERSON_NAME]" at bounding box center [322, 193] width 189 height 35
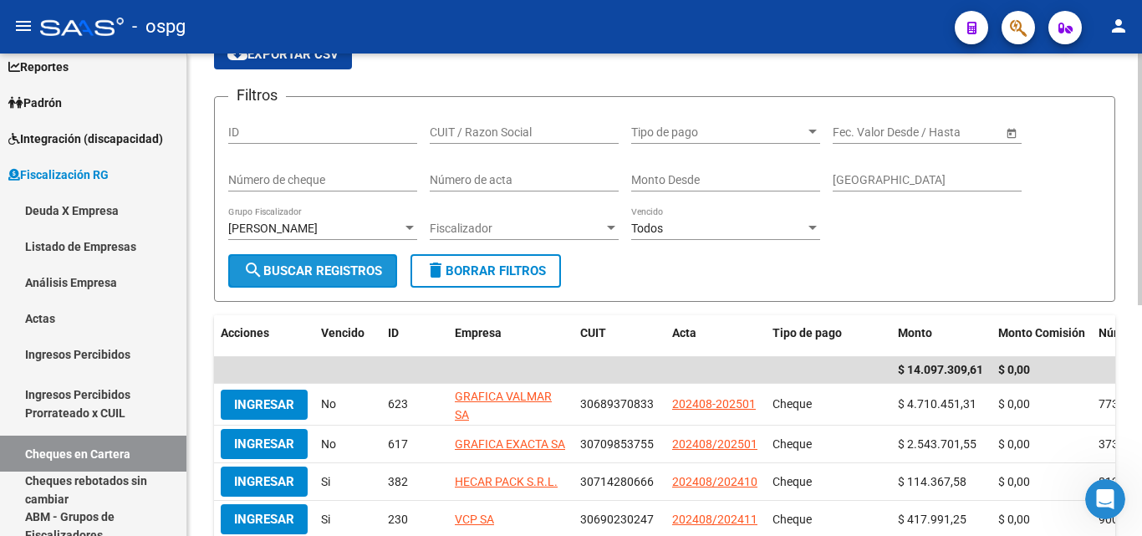
click at [329, 267] on span "search Buscar Registros" at bounding box center [312, 270] width 139 height 15
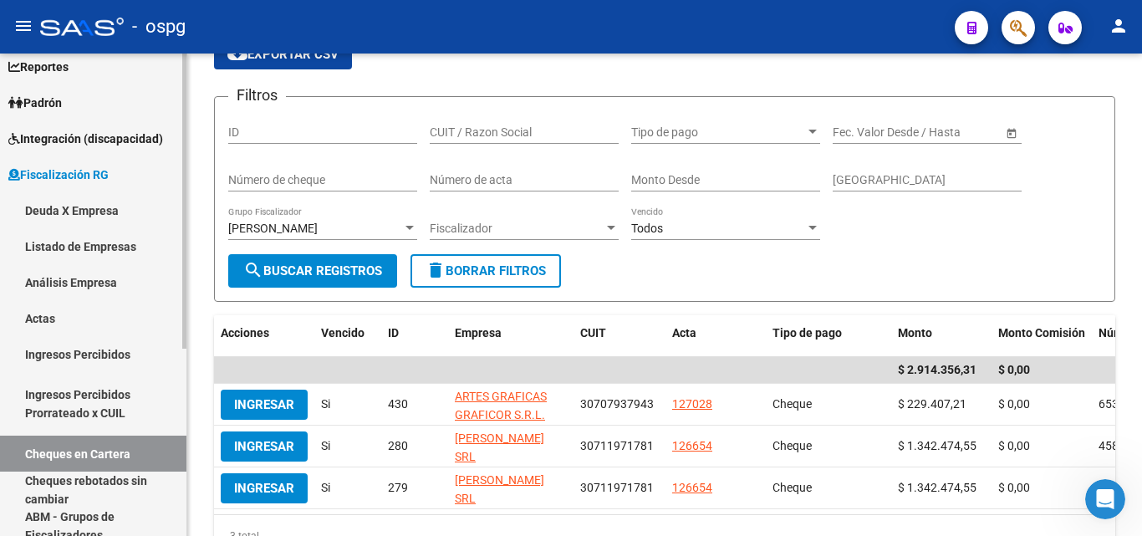
click at [80, 352] on link "Ingresos Percibidos" at bounding box center [93, 354] width 186 height 36
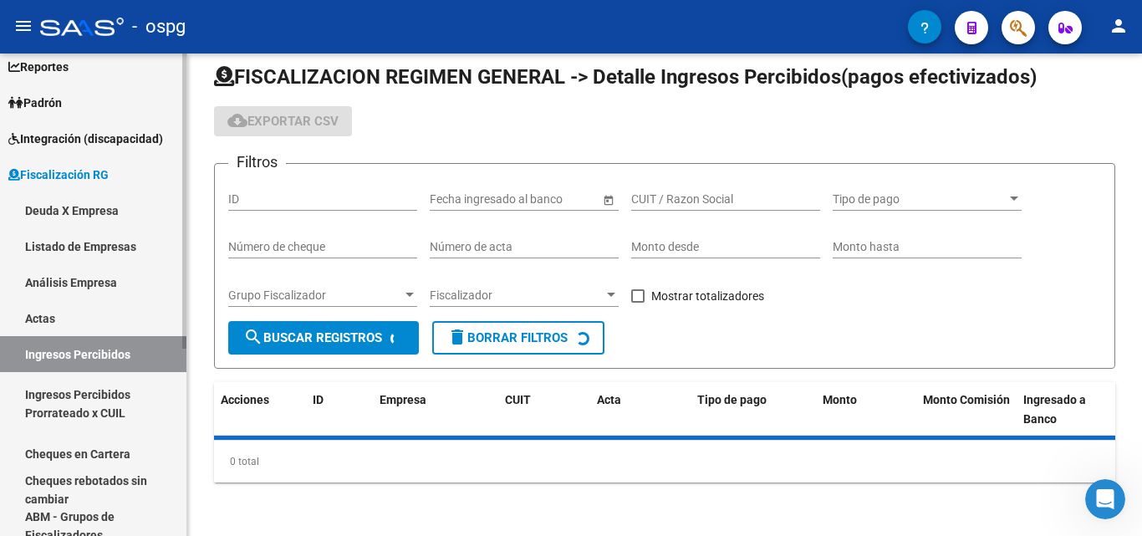
scroll to position [84, 0]
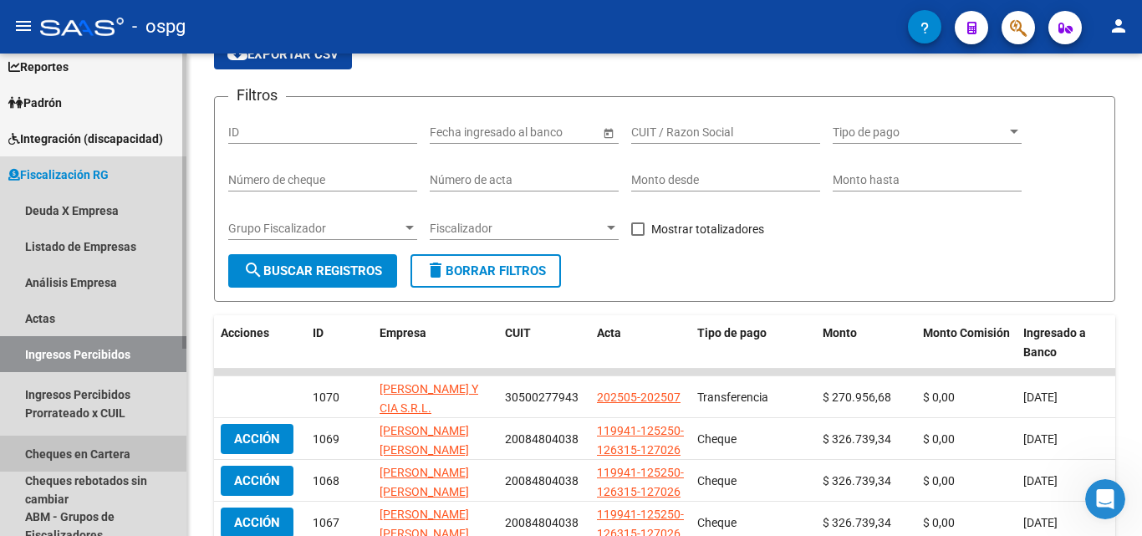
click at [113, 453] on link "Cheques en Cartera" at bounding box center [93, 453] width 186 height 36
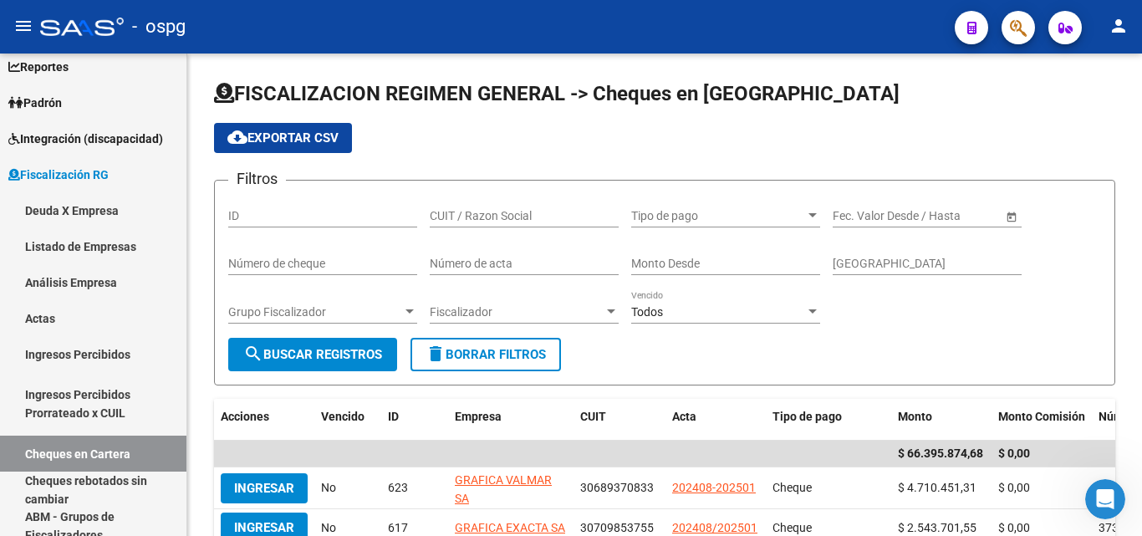
click at [1006, 35] on button "button" at bounding box center [1017, 27] width 33 height 33
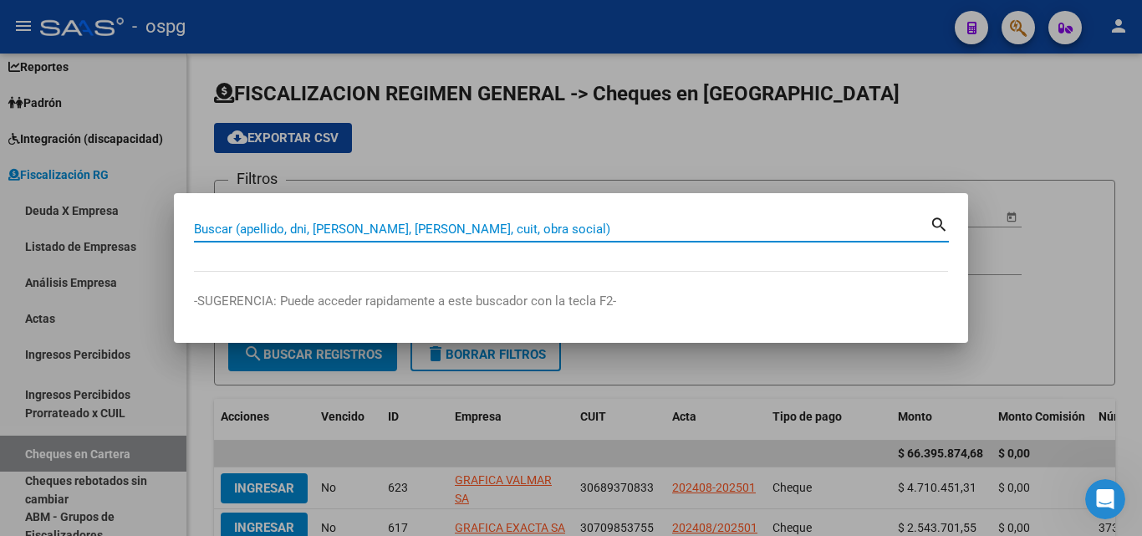
click at [366, 229] on input "Buscar (apellido, dni, [PERSON_NAME], [PERSON_NAME], cuit, obra social)" at bounding box center [561, 228] width 735 height 15
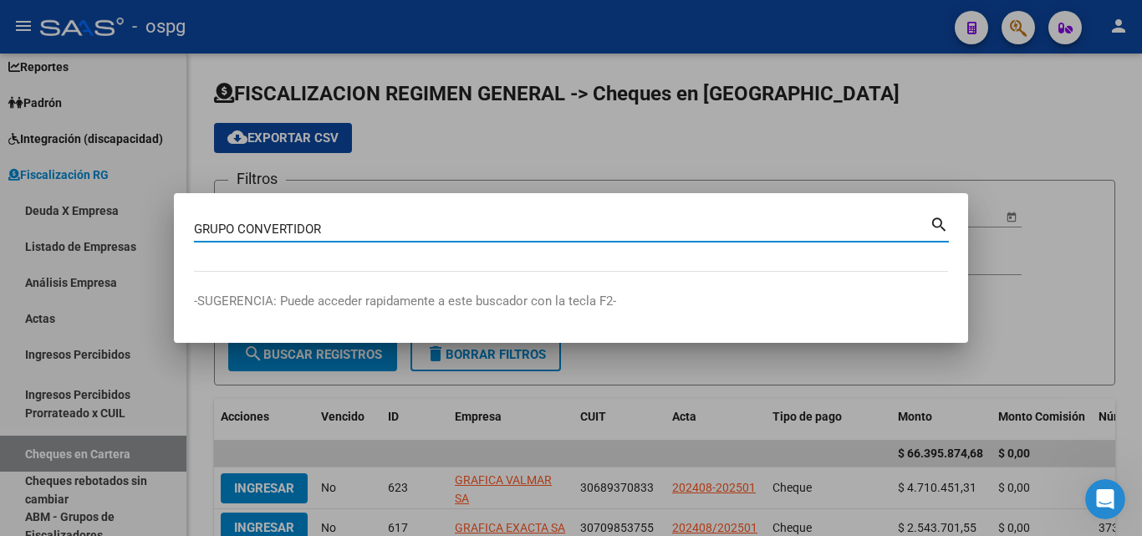
type input "GRUPO CONVERTIDOR"
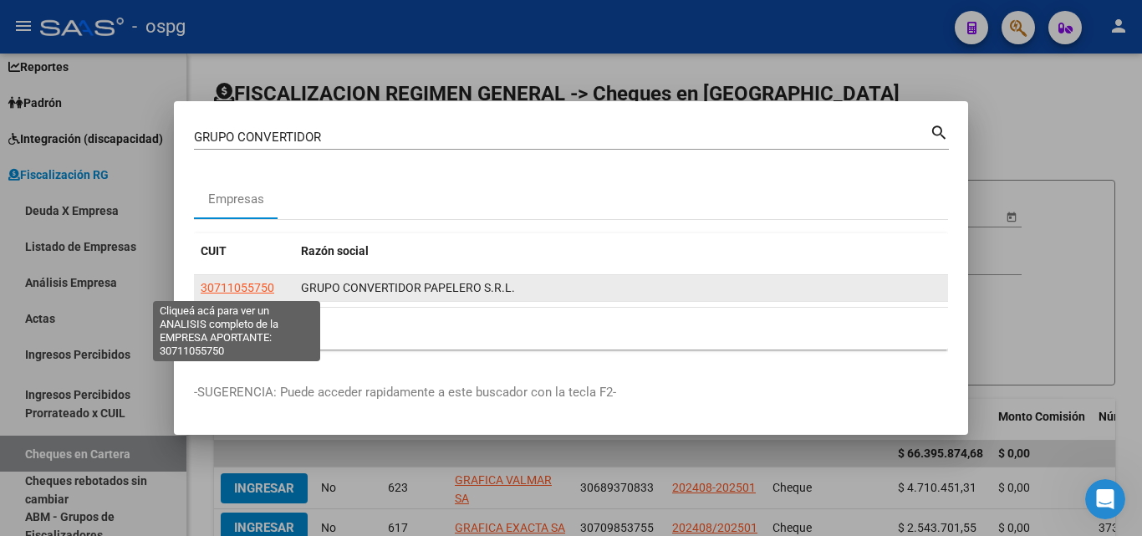
click at [237, 292] on span "30711055750" at bounding box center [238, 287] width 74 height 13
type textarea "30711055750"
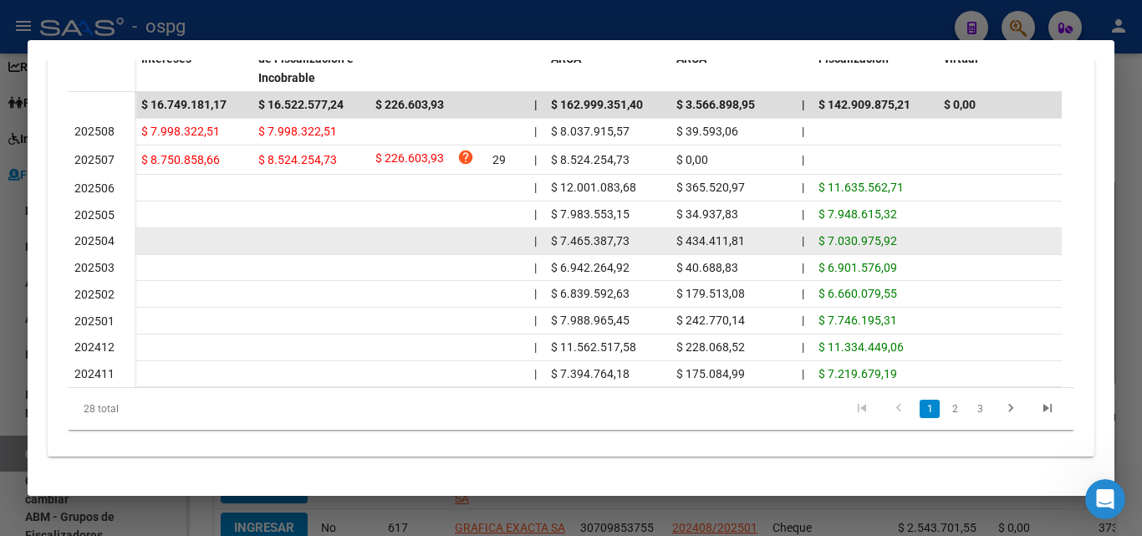
scroll to position [490, 0]
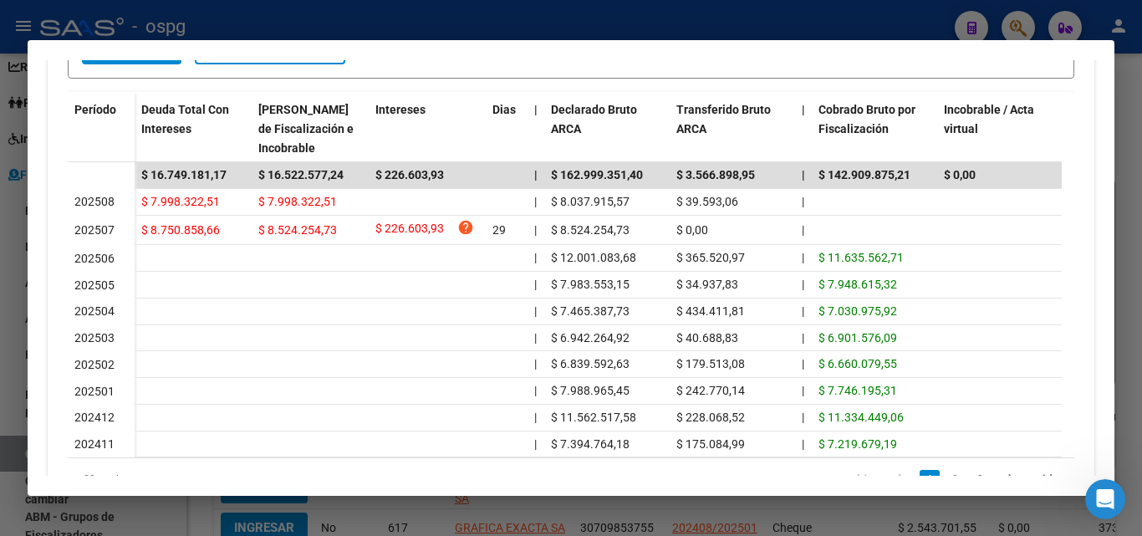
click at [0, 350] on div at bounding box center [571, 268] width 1142 height 536
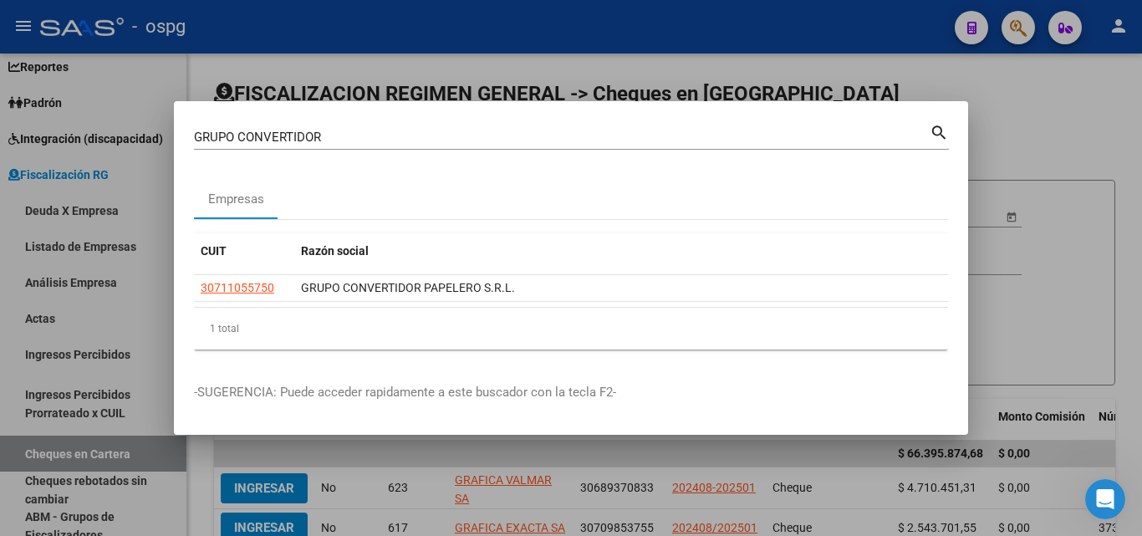
click at [11, 349] on div at bounding box center [571, 268] width 1142 height 536
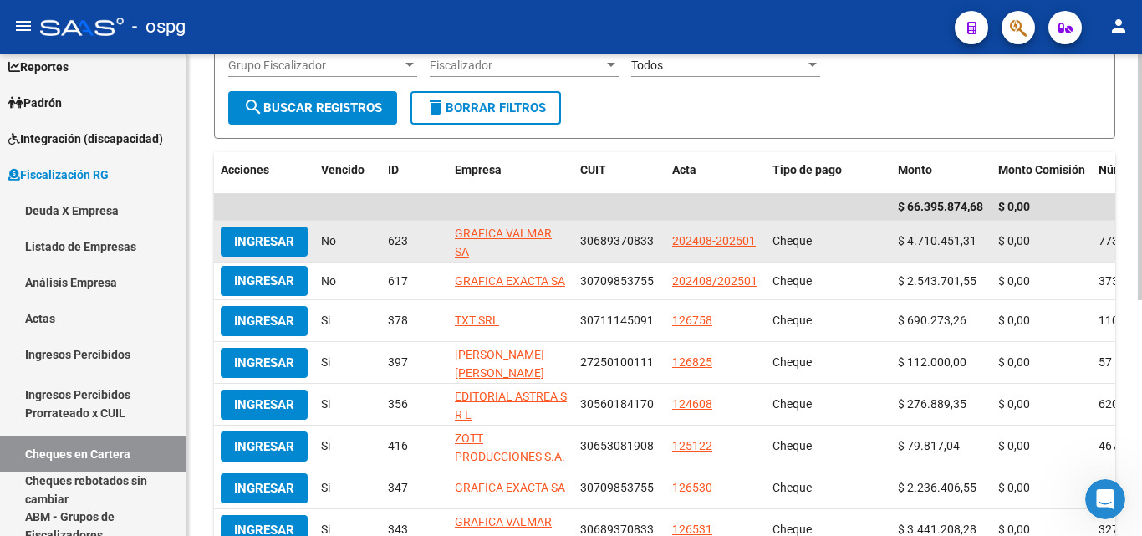
scroll to position [251, 0]
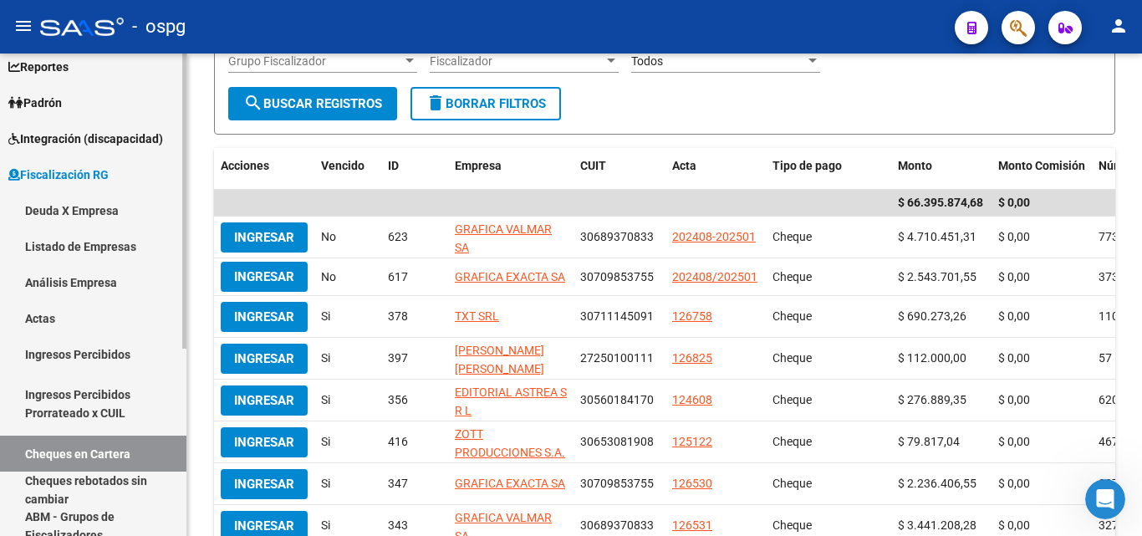
click at [96, 449] on link "Cheques en Cartera" at bounding box center [93, 453] width 186 height 36
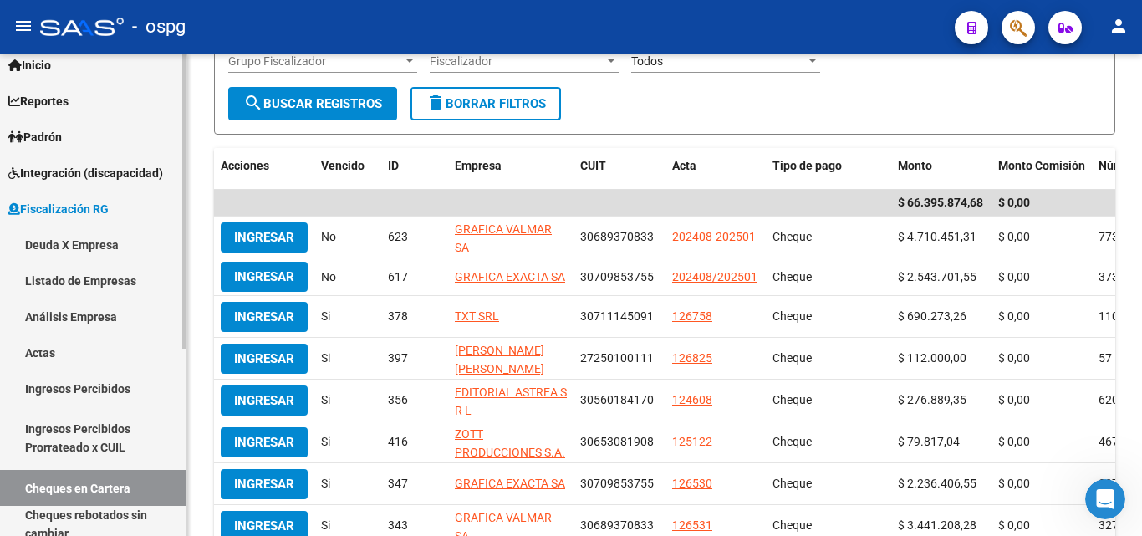
scroll to position [0, 0]
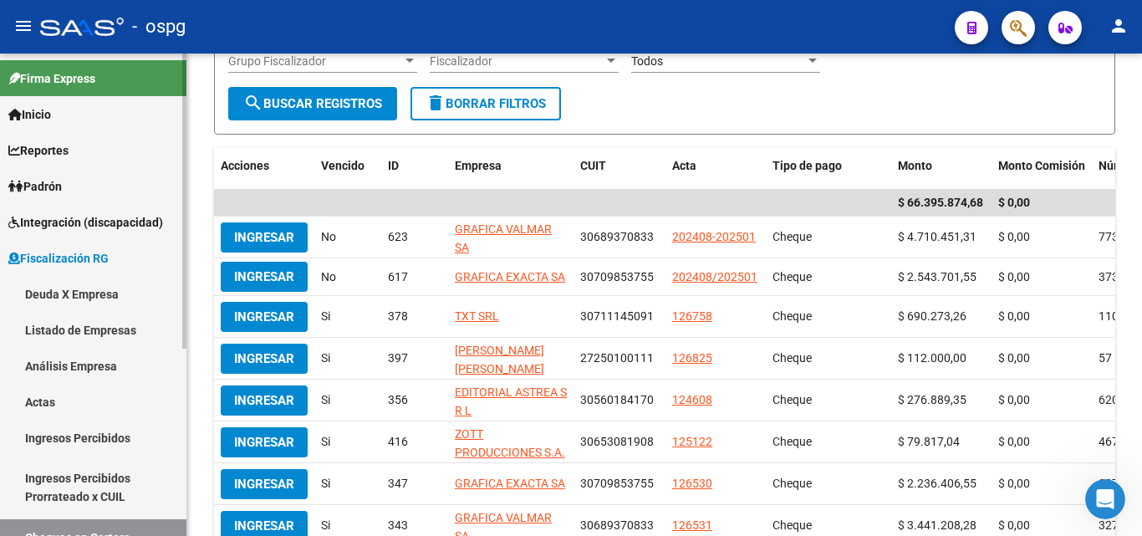
click at [53, 148] on span "Reportes" at bounding box center [38, 150] width 60 height 18
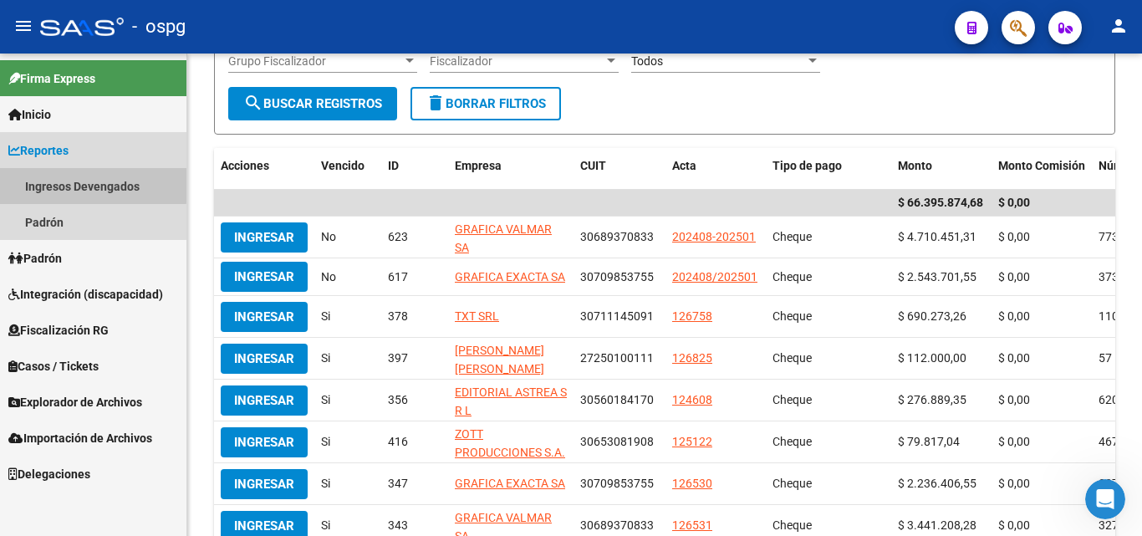
click at [84, 181] on link "Ingresos Devengados" at bounding box center [93, 186] width 186 height 36
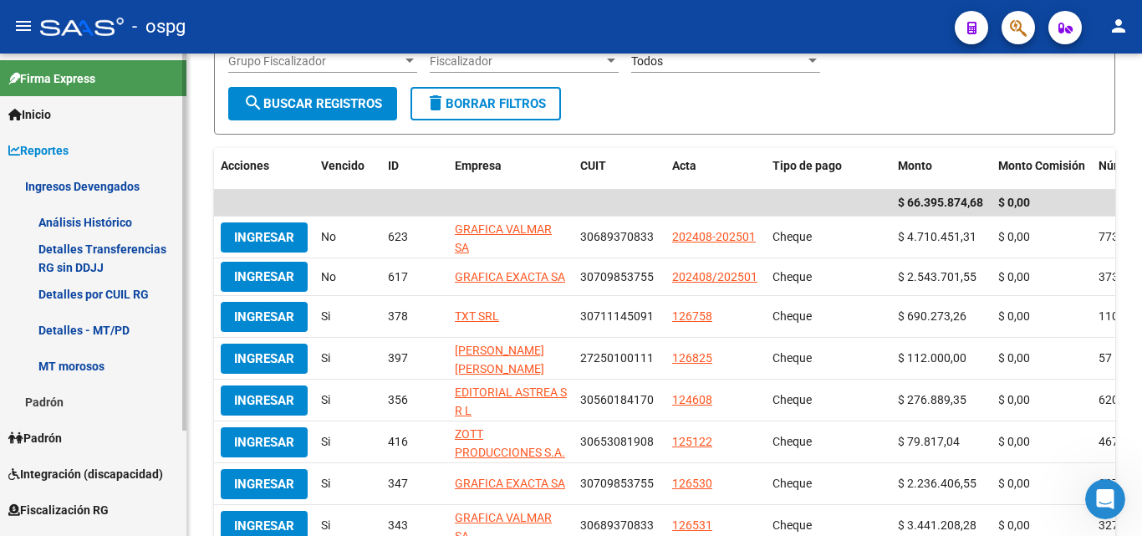
click at [117, 221] on link "Análisis Histórico" at bounding box center [93, 222] width 186 height 36
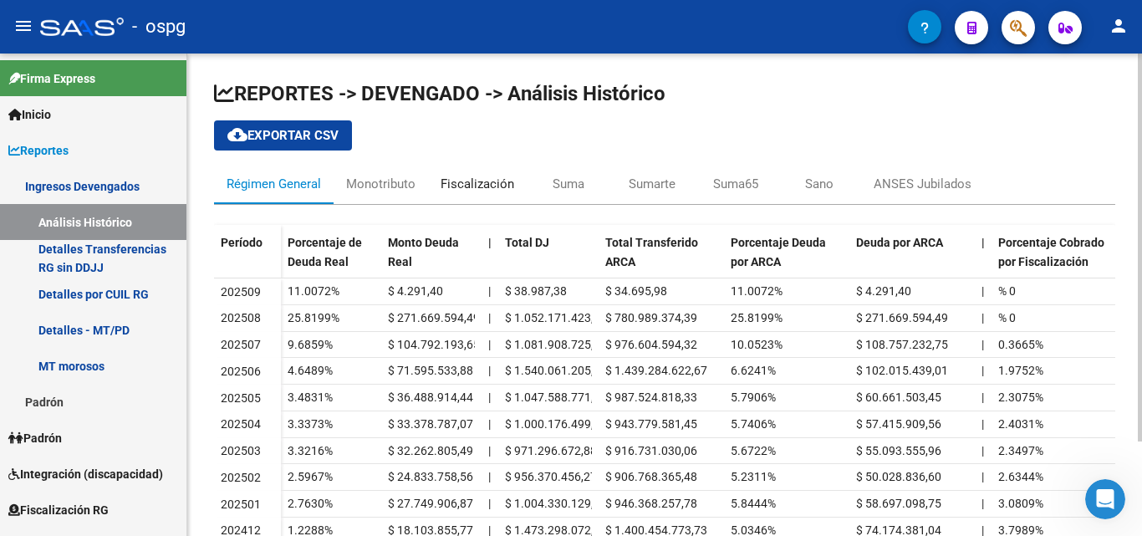
click at [467, 176] on div "Fiscalización" at bounding box center [477, 184] width 74 height 18
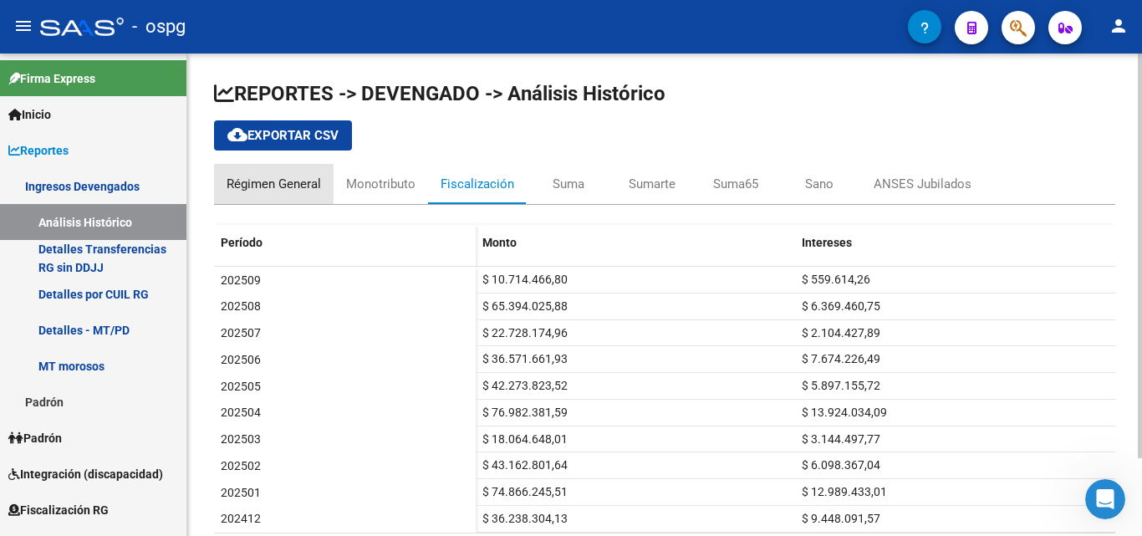
click at [315, 185] on div "Régimen General" at bounding box center [273, 184] width 94 height 18
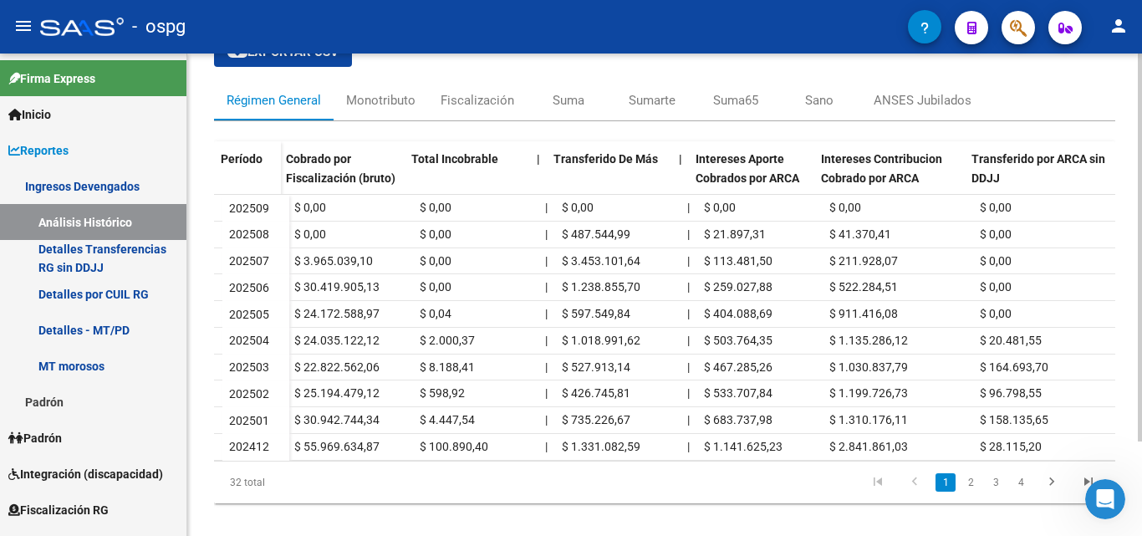
scroll to position [0, 837]
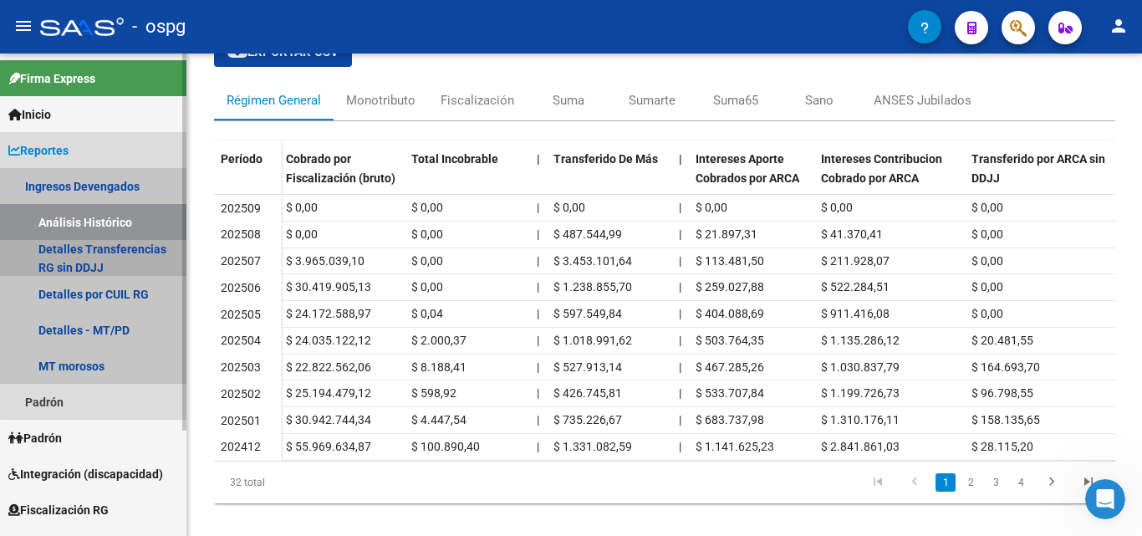
click at [104, 262] on link "Detalles Transferencias RG sin DDJJ" at bounding box center [93, 258] width 186 height 36
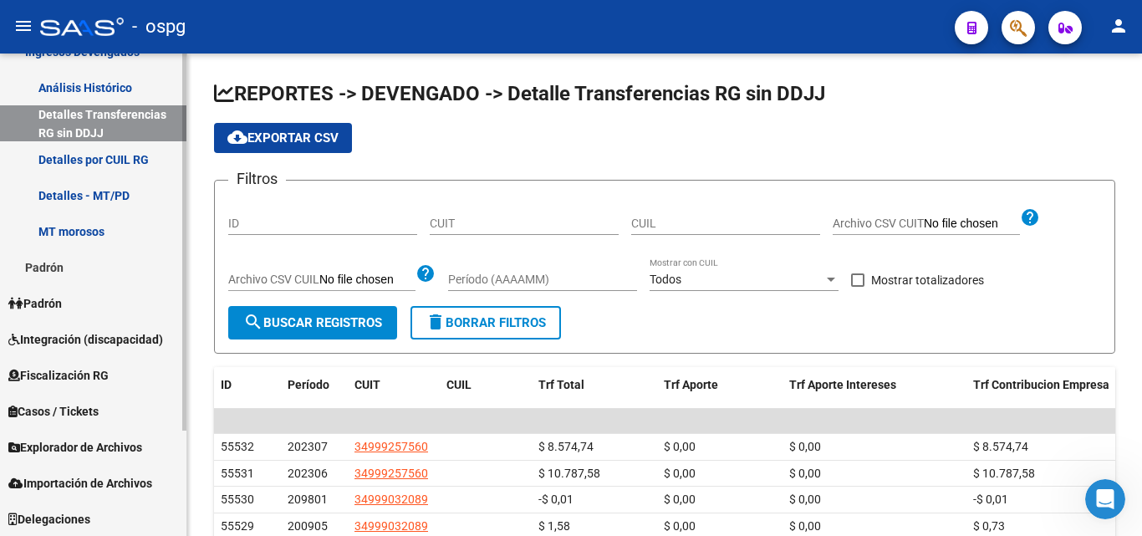
scroll to position [135, 0]
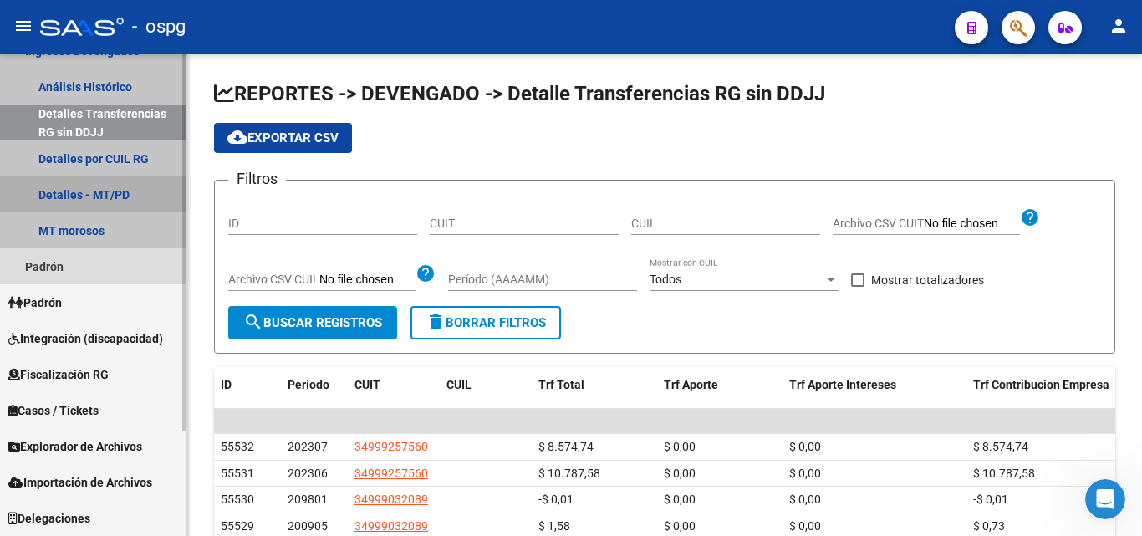
click at [99, 197] on link "Detalles - MT/PD" at bounding box center [93, 194] width 186 height 36
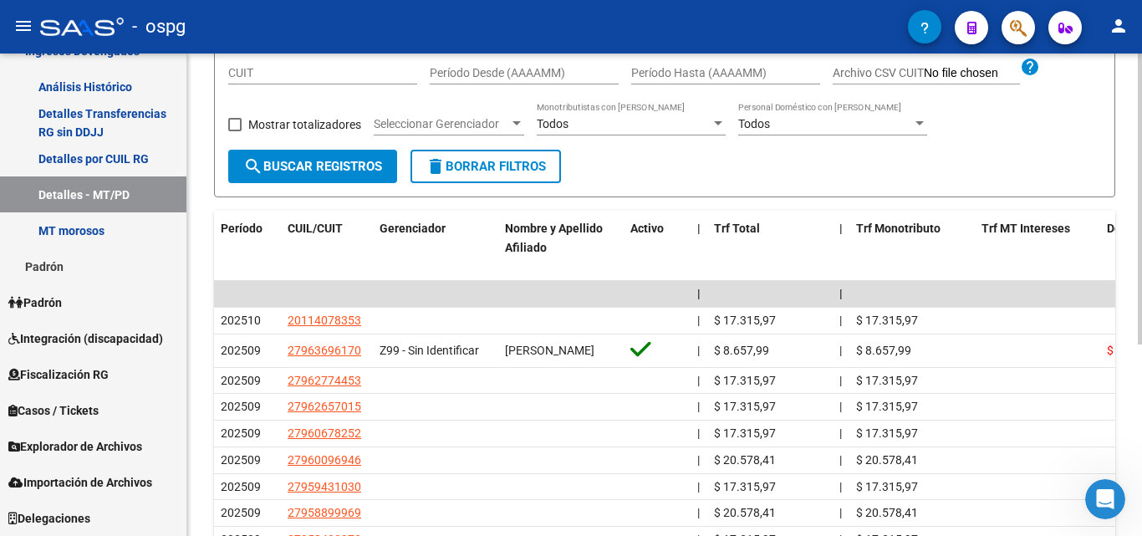
scroll to position [167, 0]
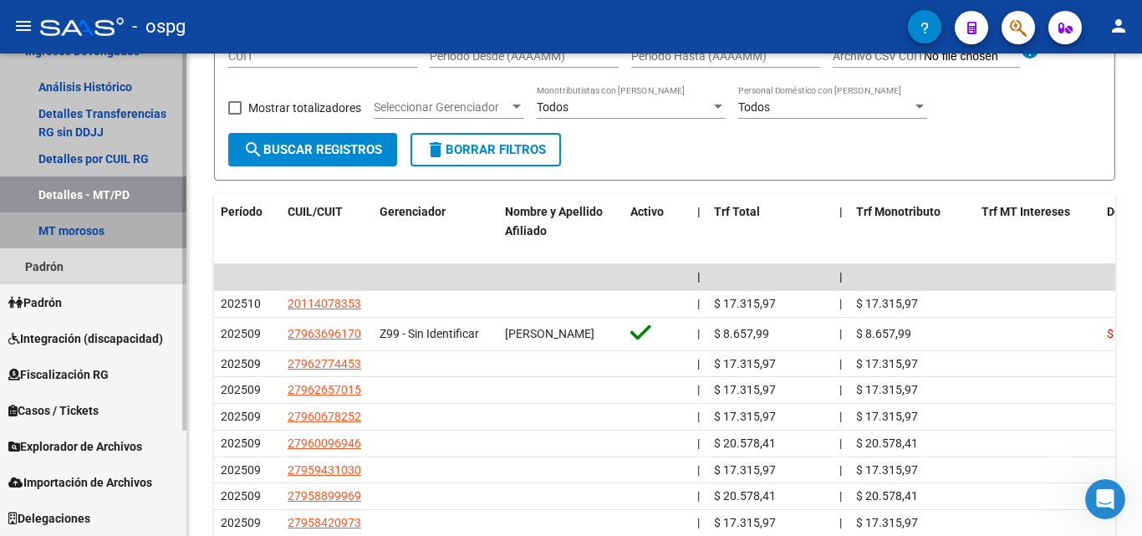
click at [89, 220] on link "MT morosos" at bounding box center [93, 230] width 186 height 36
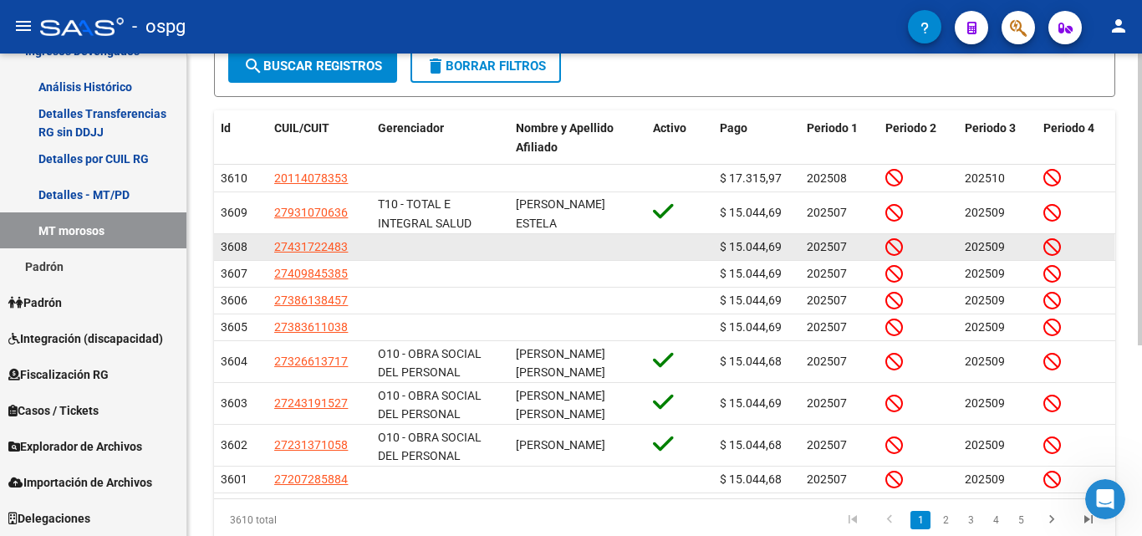
scroll to position [316, 0]
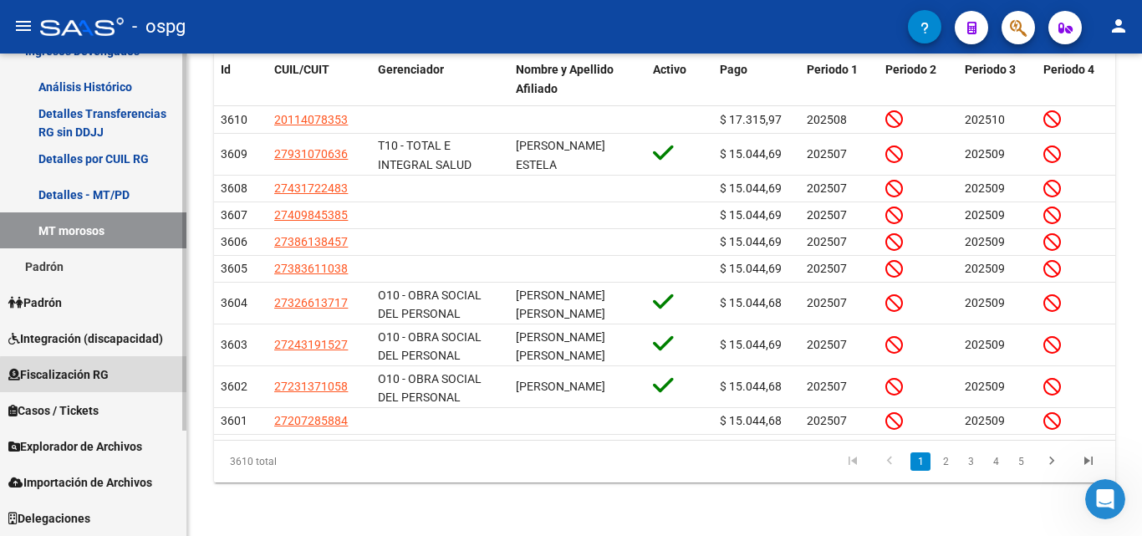
click at [109, 376] on span "Fiscalización RG" at bounding box center [58, 374] width 100 height 18
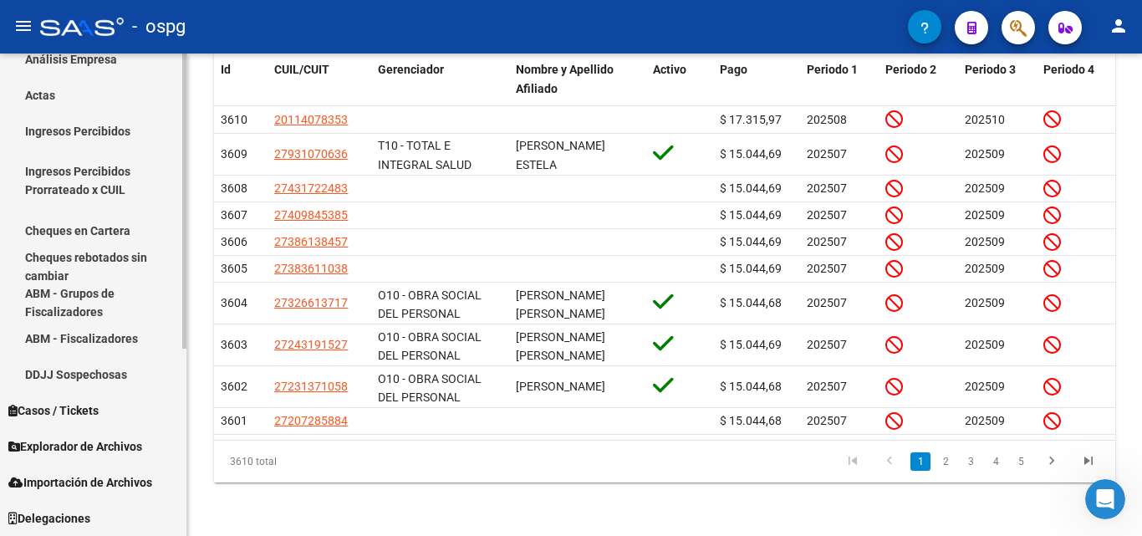
scroll to position [99, 0]
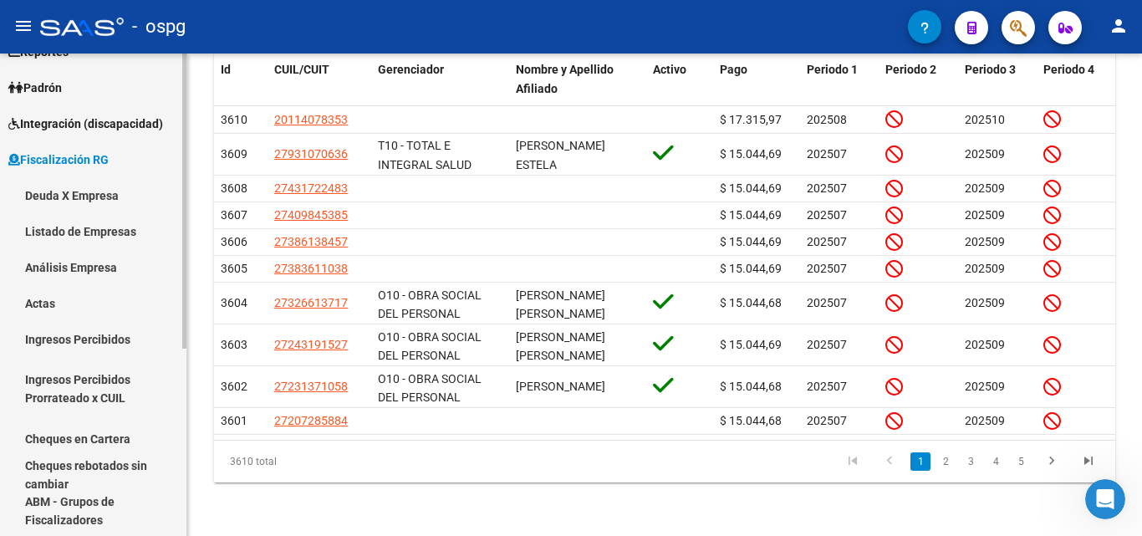
click at [198, 242] on mat-sidenav-container "Firma Express Inicio Calendario SSS Instructivos Contacto OS Reportes Ingresos …" at bounding box center [571, 294] width 1142 height 482
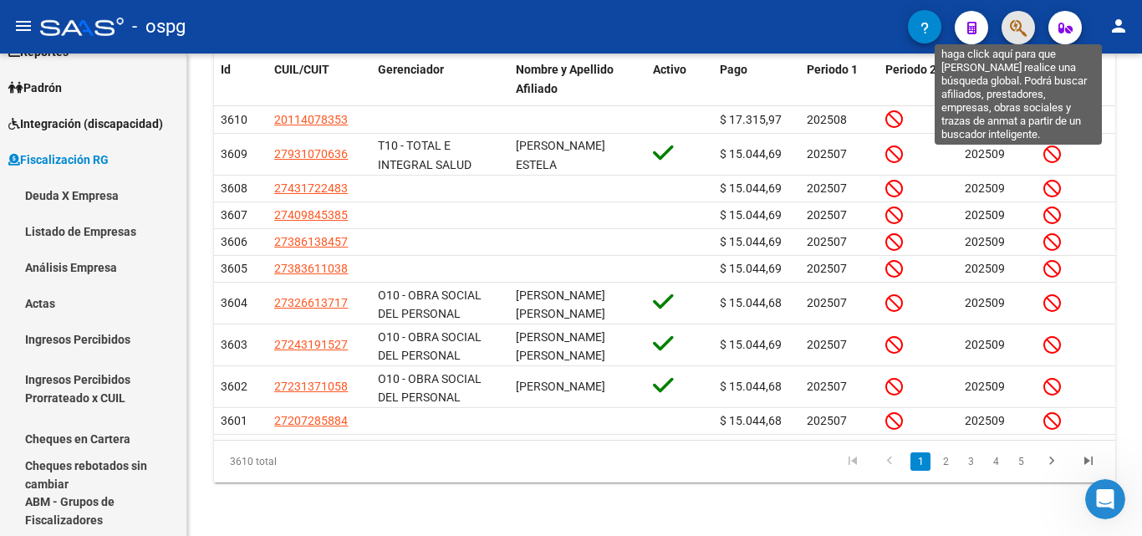
click at [1020, 33] on icon "button" at bounding box center [1018, 27] width 17 height 19
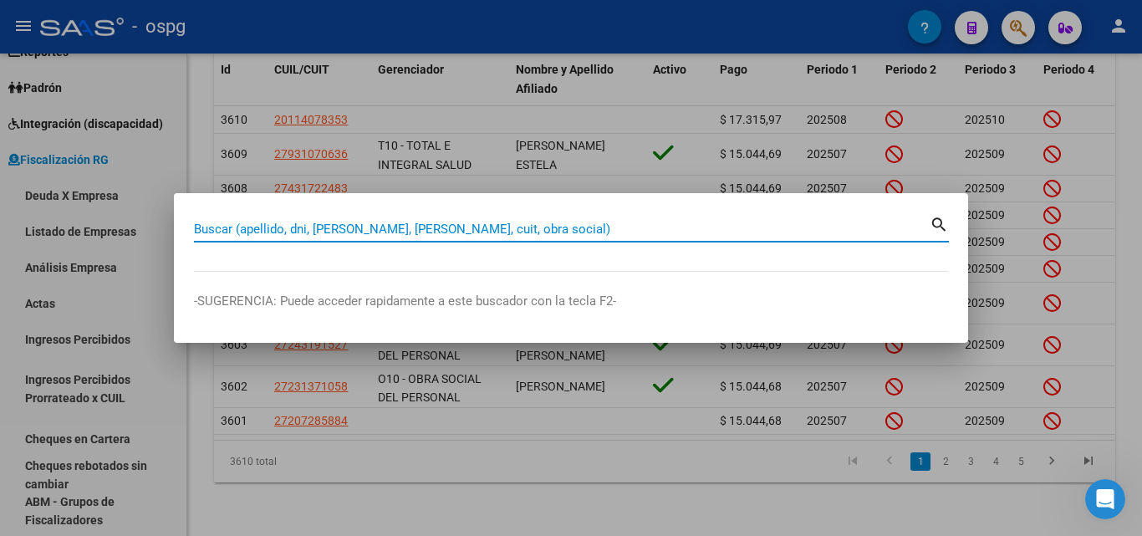
click at [413, 231] on input "Buscar (apellido, dni, [PERSON_NAME], [PERSON_NAME], cuit, obra social)" at bounding box center [561, 228] width 735 height 15
click at [415, 230] on input "Buscar (apellido, dni, [PERSON_NAME], [PERSON_NAME], cuit, obra social)" at bounding box center [561, 228] width 735 height 15
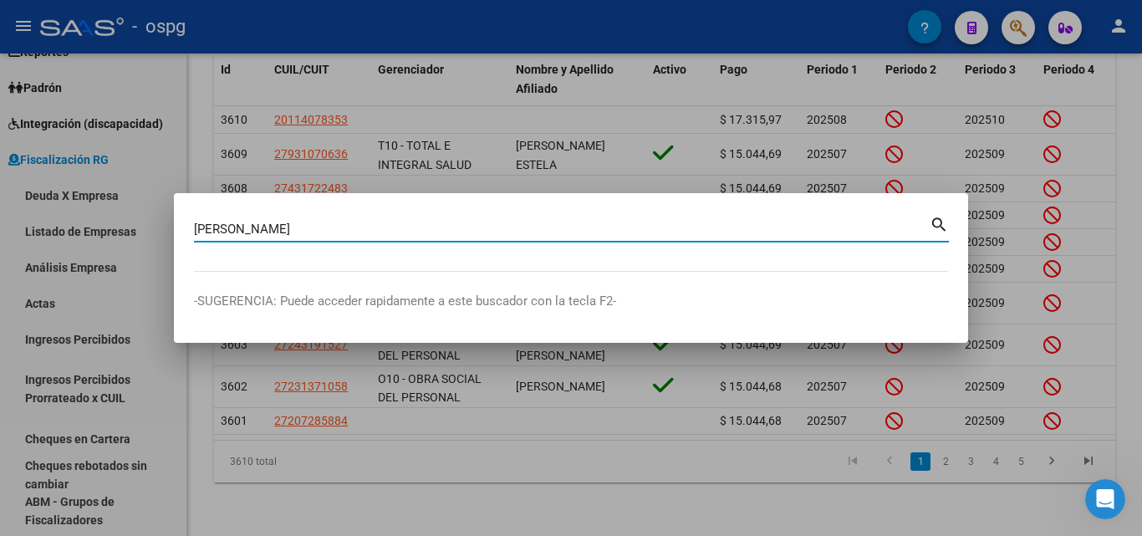
type input "[PERSON_NAME]"
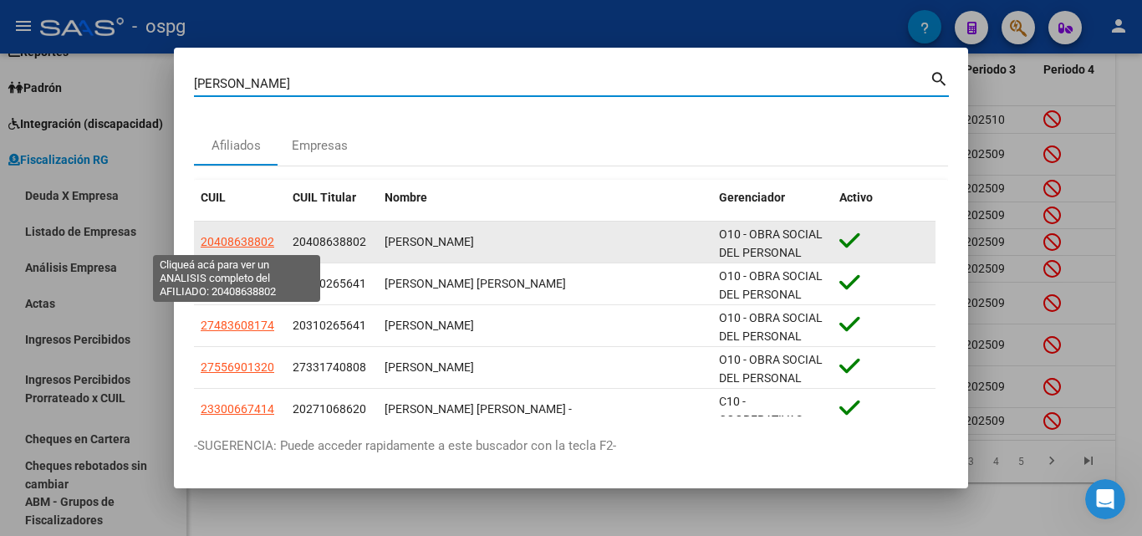
click at [216, 240] on span "20408638802" at bounding box center [238, 241] width 74 height 13
type textarea "20408638802"
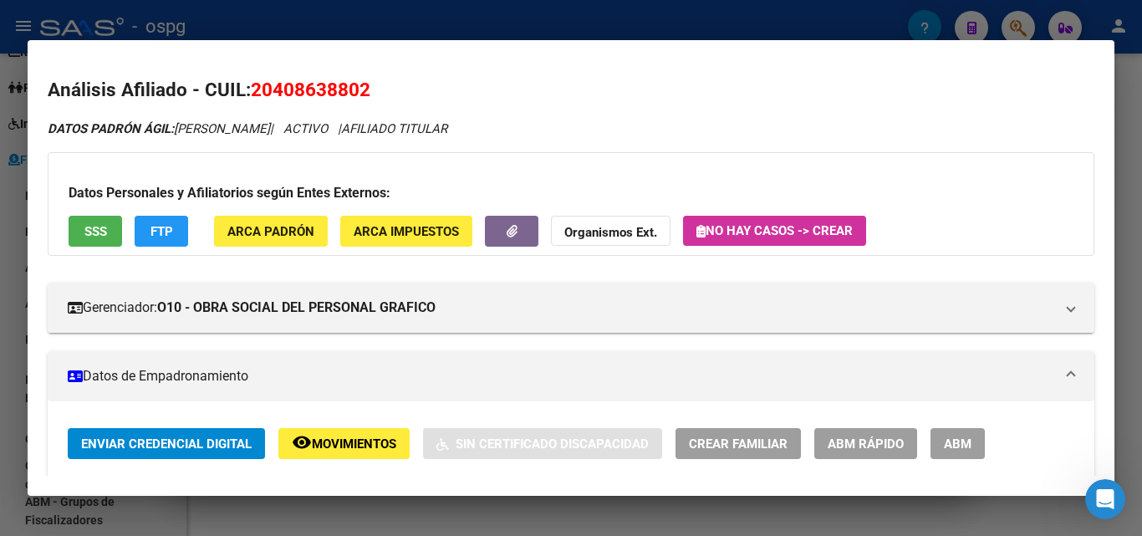
click at [0, 334] on div at bounding box center [571, 268] width 1142 height 536
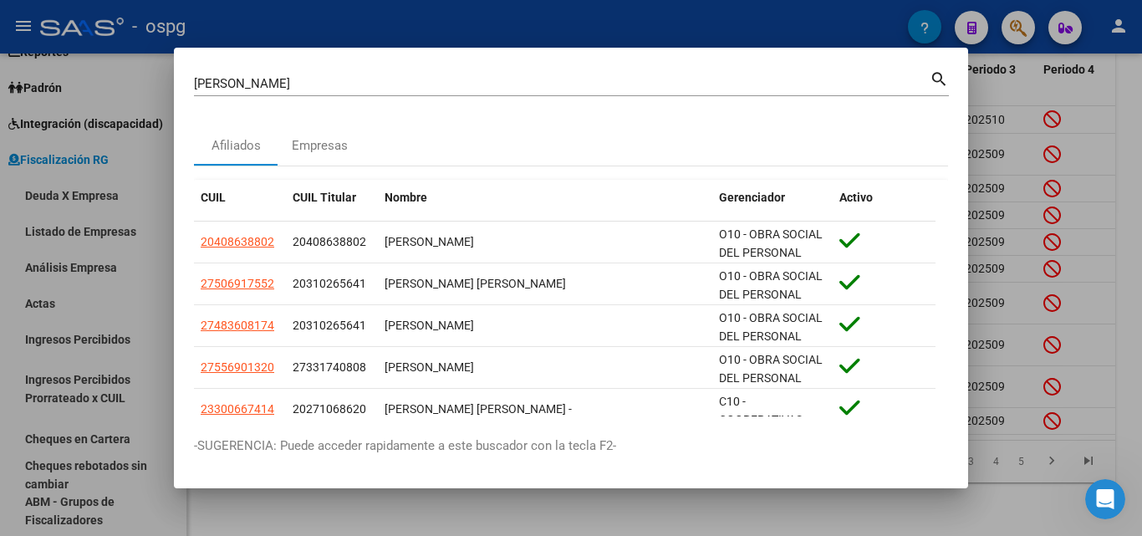
click at [1141, 143] on div at bounding box center [571, 268] width 1142 height 536
